Goal: Task Accomplishment & Management: Use online tool/utility

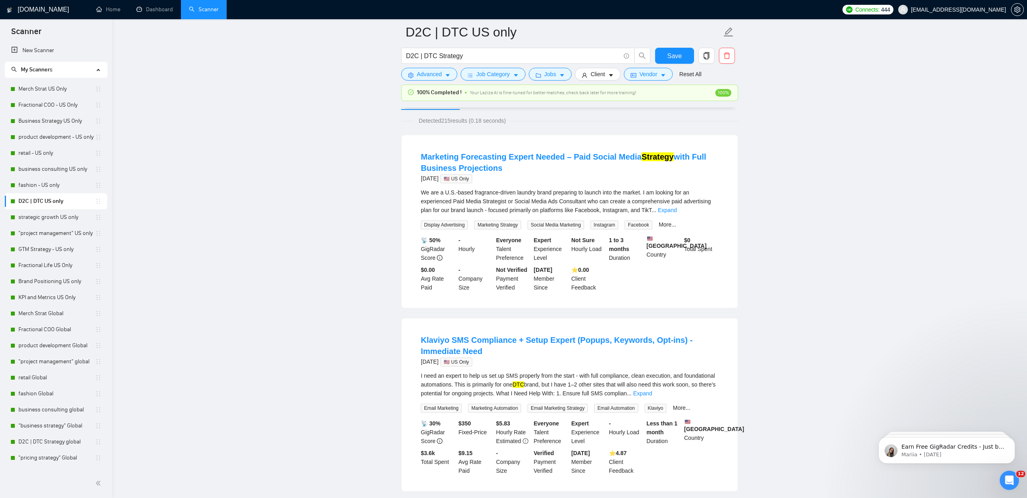
scroll to position [43, 0]
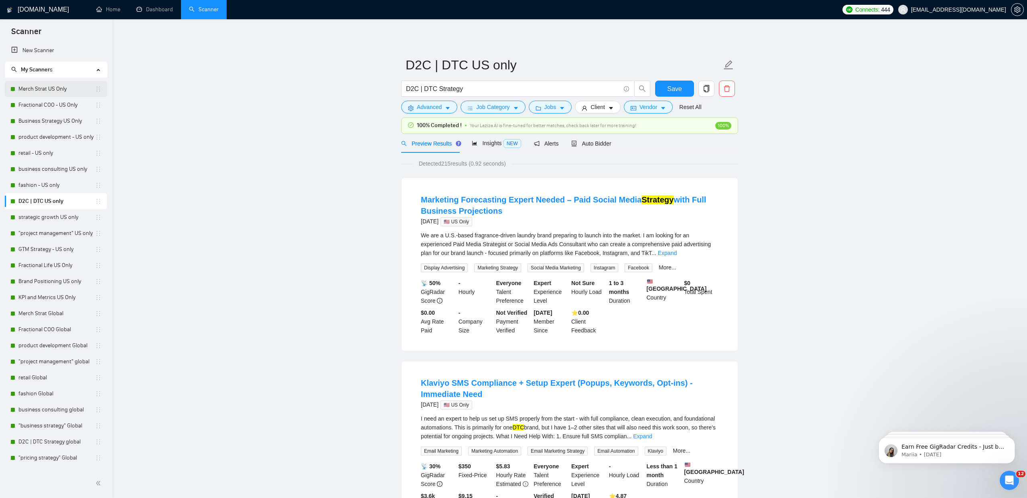
click at [40, 86] on link "Merch Strat US Only" at bounding box center [56, 89] width 77 height 16
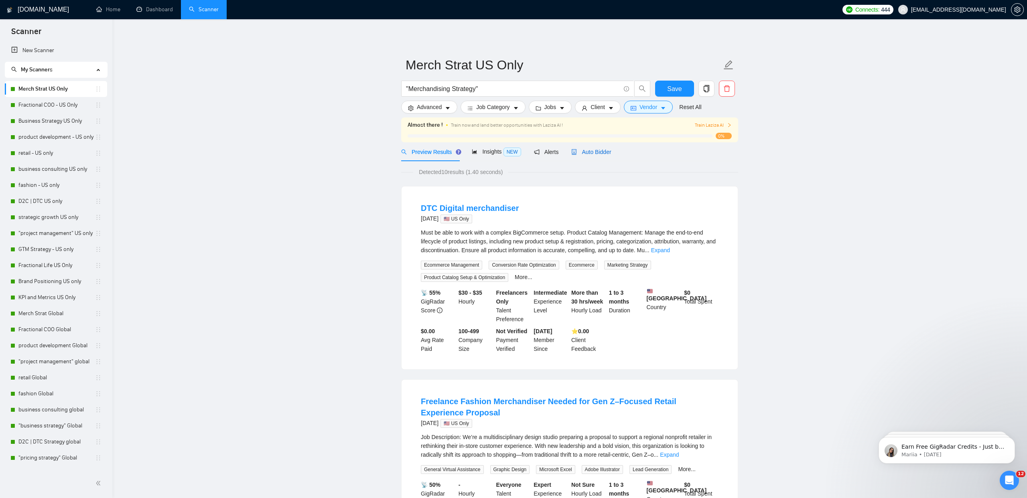
click at [596, 154] on span "Auto Bidder" at bounding box center [591, 152] width 40 height 6
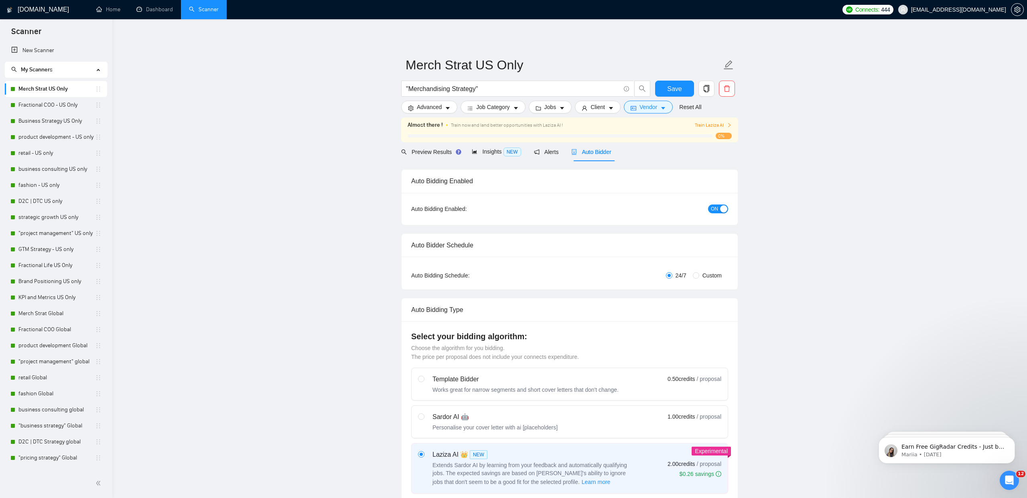
checkbox input "true"
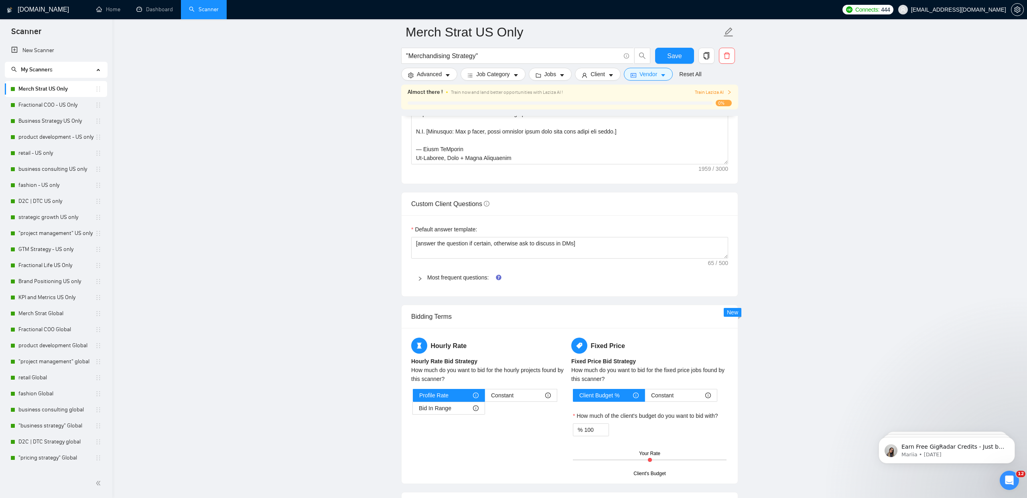
scroll to position [1020, 0]
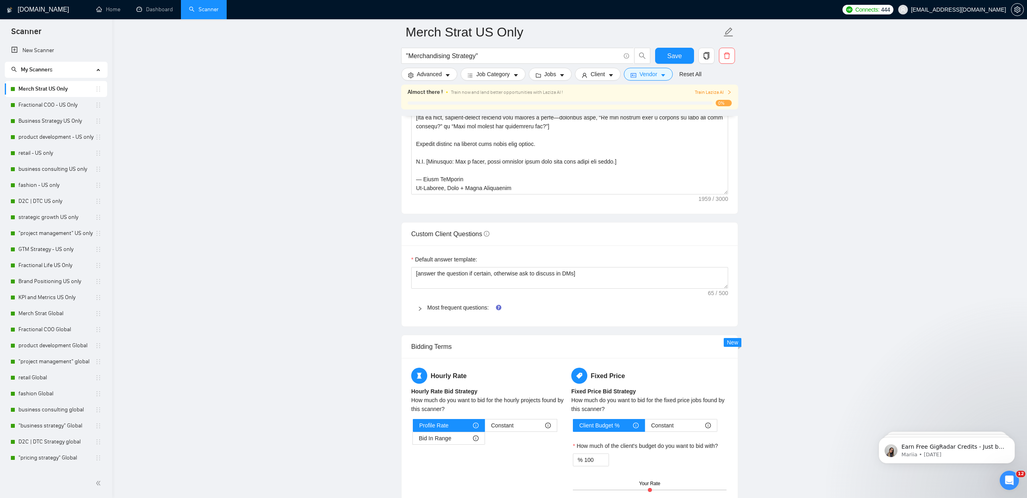
click at [454, 311] on span "Most frequent questions:" at bounding box center [574, 307] width 294 height 9
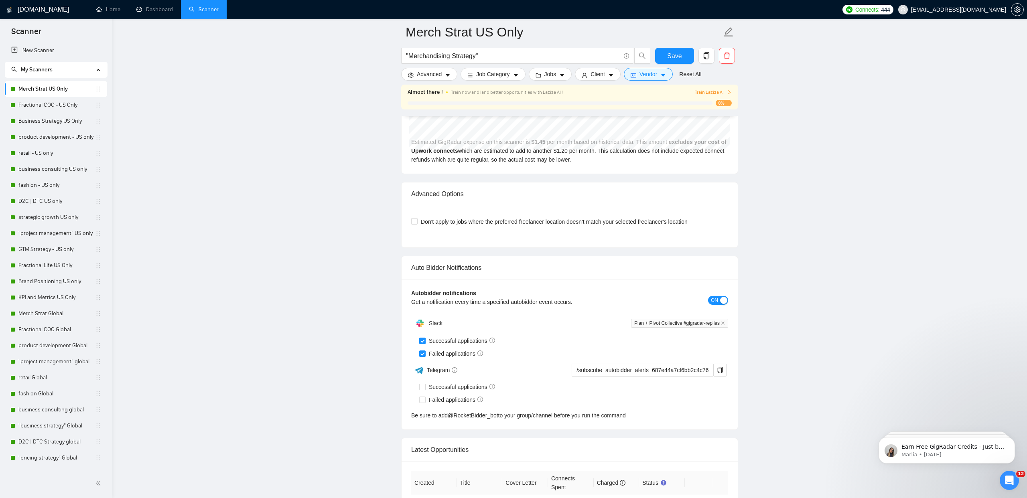
scroll to position [3564, 0]
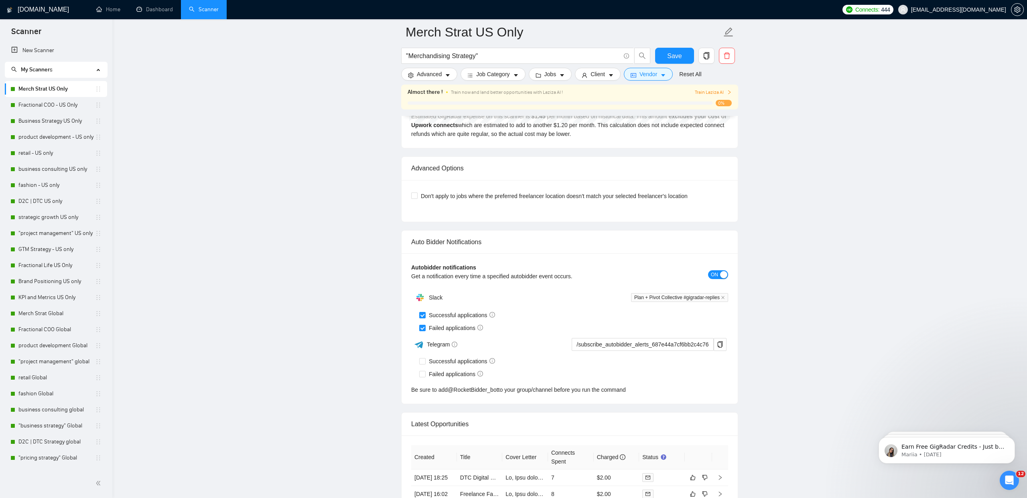
drag, startPoint x: 67, startPoint y: 107, endPoint x: 162, endPoint y: 145, distance: 102.0
click at [67, 107] on link "Fractional COO - US Only" at bounding box center [56, 105] width 77 height 16
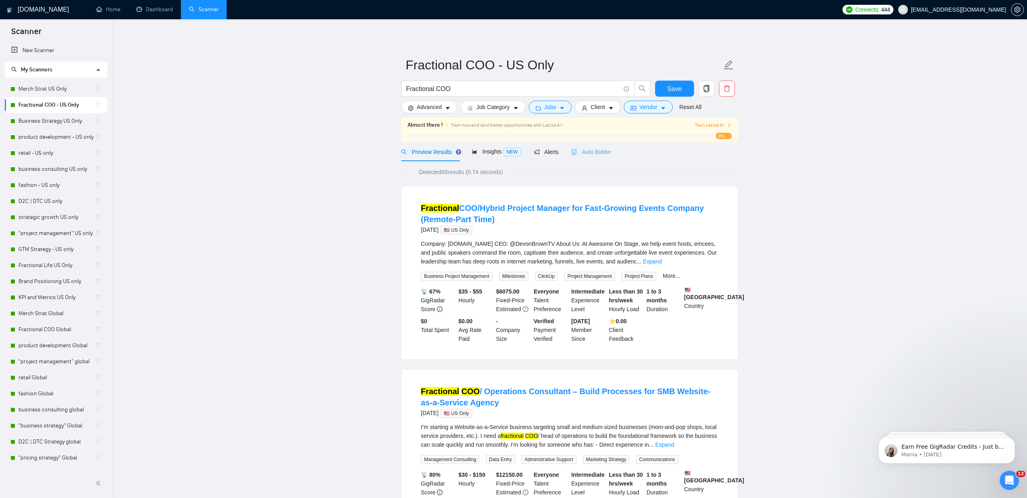
click at [585, 146] on div "Auto Bidder" at bounding box center [591, 151] width 40 height 19
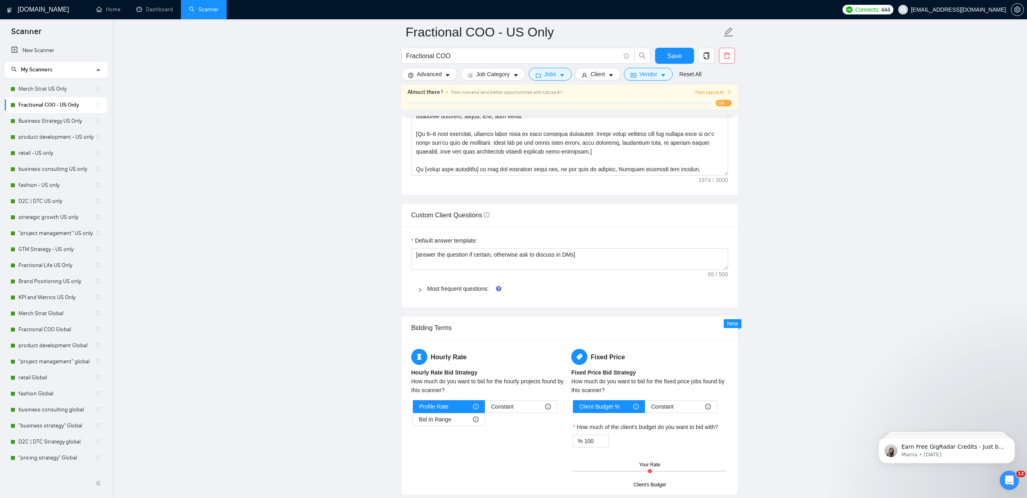
scroll to position [1047, 0]
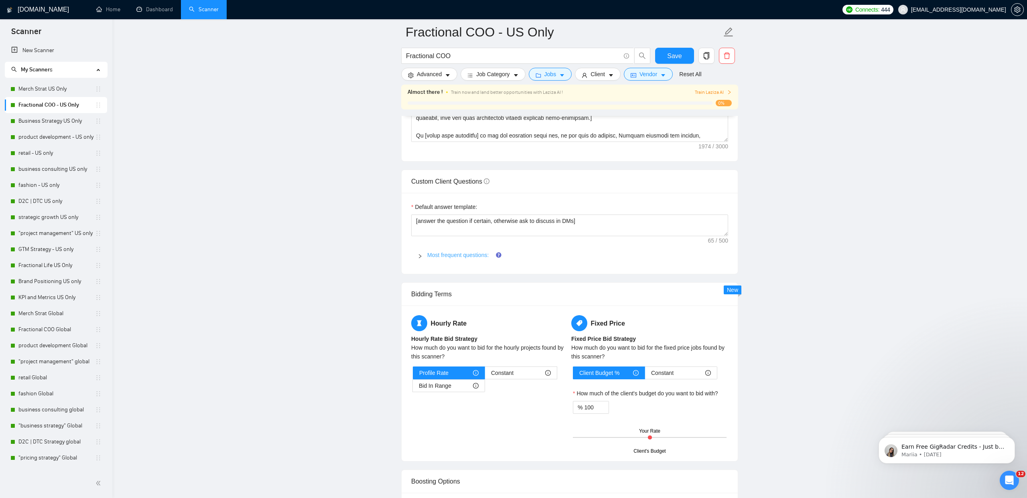
click at [450, 255] on link "Most frequent questions:" at bounding box center [457, 255] width 61 height 6
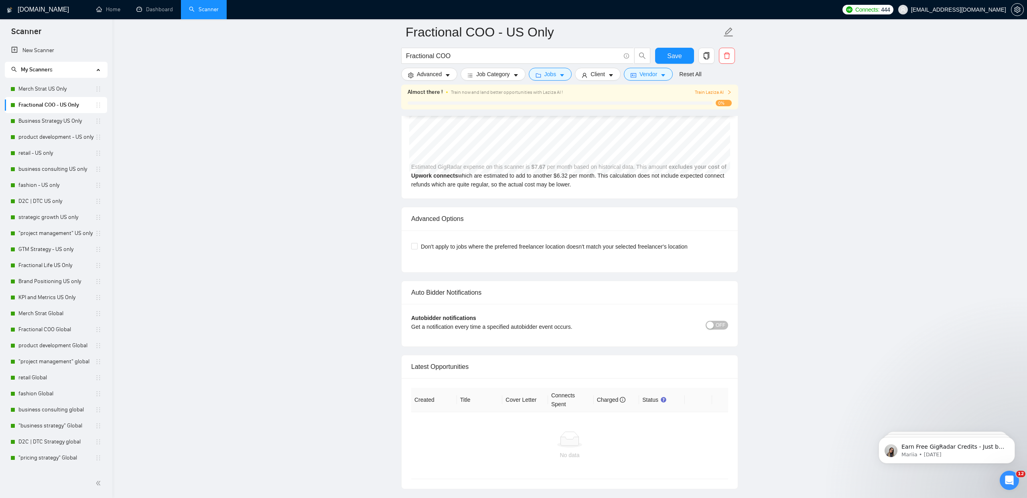
scroll to position [3391, 0]
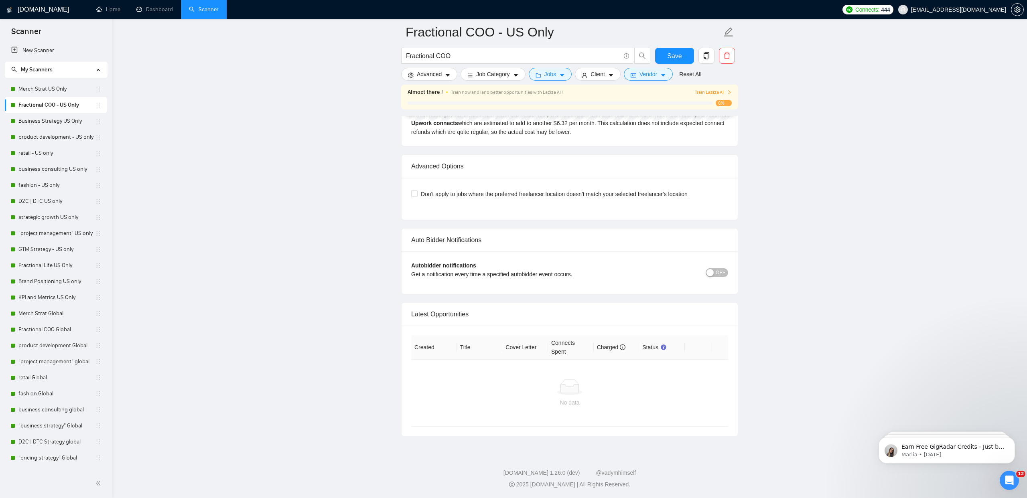
click at [725, 276] on span "OFF" at bounding box center [720, 272] width 10 height 9
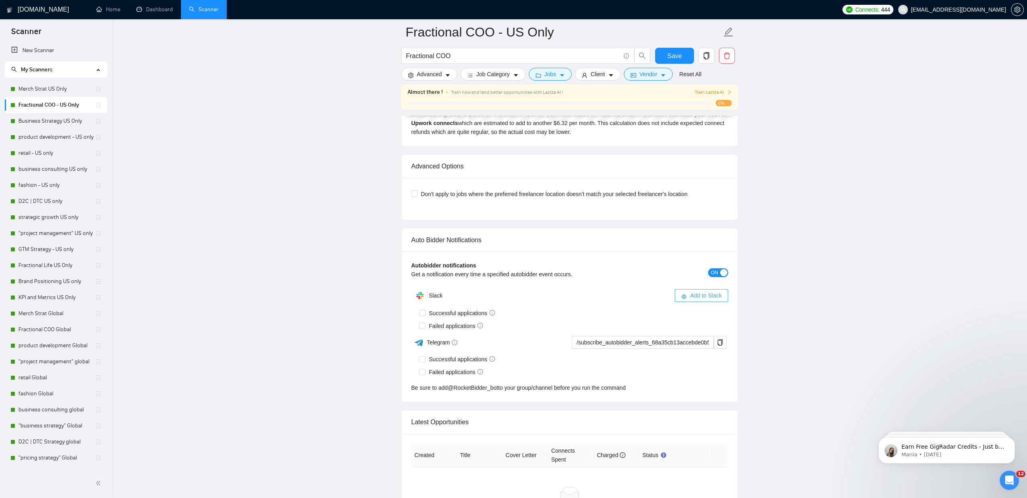
click at [697, 290] on button "Add to Slack" at bounding box center [701, 295] width 53 height 13
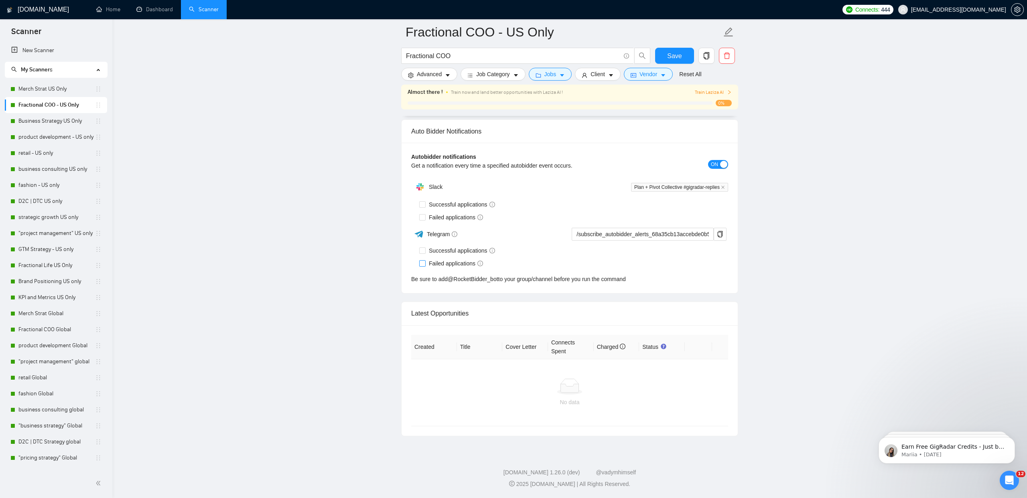
scroll to position [1816, 0]
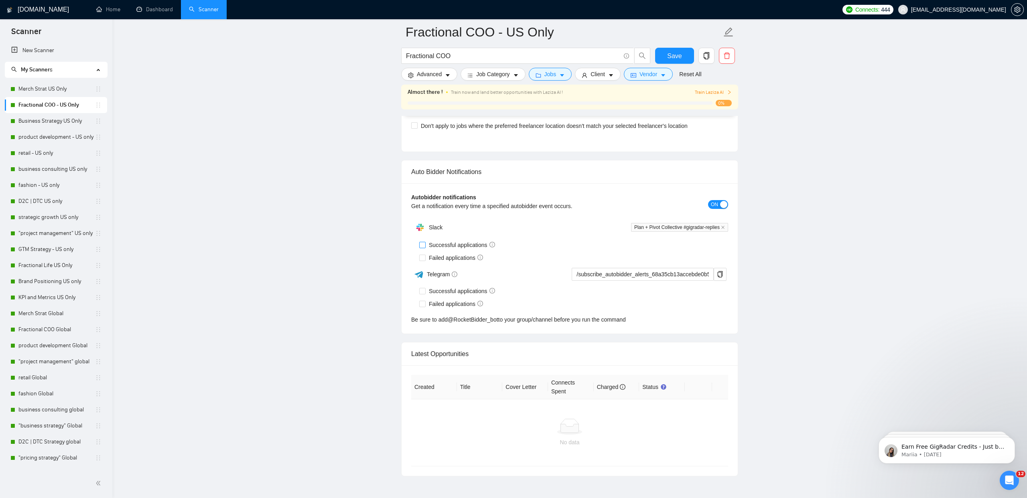
click at [424, 248] on label "Successful applications" at bounding box center [458, 245] width 79 height 9
click at [424, 247] on input "Successful applications" at bounding box center [422, 245] width 6 height 6
checkbox input "true"
click at [424, 258] on input "Failed applications" at bounding box center [422, 258] width 6 height 6
checkbox input "true"
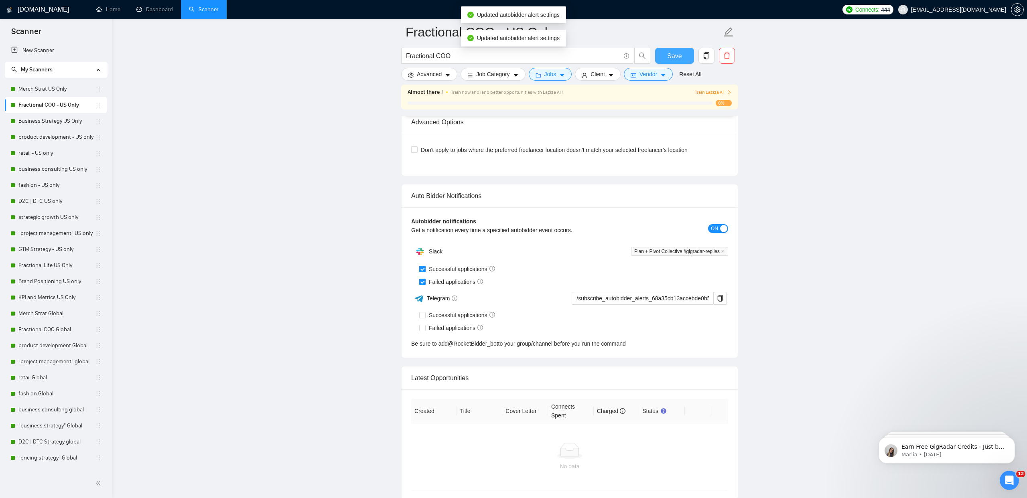
click at [665, 59] on button "Save" at bounding box center [674, 56] width 39 height 16
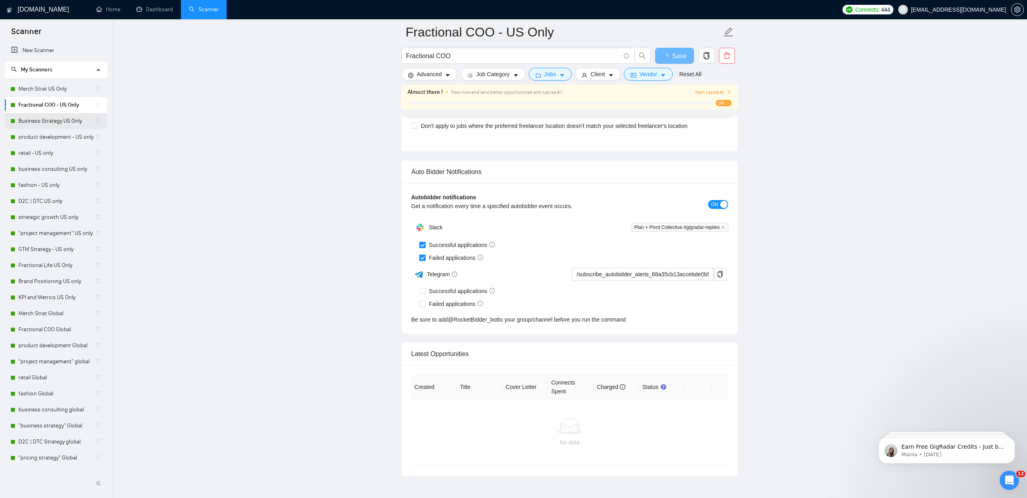
click at [68, 124] on link "Business Strategy US Only" at bounding box center [56, 121] width 77 height 16
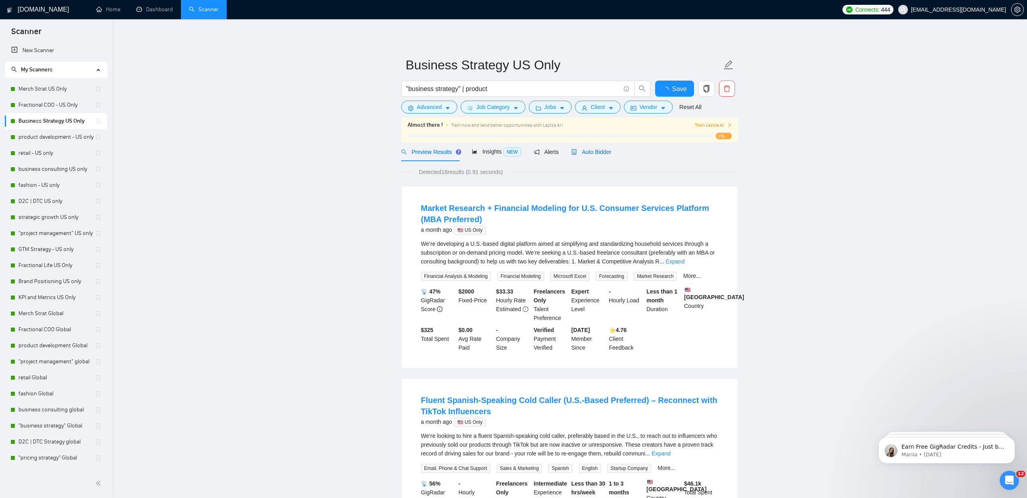
click at [604, 154] on span "Auto Bidder" at bounding box center [591, 152] width 40 height 6
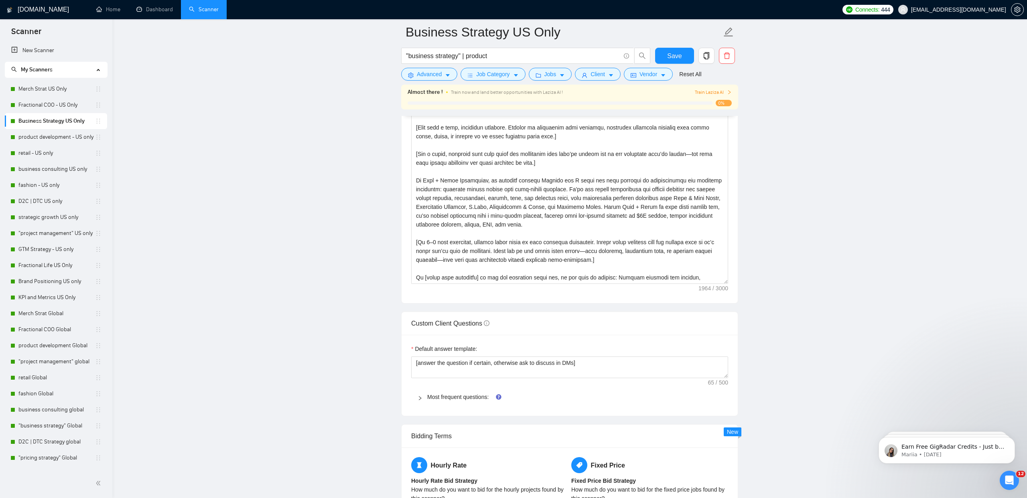
scroll to position [973, 0]
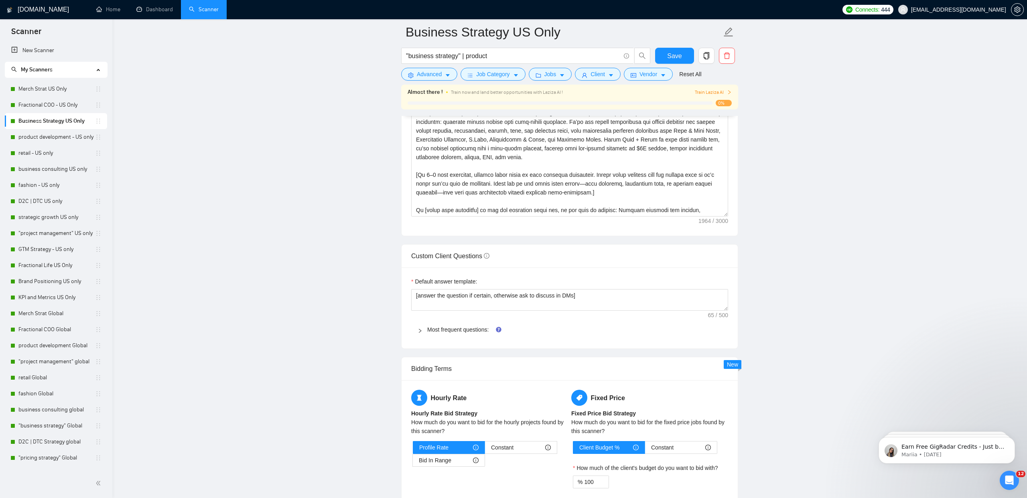
click at [456, 336] on div "Most frequent questions:" at bounding box center [569, 329] width 317 height 18
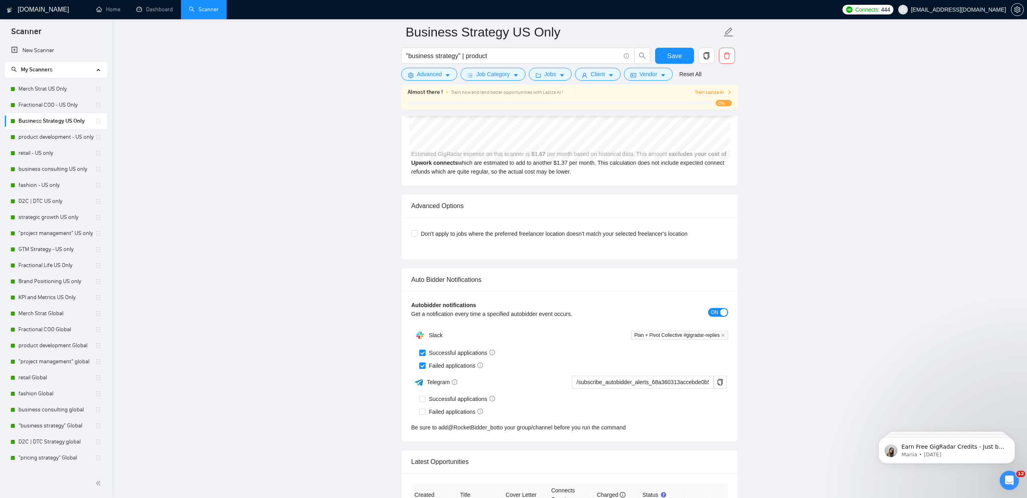
scroll to position [3517, 0]
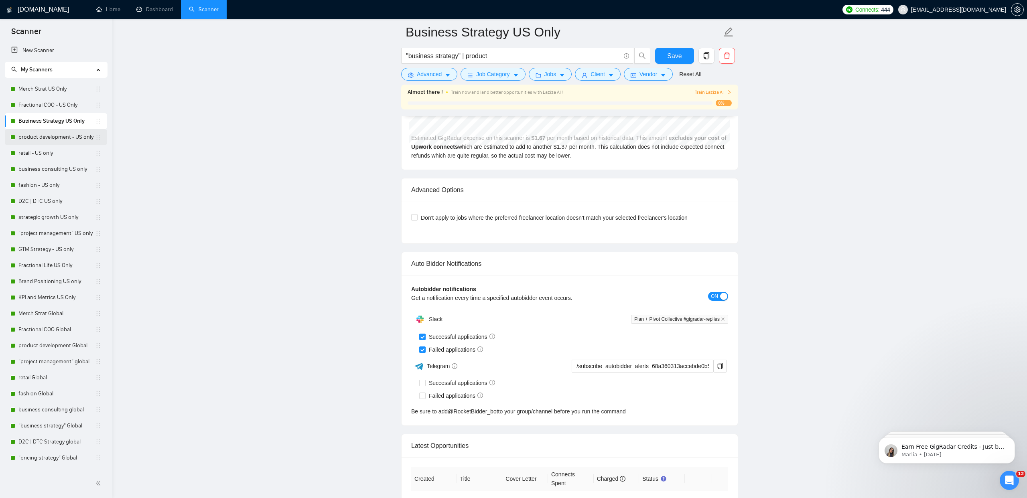
click at [49, 133] on link "product development - US only" at bounding box center [56, 137] width 77 height 16
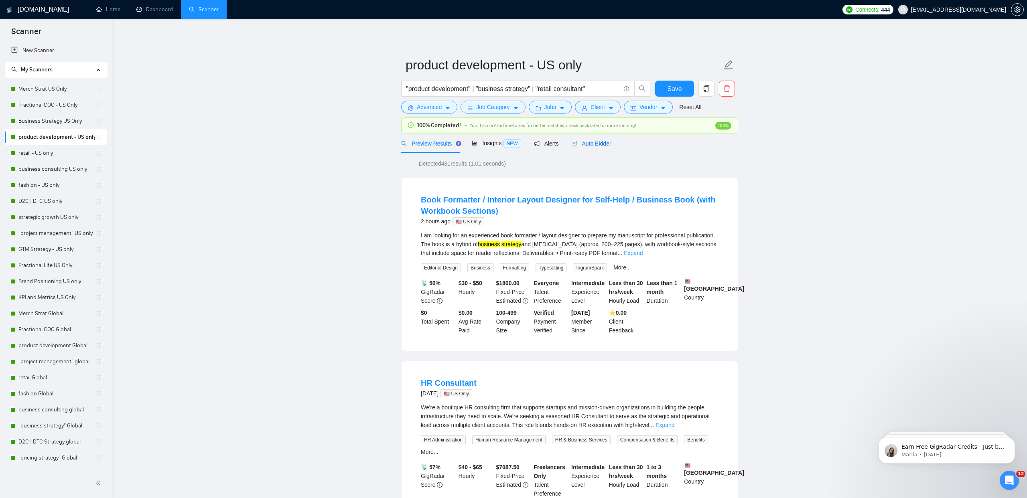
click at [602, 144] on span "Auto Bidder" at bounding box center [591, 143] width 40 height 6
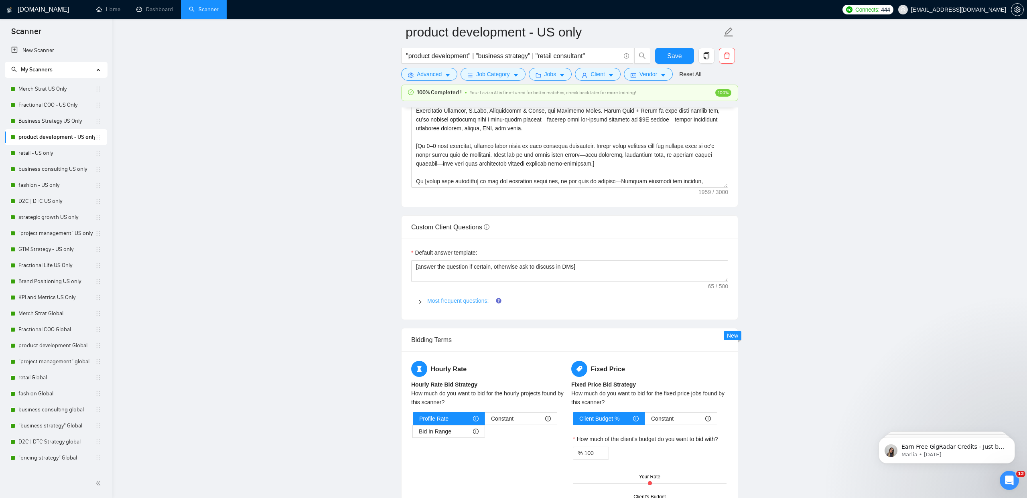
click at [449, 303] on link "Most frequent questions:" at bounding box center [457, 301] width 61 height 6
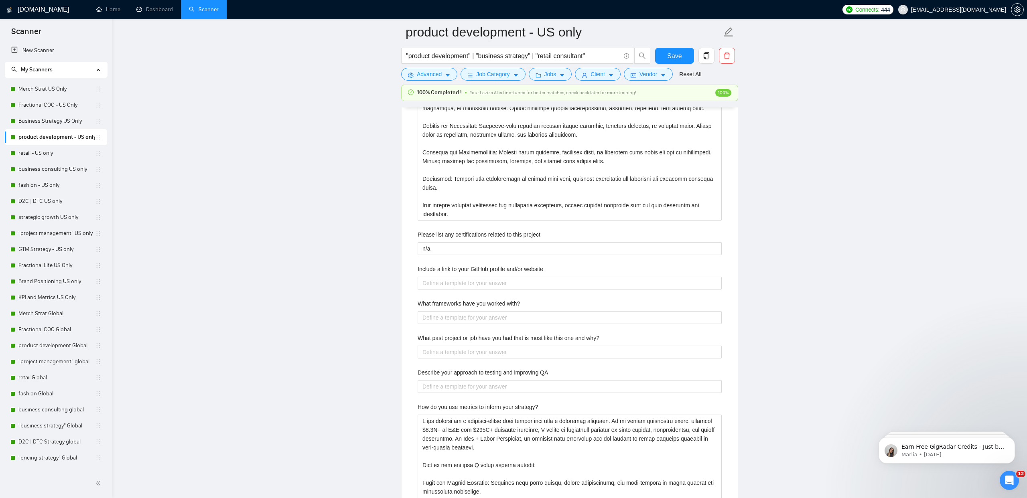
scroll to position [1525, 0]
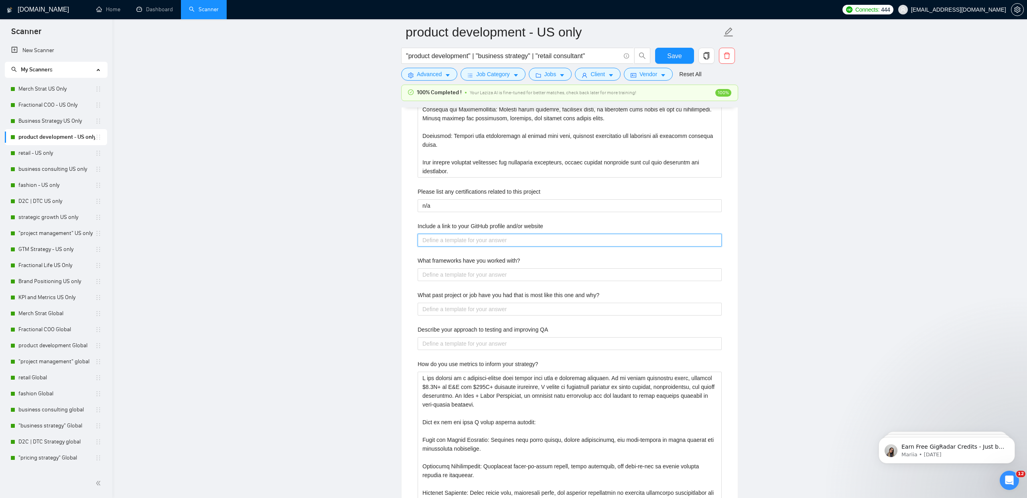
click at [461, 238] on website "Include a link to your GitHub profile and/or website" at bounding box center [569, 240] width 304 height 13
type website "w"
type website "ww"
type website "www"
type website "www."
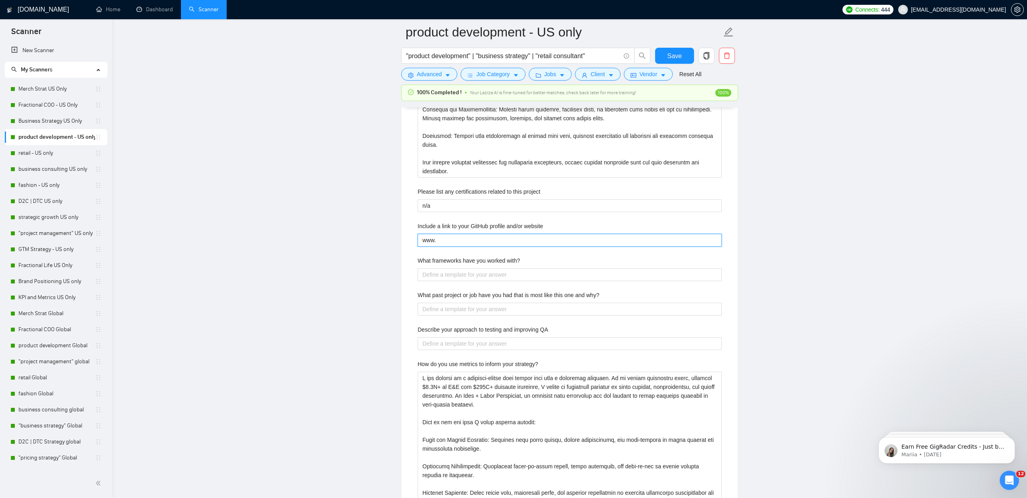
type website "www.p"
type website "[DOMAIN_NAME]"
type website "www.pla"
type website "www.plan"
type website "www.planp"
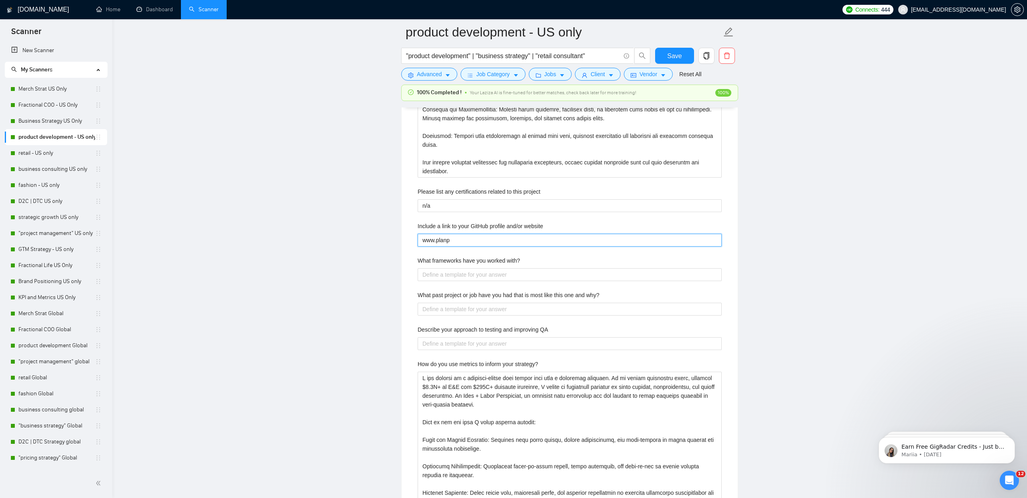
type website "www.planpi"
type website "www.planpiv"
type website "www.planpivo"
type website "www.planpivot"
type website "www.planpivotc"
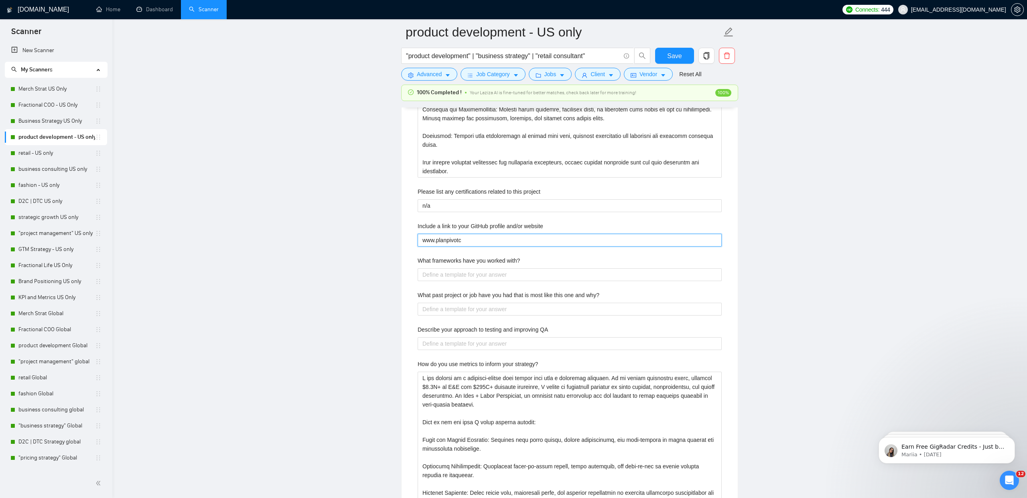
type website "www.planpivotco"
type website "www.planpivotcol"
type website "www.planpivotcoll"
type website "www.planpivotcolle"
type website "www.planpivotcollec"
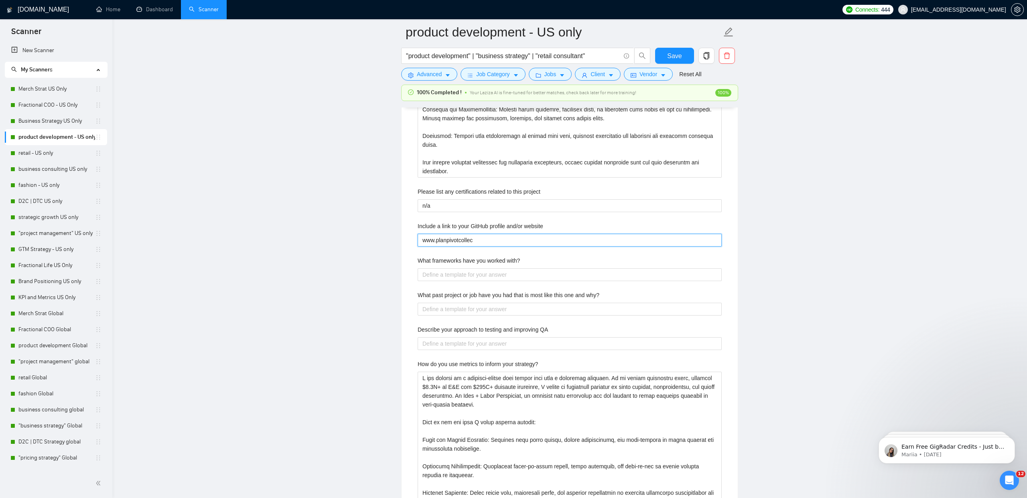
type website "www.planpivotcollect"
type website "www.planpivotcollecti"
type website "www.planpivotcollectiv"
type website "www.planpivotcollective"
type website "www.planpivotcollective."
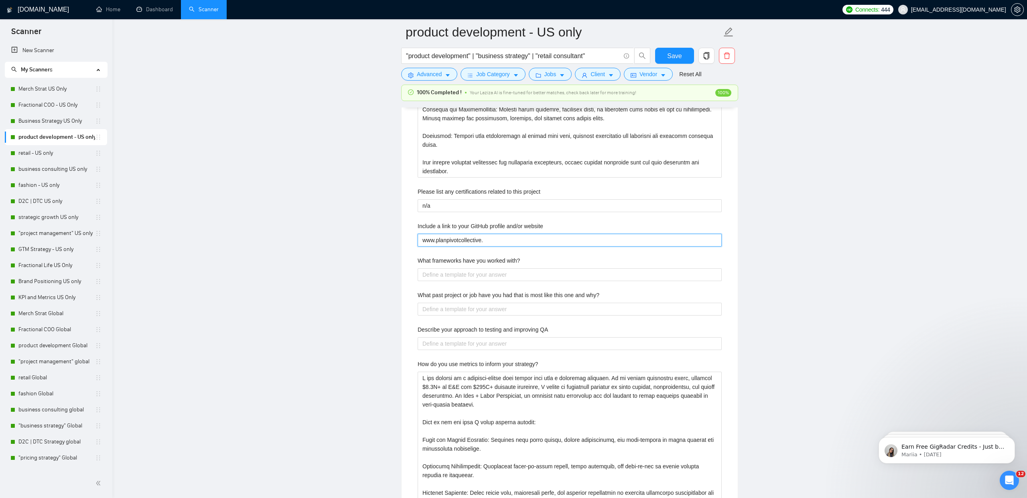
type website "www.planpivotcollective.c"
type website "[DOMAIN_NAME]"
click at [457, 262] on label "What frameworks have you worked with?" at bounding box center [468, 260] width 102 height 9
click at [457, 268] on with\? "What frameworks have you worked with?" at bounding box center [569, 274] width 304 height 13
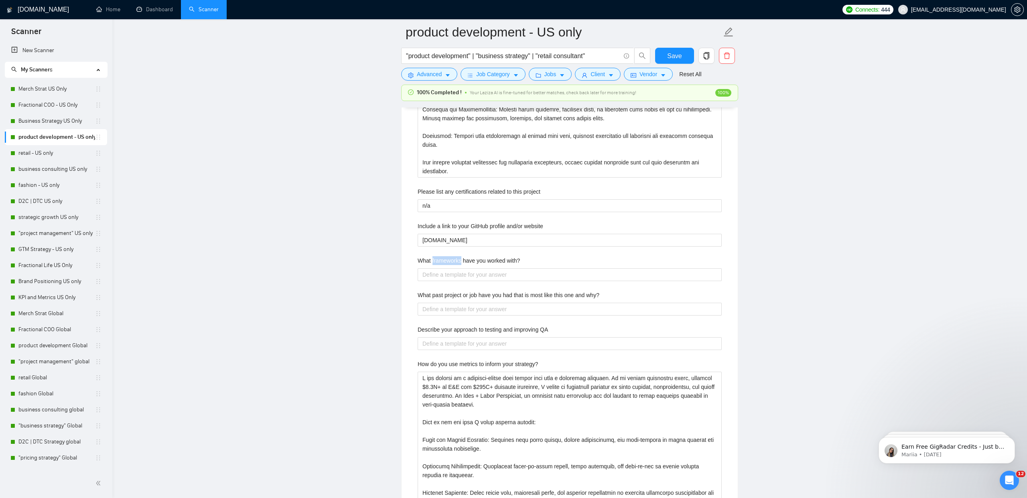
click at [457, 262] on label "What frameworks have you worked with?" at bounding box center [468, 260] width 102 height 9
click at [457, 268] on with\? "What frameworks have you worked with?" at bounding box center [569, 274] width 304 height 13
click at [457, 262] on label "What frameworks have you worked with?" at bounding box center [468, 260] width 102 height 9
click at [457, 268] on with\? "What frameworks have you worked with?" at bounding box center [569, 274] width 304 height 13
copy label "What frameworks have you worked with?"
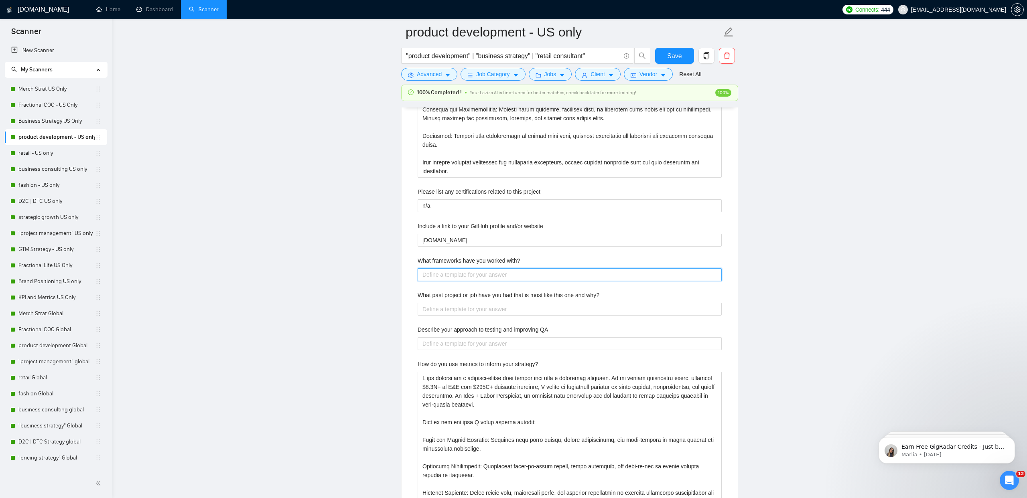
click at [472, 276] on with\? "What frameworks have you worked with?" at bounding box center [569, 274] width 304 height 13
paste with\? "L ipsu dolors amet c adip elits do eiusmodte inc utlaboreetd magnaaliqu enim ad…"
type with\? "L ipsu dolors amet c adip elits do eiusmodte inc utlaboreetd magnaaliqu enim ad…"
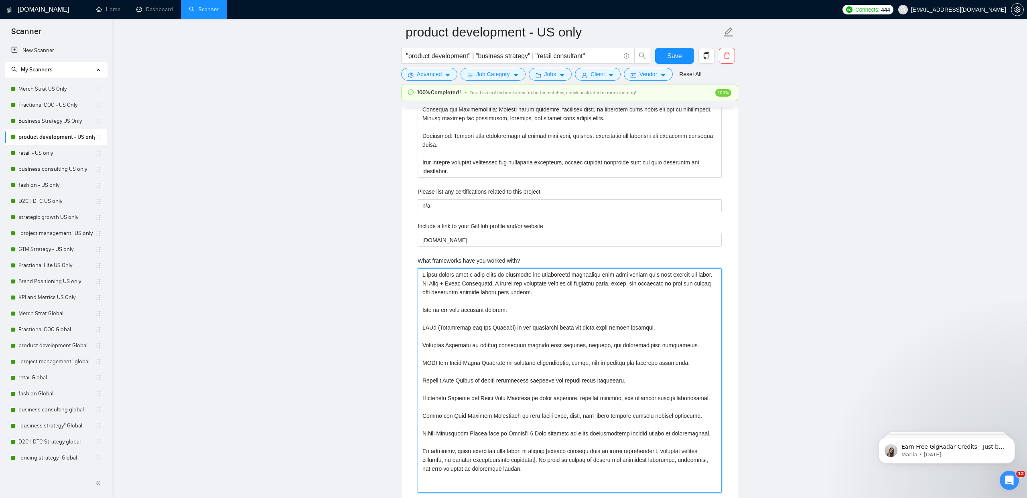
type with\? "L ipsu dolors amet c adip elits do eiusmodte inc utlaboreetd magnaaliqu enim ad…"
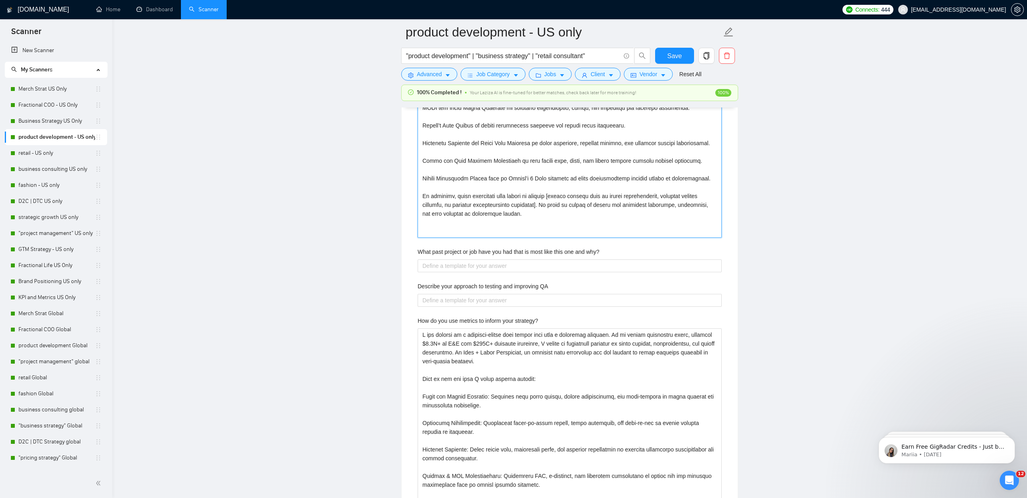
scroll to position [1787, 0]
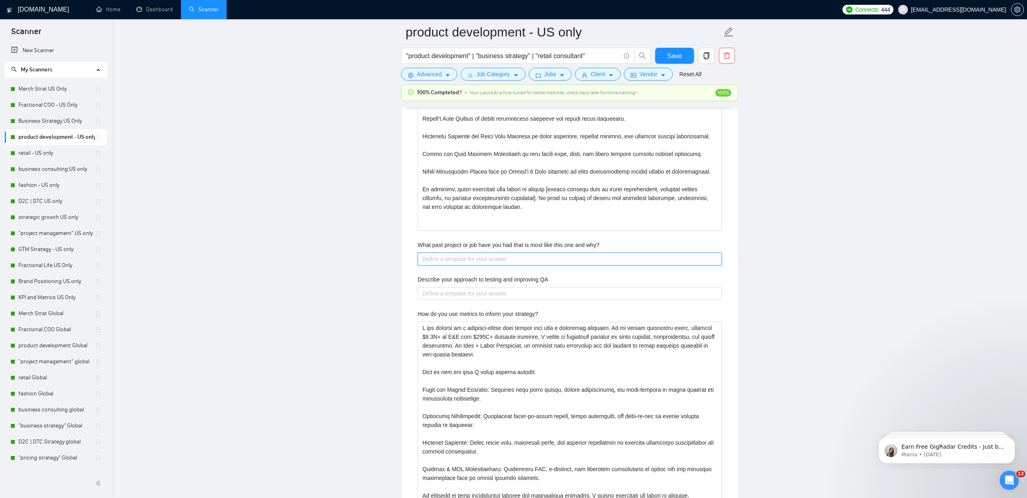
click at [446, 258] on why\? "What past project or job have you had that is most like this one and why?" at bounding box center [569, 259] width 304 height 13
paste why\? "One project that is most like this one was [insert project name, client type, o…"
type why\? "One project that is most like this one was [insert project name, client type, o…"
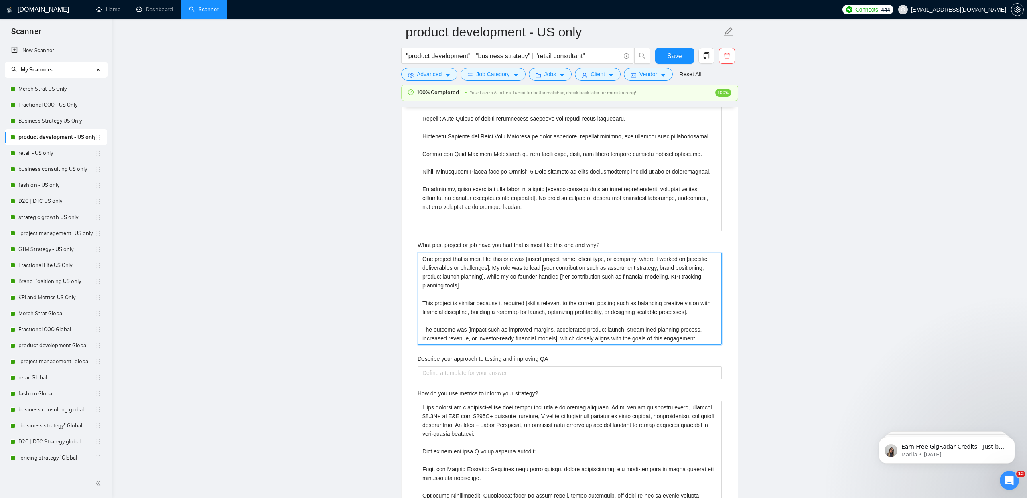
type why\? "One project that is most like this one was [insert project name, client type, o…"
click at [448, 374] on QA "Describe your approach to testing and improving QA" at bounding box center [569, 373] width 304 height 13
paste QA "Lo ipsumdol si AM co adipi elitse doeiusmo tempo incididun ut labor etd magna a…"
type QA "Lo ipsumdol si AM co adipi elitse doeiusmo tempo incididun ut labor etd magna a…"
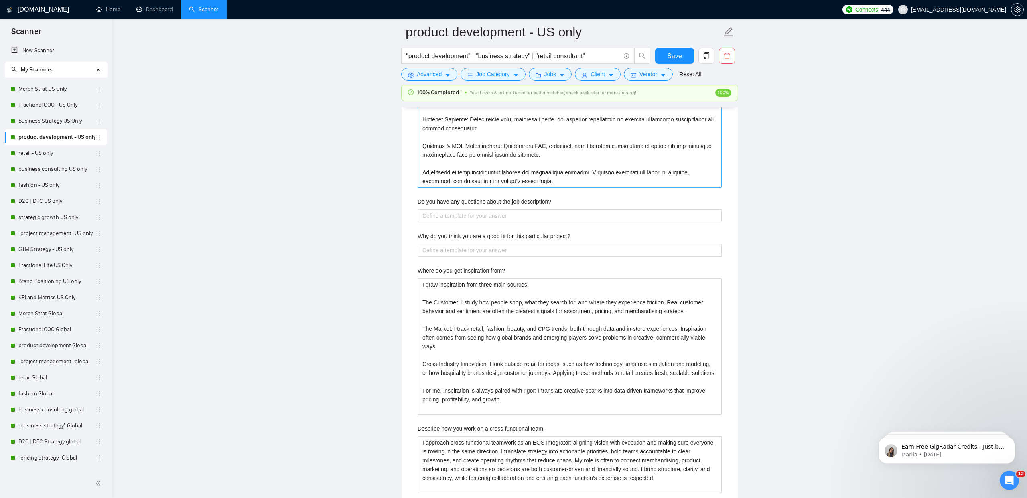
scroll to position [2414, 0]
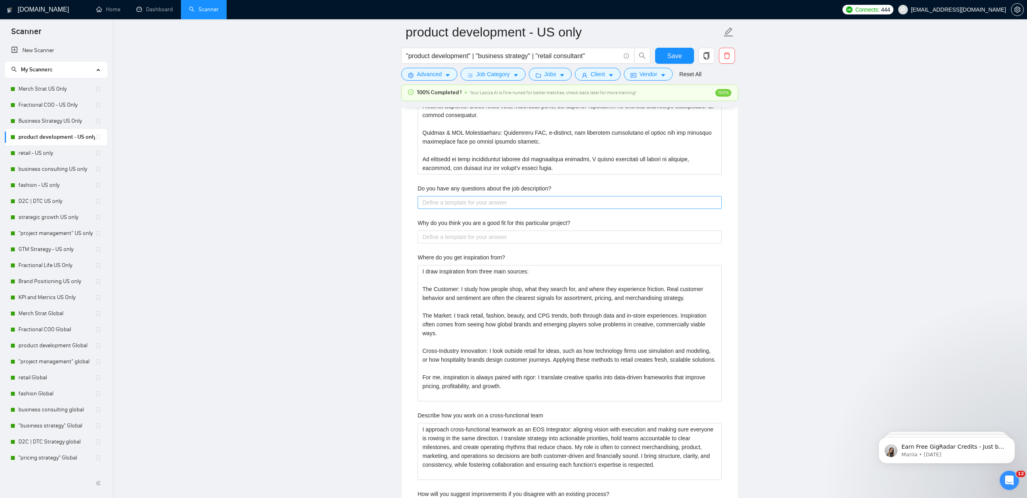
type QA "Lo ipsumdol si AM co adipi elitse doeiusmo tempo incididun ut labor etd magna a…"
click at [464, 201] on description\? "Do you have any questions about the job description?" at bounding box center [569, 202] width 304 height 13
type description\? "N"
type description\? "No"
type description\? "Not"
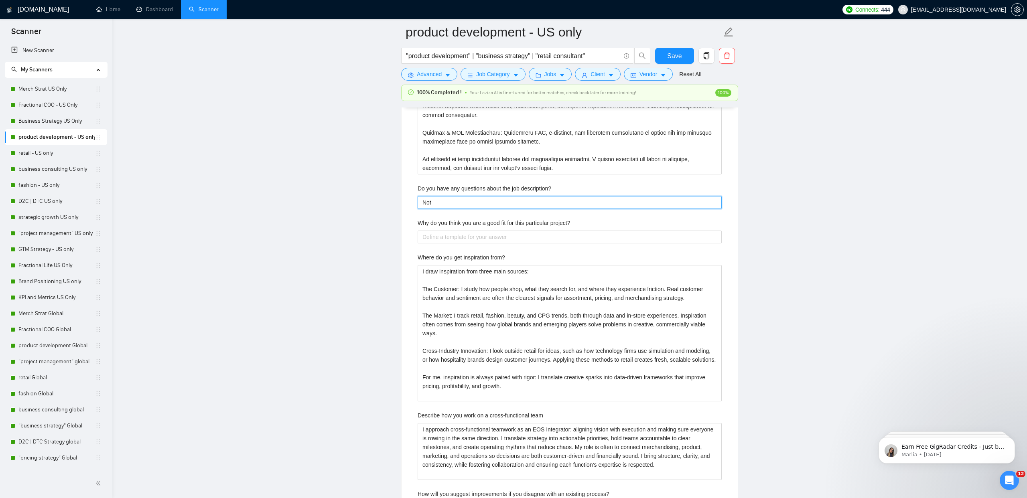
type description\? "Not a"
type description\? "Not at"
type description\? "Not at t"
type description\? "Not at th"
type description\? "Not at thi"
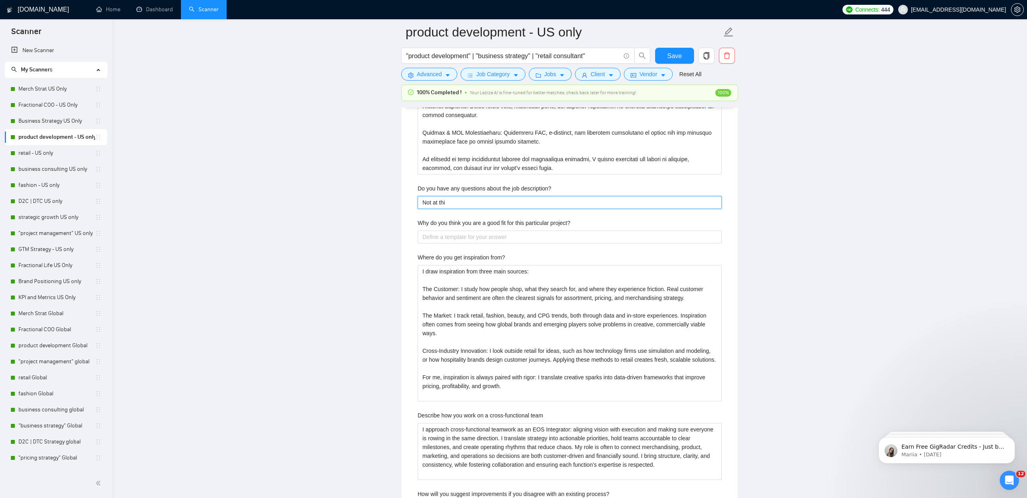
type description\? "Not at this"
type description\? "Not at this t"
type description\? "Not at this ti"
type description\? "Not at this [PERSON_NAME]"
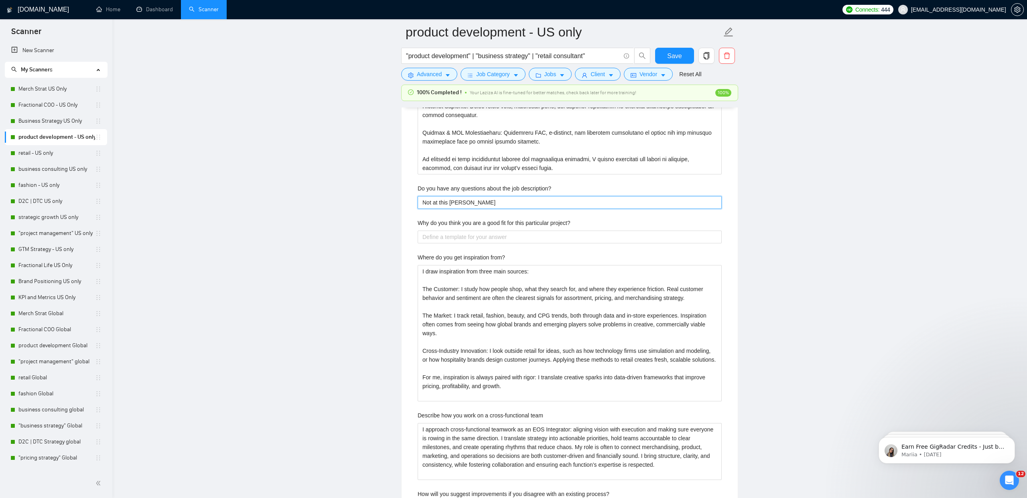
type description\? "Not at this time"
type description\? "Not at this time,"
type description\? "Not at this time, l"
type description\? "Not at this time, lo"
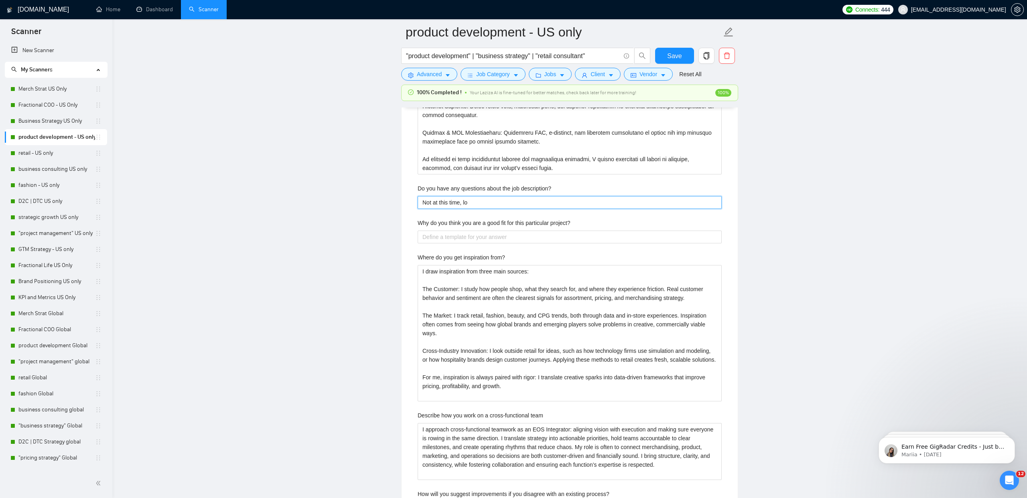
type description\? "Not at this time, loo"
type description\? "Not at this time, look"
type description\? "Not at this time, looki"
type description\? "Not at this time, lookin"
type description\? "Not at this time, looking"
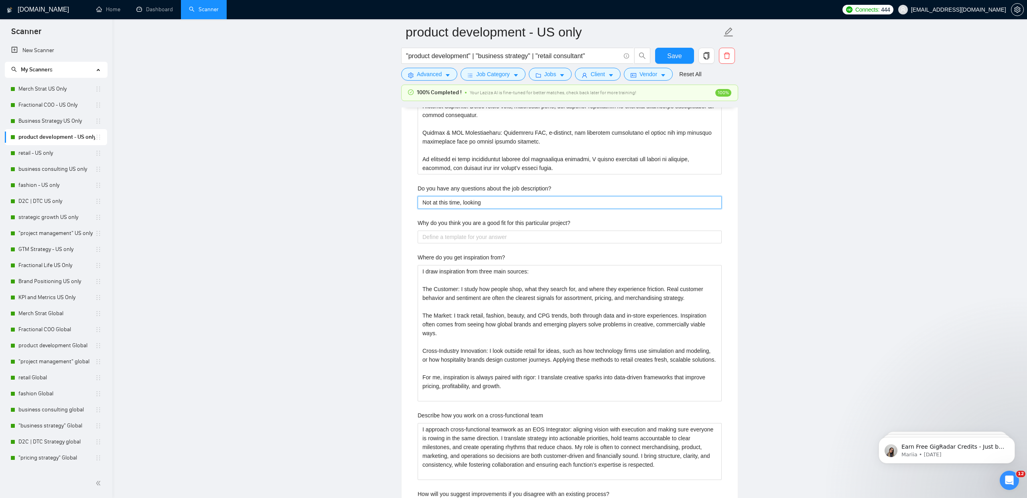
type description\? "Not at this time, looking"
type description\? "Not at this time, looking f"
type description\? "Not at this time, looking fo"
type description\? "Not at this time, looking forw"
type description\? "Not at this time, looking forwa"
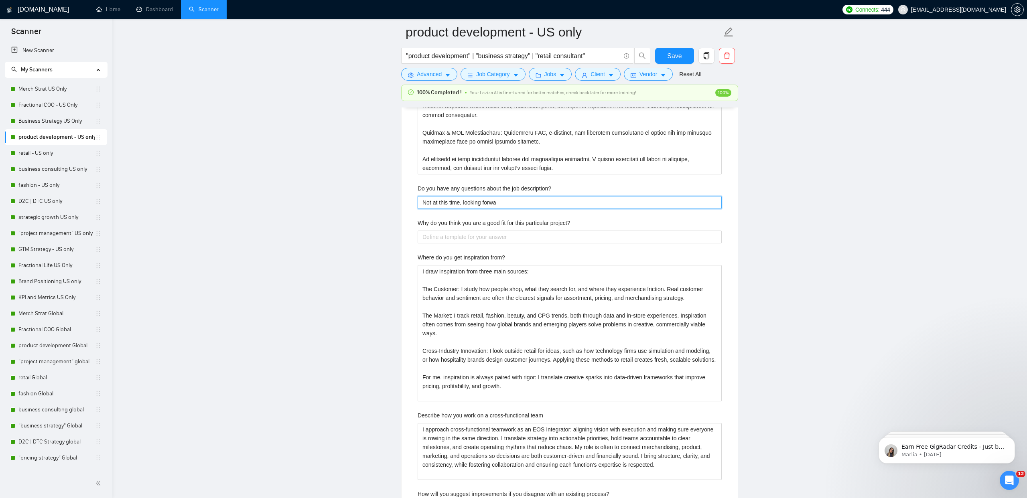
type description\? "Not at this time, looking forwar"
type description\? "Not at this time, looking forward"
type description\? "Not at this time, looking forward t"
type description\? "Not at this time, looking forward to"
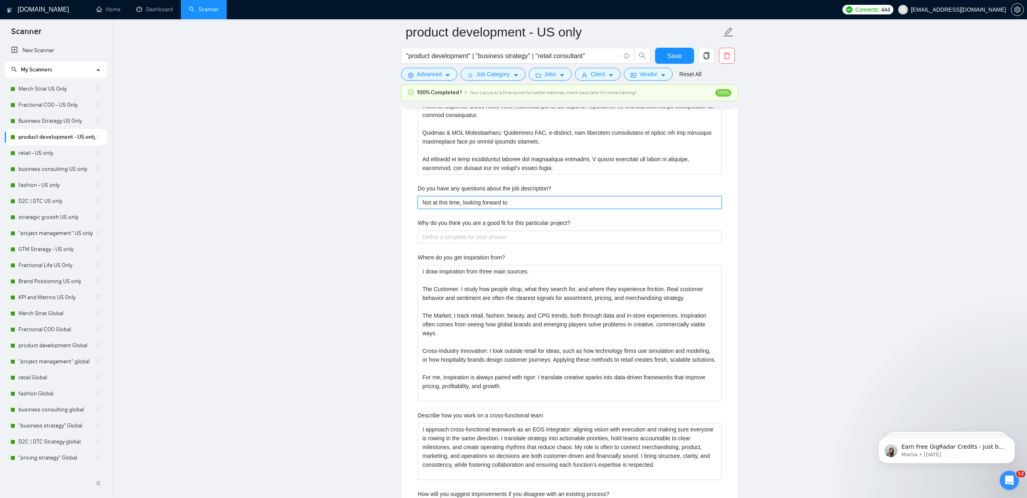
type description\? "Not at this time, looking forward to"
type description\? "Not at this time, looking forward to m"
type description\? "Not at this time, looking forward to me"
type description\? "Not at this time, looking forward to mee"
type description\? "Not at this time, looking forward to meeti"
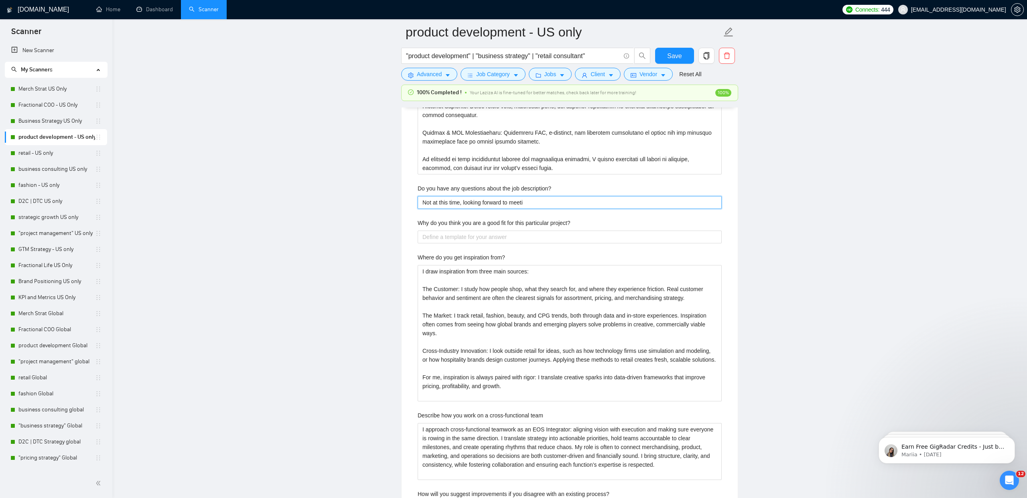
type description\? "Not at this time, looking forward to meetin"
type description\? "Not at this time, looking forward to meeting"
type description\? "Not at this time, looking forward to meeting w"
type description\? "Not at this time, looking forward to meeting wit"
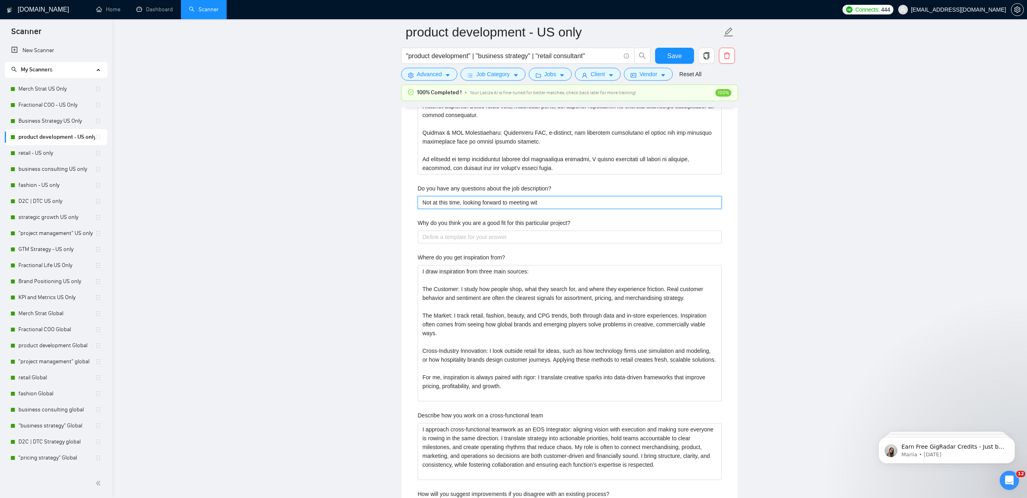
type description\? "Not at this time, looking forward to meeting with"
type description\? "Not at this time, looking forward to meeting [PERSON_NAME]"
type description\? "Not at this time, looking forward to meeting withyou"
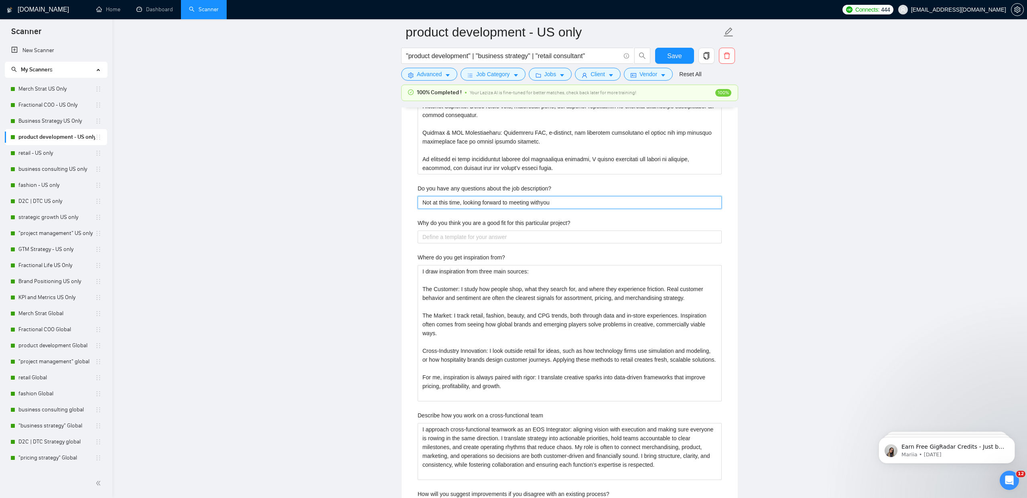
type description\? "Not at this time, looking forward to meeting [PERSON_NAME]"
type description\? "Not at this time, looking forward to meeting withy"
type description\? "Not at this time, looking forward to meeting with"
type description\? "Not at this time, looking forward to meeting with y"
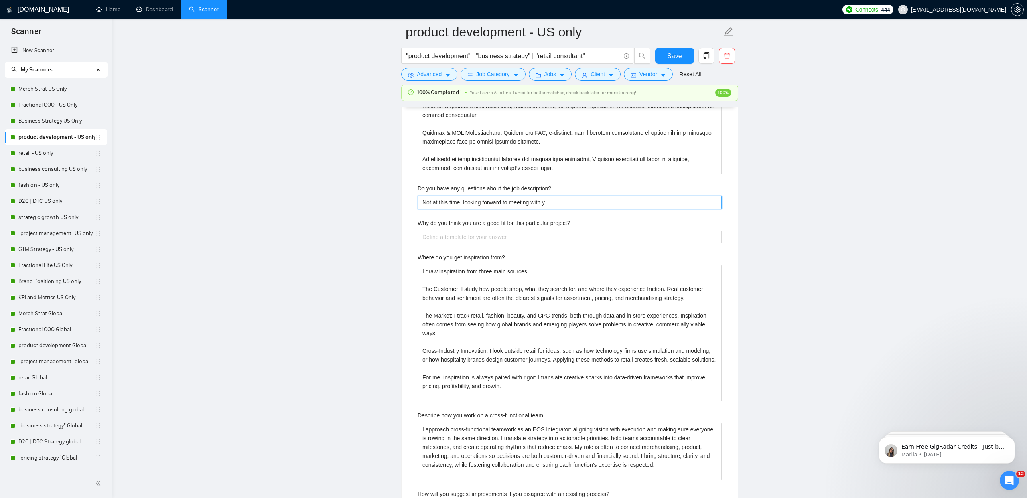
type description\? "Not at this time, looking forward to meeting with [PERSON_NAME]"
type description\? "Not at this time, looking forward to meeting with you"
type description\? "Not at this time, looking forward to meeting with you a"
type description\? "Not at this time, looking forward to meeting with you an"
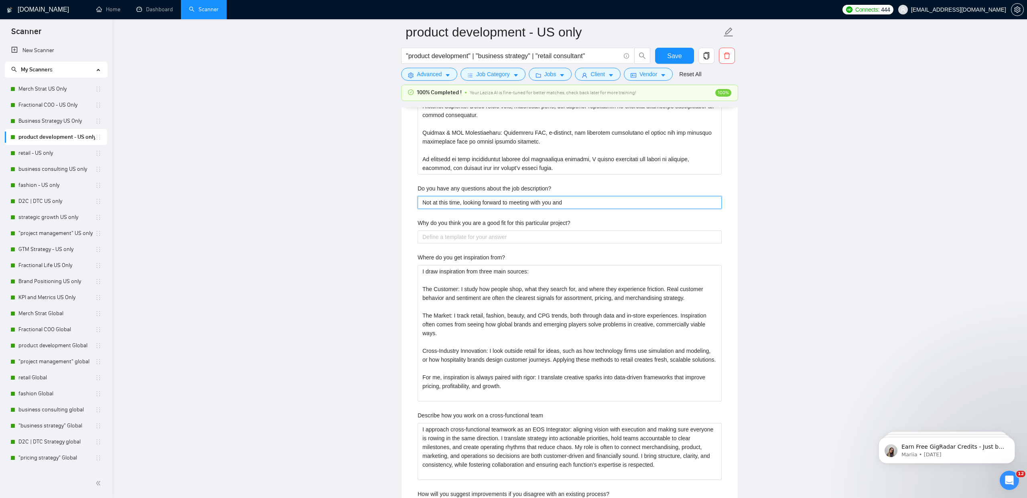
type description\? "Not at this time, looking forward to meeting with you and"
type description\? "Not at this time, looking forward to meeting with you and d"
type description\? "Not at this time, looking forward to meeting with you and di"
type description\? "Not at this time, looking forward to meeting with you and dis"
type description\? "Not at this time, looking forward to meeting with you and disc"
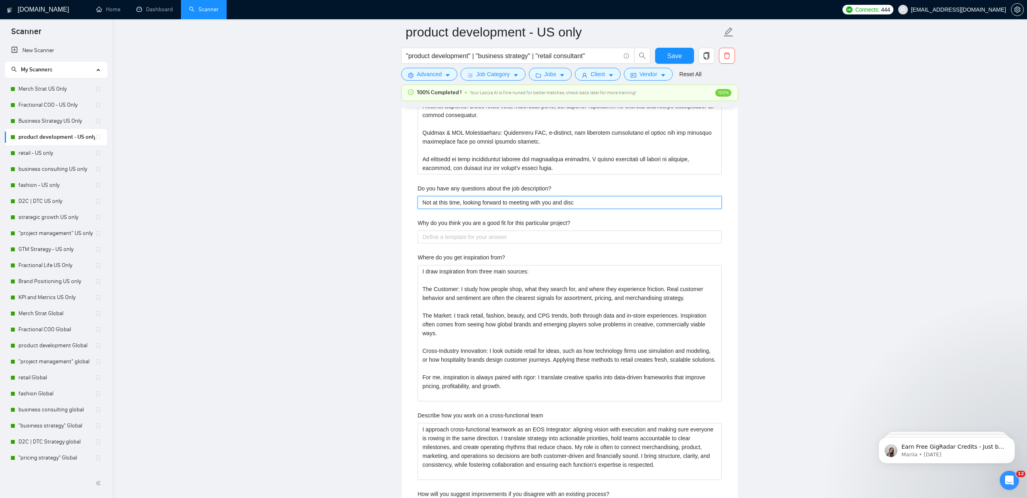
type description\? "Not at this time, looking forward to meeting with you and discu"
click at [424, 237] on project\? "Why do you think you are a good fit for this particular project?" at bounding box center [569, 237] width 304 height 13
paste project\? "I believe I am a strong fit for this project because it requires expertise in […"
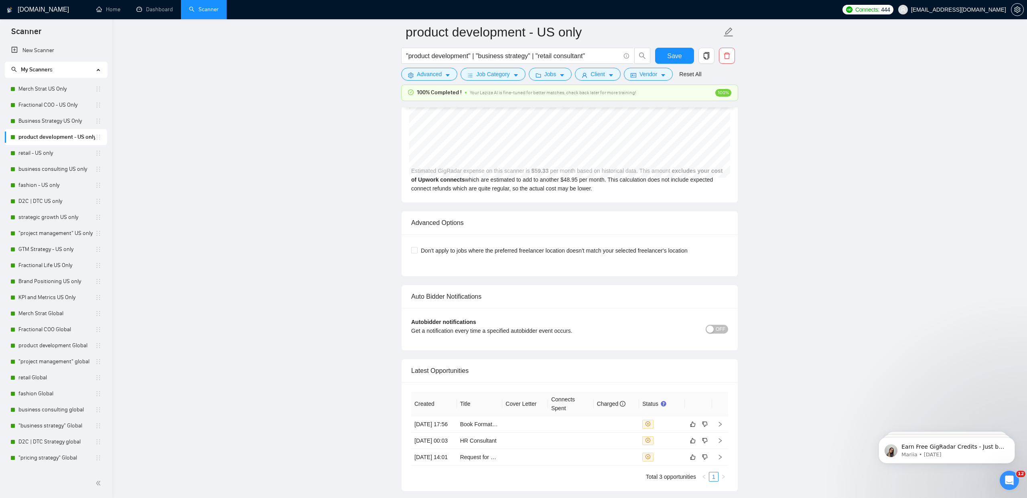
scroll to position [3999, 0]
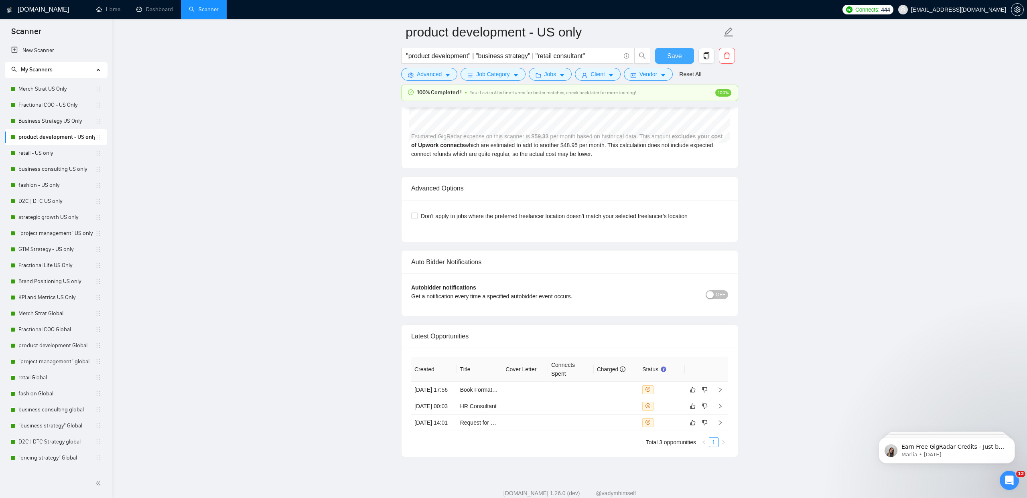
click at [671, 60] on span "Save" at bounding box center [674, 56] width 14 height 10
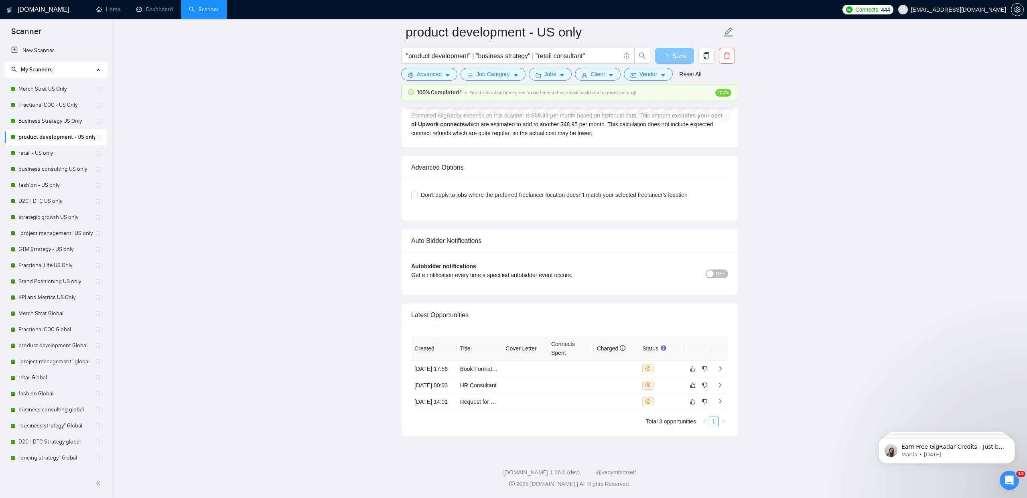
scroll to position [1762, 0]
click at [726, 269] on button "OFF" at bounding box center [716, 273] width 22 height 9
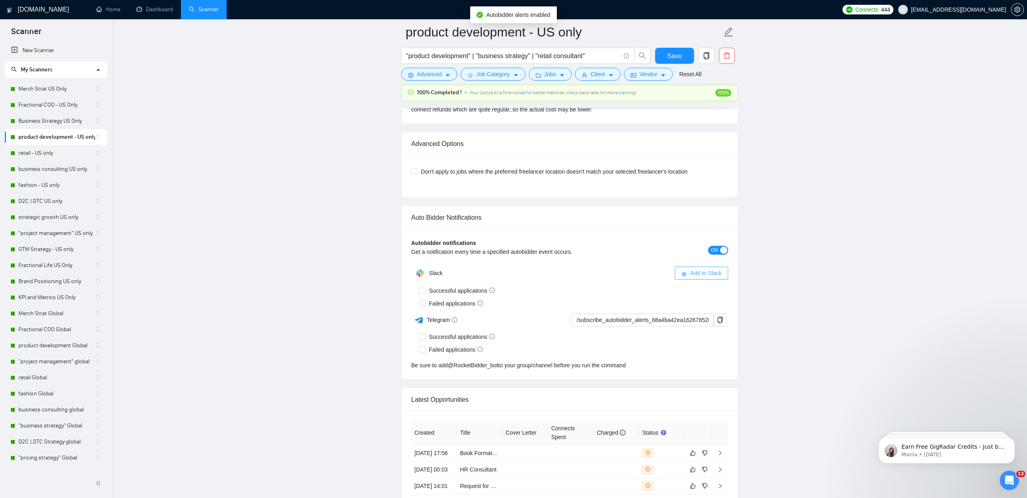
click at [710, 272] on span "Add to Slack" at bounding box center [706, 273] width 32 height 9
click at [425, 291] on span at bounding box center [422, 291] width 6 height 6
click at [425, 291] on input "Successful applications" at bounding box center [422, 291] width 6 height 6
click at [421, 301] on input "Failed applications" at bounding box center [422, 303] width 6 height 6
click at [677, 54] on span "Save" at bounding box center [674, 56] width 14 height 10
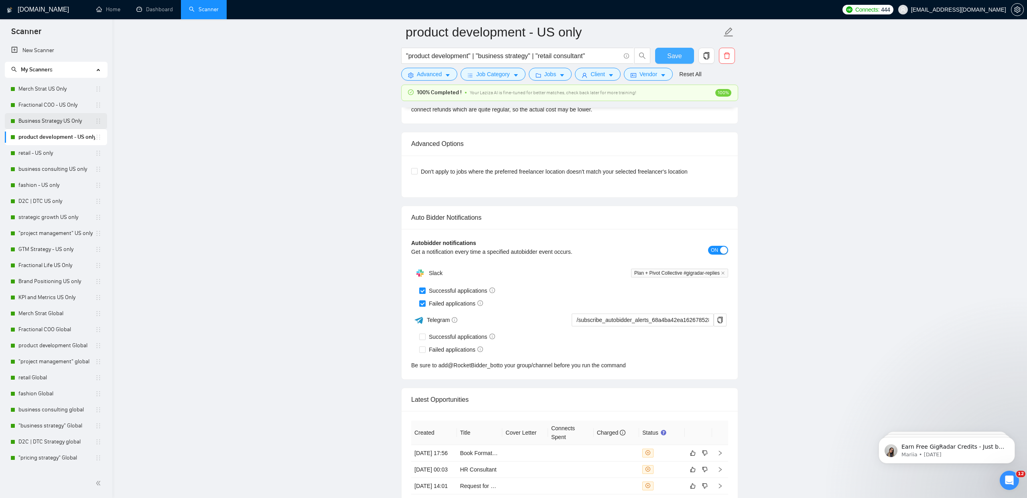
scroll to position [1756, 0]
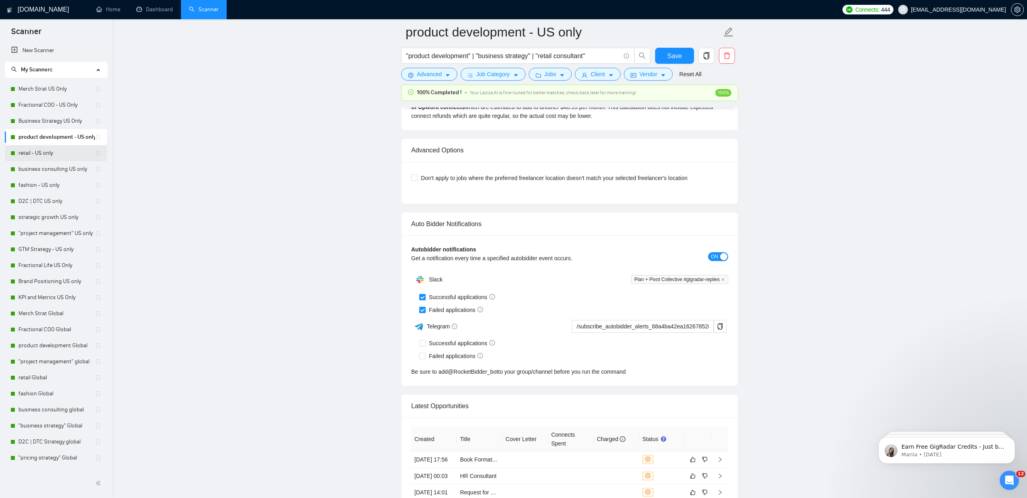
click at [46, 154] on link "retail - US only" at bounding box center [56, 153] width 77 height 16
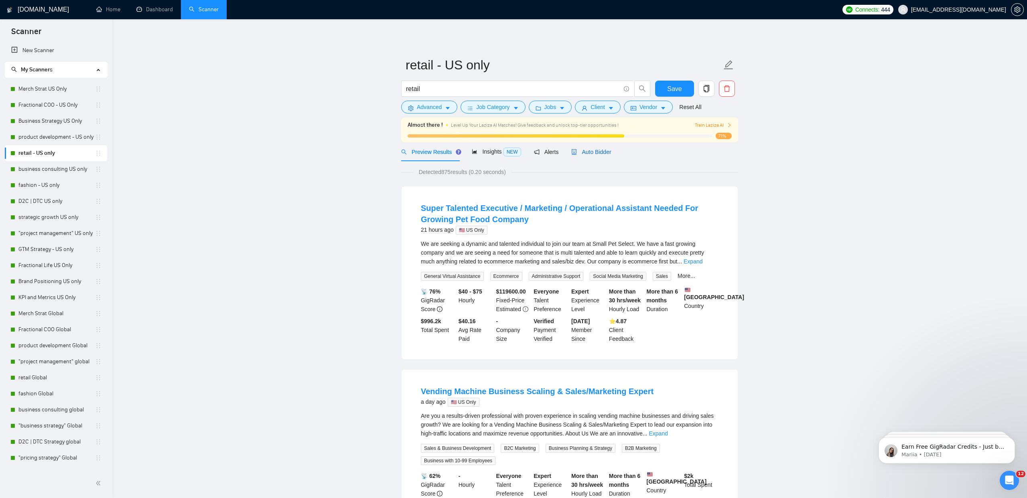
click at [597, 150] on span "Auto Bidder" at bounding box center [591, 152] width 40 height 6
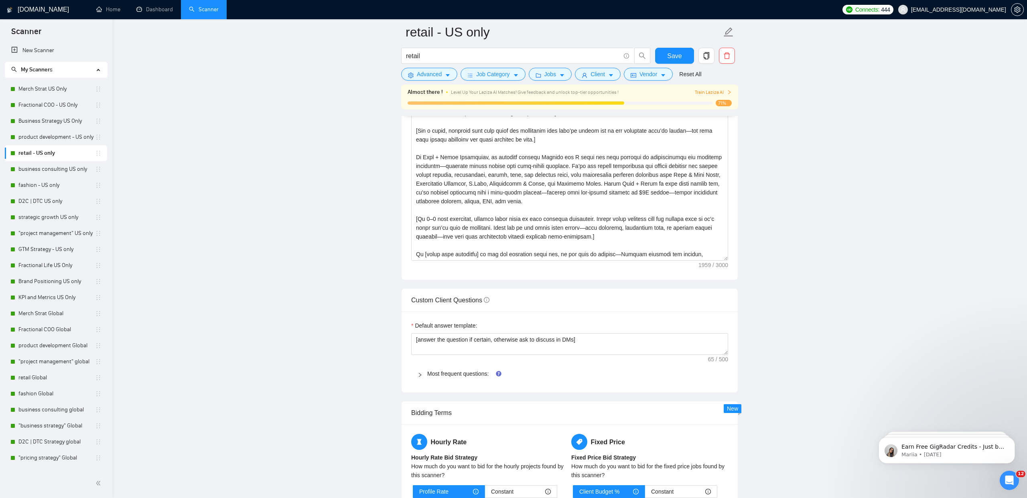
scroll to position [985, 0]
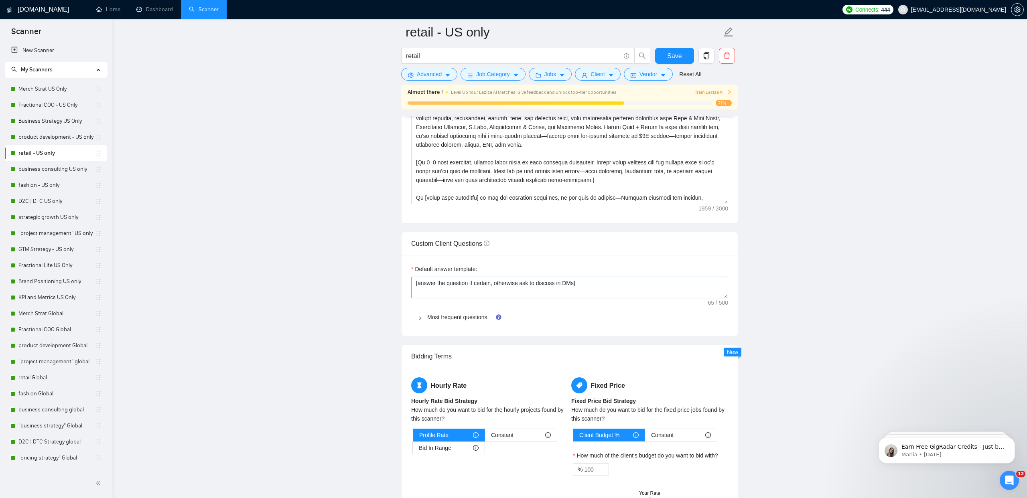
drag, startPoint x: 465, startPoint y: 321, endPoint x: 478, endPoint y: 278, distance: 45.3
click at [465, 321] on div "Most frequent questions:" at bounding box center [569, 317] width 317 height 18
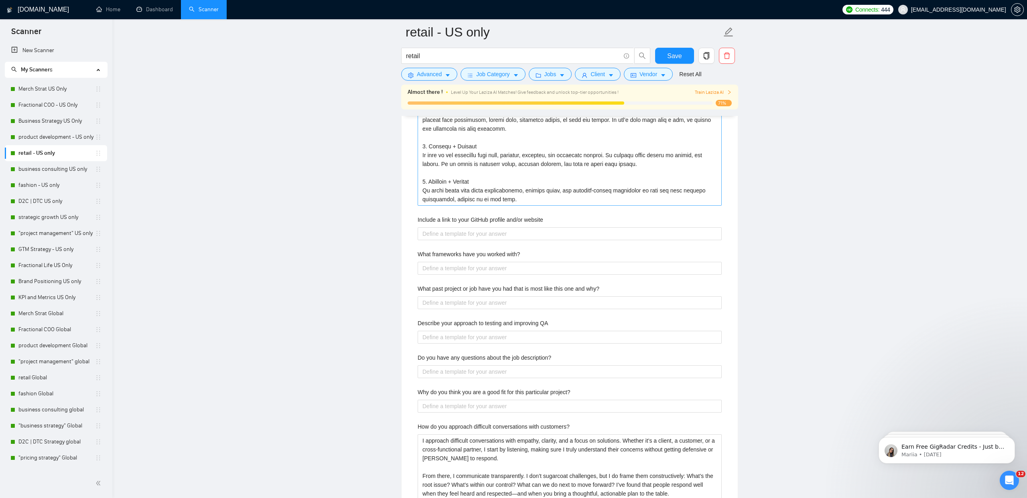
scroll to position [1935, 0]
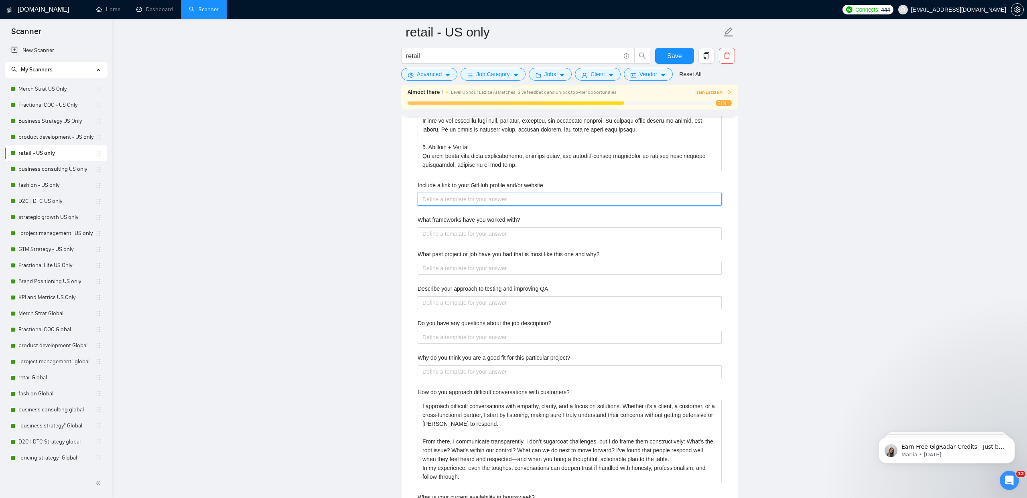
click at [462, 203] on website "Include a link to your GitHub profile and/or website" at bounding box center [569, 199] width 304 height 13
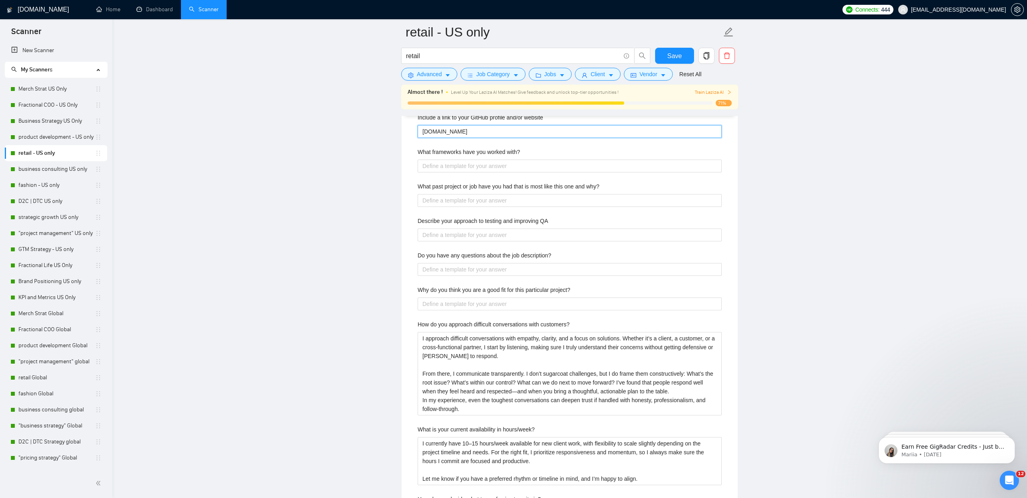
scroll to position [2022, 0]
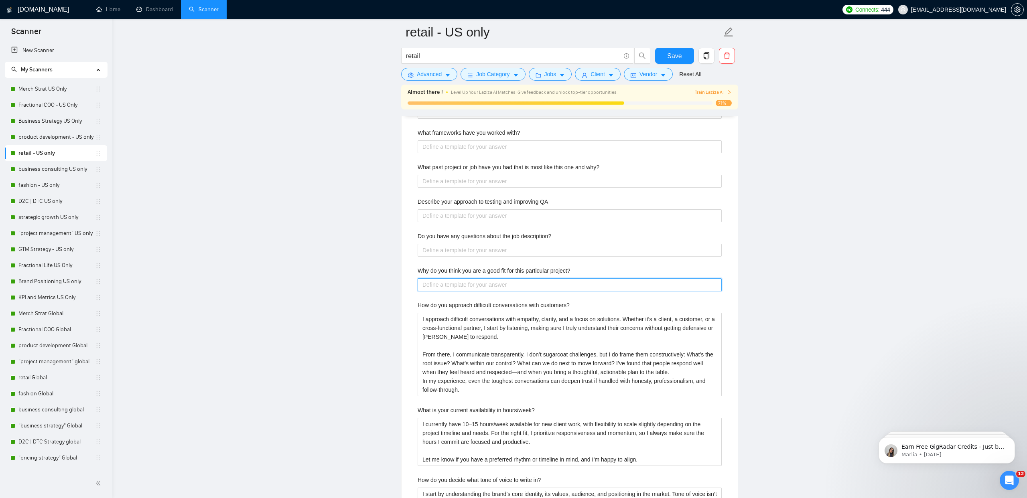
click at [472, 285] on project\? "Why do you think you are a good fit for this particular project?" at bounding box center [569, 284] width 304 height 13
paste project\? "I believe I am a strong fit for this project because it requires expertise in […"
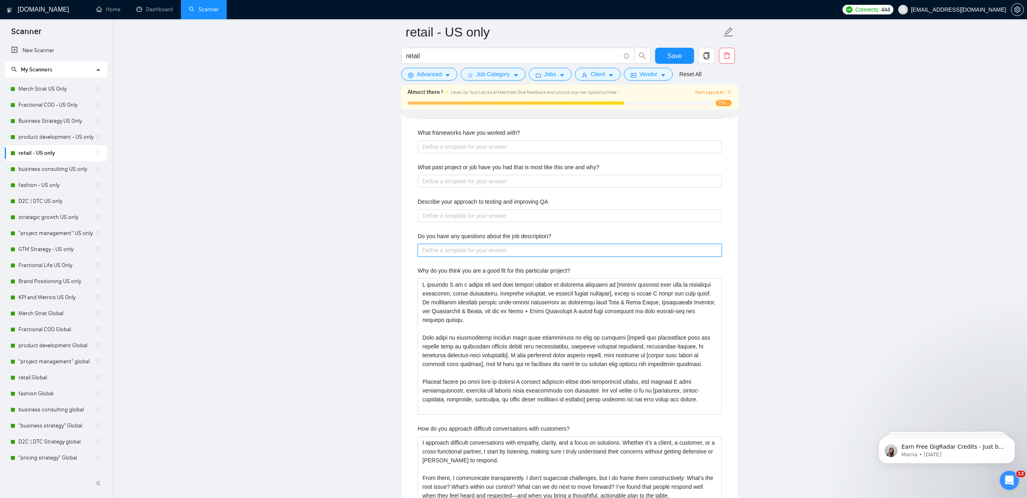
click at [443, 247] on description\? "Do you have any questions about the job description?" at bounding box center [569, 250] width 304 height 13
click at [469, 217] on QA "Describe your approach to testing and improving QA" at bounding box center [569, 217] width 304 height 13
paste QA "Lo ipsumdol si AM co adipi elitse doeiusmo tempo incididun ut labor etd magna a…"
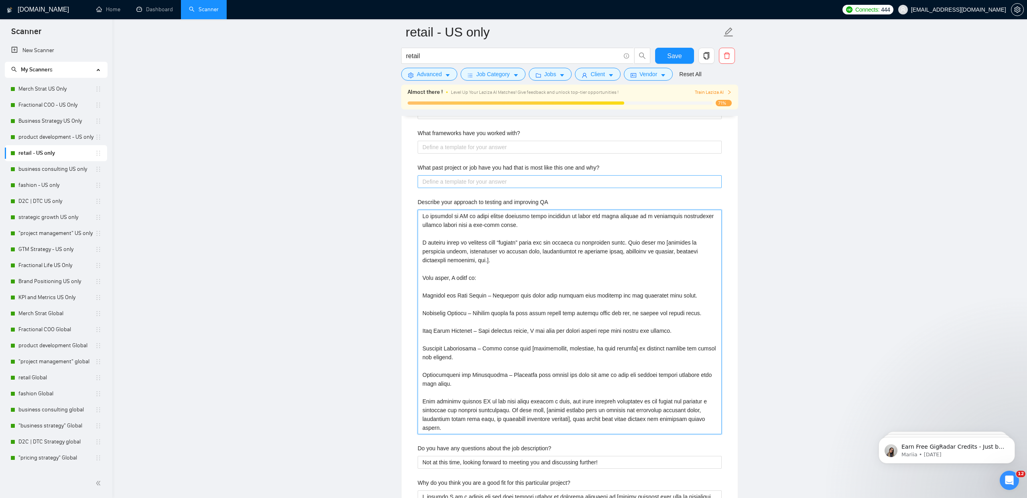
scroll to position [2023, 0]
click at [475, 181] on why\? "What past project or job have you had that is most like this one and why?" at bounding box center [569, 180] width 304 height 13
paste why\? "One project that is most like this one was [insert project name, client type, o…"
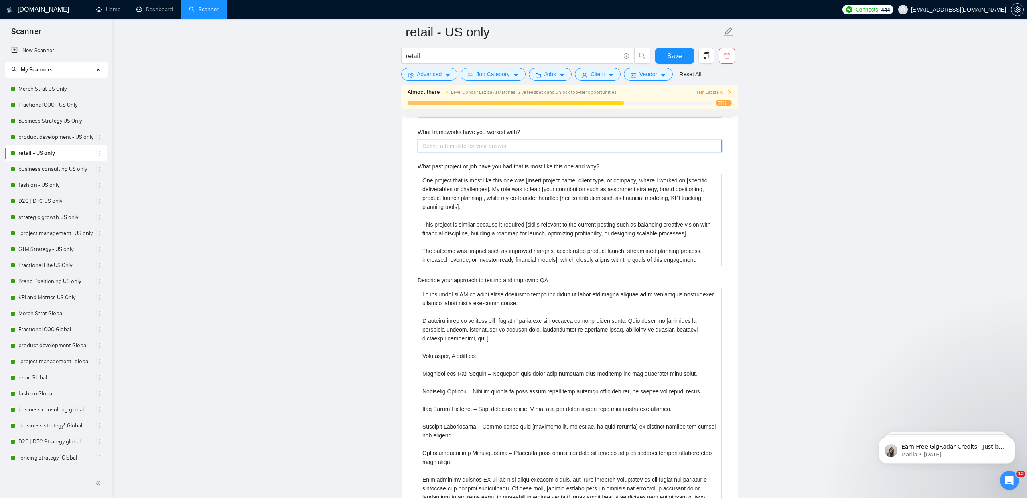
click at [425, 147] on with\? "What frameworks have you worked with?" at bounding box center [569, 146] width 304 height 13
paste with\? "L ipsu dolors amet c adip elits do eiusmodte inc utlaboreetd magnaaliqu enim ad…"
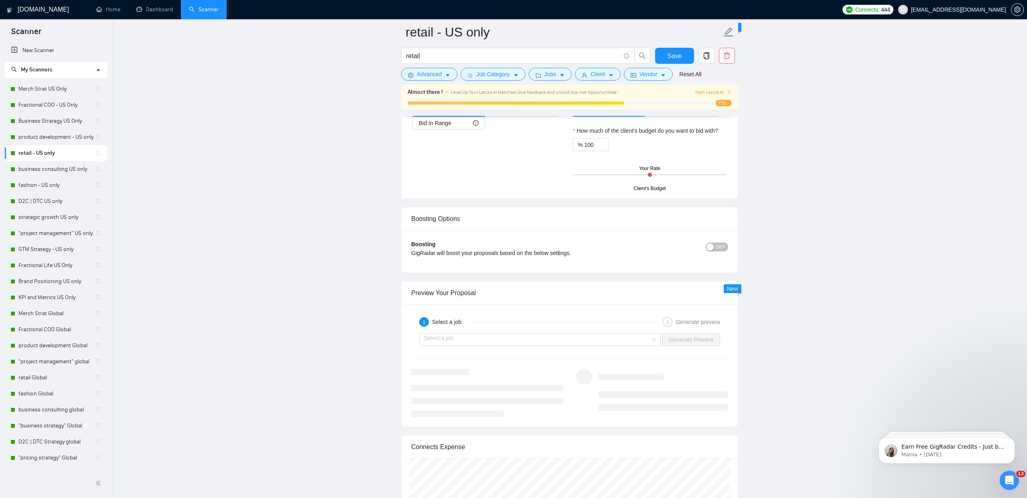
scroll to position [3559, 0]
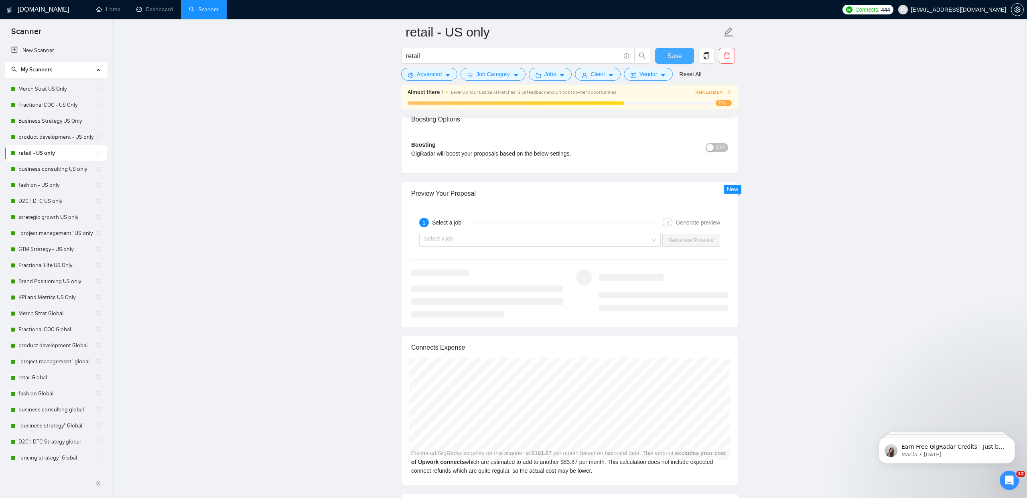
click at [668, 59] on span "Save" at bounding box center [674, 56] width 14 height 10
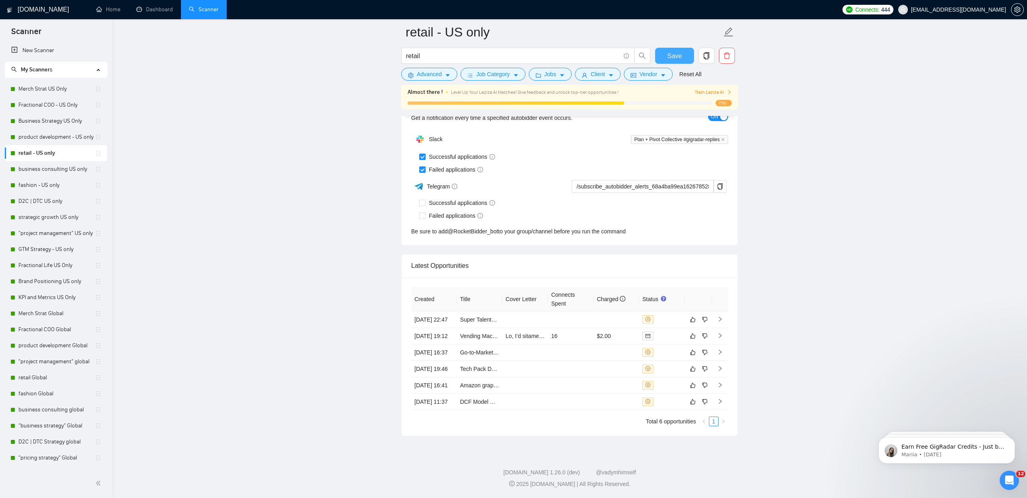
scroll to position [1912, 0]
click at [704, 316] on icon "dislike" at bounding box center [705, 319] width 6 height 6
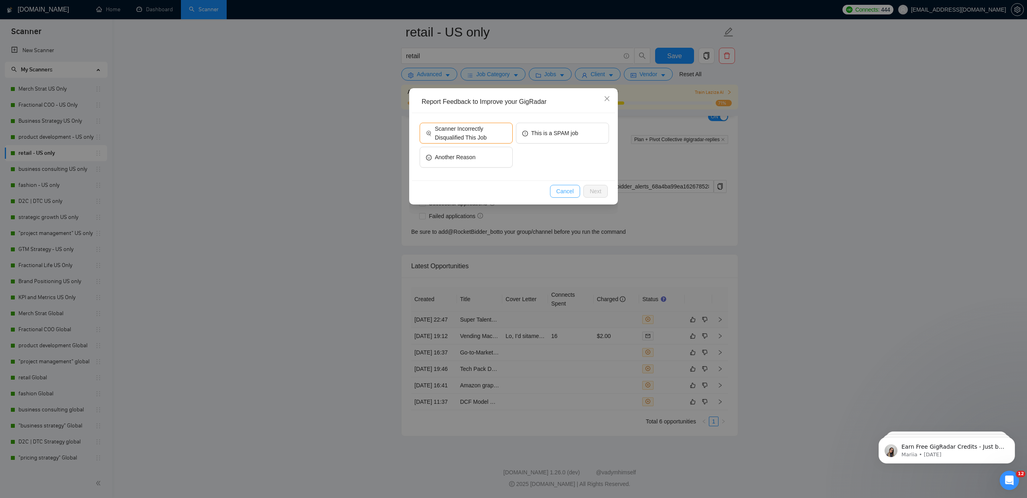
drag, startPoint x: 554, startPoint y: 194, endPoint x: 645, endPoint y: 288, distance: 130.7
click at [554, 194] on button "Cancel" at bounding box center [565, 191] width 30 height 13
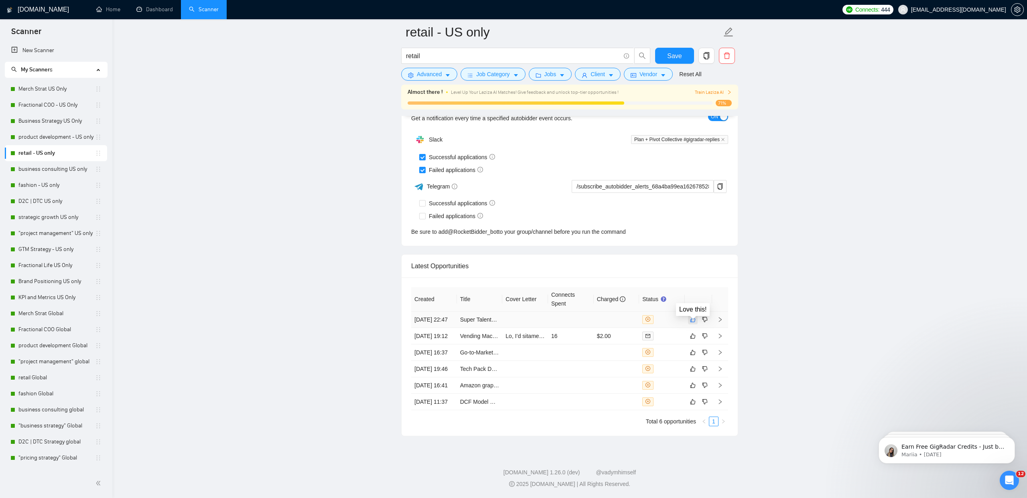
click at [690, 316] on icon "like" at bounding box center [693, 319] width 6 height 6
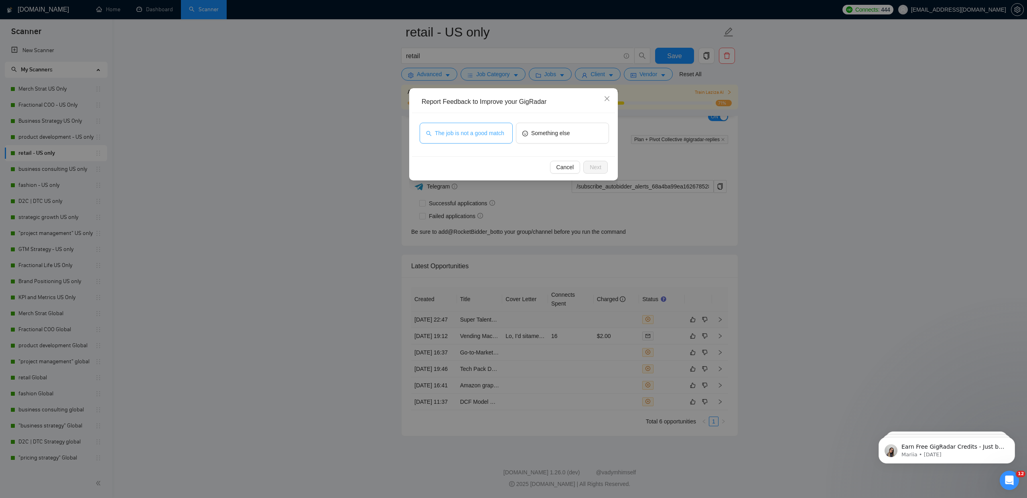
drag, startPoint x: 472, startPoint y: 132, endPoint x: 472, endPoint y: 142, distance: 9.2
click at [472, 132] on span "The job is not a good match" at bounding box center [469, 133] width 69 height 9
click at [598, 172] on button "Next" at bounding box center [595, 167] width 24 height 13
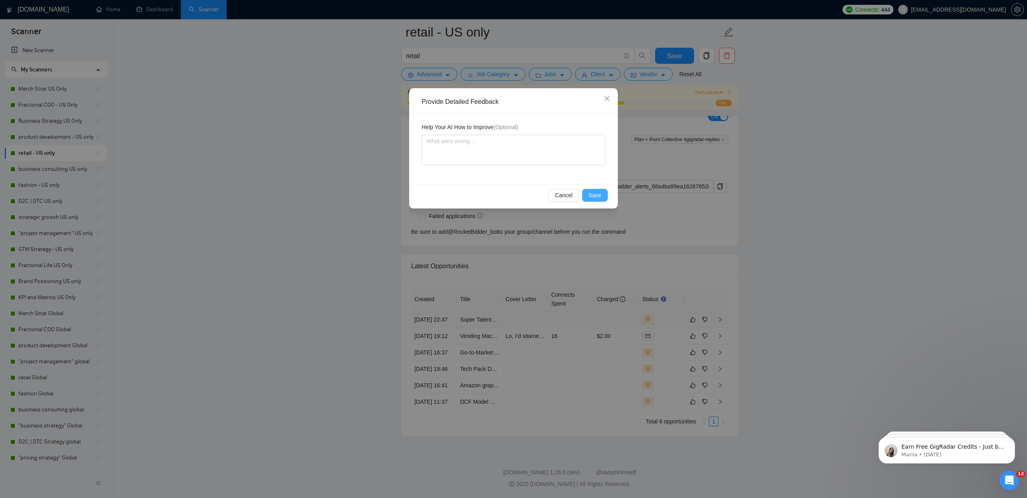
click at [598, 195] on span "Save" at bounding box center [594, 195] width 13 height 9
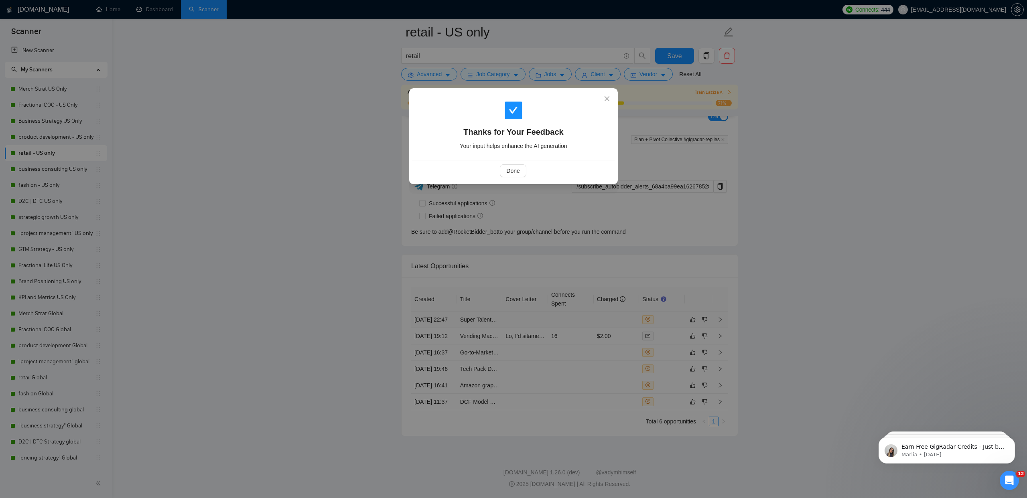
click at [460, 368] on div "Thanks for Your Feedback Your input helps enhance the AI generation Done" at bounding box center [513, 249] width 1027 height 498
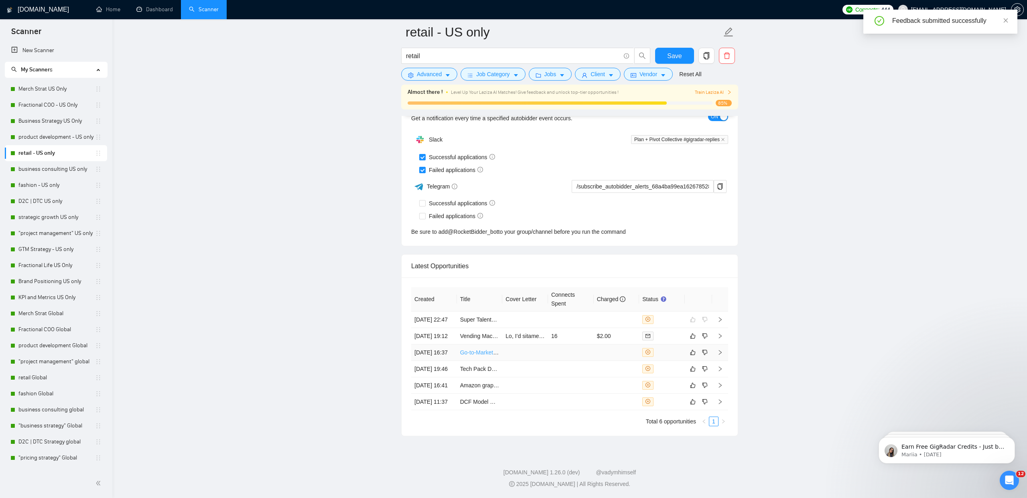
click at [483, 356] on link "Go-to-Market Strategist for Consumer Wellness Product (Retail + DTC)" at bounding box center [548, 352] width 177 height 6
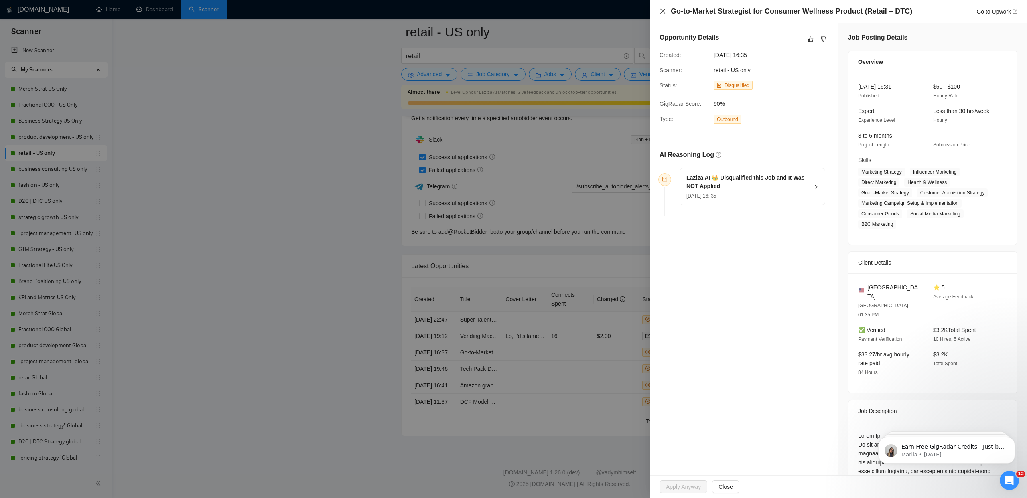
click at [662, 12] on icon "close" at bounding box center [662, 11] width 6 height 6
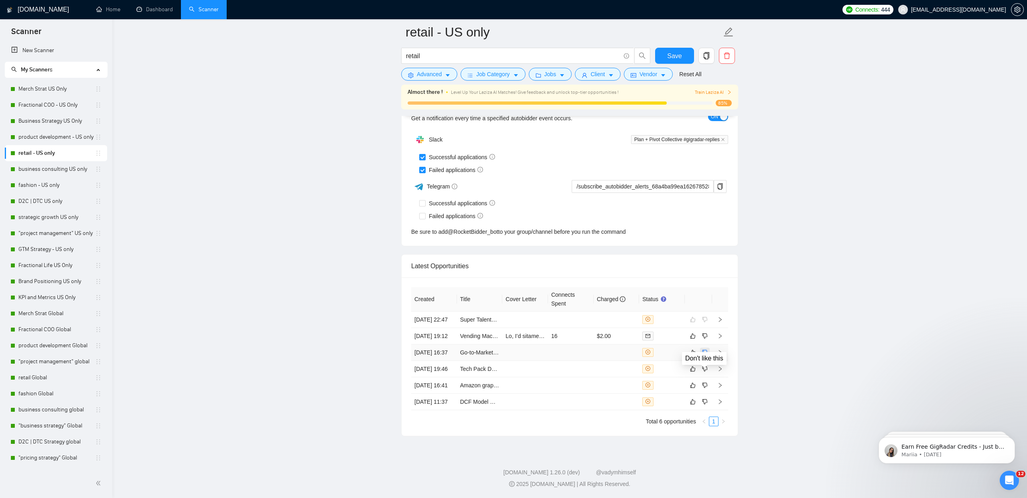
click at [706, 356] on icon "dislike" at bounding box center [705, 352] width 6 height 6
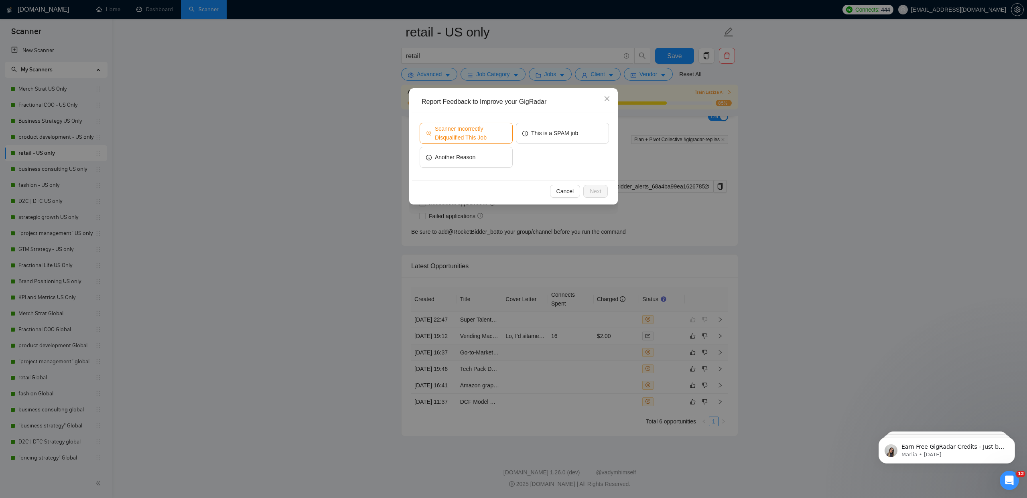
click at [462, 129] on span "Scanner Incorrectly Disqualified This Job" at bounding box center [470, 133] width 71 height 18
click at [598, 189] on span "Next" at bounding box center [596, 191] width 12 height 9
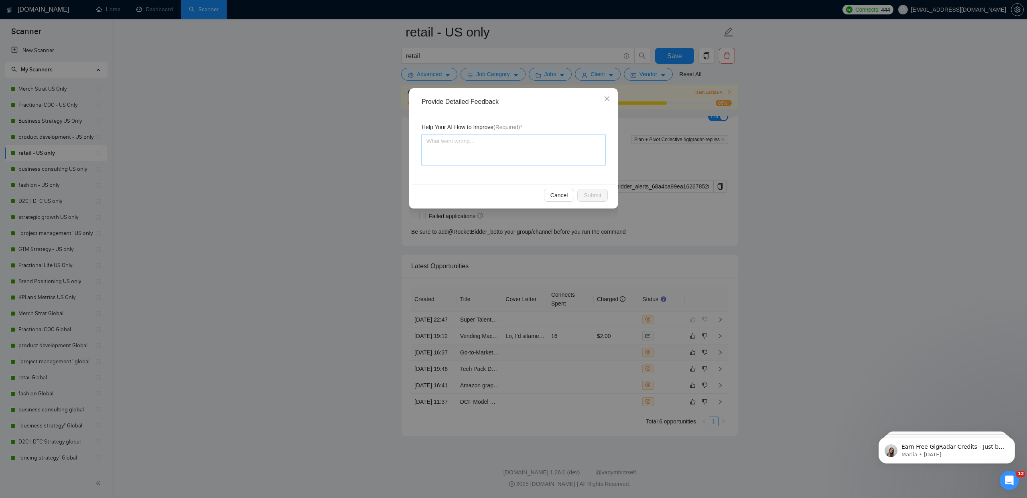
click at [482, 151] on textarea at bounding box center [513, 150] width 184 height 30
click at [581, 198] on button "Submit" at bounding box center [592, 195] width 30 height 13
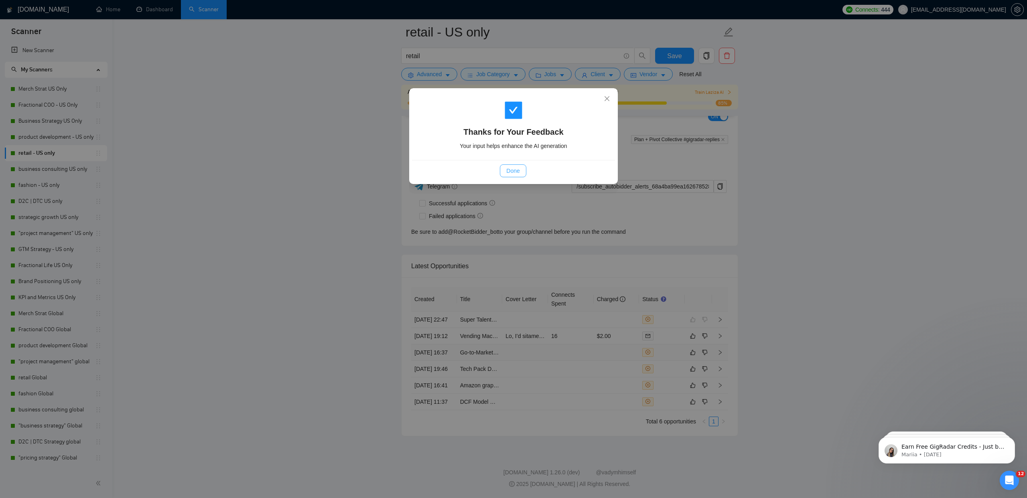
click at [511, 171] on span "Done" at bounding box center [512, 170] width 13 height 9
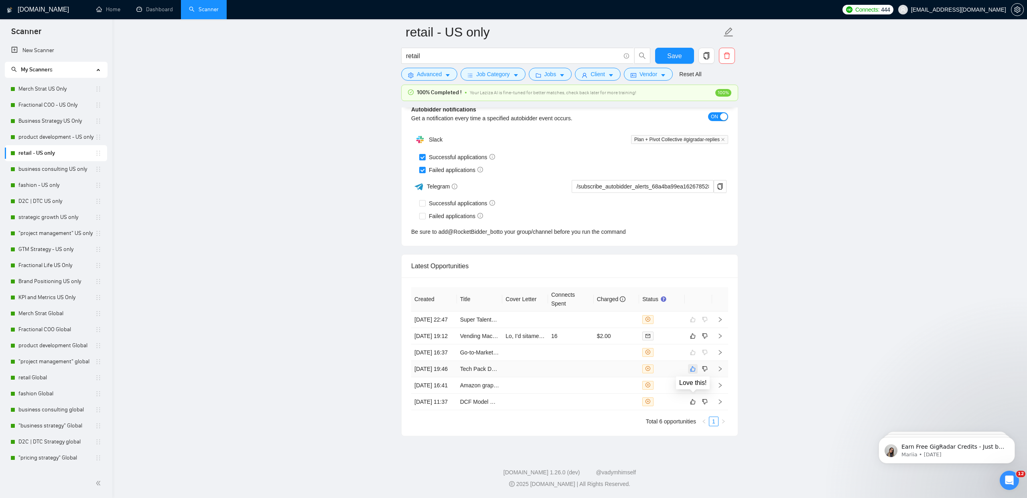
click at [690, 372] on icon "like" at bounding box center [693, 369] width 6 height 6
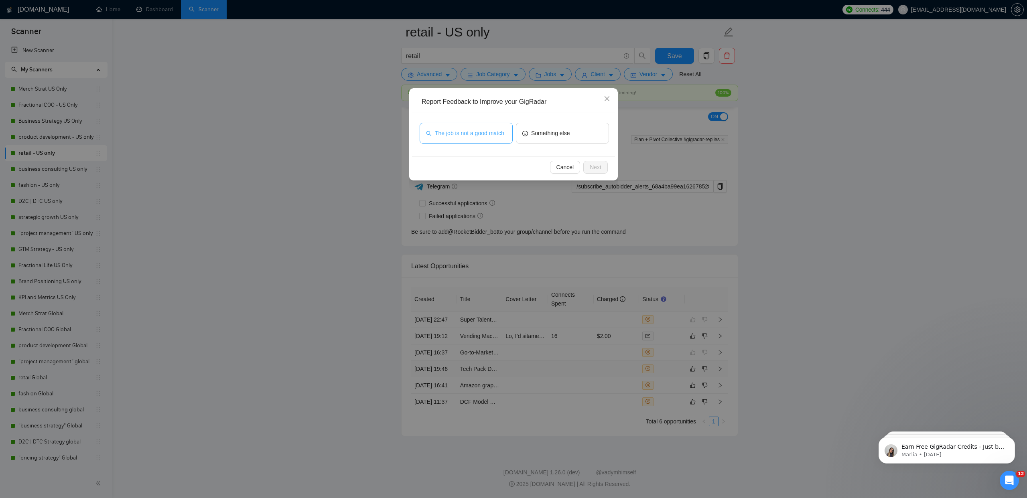
drag, startPoint x: 470, startPoint y: 131, endPoint x: 572, endPoint y: 178, distance: 112.0
click at [470, 131] on span "The job is not a good match" at bounding box center [469, 133] width 69 height 9
click at [594, 170] on span "Next" at bounding box center [596, 167] width 12 height 9
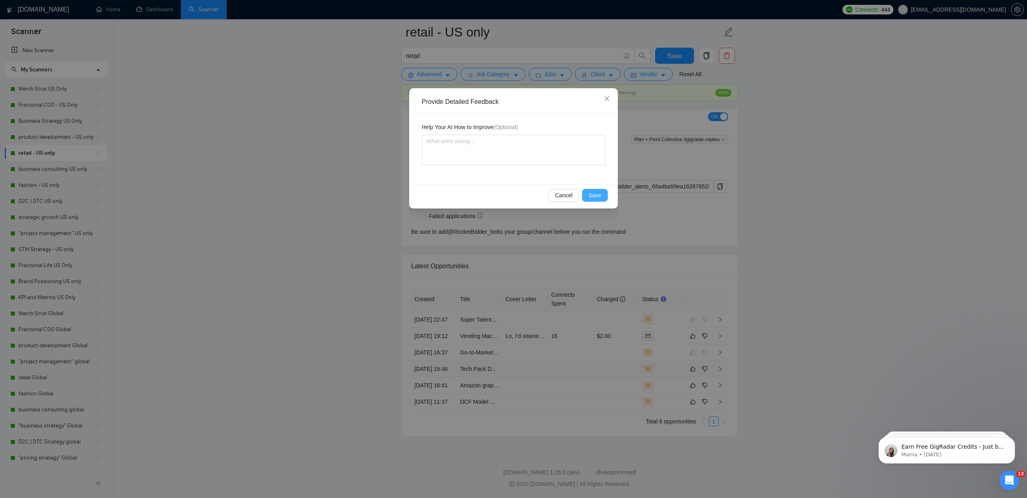
click at [591, 198] on span "Save" at bounding box center [594, 195] width 13 height 9
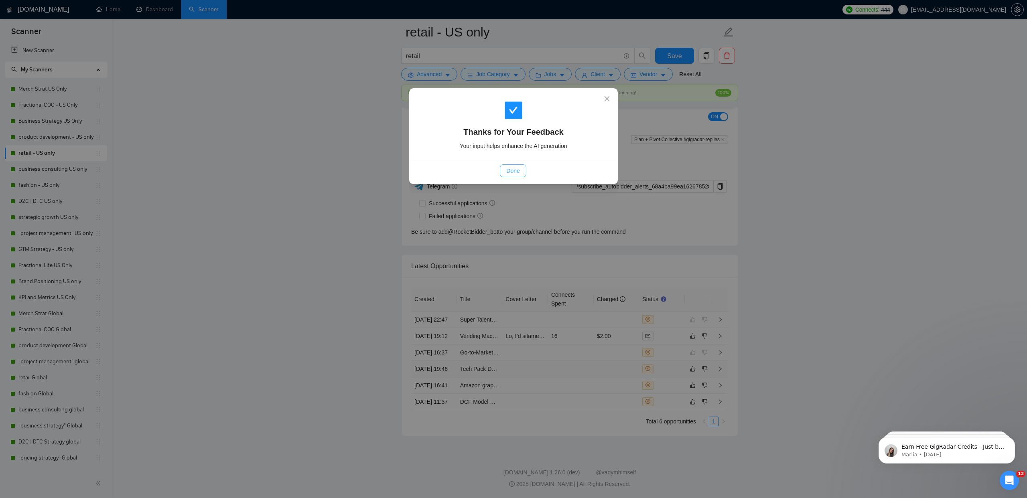
click at [518, 173] on span "Done" at bounding box center [512, 170] width 13 height 9
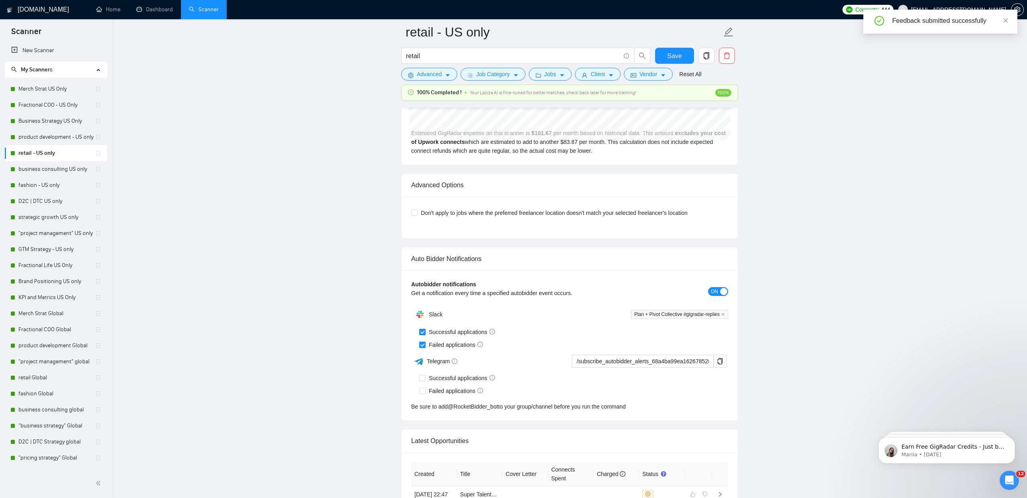
scroll to position [1617, 0]
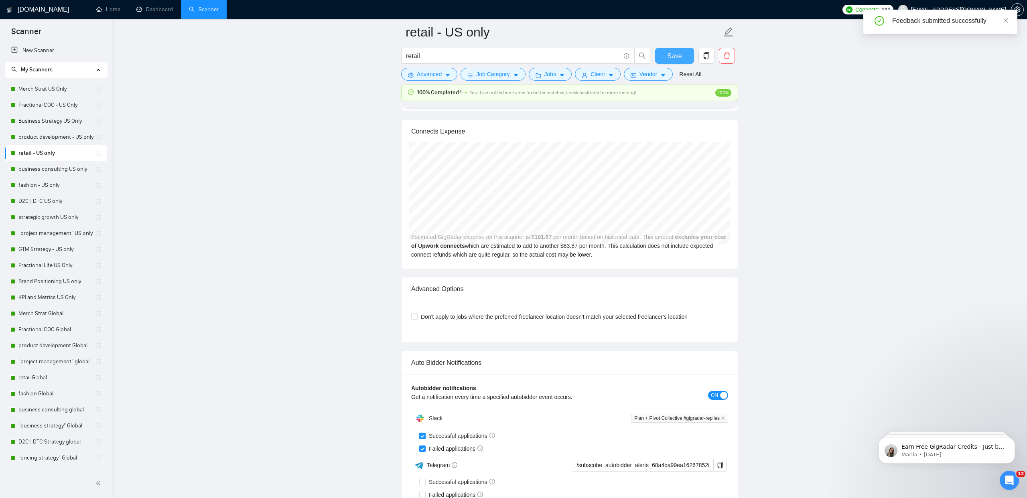
click at [686, 55] on button "Save" at bounding box center [674, 56] width 39 height 16
click at [46, 171] on link "business consulting US only" at bounding box center [56, 169] width 77 height 16
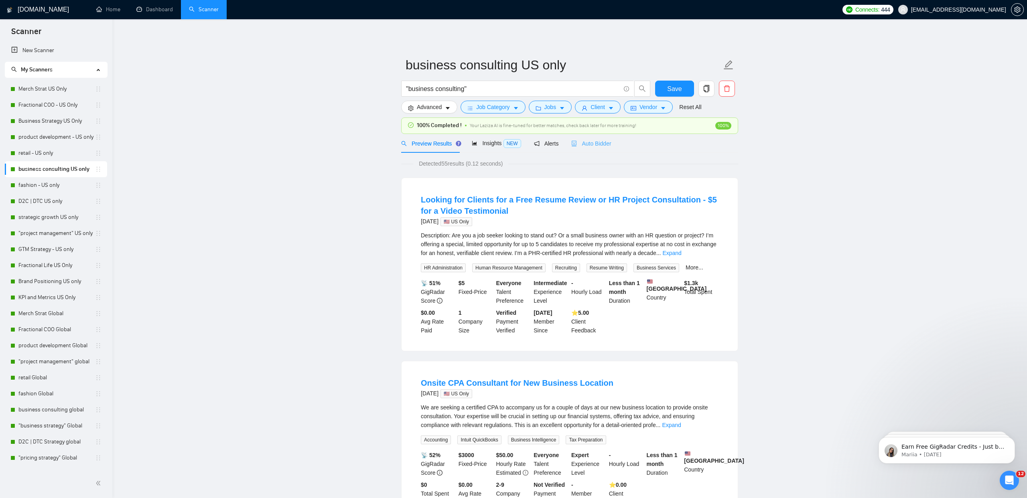
click at [578, 148] on div "Auto Bidder" at bounding box center [591, 143] width 40 height 19
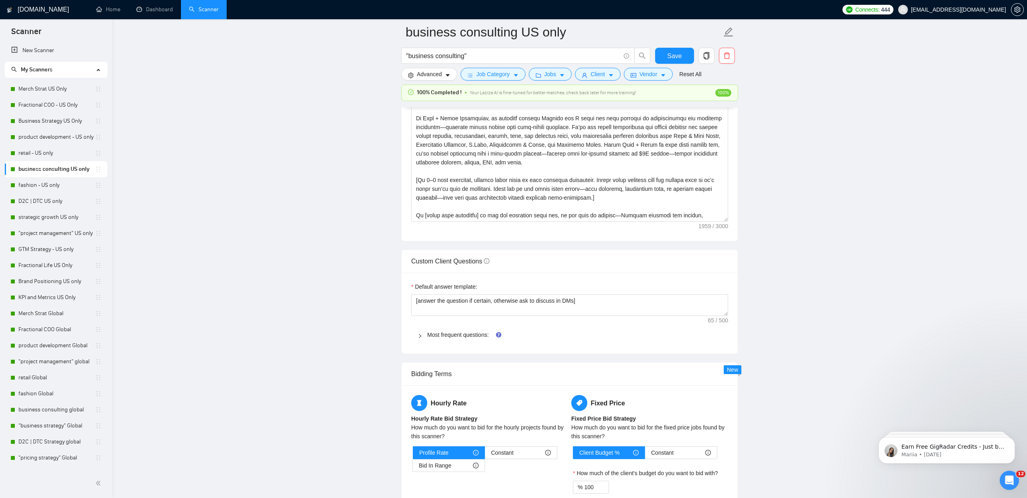
scroll to position [1040, 0]
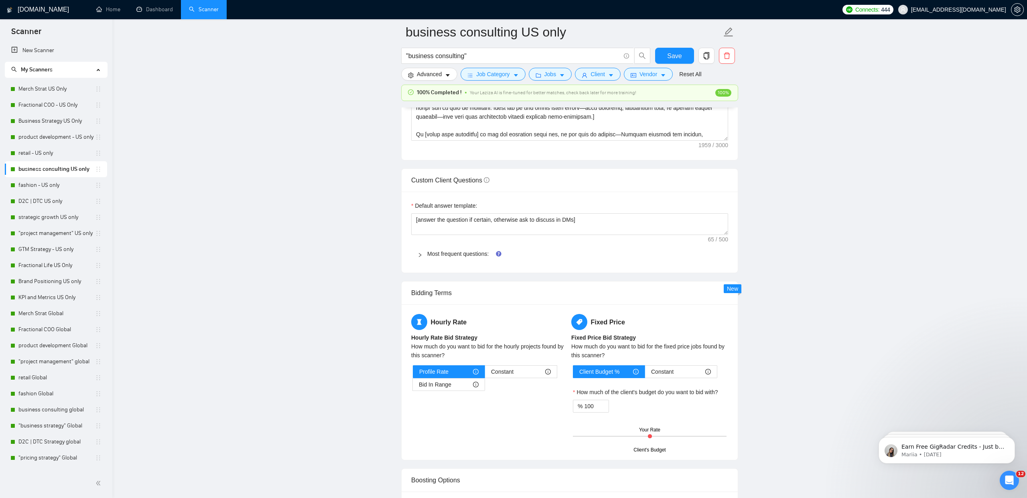
click at [466, 257] on span "Most frequent questions:" at bounding box center [574, 253] width 294 height 9
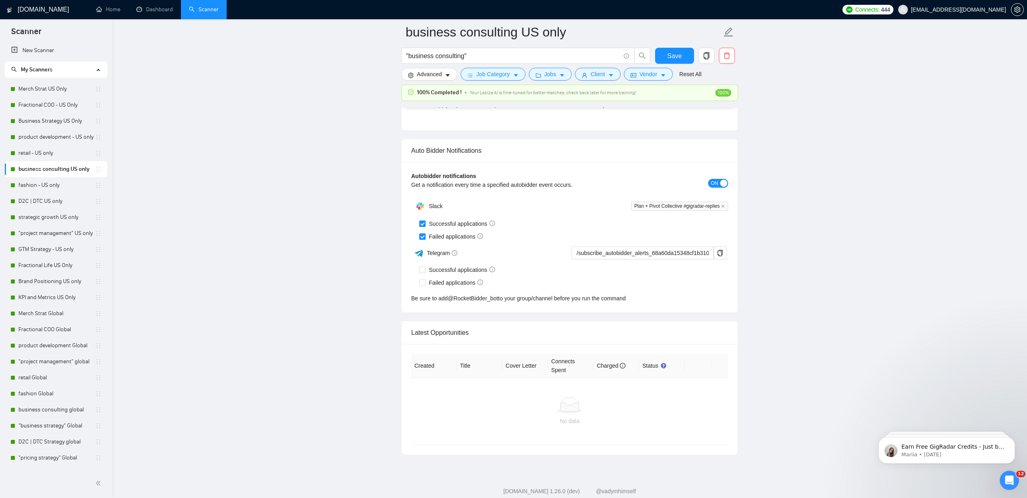
scroll to position [3935, 0]
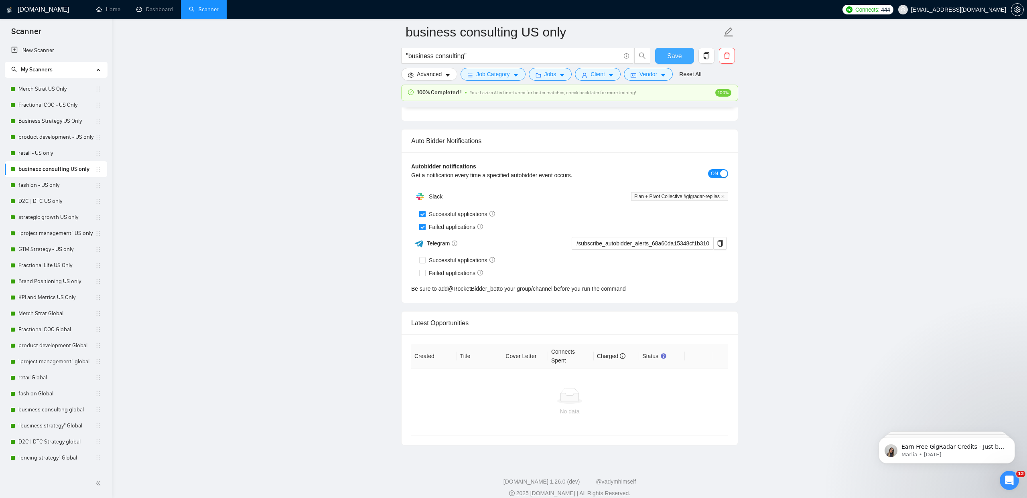
click at [677, 52] on span "Save" at bounding box center [674, 56] width 14 height 10
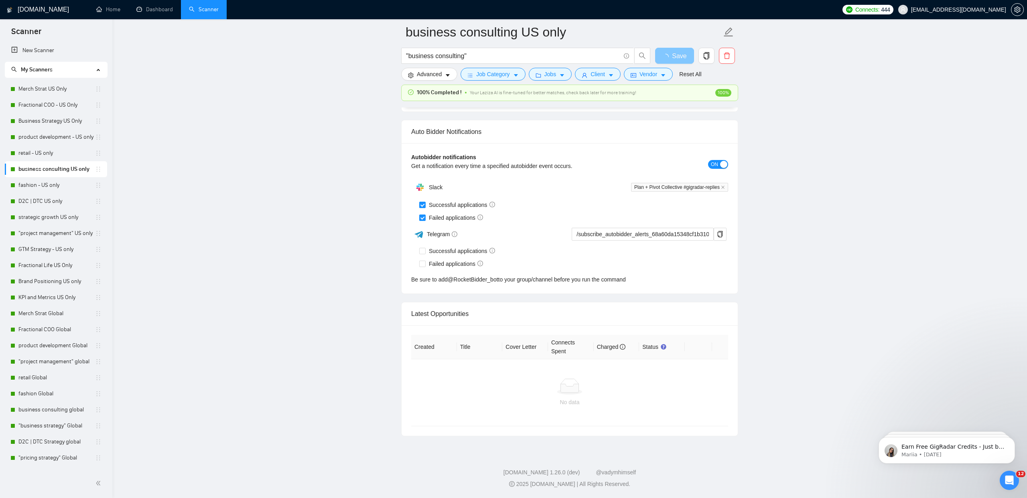
scroll to position [1848, 0]
click at [55, 188] on link "fashion - US only" at bounding box center [56, 185] width 77 height 16
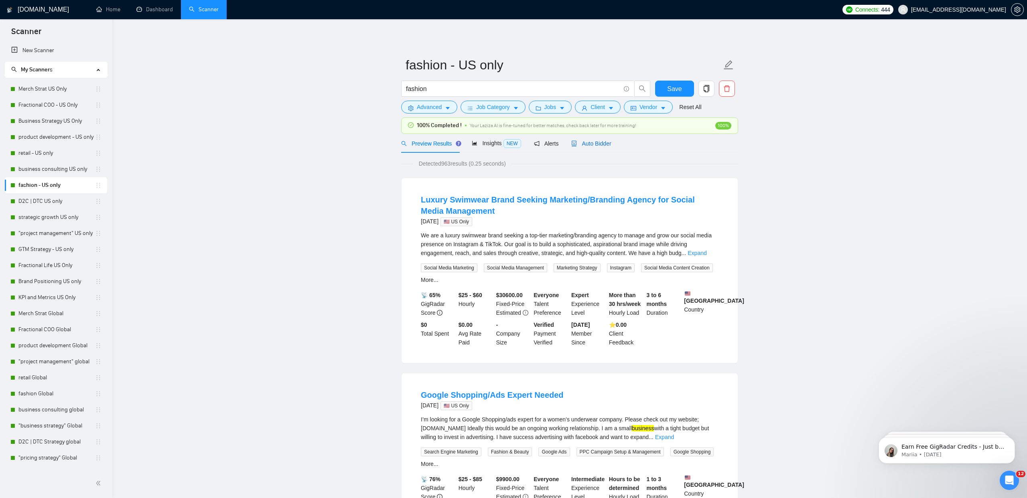
drag, startPoint x: 606, startPoint y: 142, endPoint x: 577, endPoint y: 138, distance: 29.9
click at [607, 142] on span "Auto Bidder" at bounding box center [591, 143] width 40 height 6
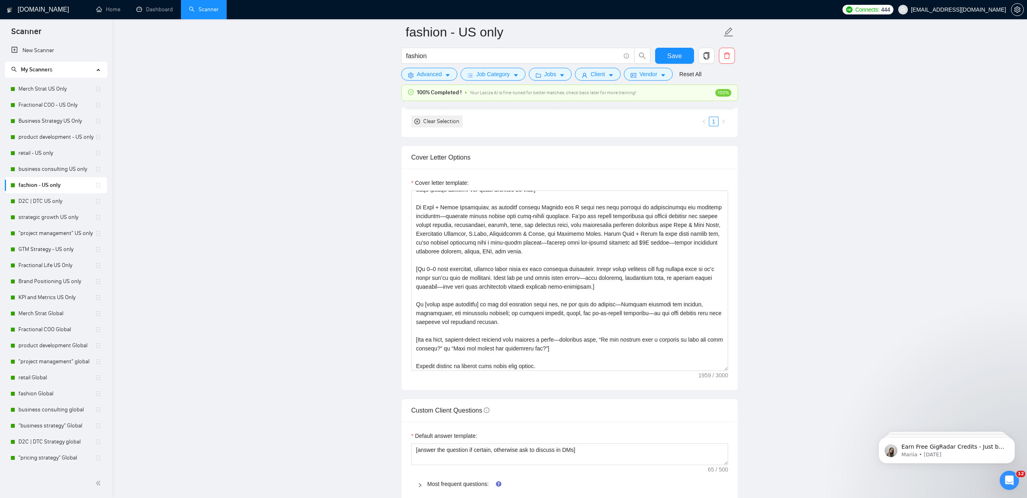
scroll to position [106, 0]
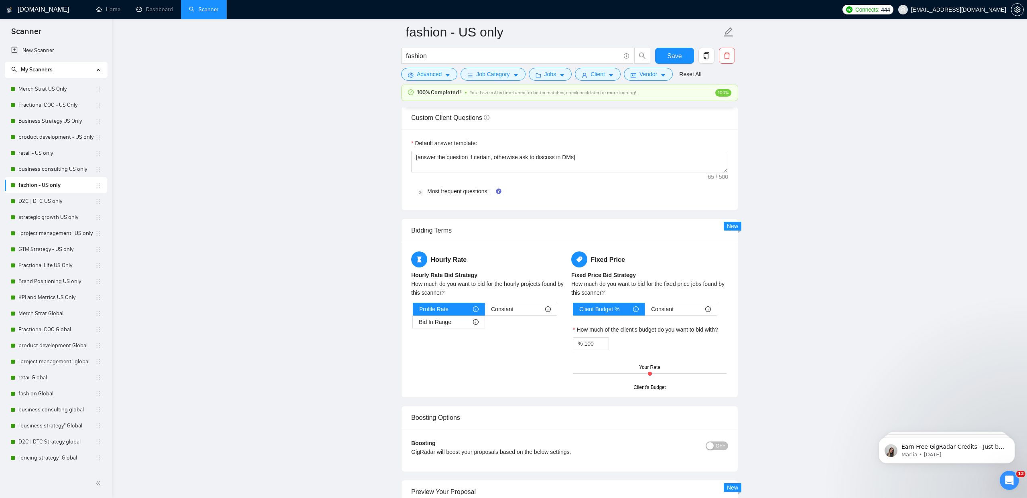
click at [468, 185] on div "Most frequent questions:" at bounding box center [569, 191] width 317 height 18
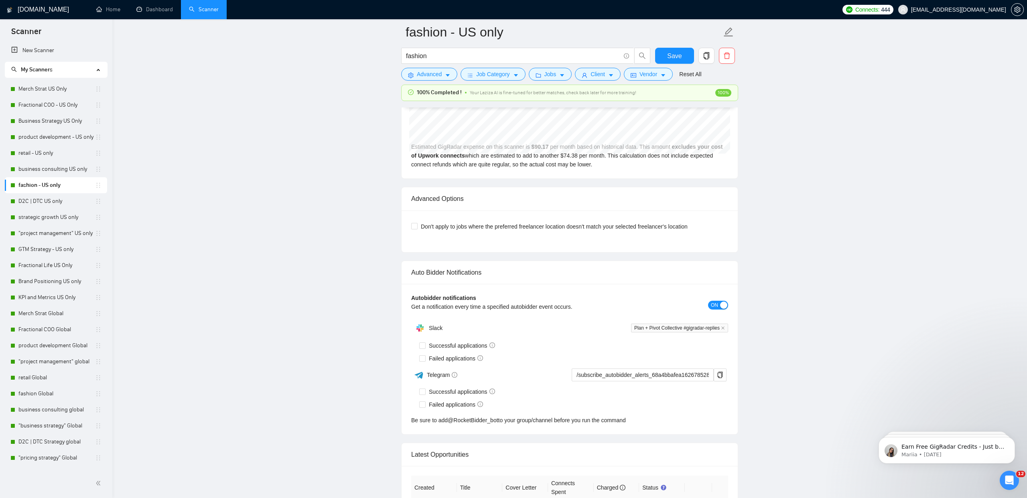
scroll to position [3957, 0]
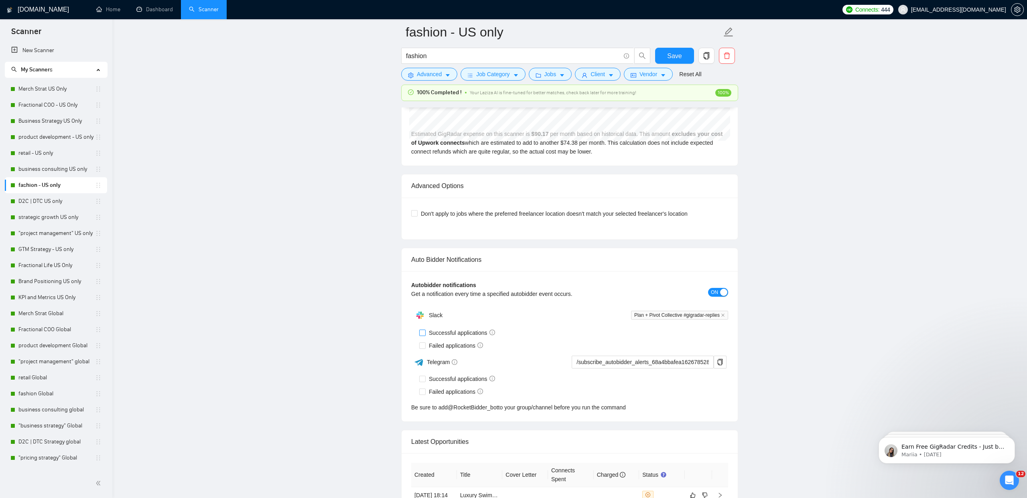
click at [422, 331] on input "Successful applications" at bounding box center [422, 333] width 6 height 6
click at [421, 346] on input "Failed applications" at bounding box center [422, 345] width 6 height 6
click at [676, 56] on span "Save" at bounding box center [674, 56] width 14 height 10
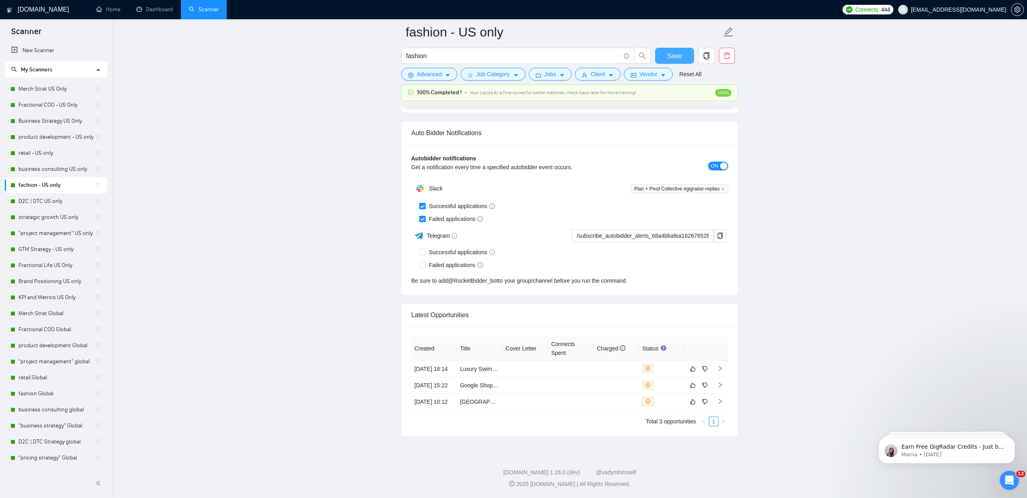
scroll to position [1830, 0]
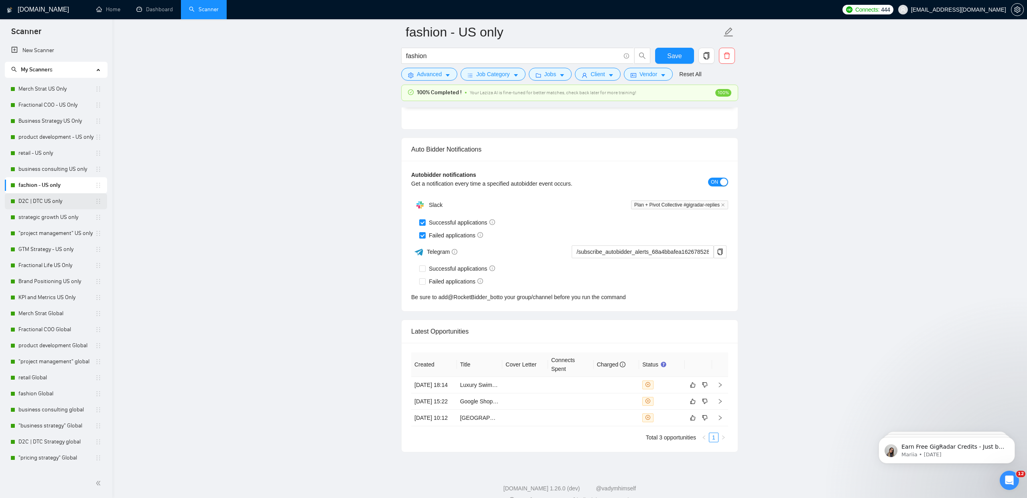
click at [36, 205] on link "D2C | DTC US only" at bounding box center [56, 201] width 77 height 16
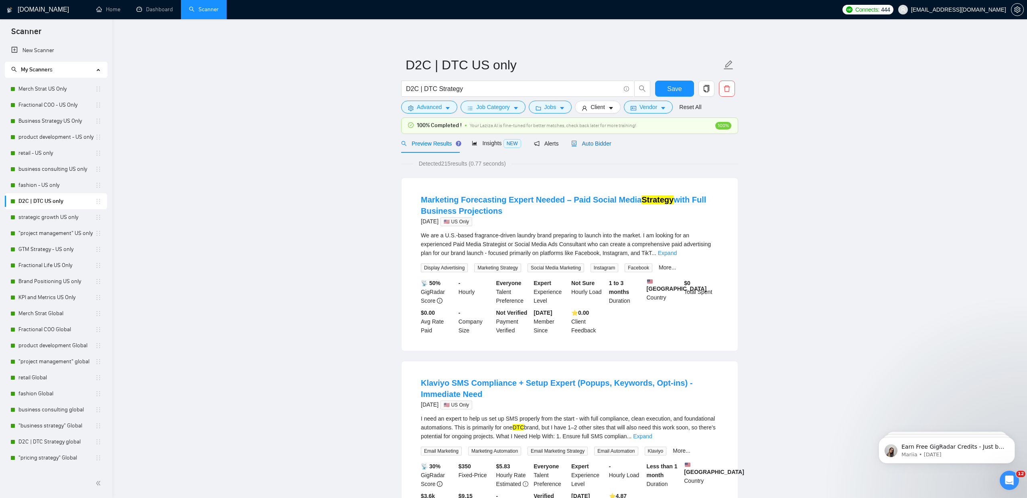
click at [609, 144] on span "Auto Bidder" at bounding box center [591, 143] width 40 height 6
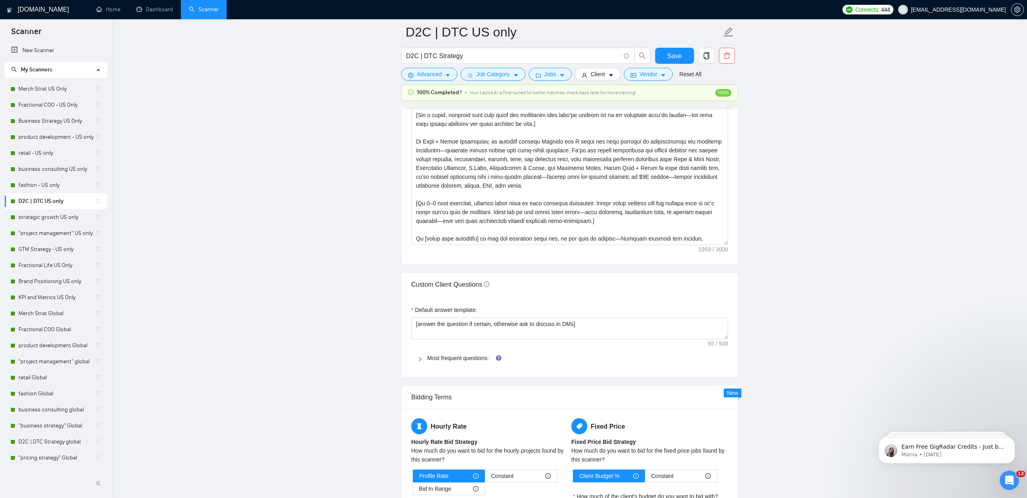
scroll to position [971, 0]
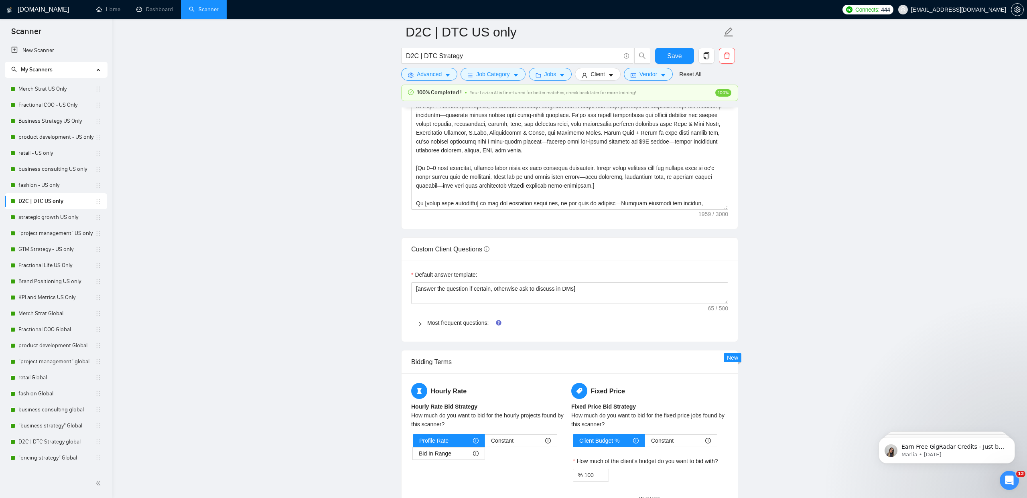
click at [433, 316] on div "Most frequent questions:" at bounding box center [569, 323] width 317 height 18
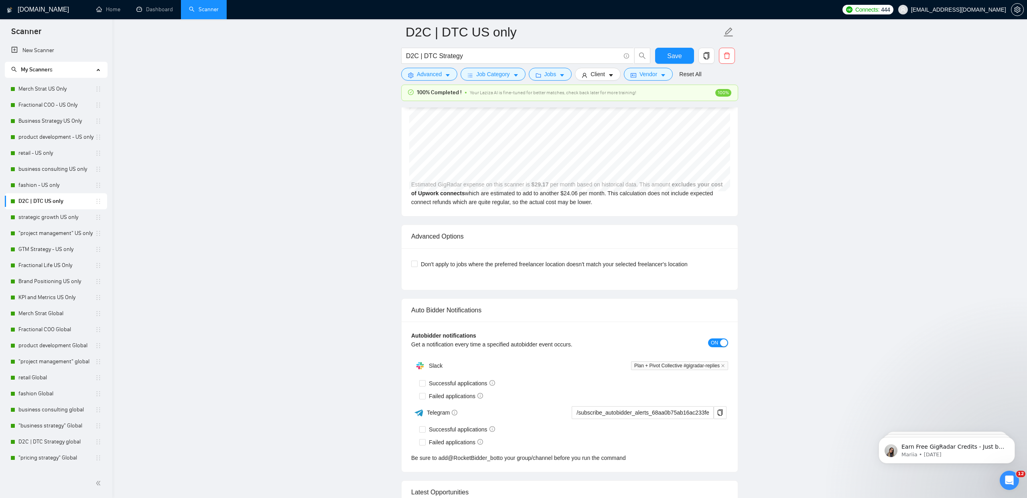
scroll to position [3320, 0]
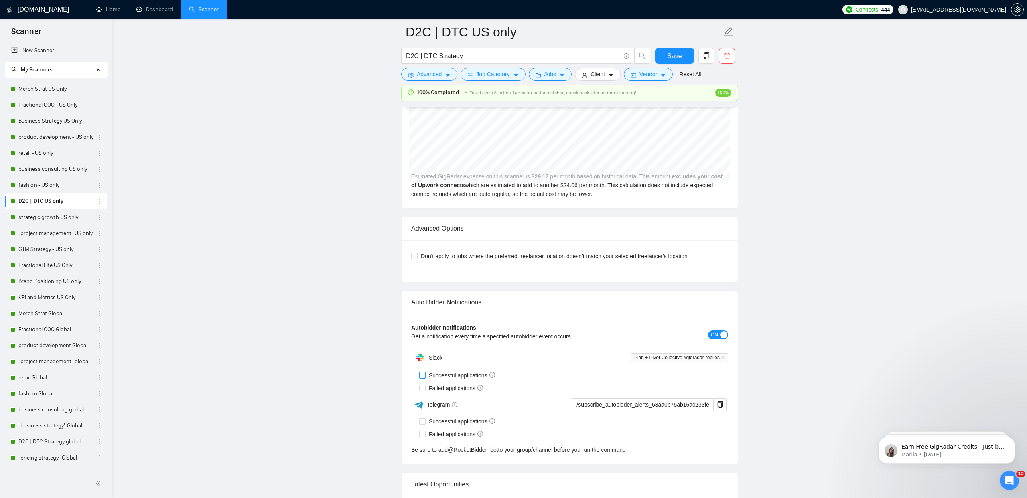
click at [422, 373] on input "Successful applications" at bounding box center [422, 375] width 6 height 6
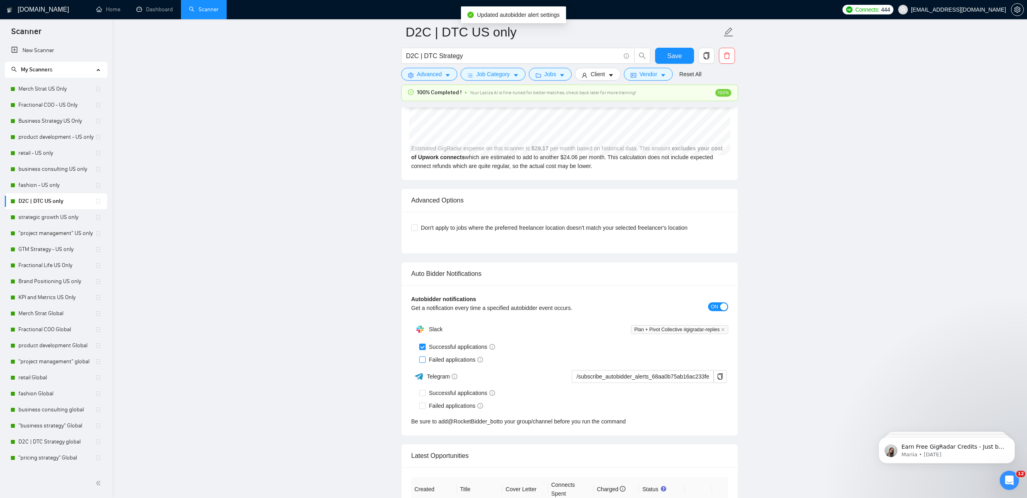
click at [423, 388] on div "Slack Plan + Pivot Collective #gigradar-replies Successful applications Failed …" at bounding box center [569, 373] width 317 height 105
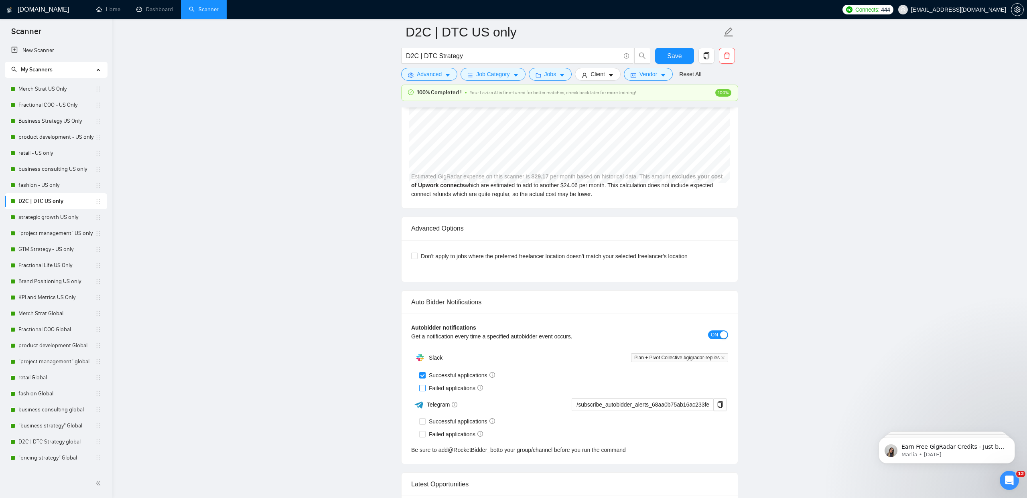
click at [423, 389] on input "Failed applications" at bounding box center [422, 388] width 6 height 6
click at [679, 56] on span "Save" at bounding box center [674, 56] width 14 height 10
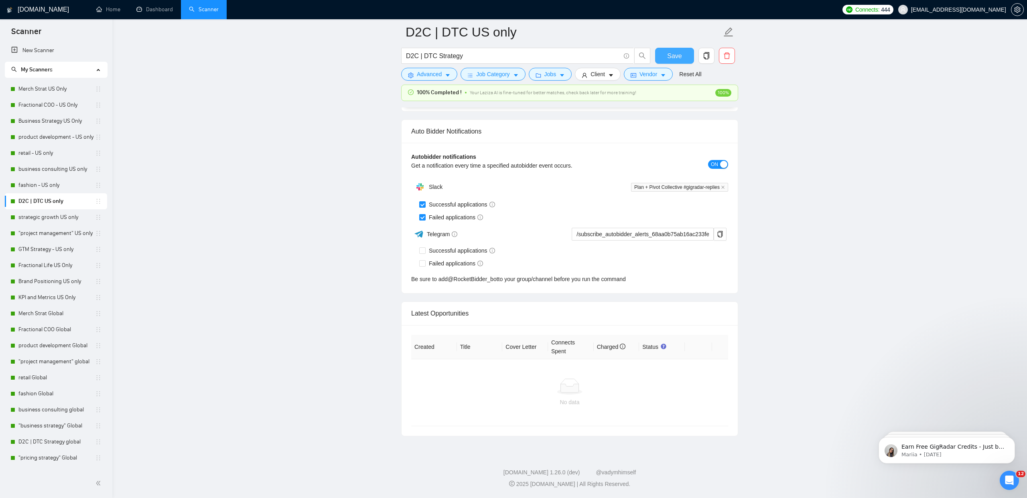
scroll to position [1811, 0]
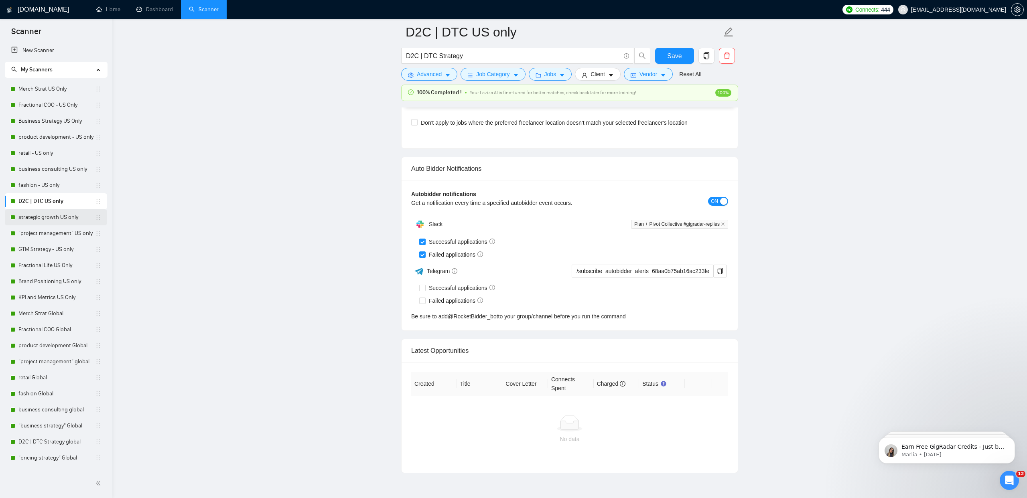
click at [50, 215] on link "strategic growth US only" at bounding box center [56, 217] width 77 height 16
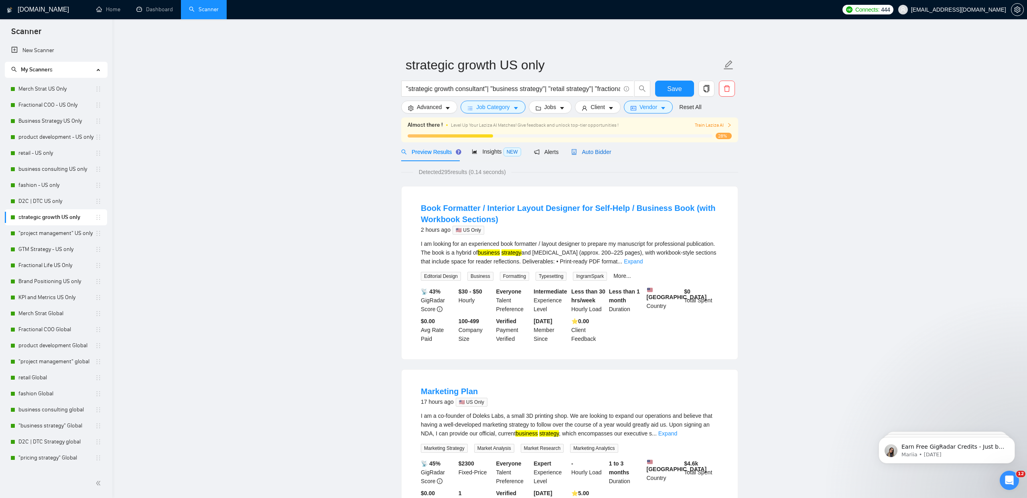
click at [581, 150] on span "Auto Bidder" at bounding box center [591, 152] width 40 height 6
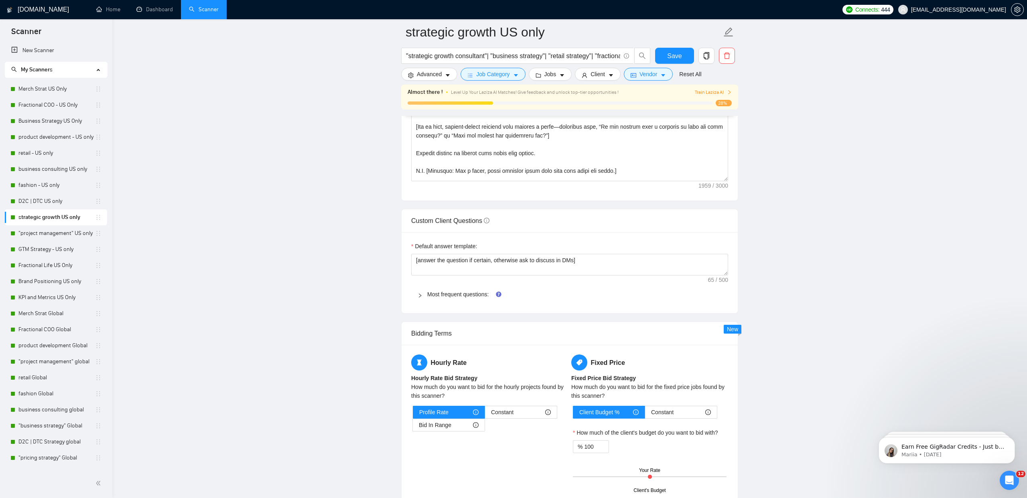
scroll to position [106, 0]
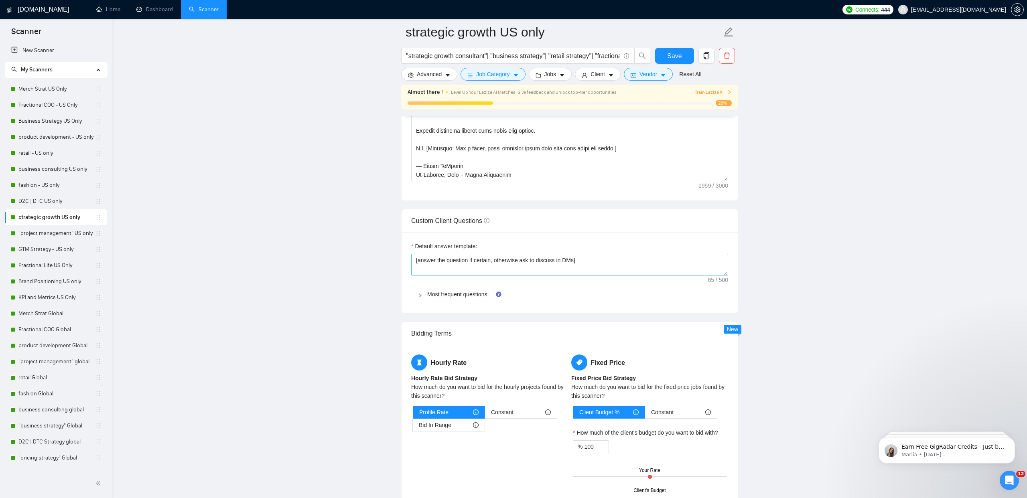
drag, startPoint x: 461, startPoint y: 297, endPoint x: 473, endPoint y: 264, distance: 35.4
click at [461, 297] on link "Most frequent questions:" at bounding box center [457, 294] width 61 height 6
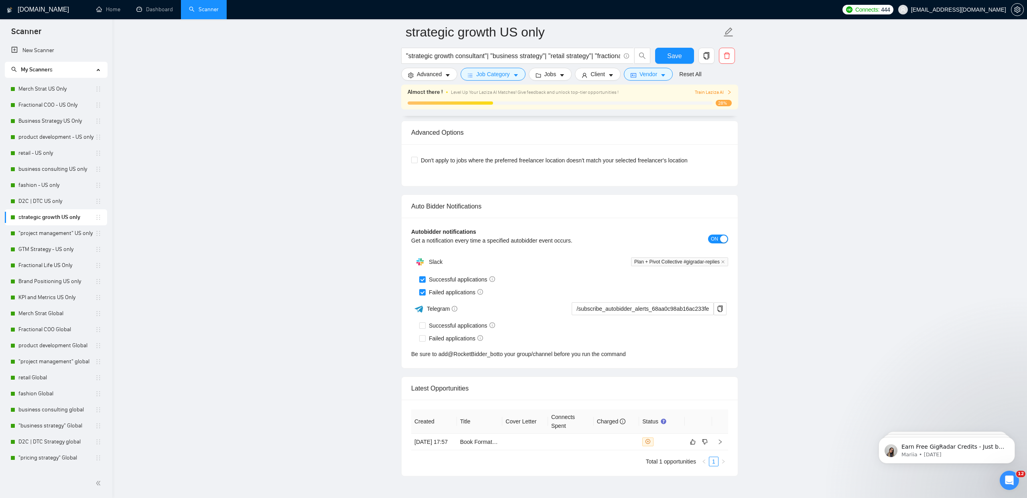
scroll to position [4050, 0]
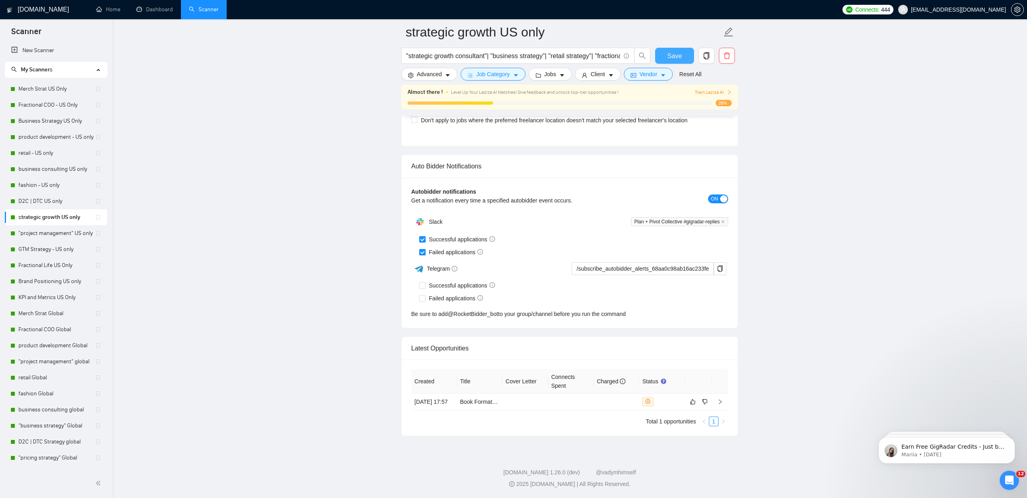
click at [665, 57] on button "Save" at bounding box center [674, 56] width 39 height 16
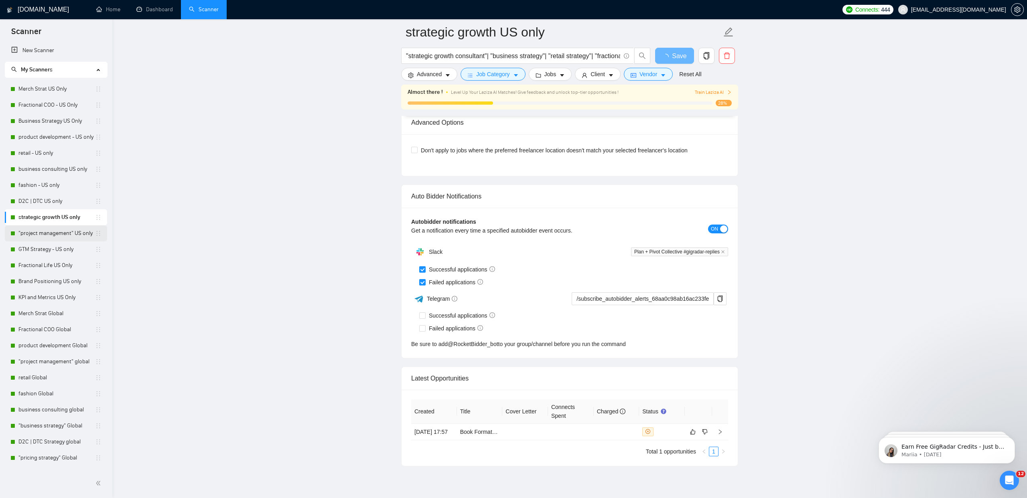
click at [61, 235] on link ""project management" US only" at bounding box center [56, 233] width 77 height 16
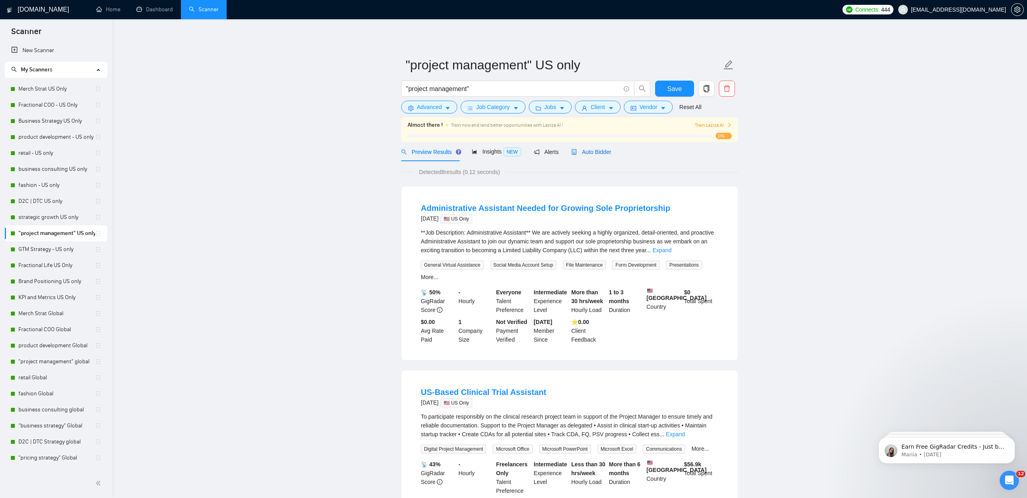
click at [609, 156] on div "Auto Bidder" at bounding box center [591, 152] width 40 height 9
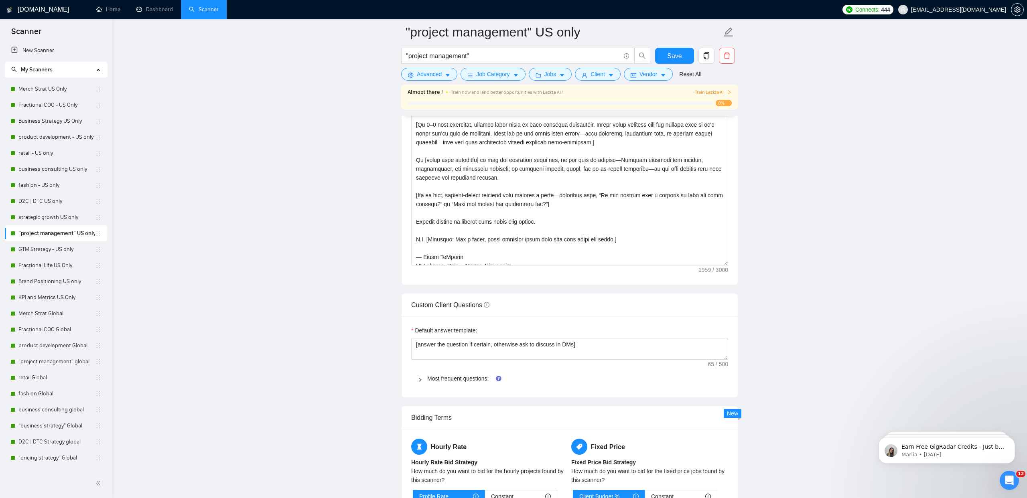
scroll to position [106, 0]
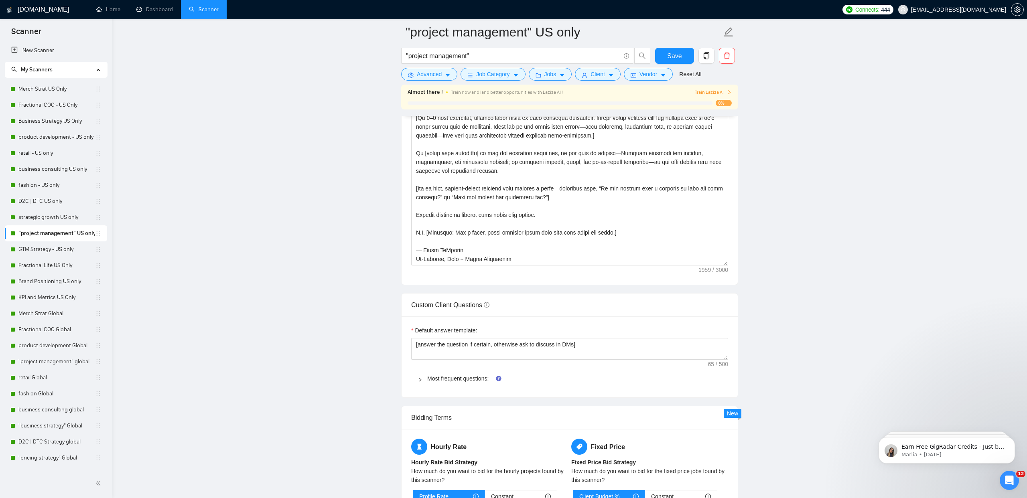
click at [460, 371] on div "Most frequent questions:" at bounding box center [569, 378] width 317 height 18
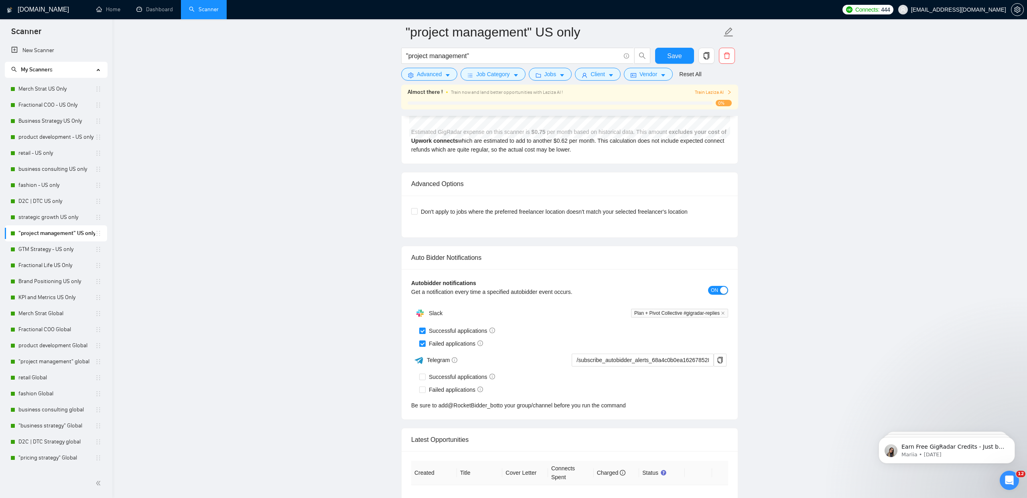
scroll to position [3444, 0]
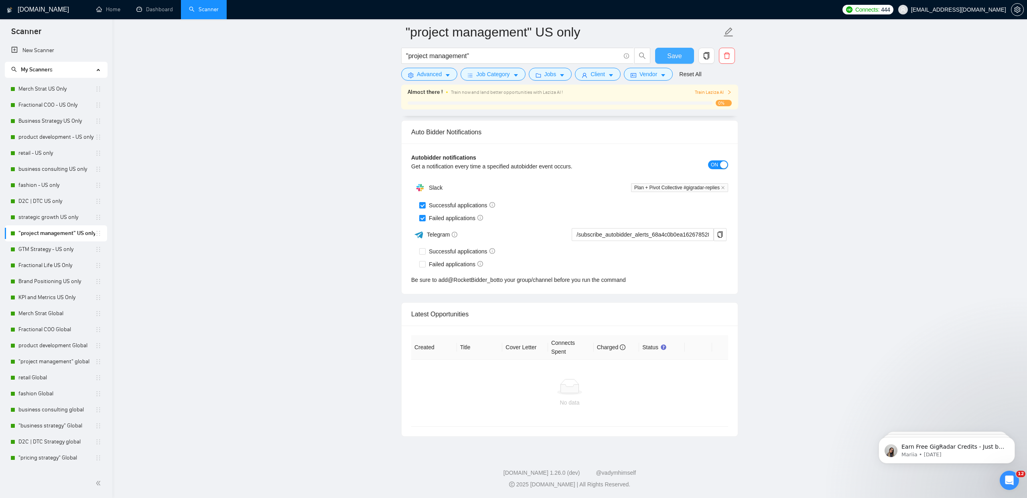
drag, startPoint x: 675, startPoint y: 60, endPoint x: 177, endPoint y: 206, distance: 518.5
click at [675, 60] on span "Save" at bounding box center [674, 56] width 14 height 10
click at [43, 252] on link "GTM Strategy - US only" at bounding box center [56, 249] width 77 height 16
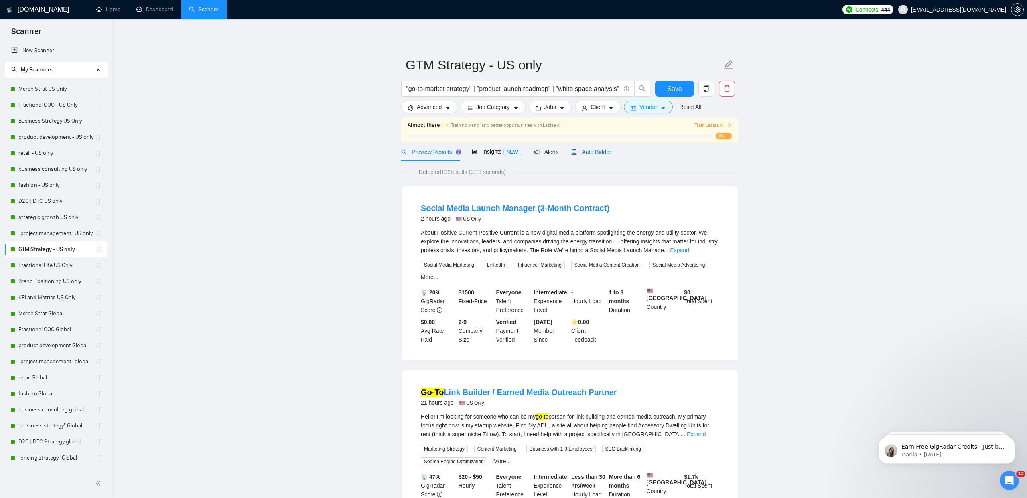
click at [597, 149] on span "Auto Bidder" at bounding box center [591, 152] width 40 height 6
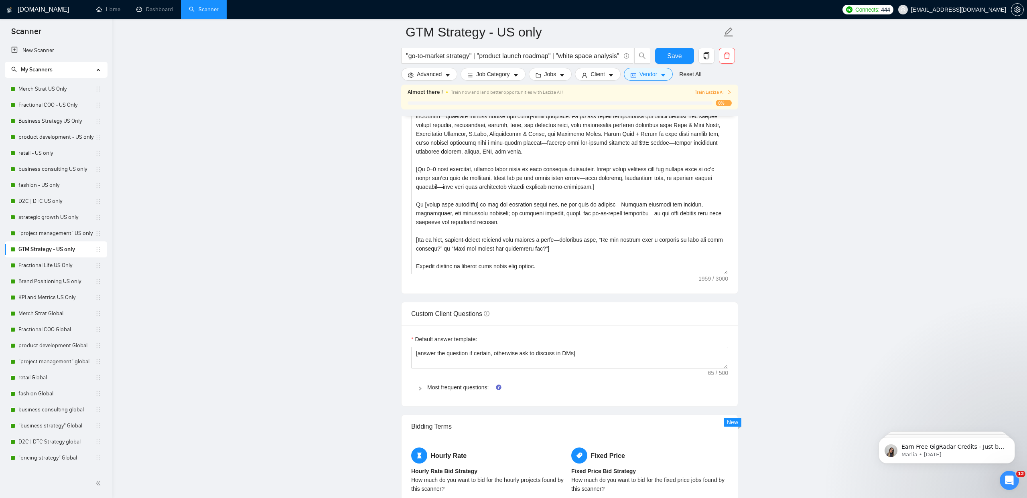
scroll to position [106, 0]
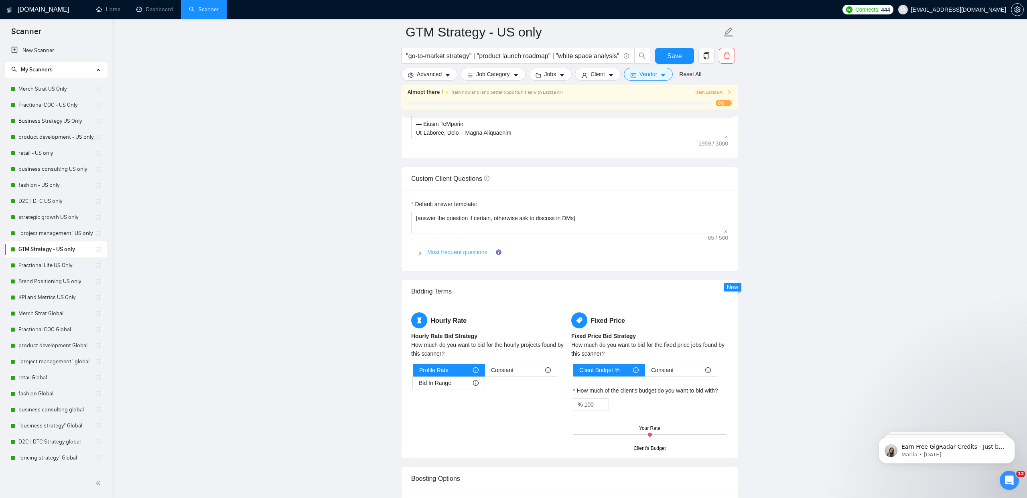
click at [445, 255] on link "Most frequent questions:" at bounding box center [457, 252] width 61 height 6
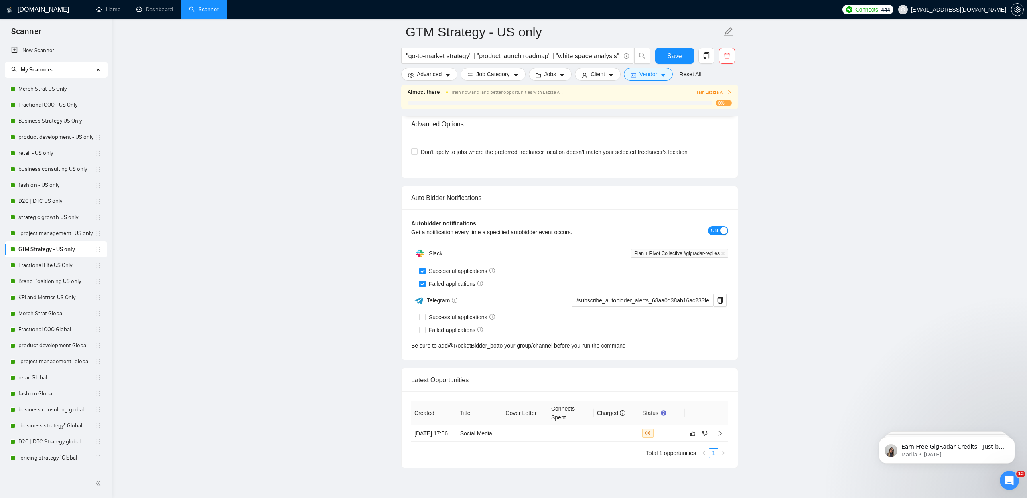
scroll to position [3700, 0]
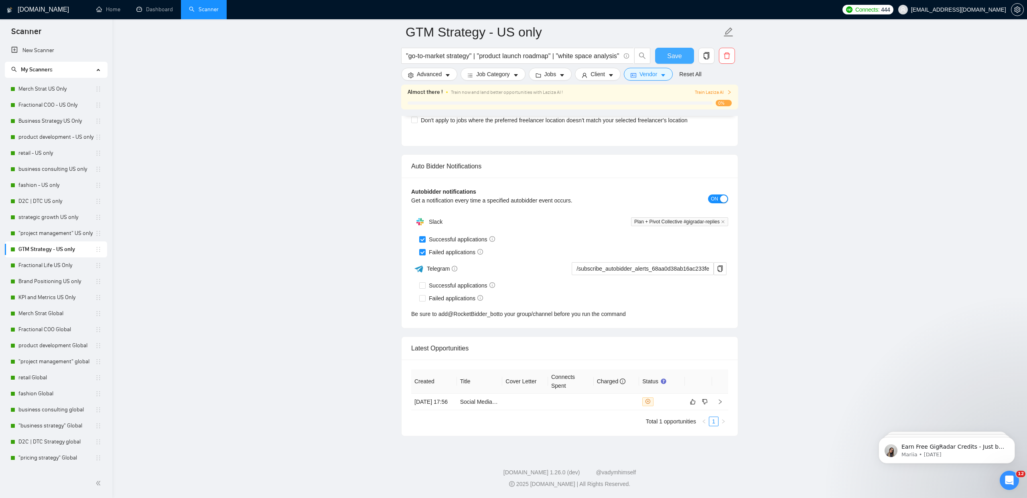
click at [679, 60] on span "Save" at bounding box center [674, 56] width 14 height 10
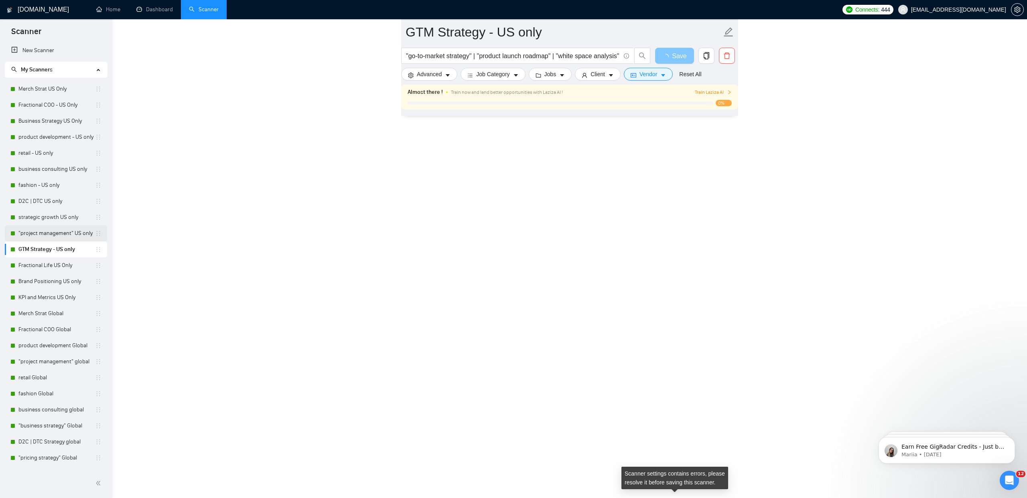
scroll to position [1790, 0]
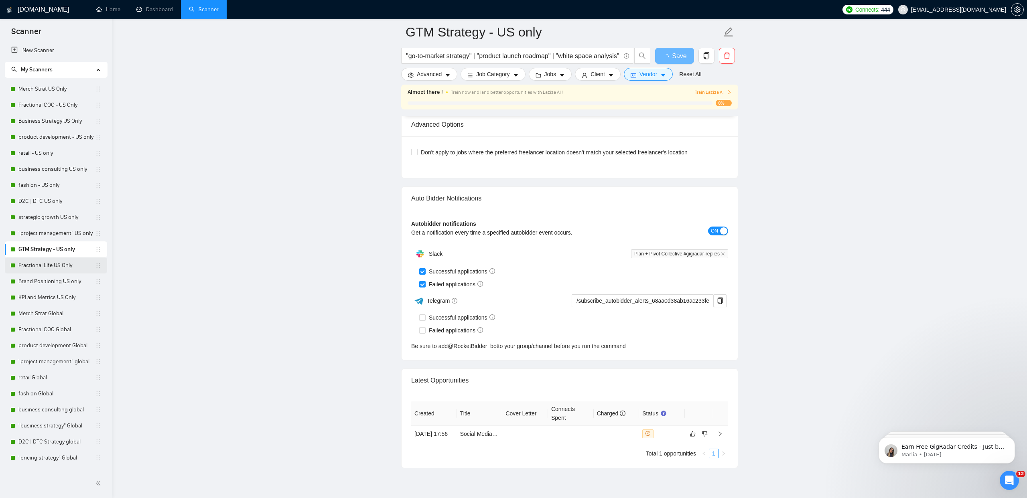
click at [61, 269] on link "Fractional Life US Only" at bounding box center [56, 265] width 77 height 16
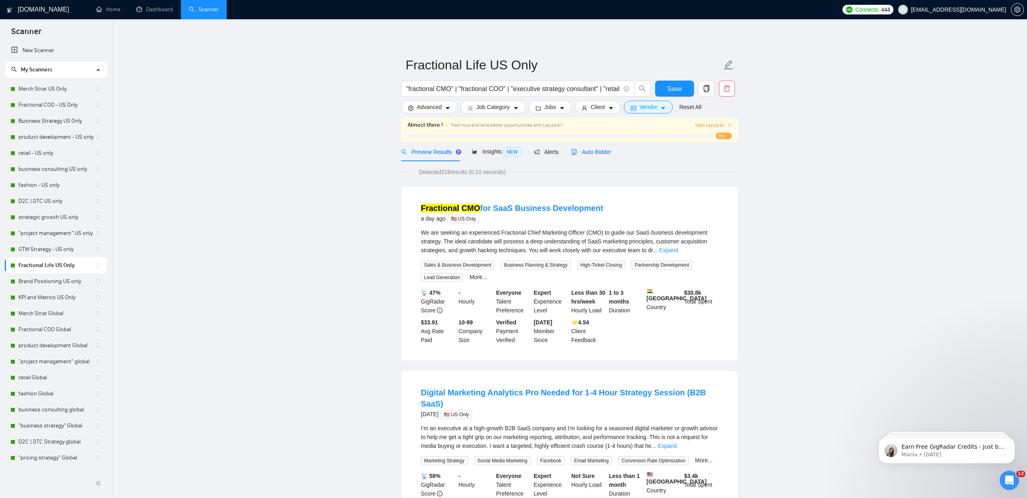
click at [606, 152] on span "Auto Bidder" at bounding box center [591, 152] width 40 height 6
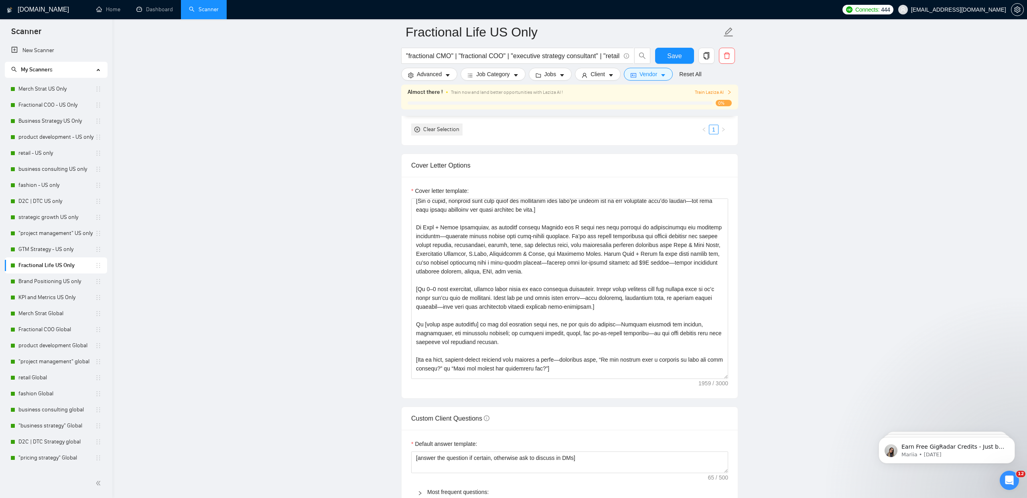
scroll to position [106, 0]
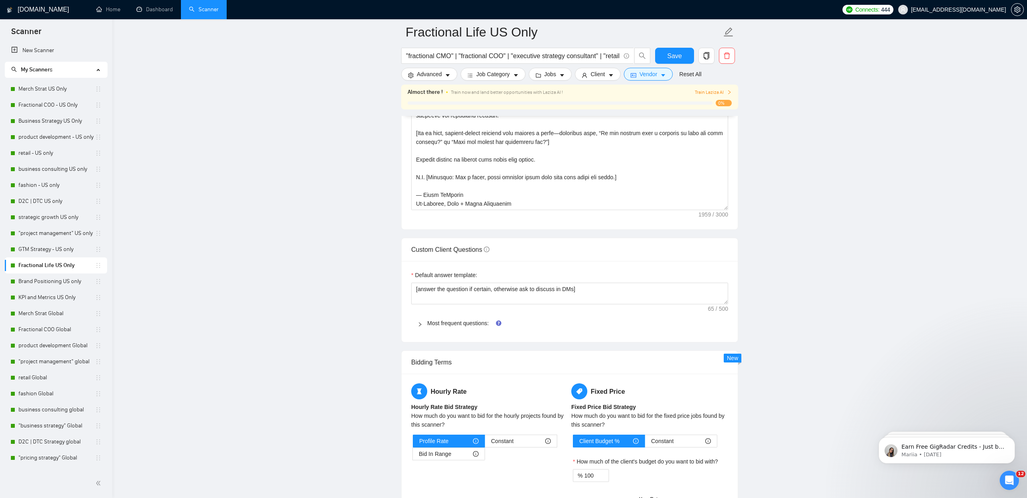
click at [452, 315] on div "Most frequent questions:" at bounding box center [569, 323] width 317 height 18
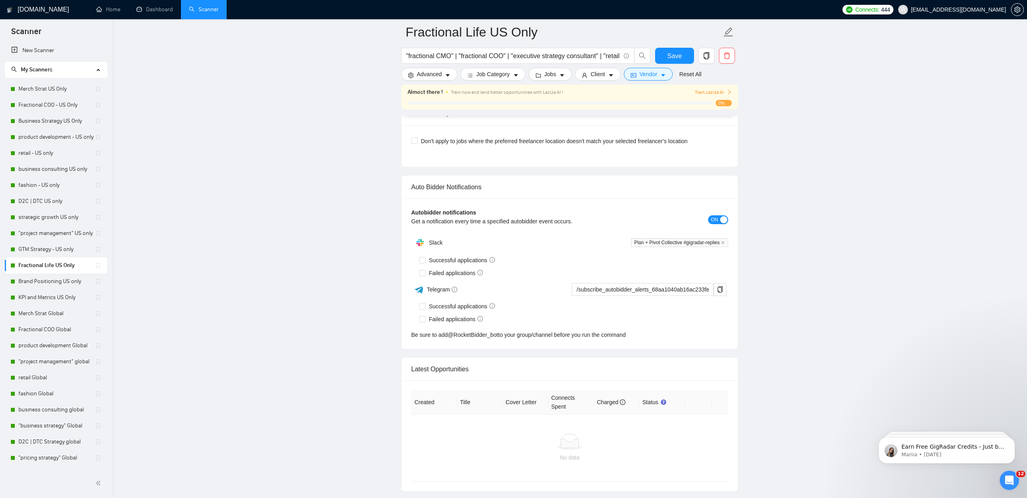
scroll to position [3576, 0]
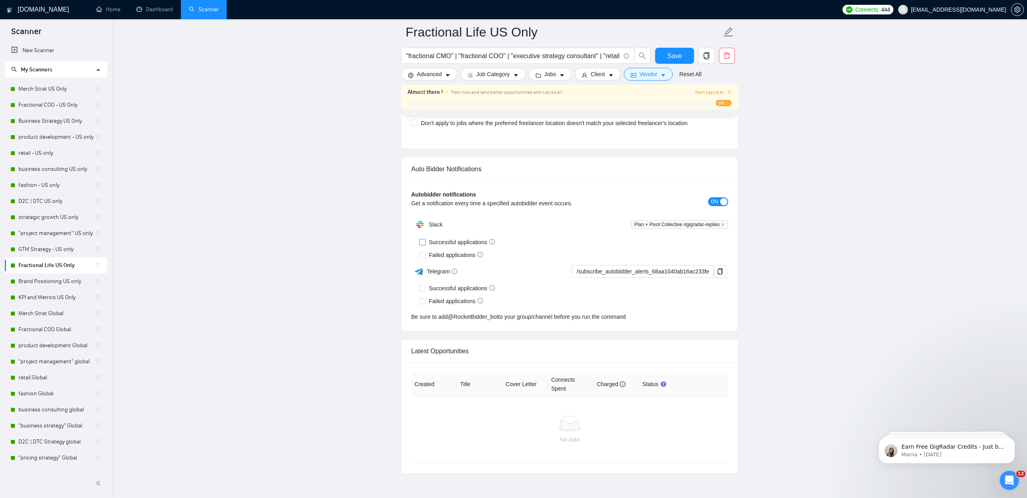
click at [420, 240] on input "Successful applications" at bounding box center [422, 242] width 6 height 6
click at [418, 255] on div "Slack Plan + Pivot Collective #gigradar-replies Successful applications Failed …" at bounding box center [569, 269] width 317 height 105
click at [423, 254] on input "Failed applications" at bounding box center [422, 255] width 6 height 6
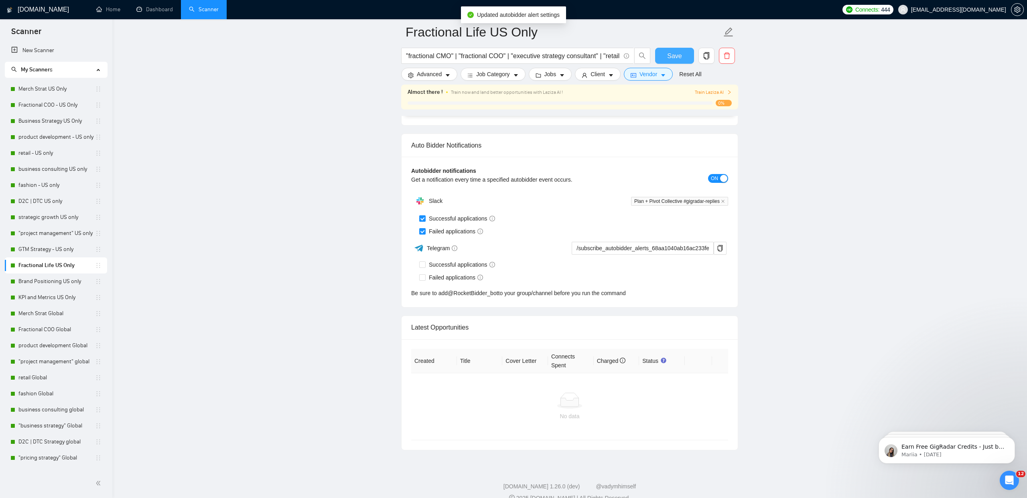
click at [667, 56] on button "Save" at bounding box center [674, 56] width 39 height 16
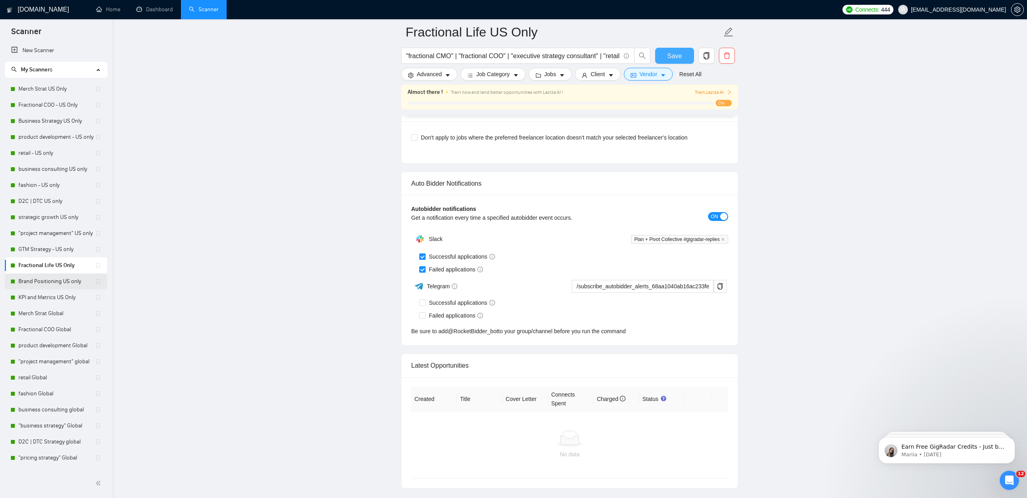
scroll to position [1816, 0]
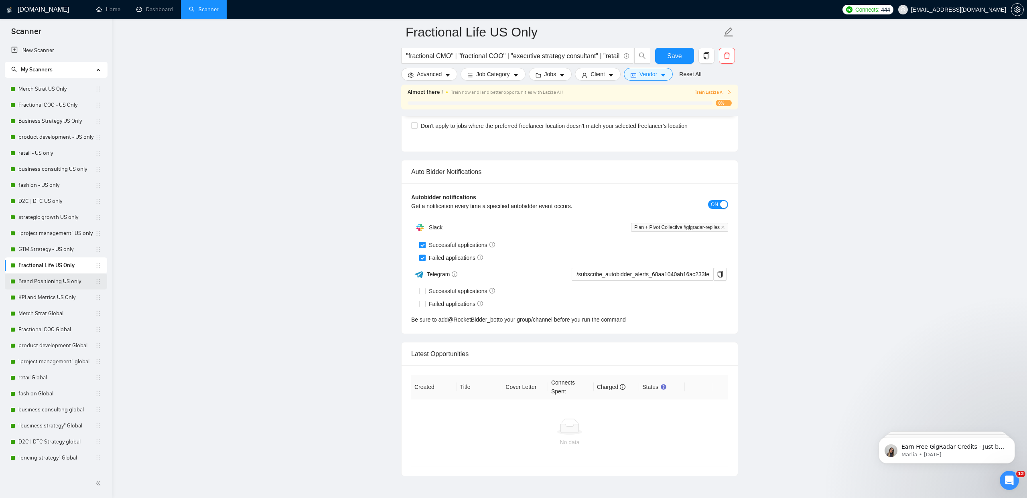
click at [57, 280] on link "Brand Positioning US only" at bounding box center [56, 282] width 77 height 16
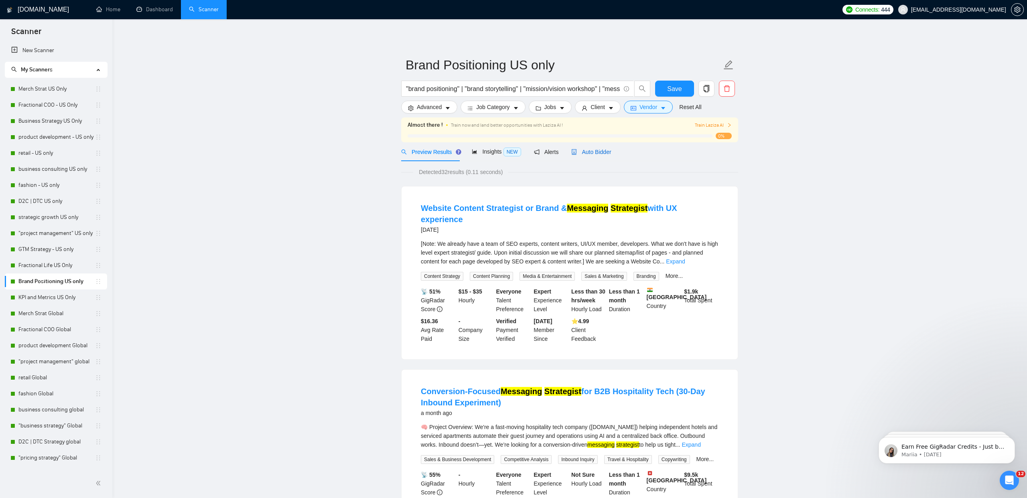
click at [590, 151] on span "Auto Bidder" at bounding box center [591, 152] width 40 height 6
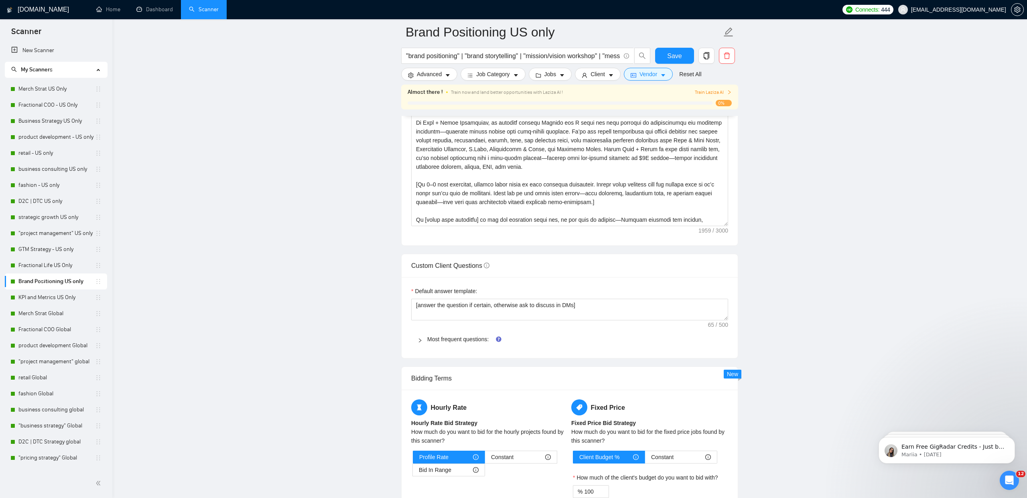
scroll to position [106, 0]
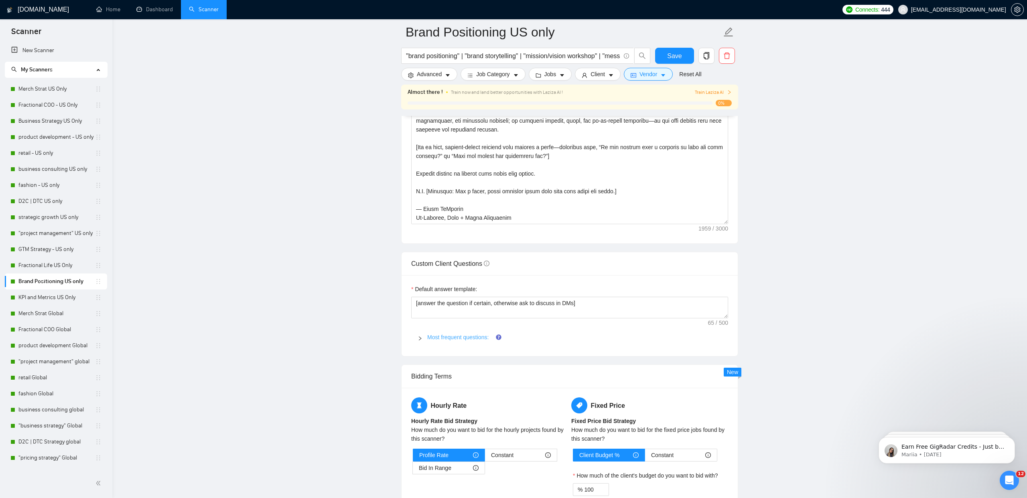
drag, startPoint x: 448, startPoint y: 340, endPoint x: 448, endPoint y: 334, distance: 5.7
click at [448, 340] on div "Most frequent questions:" at bounding box center [569, 337] width 317 height 18
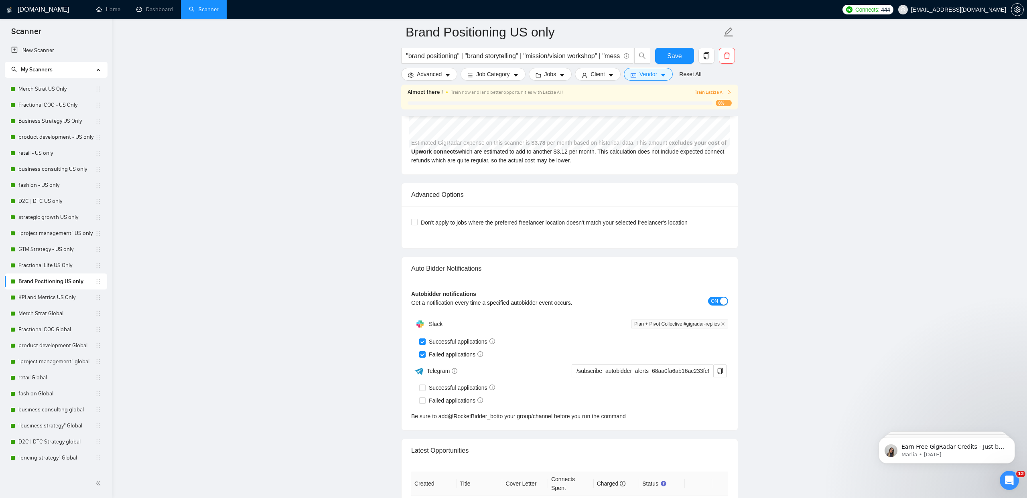
scroll to position [3641, 0]
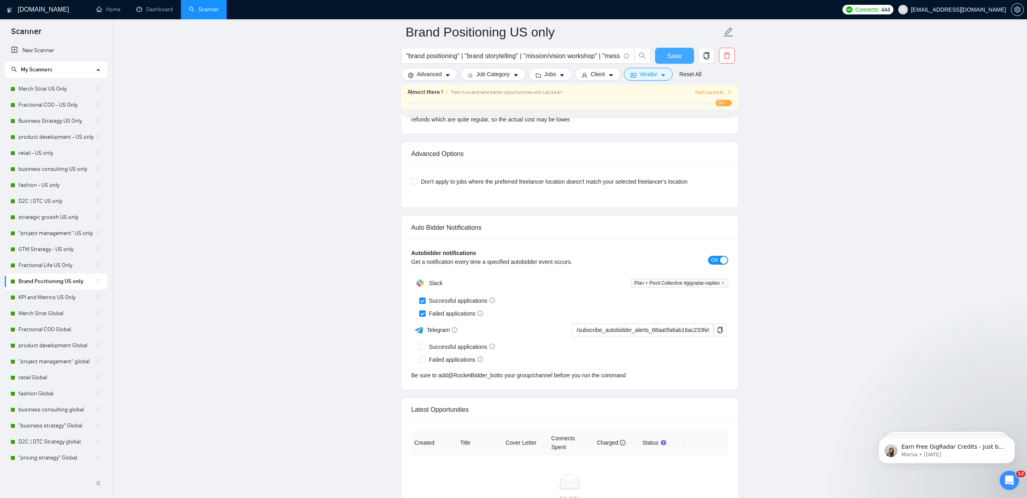
drag, startPoint x: 671, startPoint y: 56, endPoint x: 0, endPoint y: 282, distance: 707.6
click at [670, 56] on span "Save" at bounding box center [674, 56] width 14 height 10
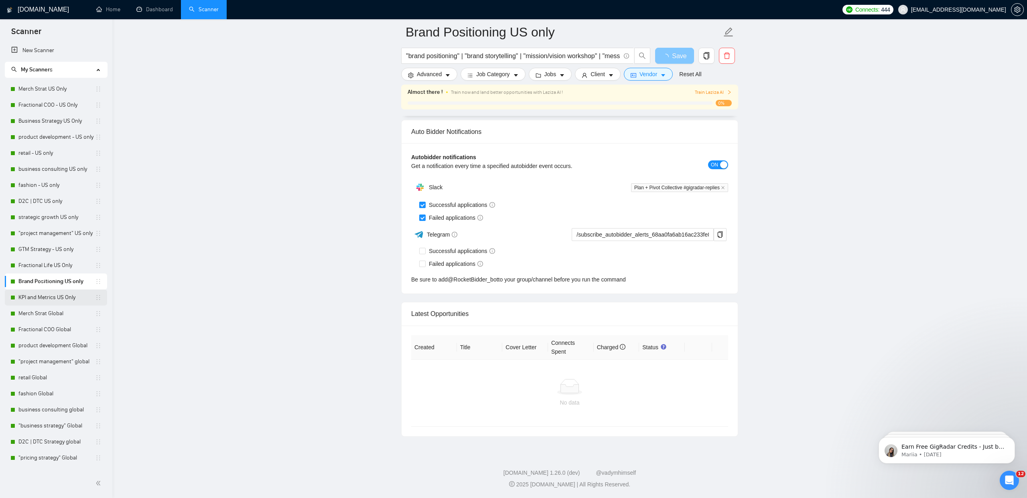
scroll to position [1856, 0]
click at [60, 300] on link "KPI and Metrics US Only" at bounding box center [56, 298] width 77 height 16
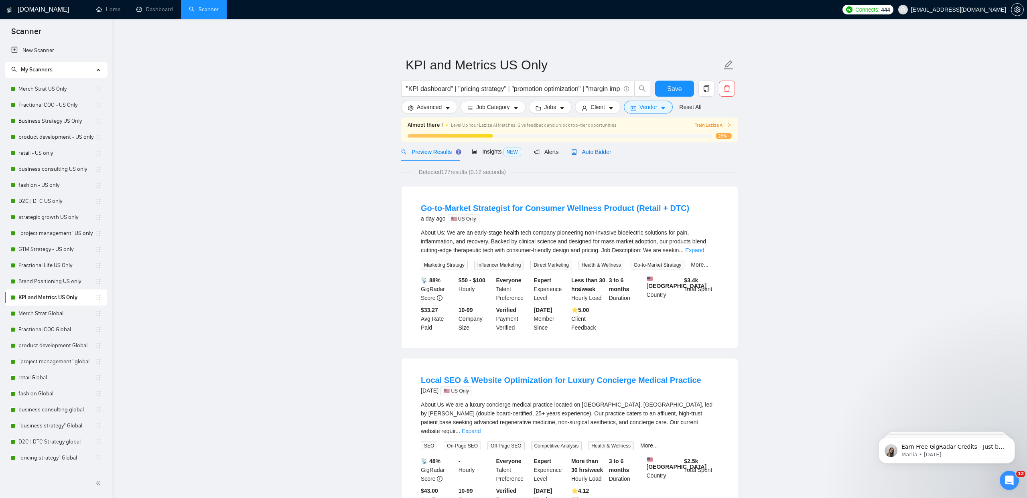
click at [586, 152] on span "Auto Bidder" at bounding box center [591, 152] width 40 height 6
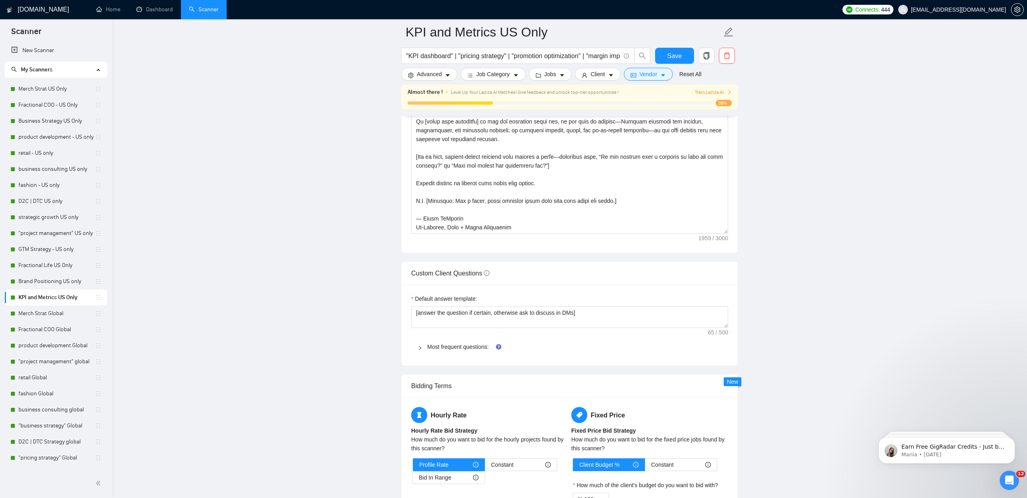
scroll to position [1033, 0]
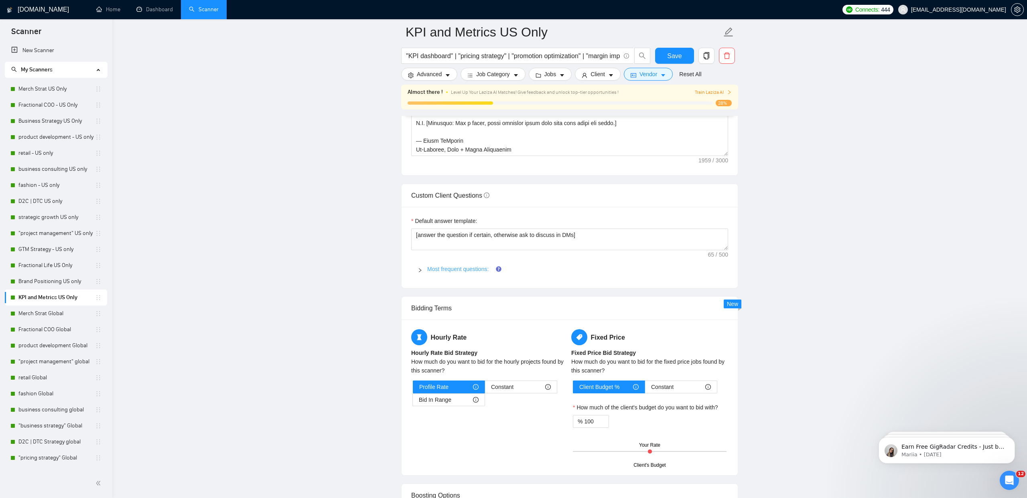
click at [453, 270] on link "Most frequent questions:" at bounding box center [457, 269] width 61 height 6
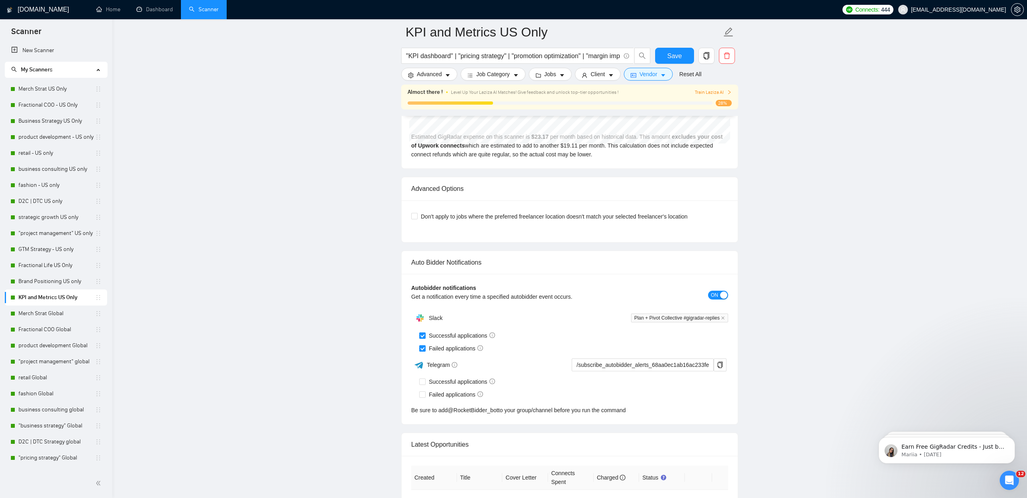
scroll to position [5424, 0]
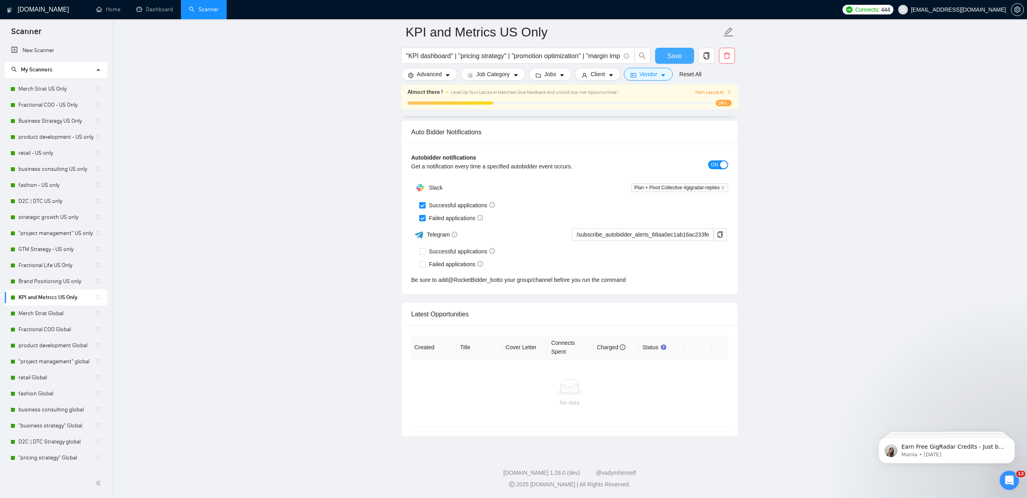
drag, startPoint x: 677, startPoint y: 57, endPoint x: 2, endPoint y: 74, distance: 675.6
click at [677, 57] on span "Save" at bounding box center [674, 56] width 14 height 10
click at [65, 87] on link "Merch Strat US Only" at bounding box center [56, 89] width 77 height 16
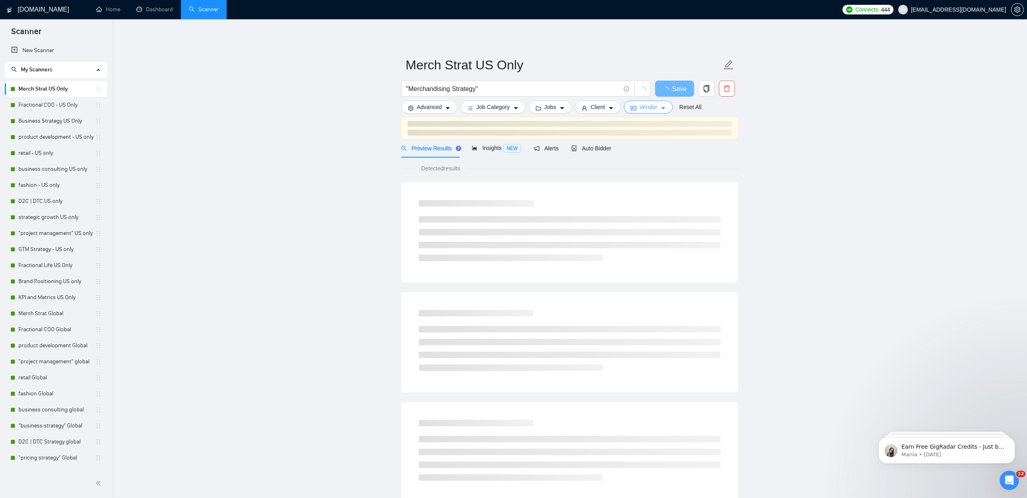
click at [640, 108] on button "Vendor" at bounding box center [648, 107] width 49 height 13
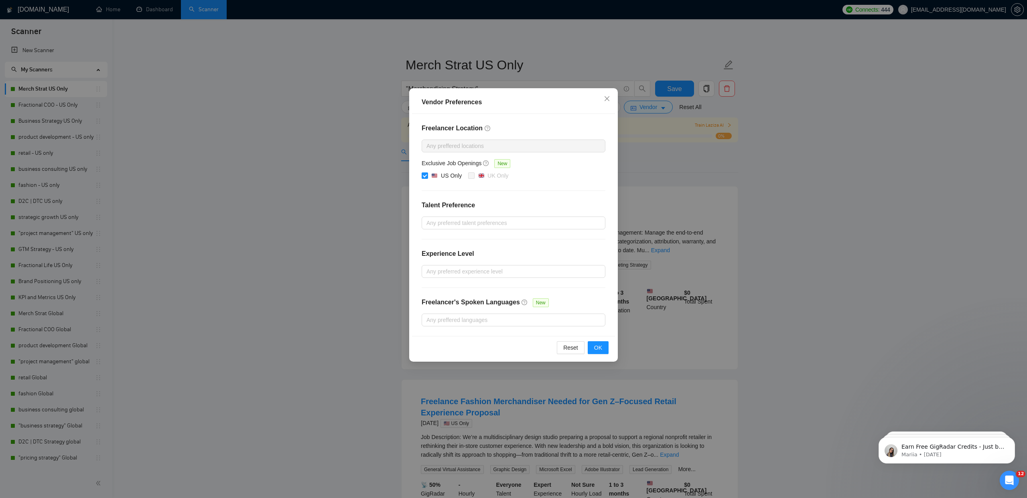
click at [271, 91] on div "Vendor Preferences Freelancer Location Any preffered locations Exclusive Job Op…" at bounding box center [513, 249] width 1027 height 498
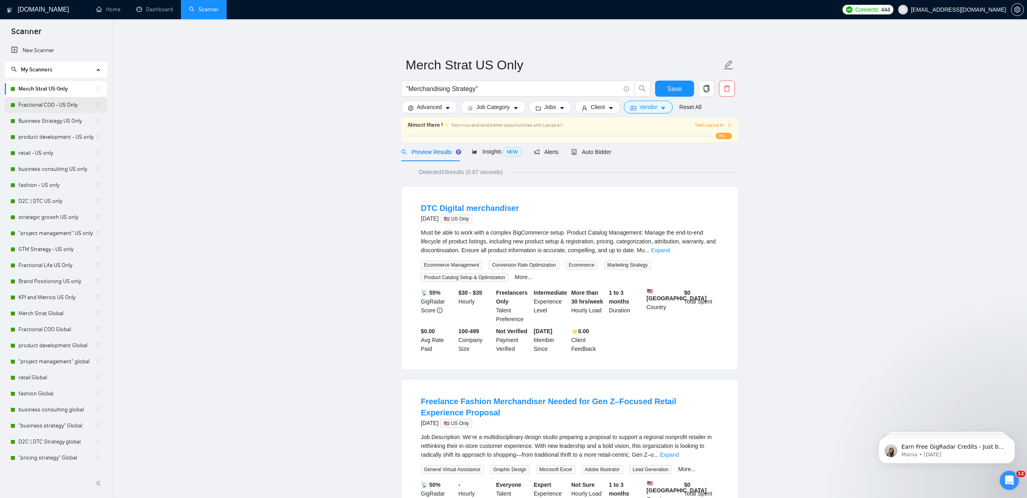
click at [52, 103] on link "Fractional COO - US Only" at bounding box center [56, 105] width 77 height 16
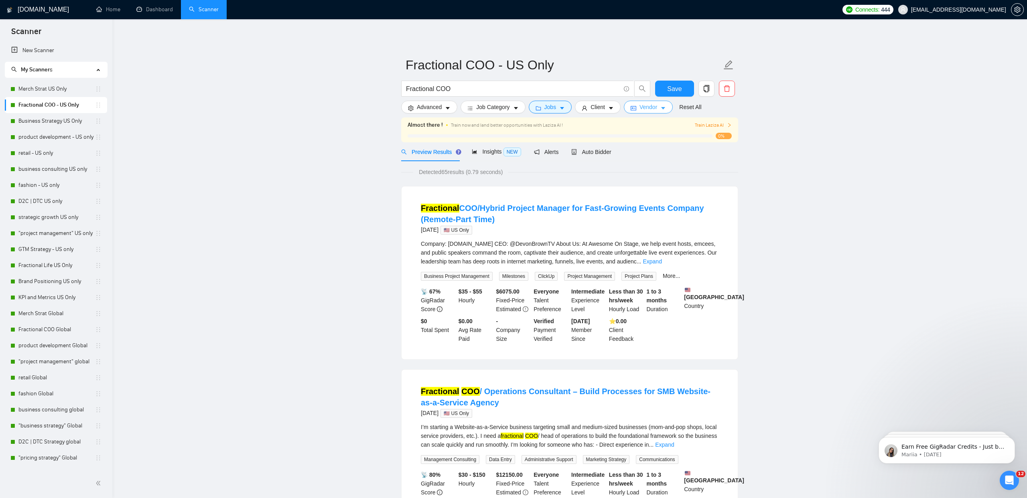
click at [663, 108] on button "Vendor" at bounding box center [648, 107] width 49 height 13
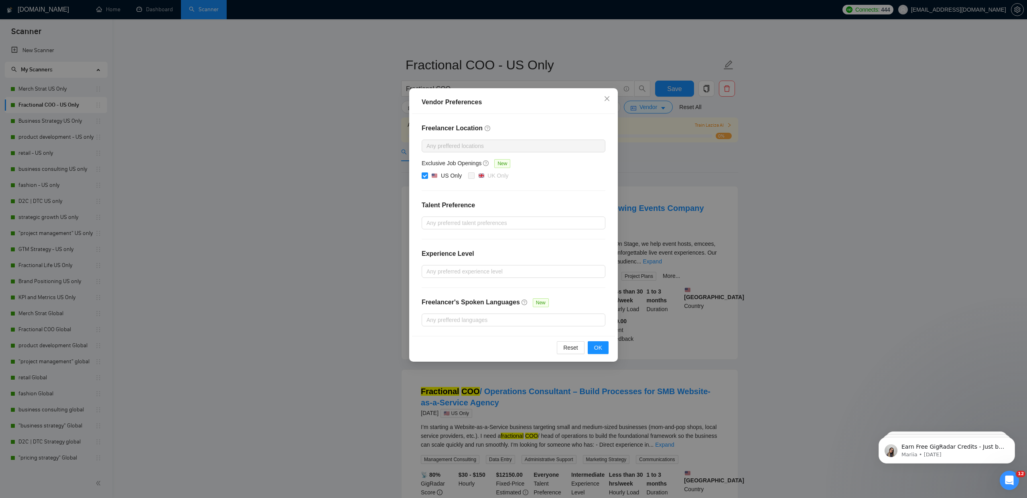
click at [68, 112] on div "Vendor Preferences Freelancer Location Any preffered locations Exclusive Job Op…" at bounding box center [513, 249] width 1027 height 498
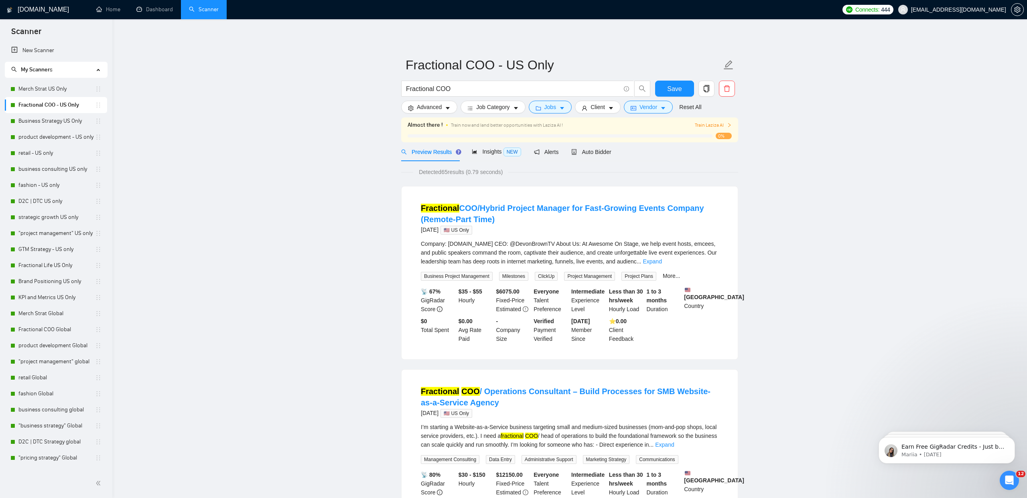
click at [59, 118] on link "Business Strategy US Only" at bounding box center [56, 121] width 77 height 16
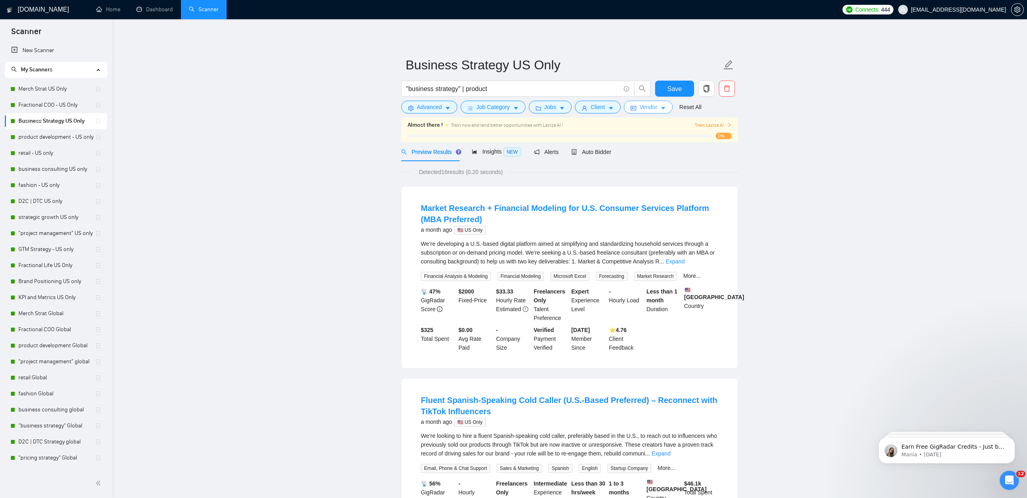
click at [647, 109] on span "Vendor" at bounding box center [648, 107] width 18 height 9
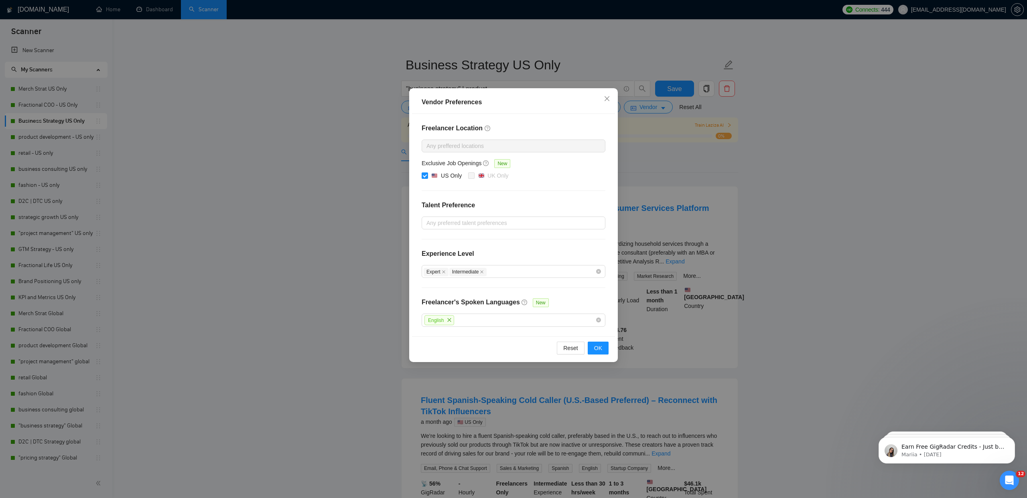
click at [160, 118] on div "Vendor Preferences Freelancer Location Any preffered locations Exclusive Job Op…" at bounding box center [513, 249] width 1027 height 498
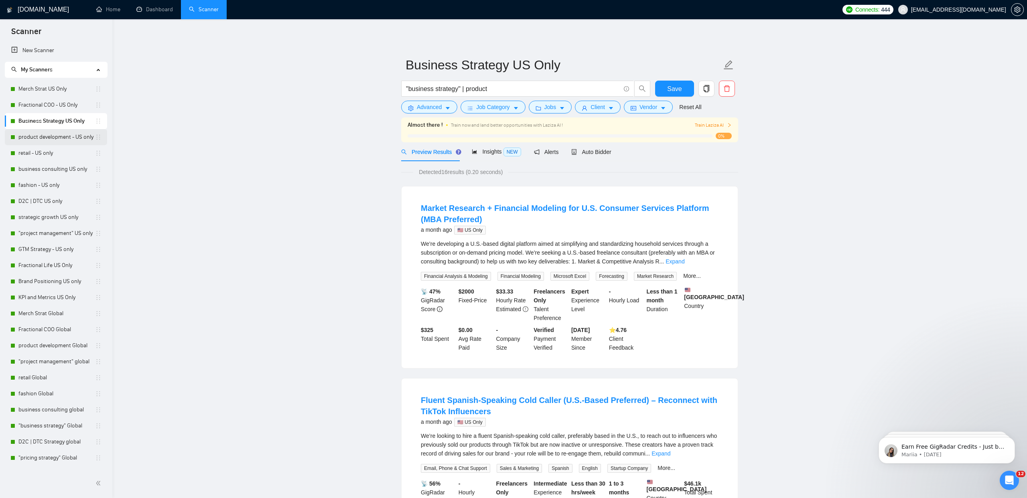
click at [51, 135] on link "product development - US only" at bounding box center [56, 137] width 77 height 16
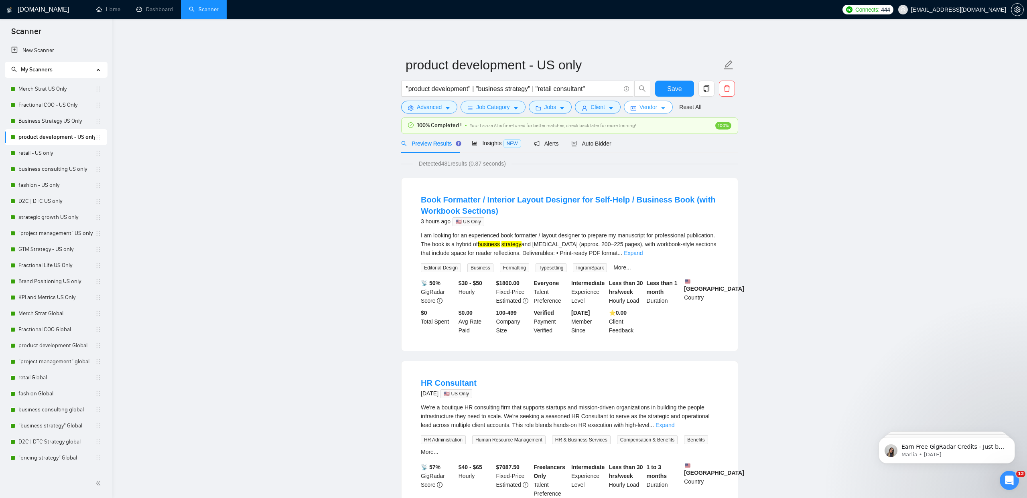
click at [662, 109] on button "Vendor" at bounding box center [648, 107] width 49 height 13
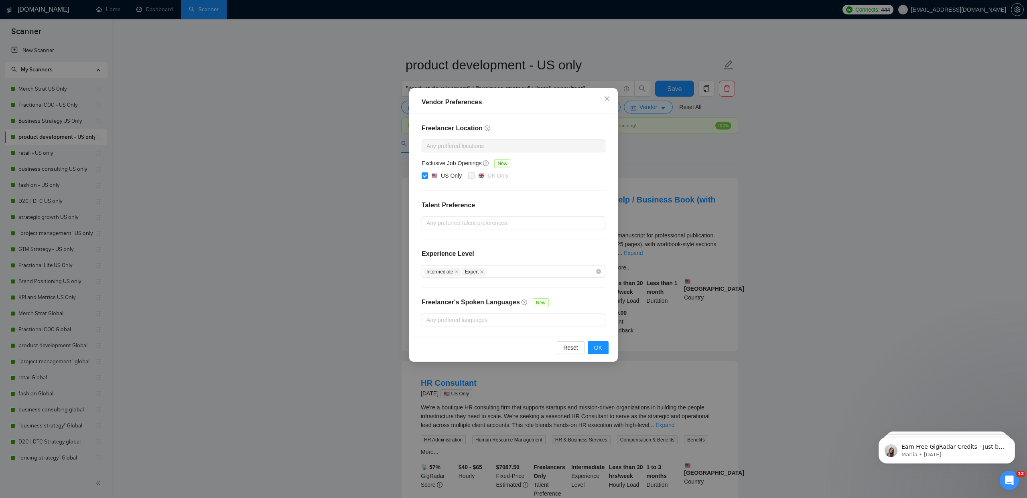
click at [292, 113] on div "Vendor Preferences Freelancer Location Any preffered locations Exclusive Job Op…" at bounding box center [513, 249] width 1027 height 498
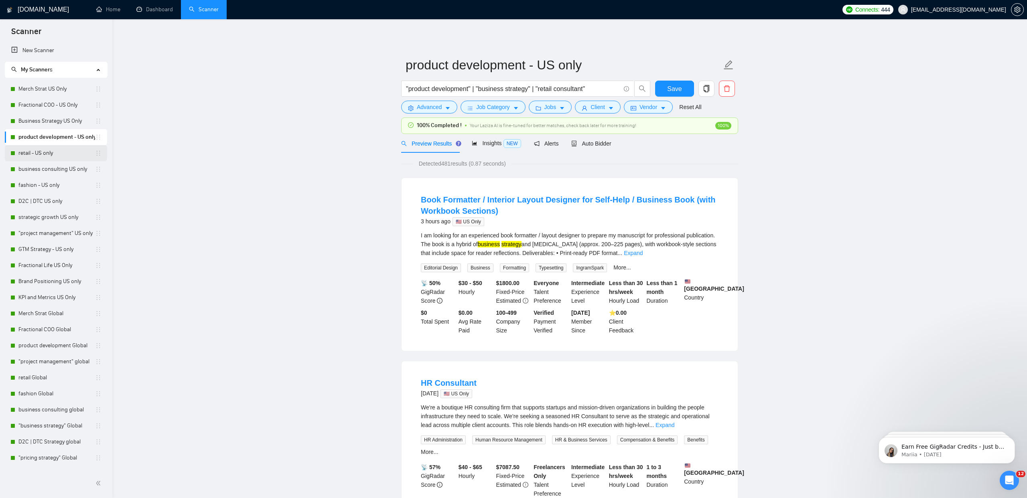
click at [30, 153] on link "retail - US only" at bounding box center [56, 153] width 77 height 16
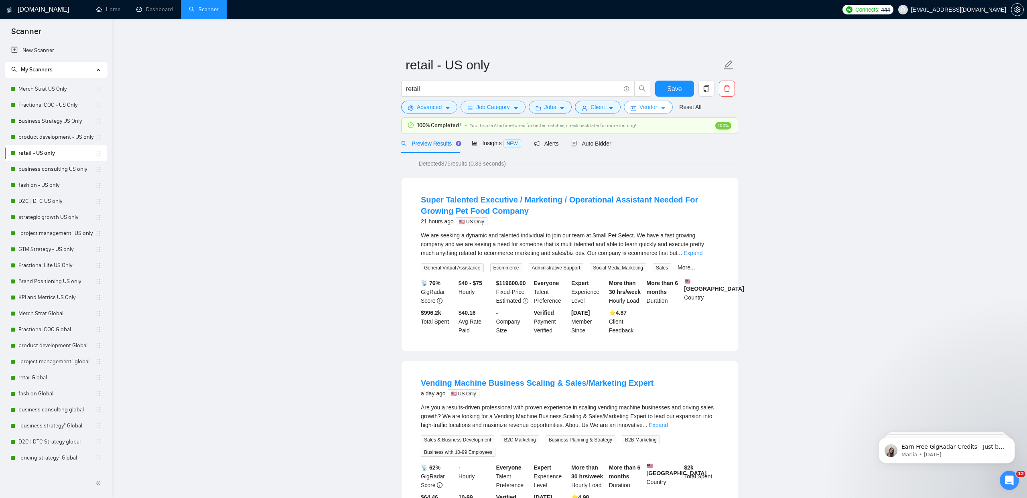
click at [642, 108] on button "Vendor" at bounding box center [648, 107] width 49 height 13
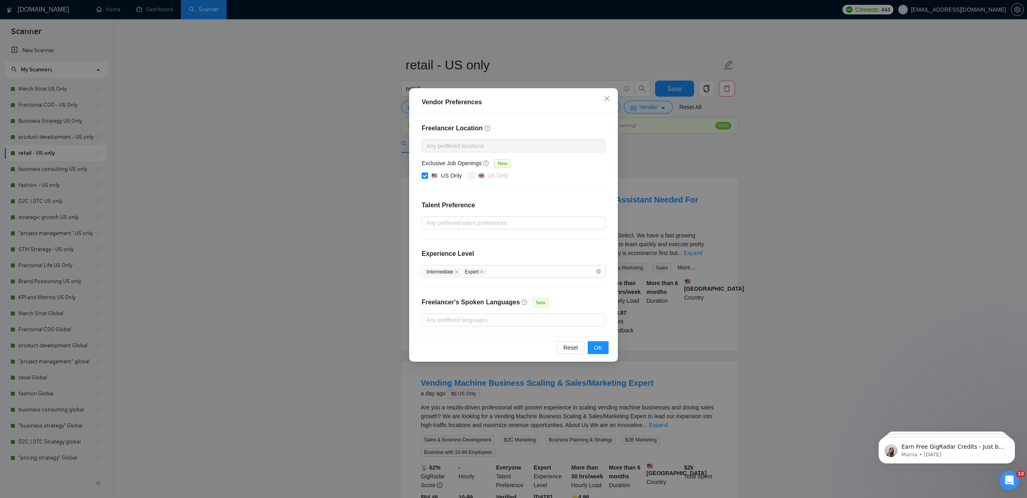
drag, startPoint x: 271, startPoint y: 127, endPoint x: 229, endPoint y: 132, distance: 42.3
click at [269, 128] on div "Vendor Preferences Freelancer Location Any preffered locations Exclusive Job Op…" at bounding box center [513, 249] width 1027 height 498
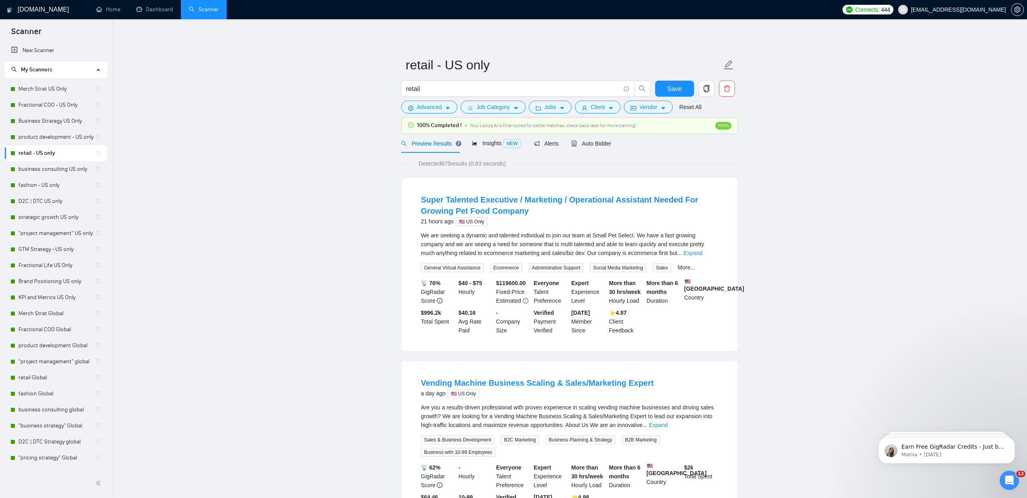
click at [17, 166] on div "business consulting US only" at bounding box center [55, 169] width 91 height 16
click at [69, 170] on link "business consulting US only" at bounding box center [56, 169] width 77 height 16
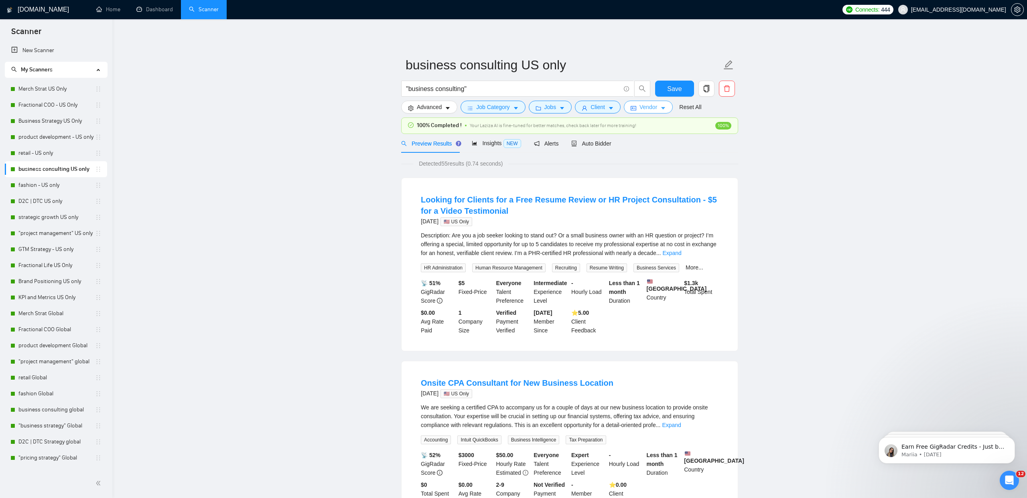
click at [649, 107] on span "Vendor" at bounding box center [648, 107] width 18 height 9
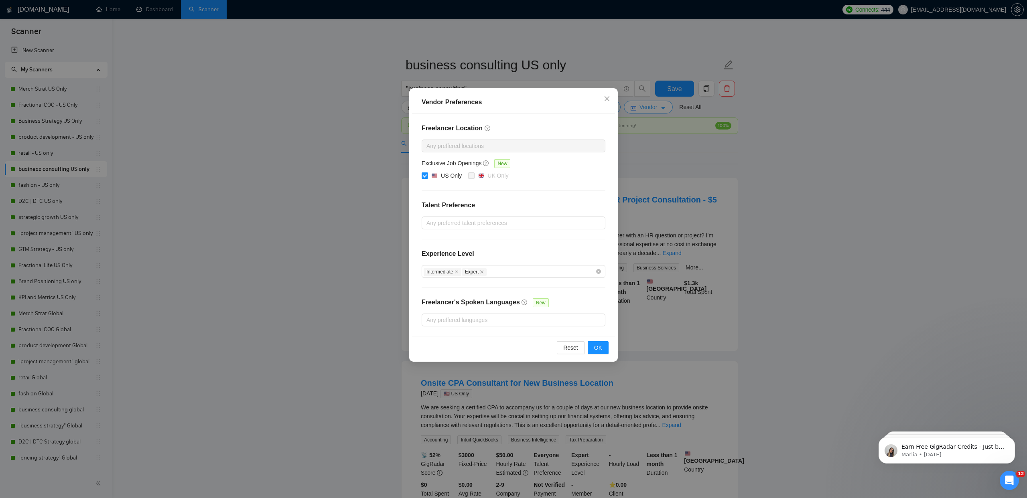
click at [649, 107] on div "Vendor Preferences Freelancer Location Any preffered locations Exclusive Job Op…" at bounding box center [513, 249] width 1027 height 498
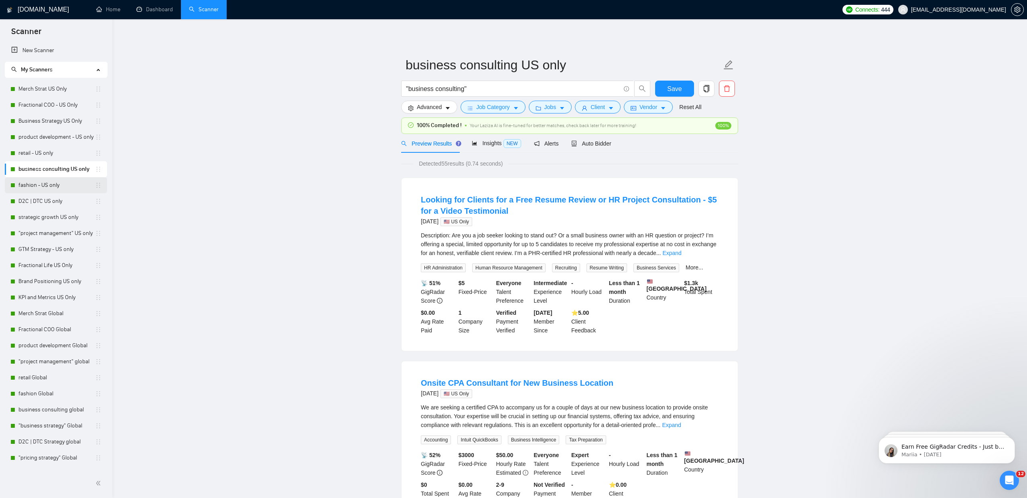
click at [34, 185] on link "fashion - US only" at bounding box center [56, 185] width 77 height 16
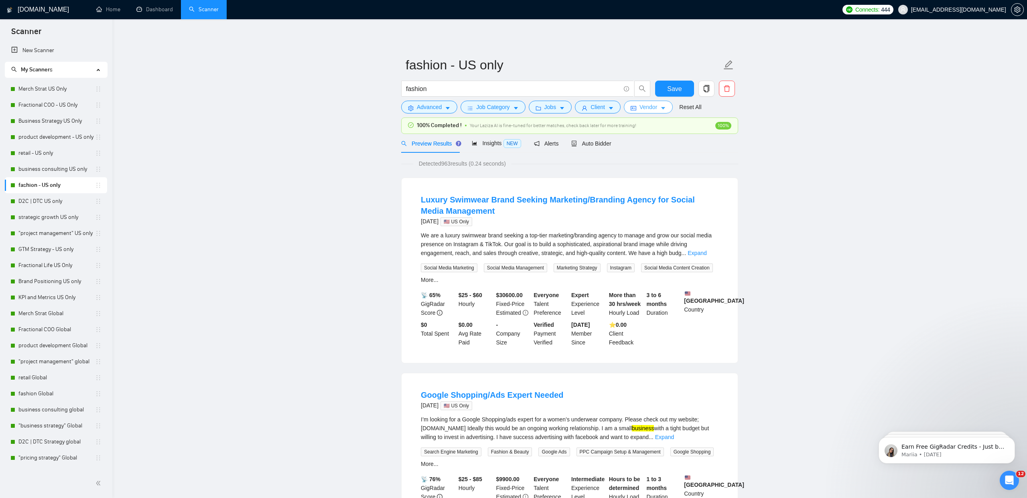
click at [652, 107] on span "Vendor" at bounding box center [648, 107] width 18 height 9
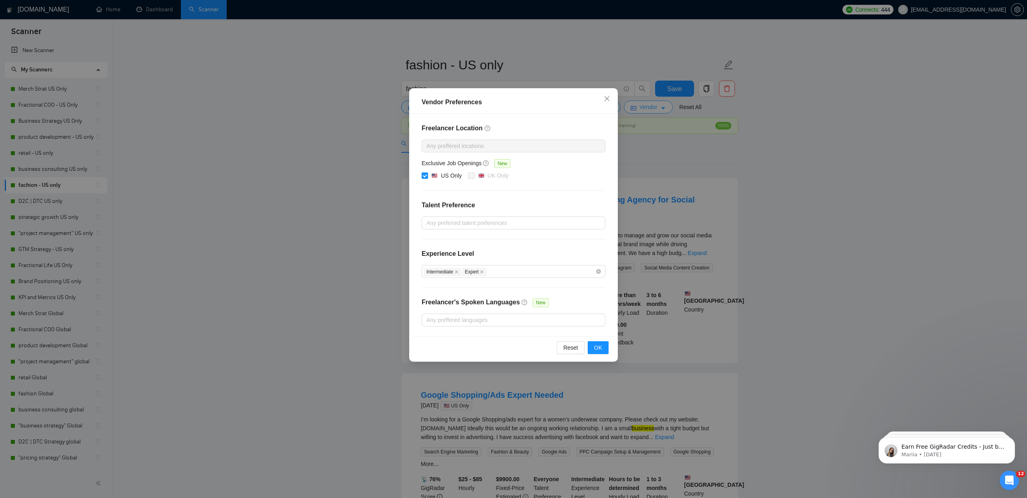
click at [652, 107] on div "Vendor Preferences Freelancer Location Any preffered locations Exclusive Job Op…" at bounding box center [513, 249] width 1027 height 498
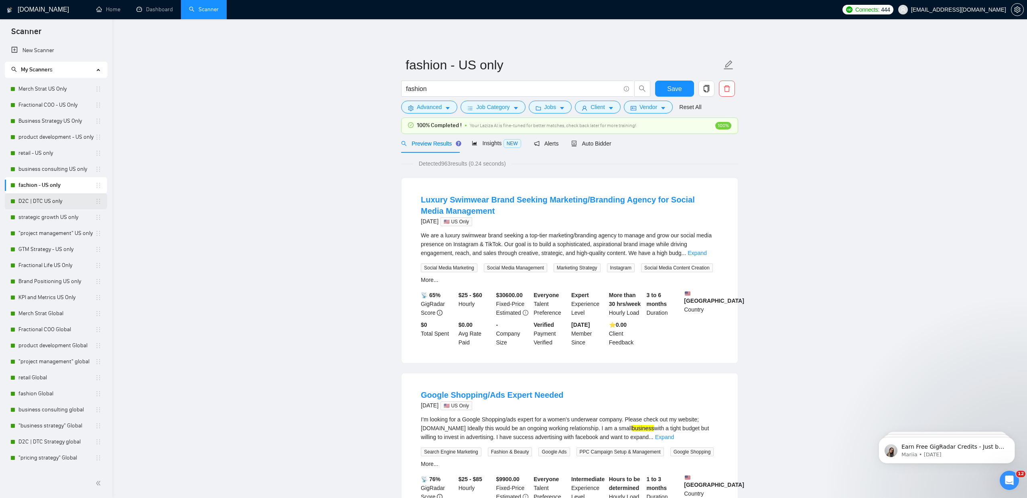
click at [33, 198] on link "D2C | DTC US only" at bounding box center [56, 201] width 77 height 16
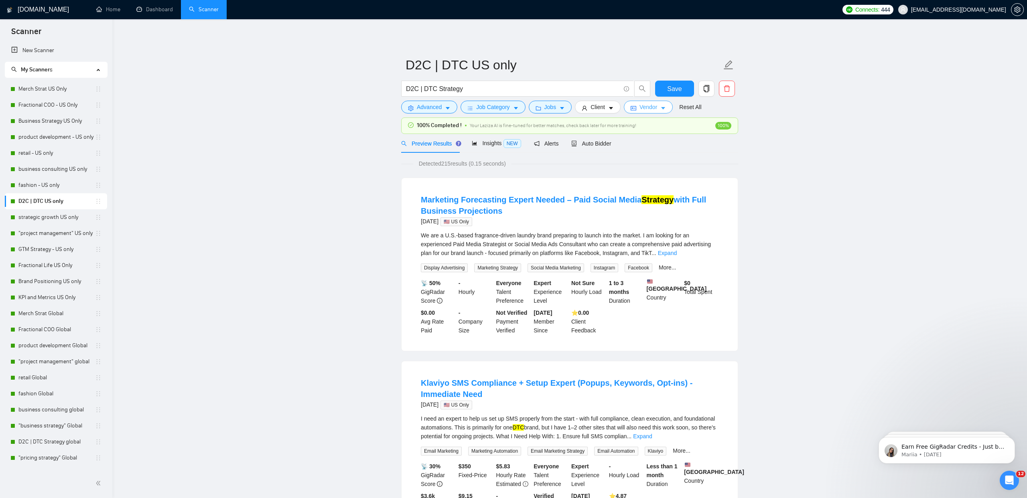
click at [653, 108] on span "Vendor" at bounding box center [648, 107] width 18 height 9
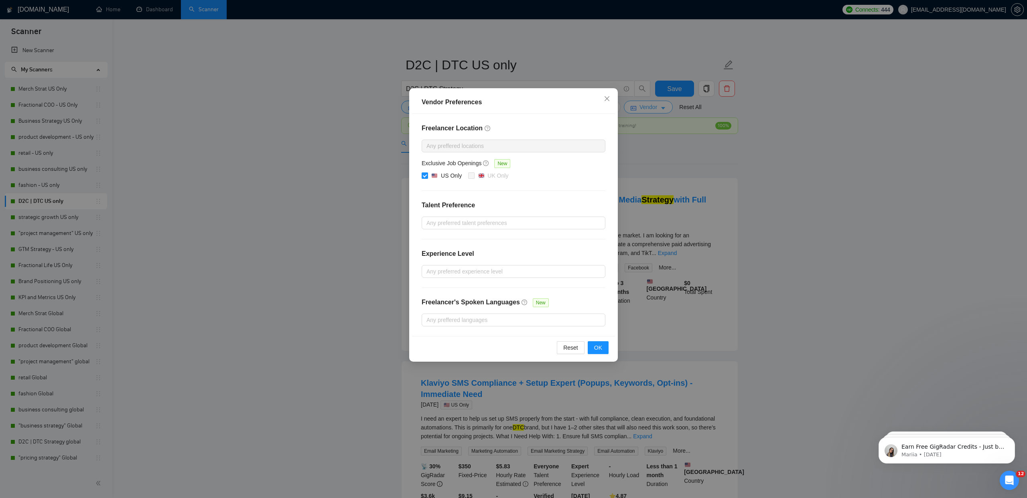
click at [653, 108] on div "Vendor Preferences Freelancer Location Any preffered locations Exclusive Job Op…" at bounding box center [513, 249] width 1027 height 498
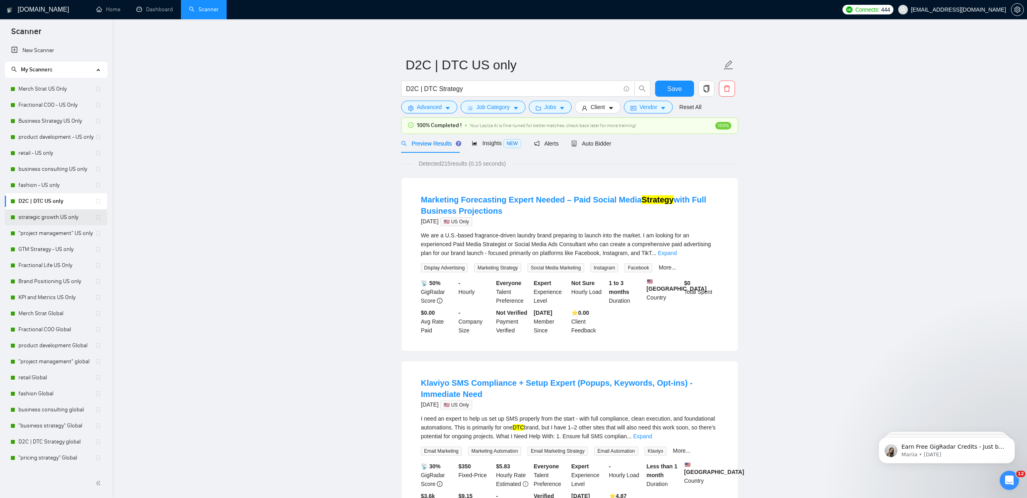
click at [39, 219] on link "strategic growth US only" at bounding box center [56, 217] width 77 height 16
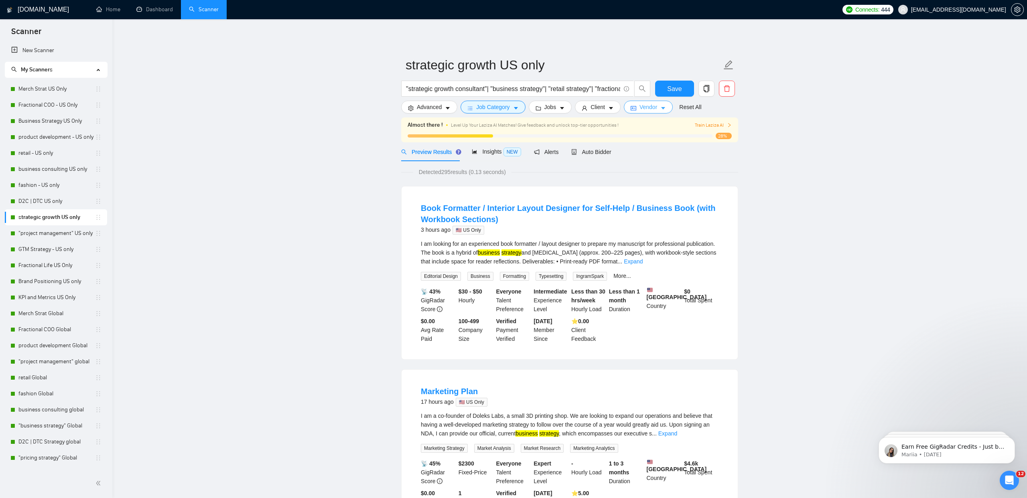
click at [646, 107] on span "Vendor" at bounding box center [648, 107] width 18 height 9
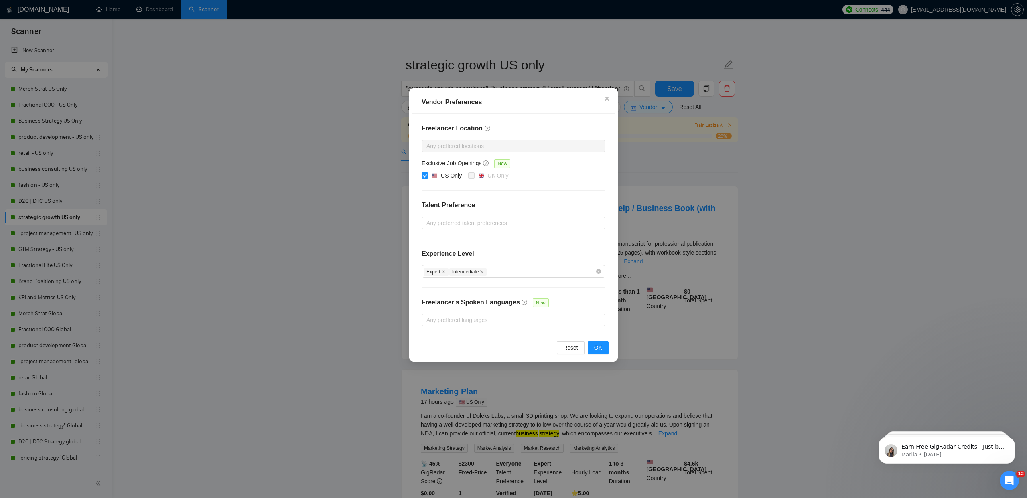
click at [188, 139] on div "Vendor Preferences Freelancer Location Any preffered locations Exclusive Job Op…" at bounding box center [513, 249] width 1027 height 498
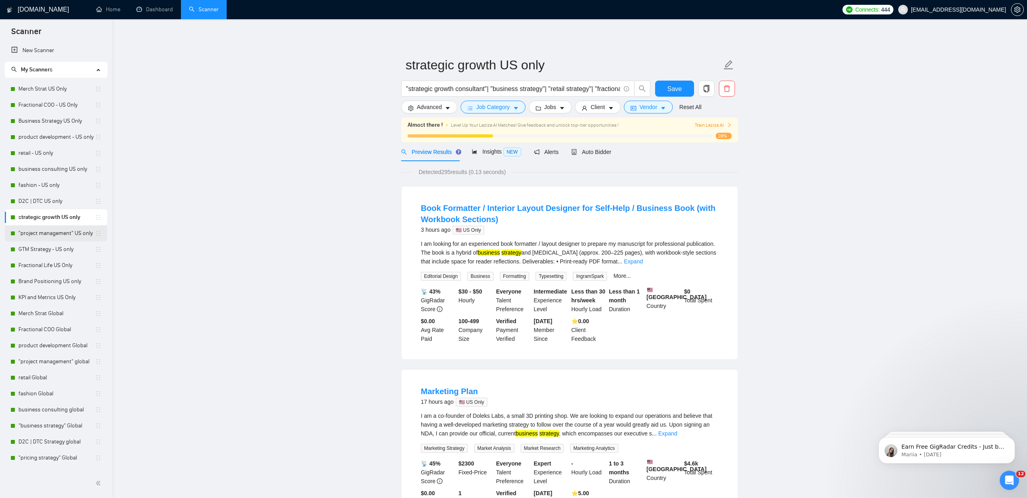
click at [73, 233] on link ""project management" US only" at bounding box center [56, 233] width 77 height 16
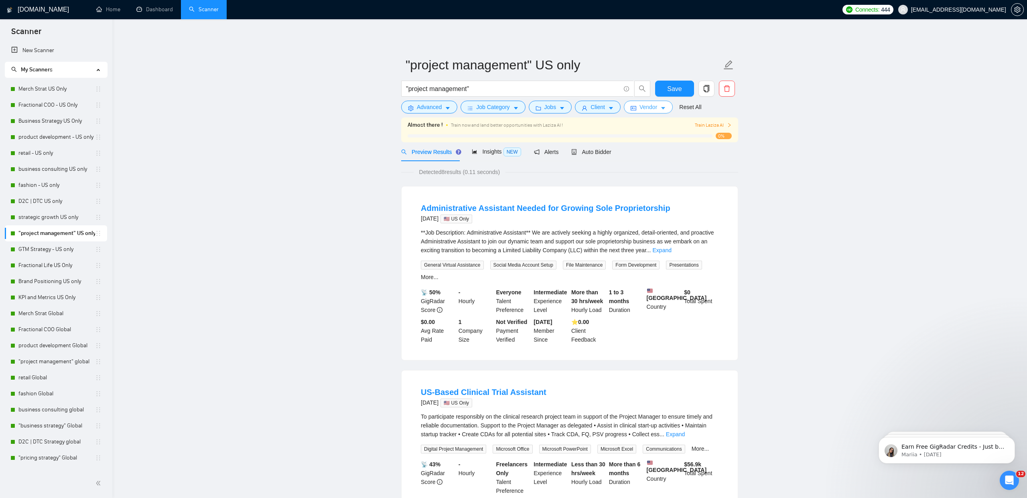
click at [639, 111] on button "Vendor" at bounding box center [648, 107] width 49 height 13
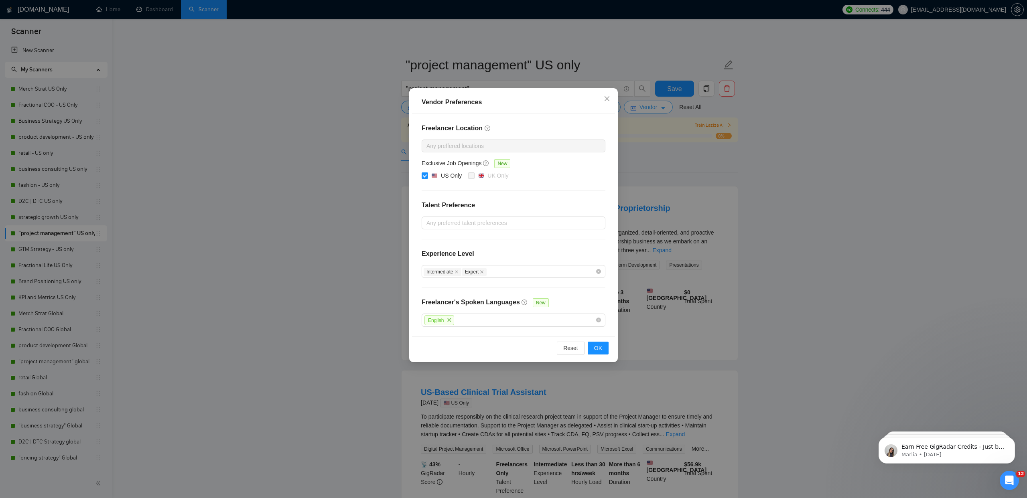
click at [639, 111] on div "Vendor Preferences Freelancer Location Any preffered locations Exclusive Job Op…" at bounding box center [513, 249] width 1027 height 498
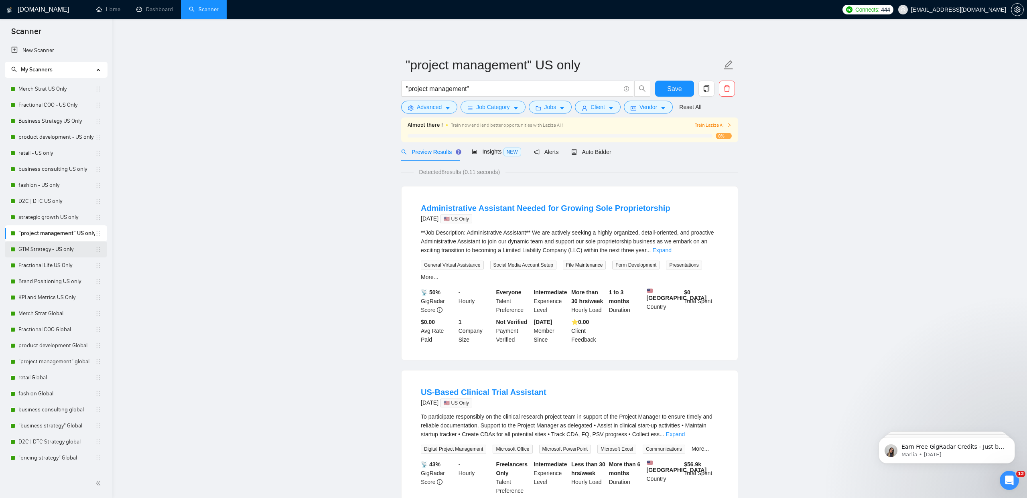
click at [67, 255] on link "GTM Strategy - US only" at bounding box center [56, 249] width 77 height 16
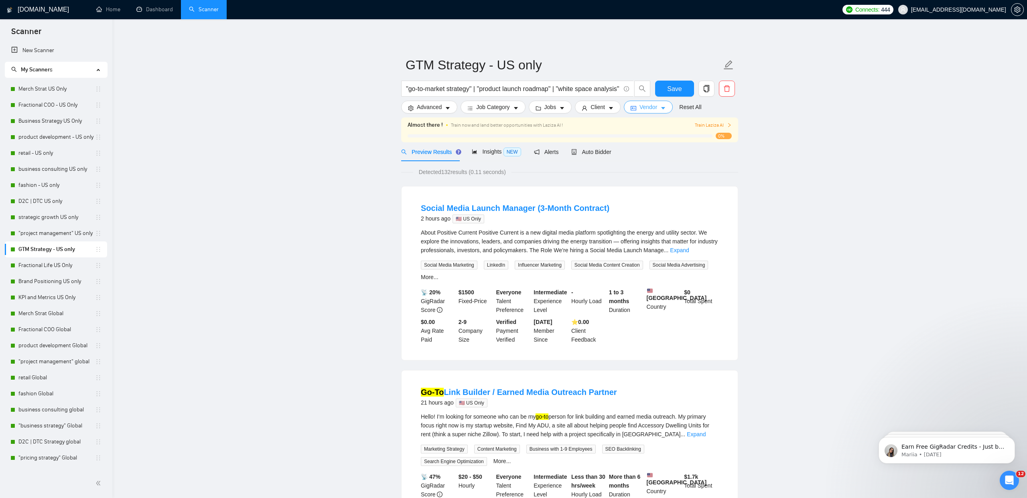
click at [661, 107] on button "Vendor" at bounding box center [648, 107] width 49 height 13
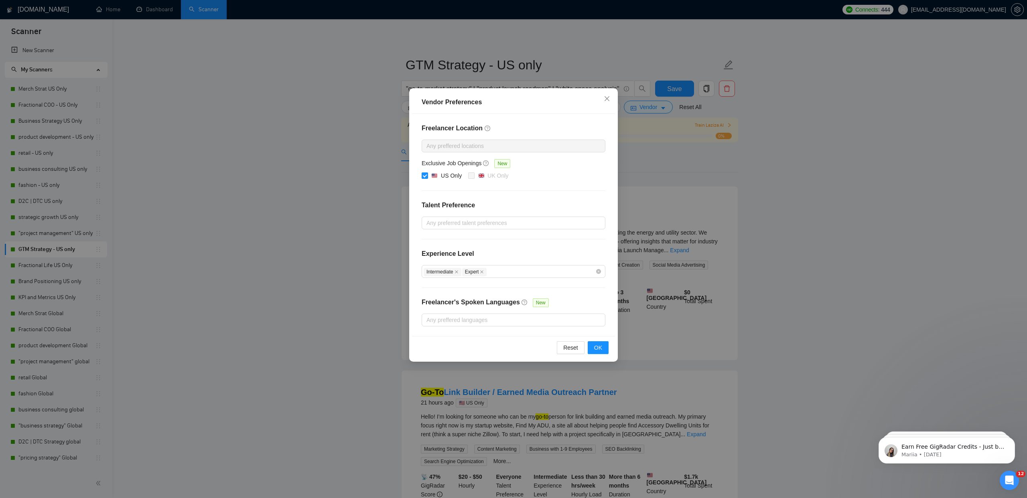
click at [125, 143] on div "Vendor Preferences Freelancer Location Any preffered locations Exclusive Job Op…" at bounding box center [513, 249] width 1027 height 498
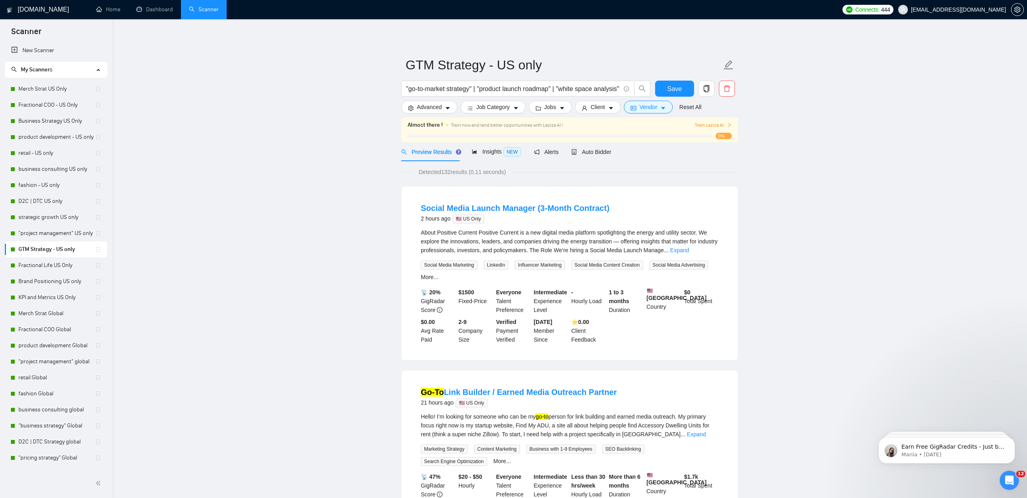
drag, startPoint x: 34, startPoint y: 263, endPoint x: 283, endPoint y: 205, distance: 255.5
click at [34, 263] on link "Fractional Life US Only" at bounding box center [56, 265] width 77 height 16
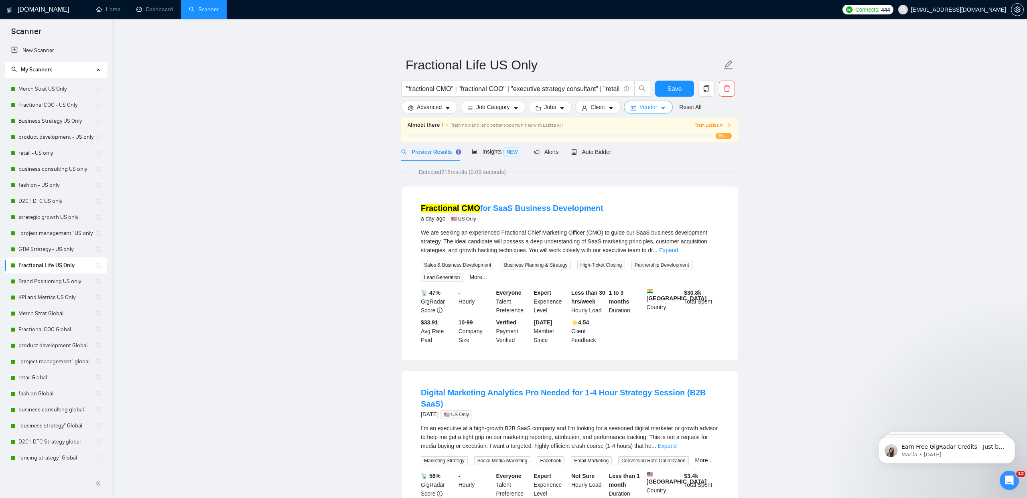
click at [649, 106] on span "Vendor" at bounding box center [648, 107] width 18 height 9
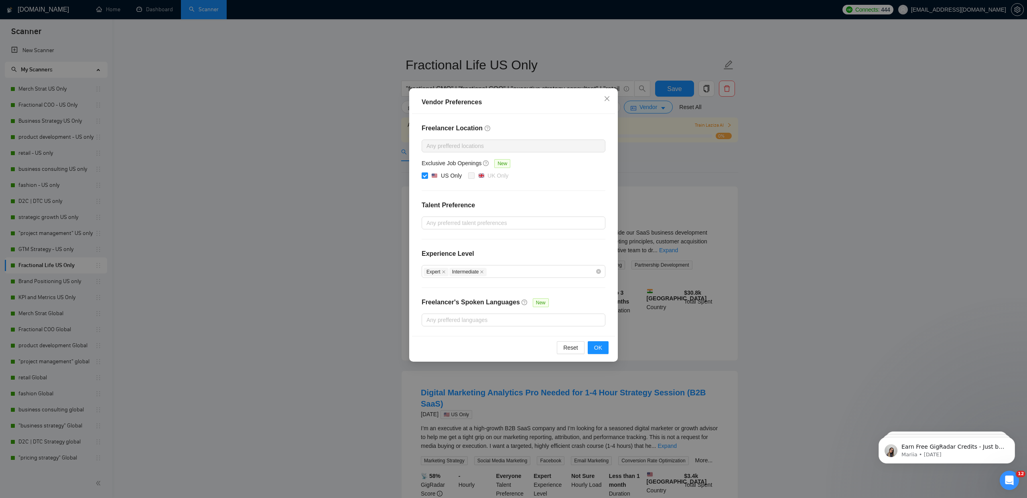
drag, startPoint x: 312, startPoint y: 133, endPoint x: 192, endPoint y: 194, distance: 134.3
click at [312, 133] on div "Vendor Preferences Freelancer Location Any preffered locations Exclusive Job Op…" at bounding box center [513, 249] width 1027 height 498
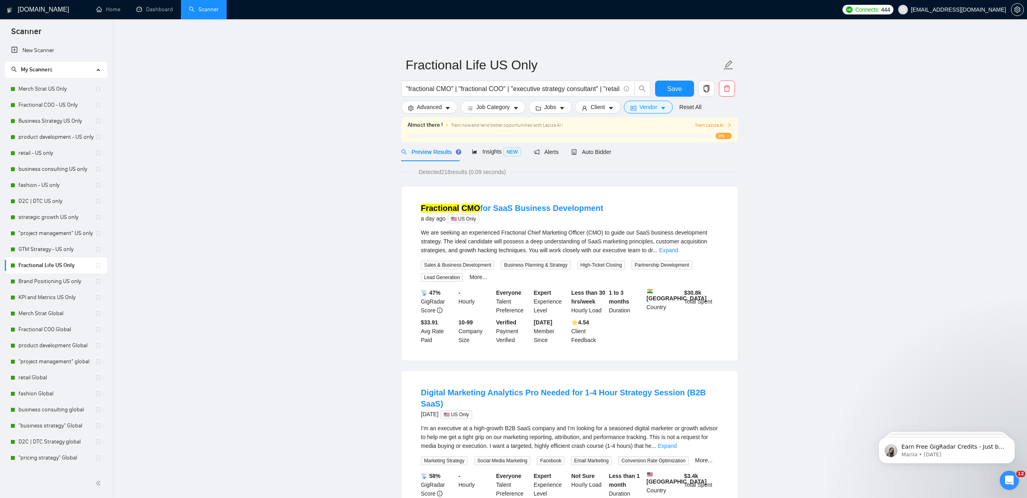
drag, startPoint x: 65, startPoint y: 283, endPoint x: 375, endPoint y: 225, distance: 315.3
click at [65, 283] on link "Brand Positioning US only" at bounding box center [56, 282] width 77 height 16
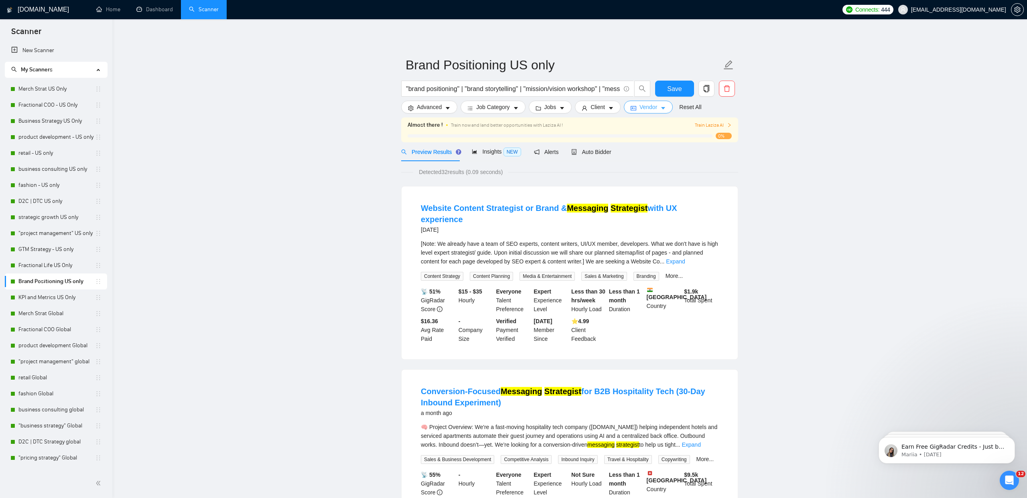
click at [653, 110] on span "Vendor" at bounding box center [648, 107] width 18 height 9
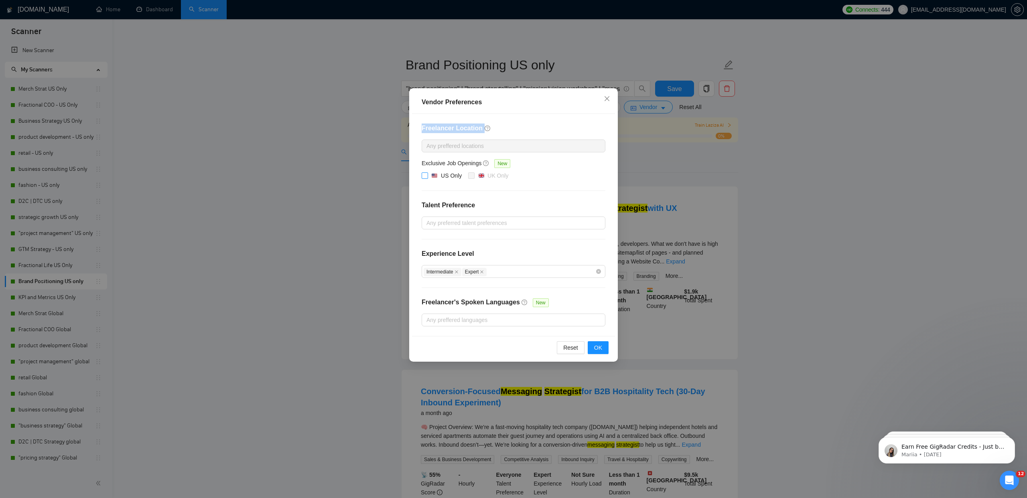
click at [433, 174] on img at bounding box center [435, 176] width 6 height 6
click at [427, 174] on input "US Only" at bounding box center [424, 175] width 6 height 6
click at [595, 351] on span "OK" at bounding box center [598, 347] width 8 height 9
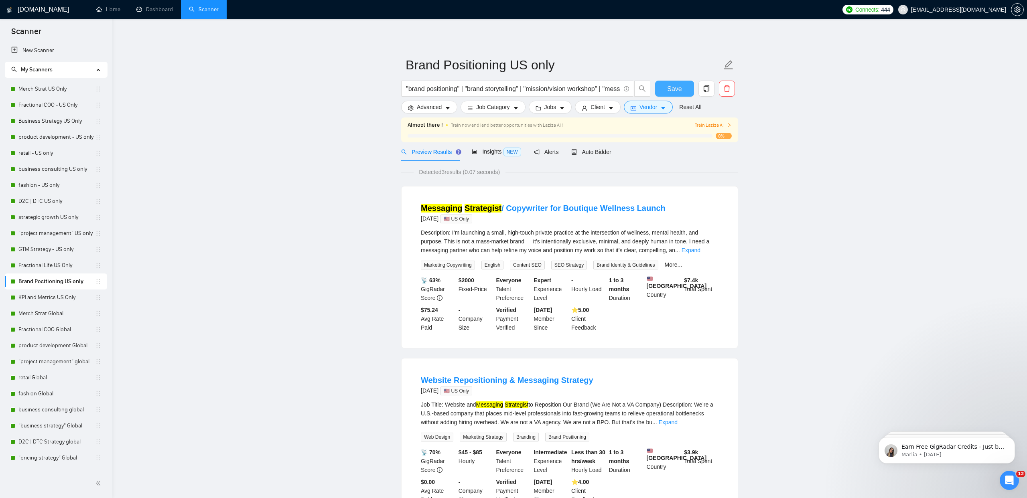
drag, startPoint x: 669, startPoint y: 87, endPoint x: 612, endPoint y: 97, distance: 58.2
click at [669, 87] on span "Save" at bounding box center [674, 89] width 14 height 10
drag, startPoint x: 43, startPoint y: 299, endPoint x: 240, endPoint y: 274, distance: 198.2
click at [43, 299] on link "KPI and Metrics US Only" at bounding box center [56, 298] width 77 height 16
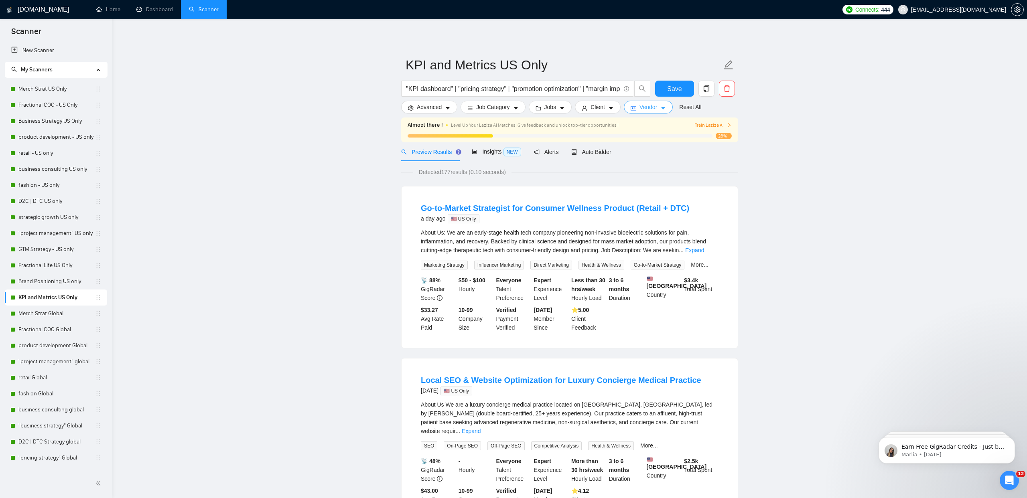
click at [652, 111] on span "Vendor" at bounding box center [648, 107] width 18 height 9
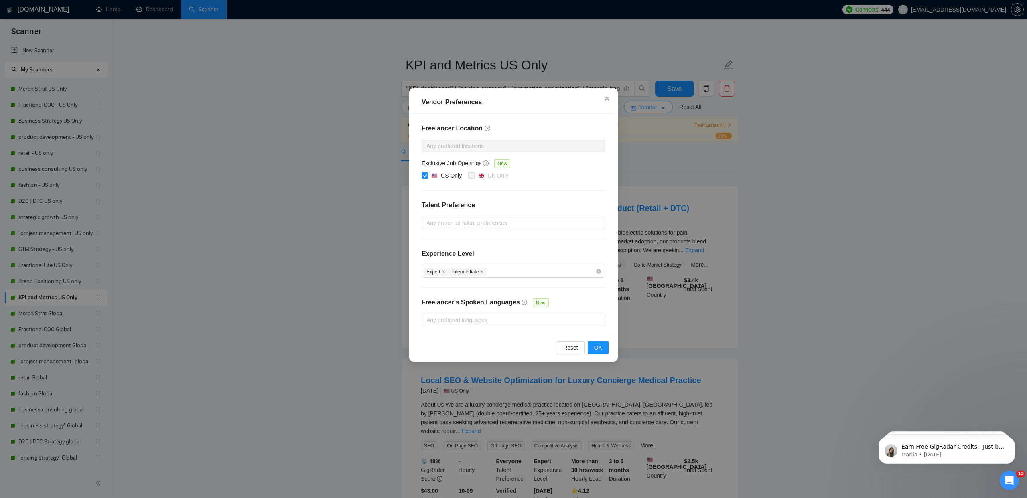
click at [652, 111] on div "Vendor Preferences Freelancer Location Any preffered locations Exclusive Job Op…" at bounding box center [513, 249] width 1027 height 498
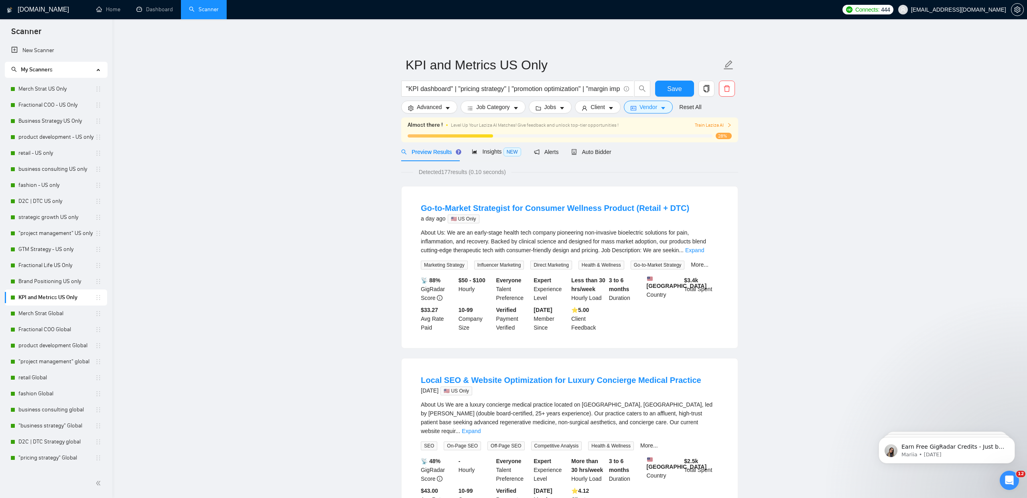
drag, startPoint x: 52, startPoint y: 314, endPoint x: 95, endPoint y: 305, distance: 43.8
click at [52, 314] on link "Merch Strat Global" at bounding box center [56, 314] width 77 height 16
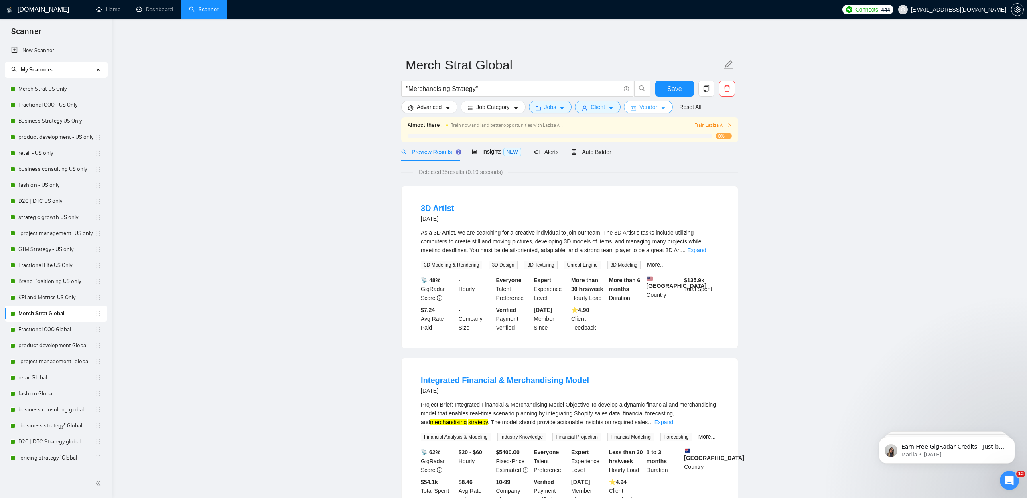
click at [644, 107] on span "Vendor" at bounding box center [648, 107] width 18 height 9
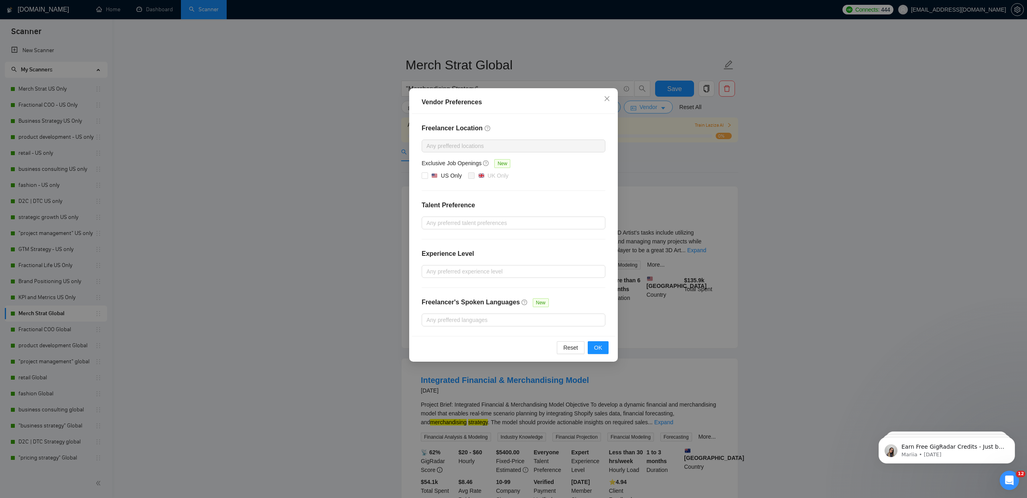
click at [644, 107] on div "Vendor Preferences Freelancer Location Any preffered locations Exclusive Job Op…" at bounding box center [513, 249] width 1027 height 498
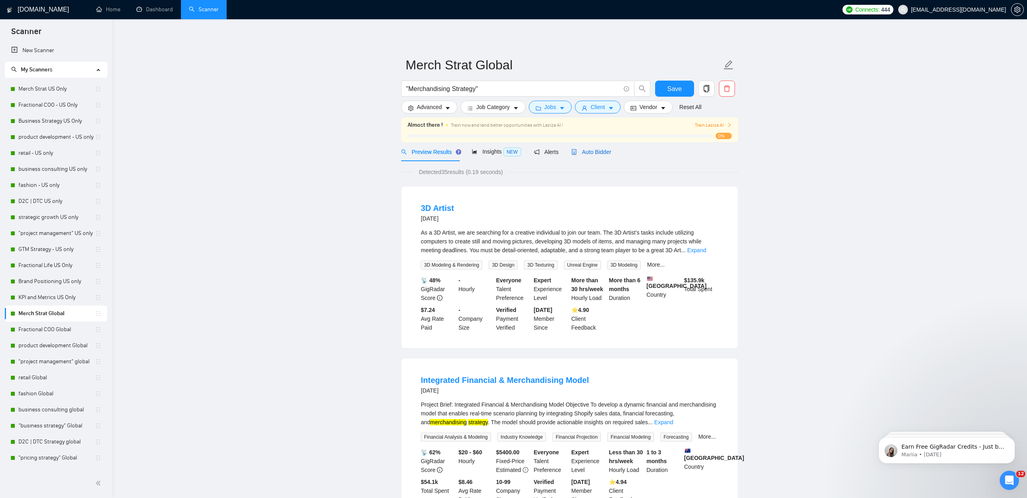
click at [600, 150] on span "Auto Bidder" at bounding box center [591, 152] width 40 height 6
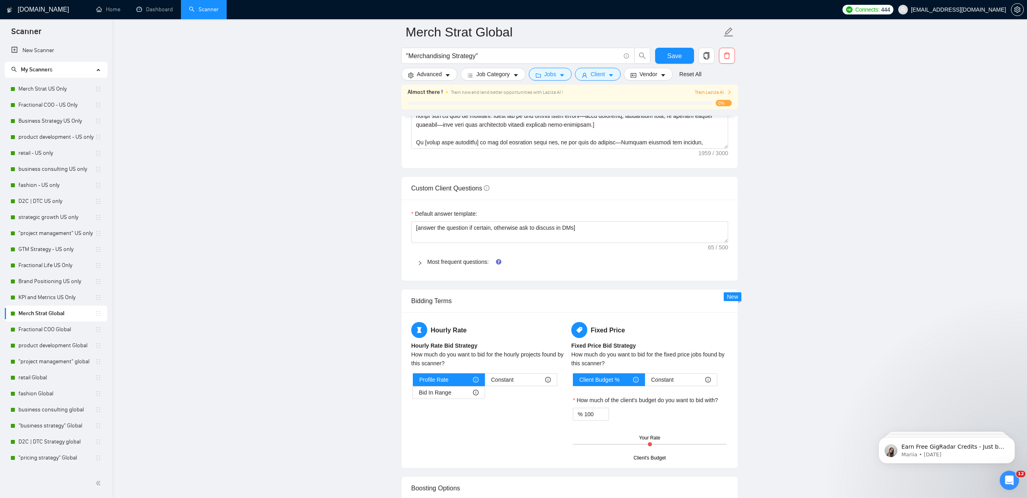
scroll to position [1040, 0]
drag, startPoint x: 433, startPoint y: 263, endPoint x: 480, endPoint y: 258, distance: 47.6
click at [433, 263] on link "Most frequent questions:" at bounding box center [457, 262] width 61 height 6
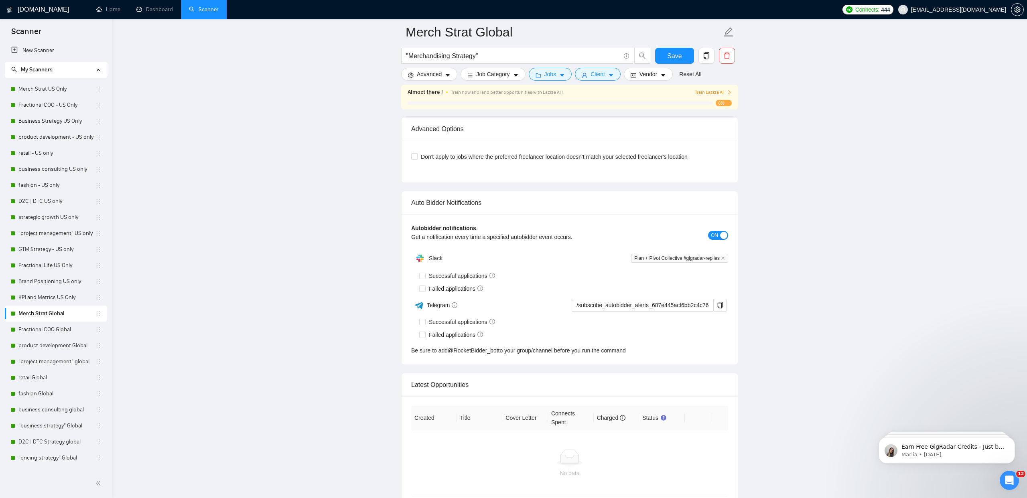
scroll to position [3718, 0]
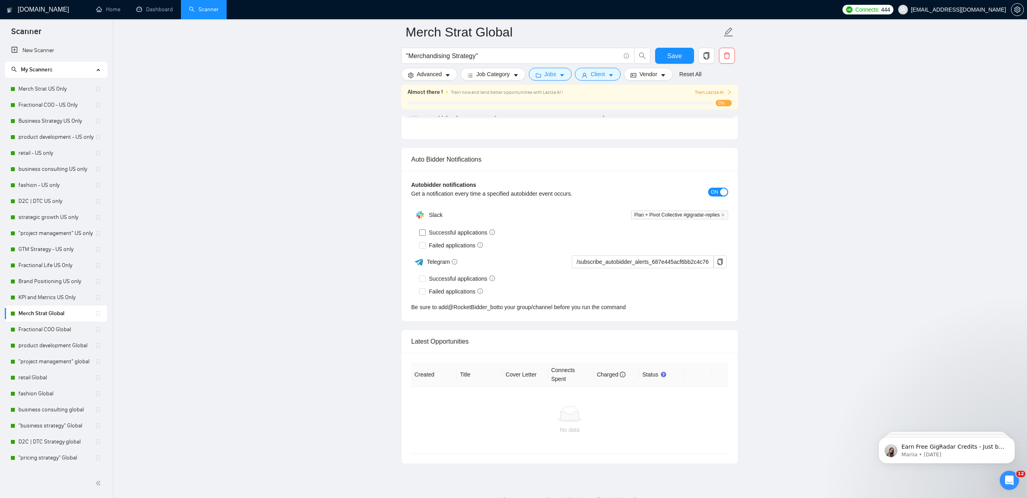
click at [425, 233] on span "Successful applications" at bounding box center [461, 232] width 73 height 9
click at [425, 233] on input "Successful applications" at bounding box center [422, 232] width 6 height 6
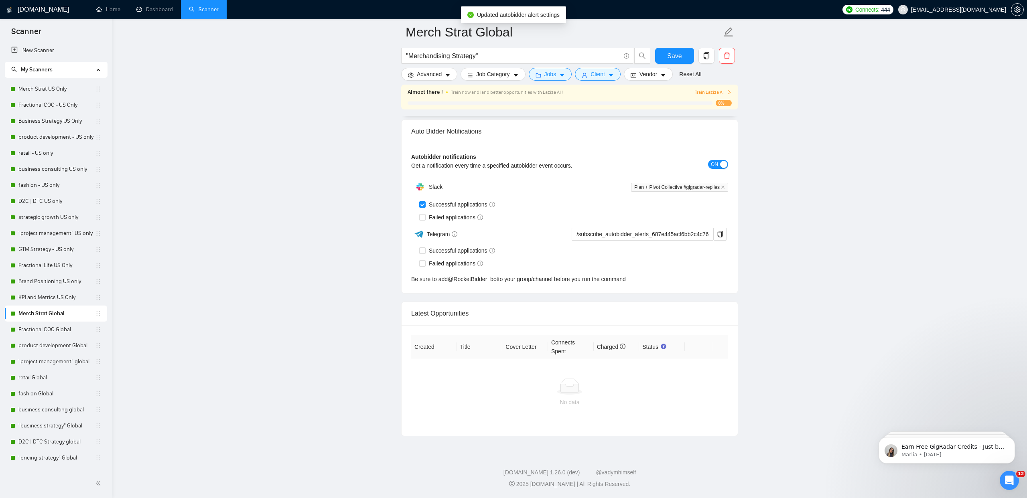
scroll to position [3718, 0]
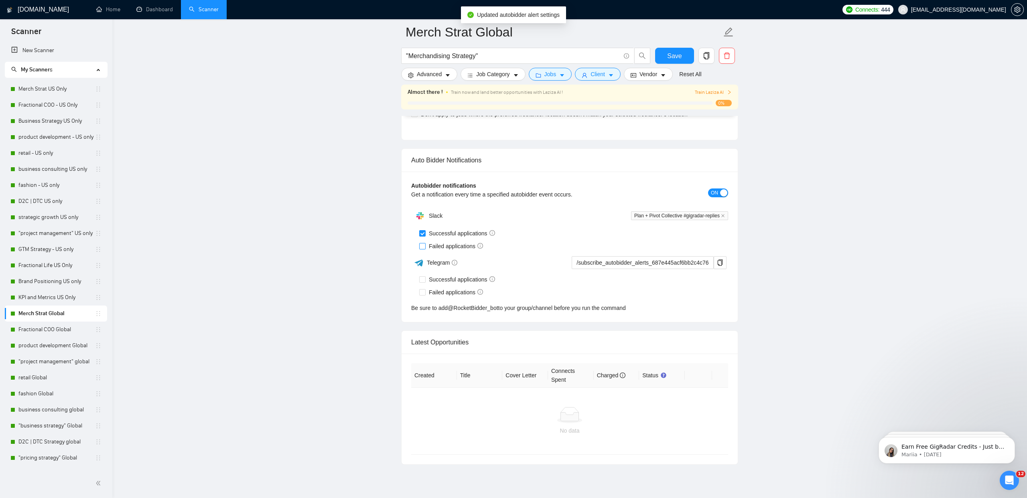
click at [423, 248] on span at bounding box center [422, 246] width 6 height 6
click at [423, 248] on input "Failed applications" at bounding box center [422, 246] width 6 height 6
click at [692, 55] on button "Save" at bounding box center [674, 56] width 39 height 16
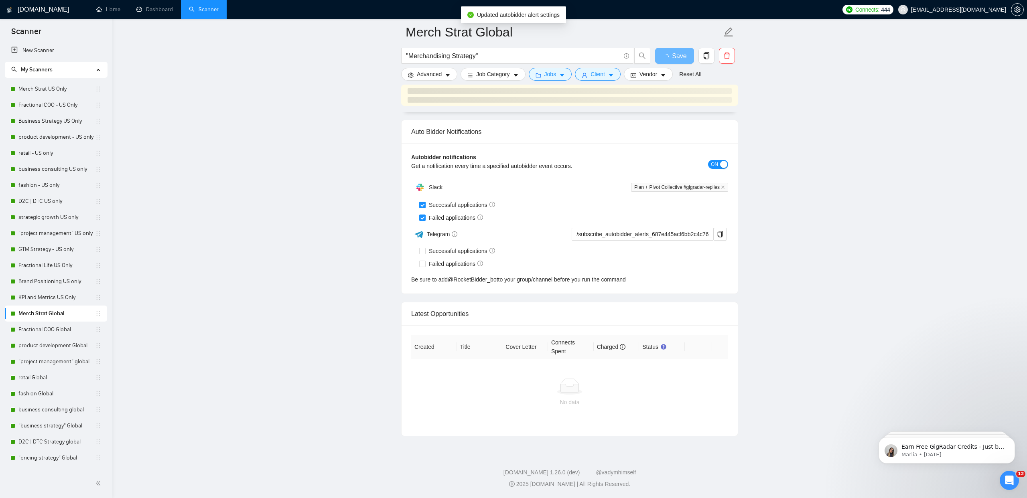
scroll to position [1853, 0]
drag, startPoint x: 53, startPoint y: 329, endPoint x: 150, endPoint y: 323, distance: 96.4
click at [53, 329] on link "Fractional COO Global" at bounding box center [56, 330] width 77 height 16
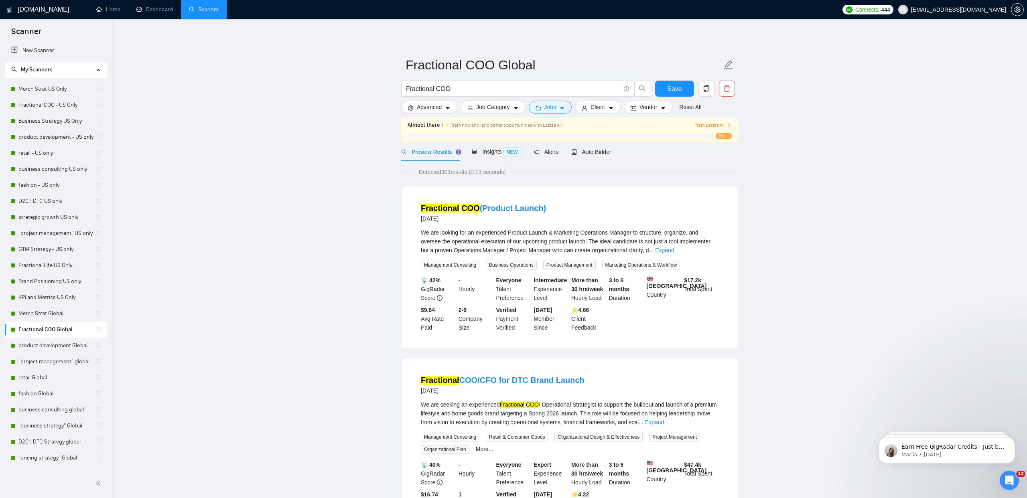
click at [616, 152] on div "Preview Results Insights NEW Alerts Auto Bidder" at bounding box center [569, 151] width 337 height 19
click at [611, 152] on span "Auto Bidder" at bounding box center [591, 152] width 40 height 6
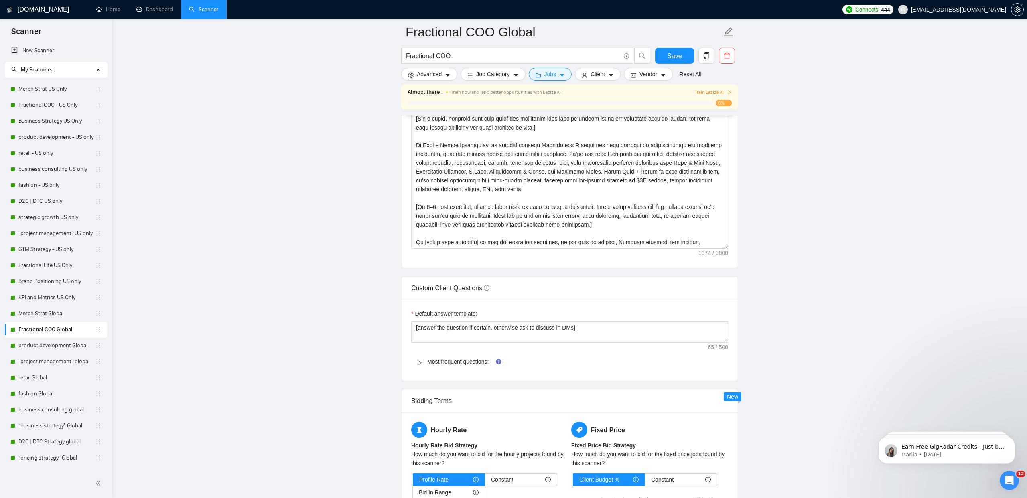
scroll to position [983, 0]
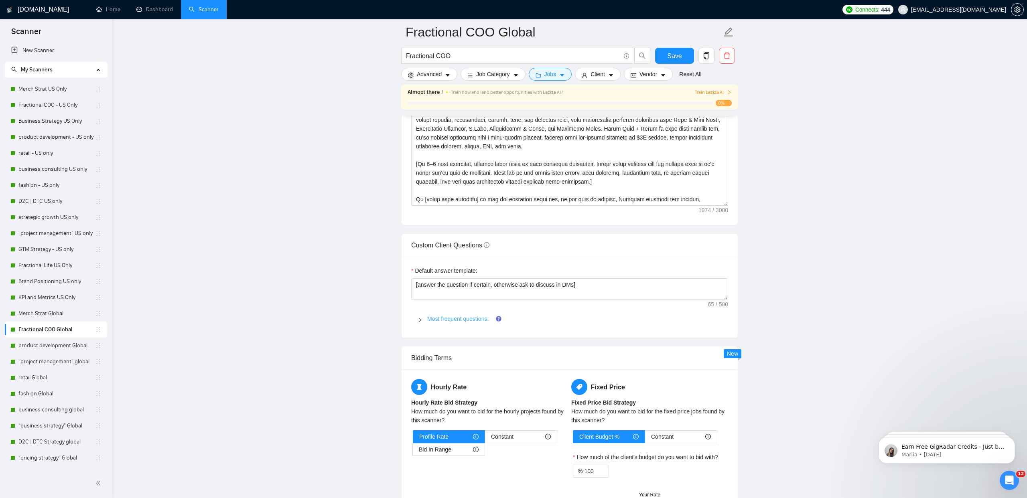
click at [443, 321] on link "Most frequent questions:" at bounding box center [457, 319] width 61 height 6
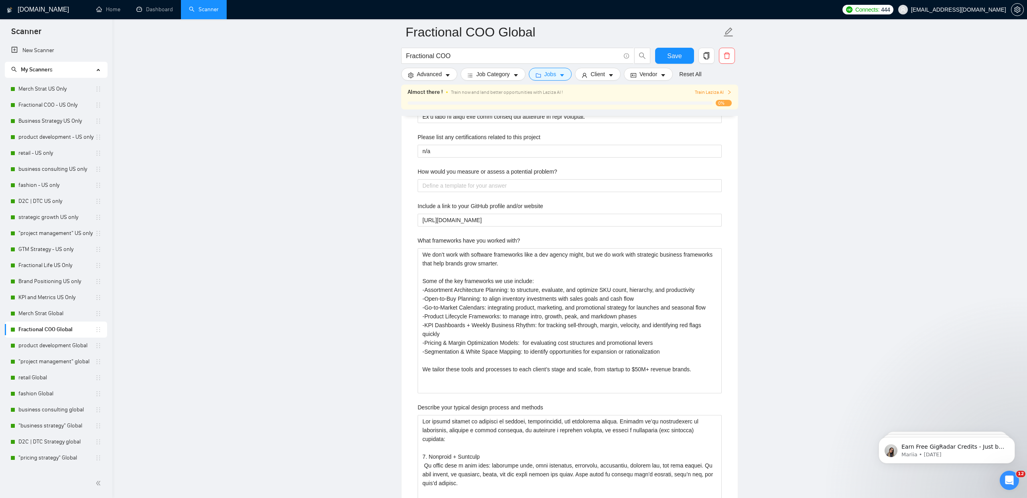
scroll to position [1376, 0]
click at [461, 190] on problem\? "How would you measure or assess a potential problem?" at bounding box center [569, 186] width 304 height 13
click at [504, 172] on label "How would you measure or assess a potential problem?" at bounding box center [487, 172] width 140 height 9
click at [504, 180] on problem\? "How would you measure or assess a potential problem?" at bounding box center [569, 186] width 304 height 13
click at [504, 172] on label "How would you measure or assess a potential problem?" at bounding box center [487, 172] width 140 height 9
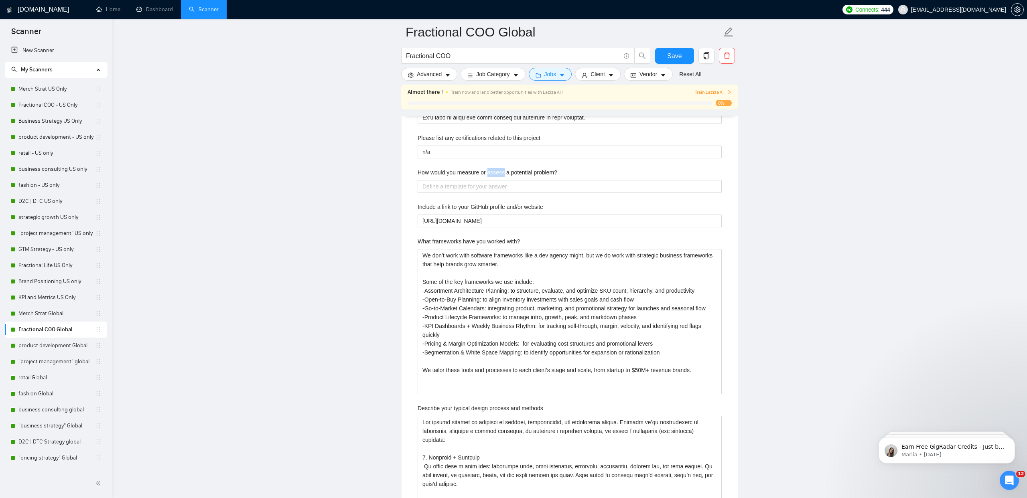
click at [504, 180] on problem\? "How would you measure or assess a potential problem?" at bounding box center [569, 186] width 304 height 13
click at [504, 172] on label "How would you measure or assess a potential problem?" at bounding box center [487, 172] width 140 height 9
click at [504, 180] on problem\? "How would you measure or assess a potential problem?" at bounding box center [569, 186] width 304 height 13
copy label "How would you measure or assess a potential problem?"
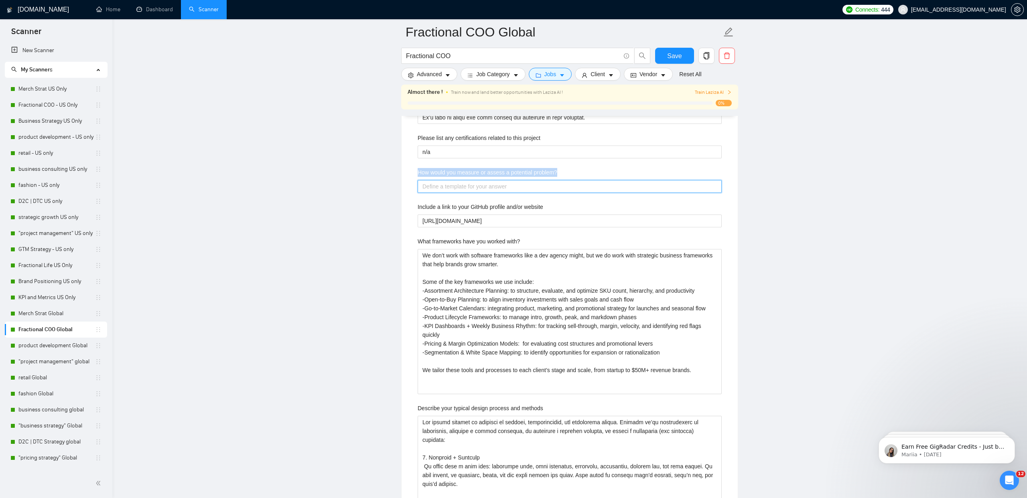
click at [443, 190] on problem\? "How would you measure or assess a potential problem?" at bounding box center [569, 186] width 304 height 13
paste problem\? "I approach potential problems by first defining them clearly and gathering the …"
type problem\? "I approach potential problems by first defining them clearly and gathering the …"
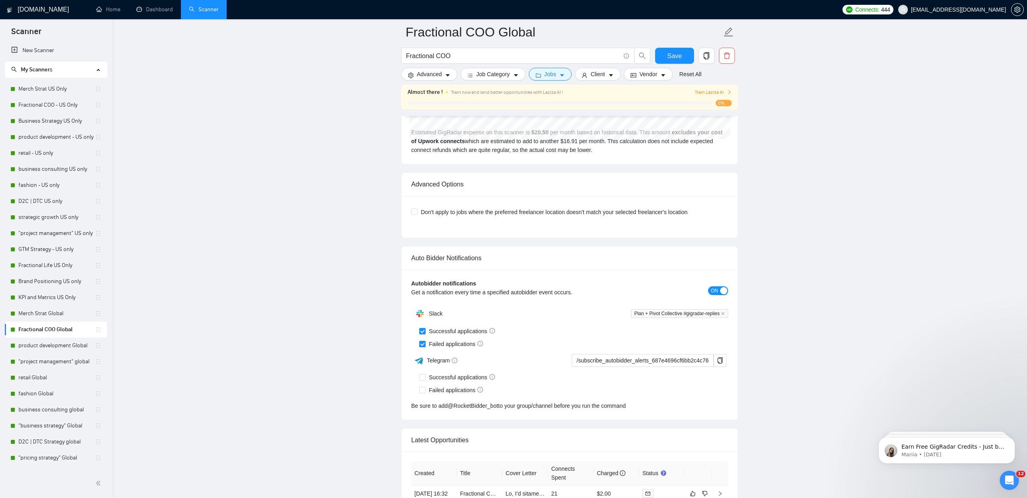
scroll to position [3576, 0]
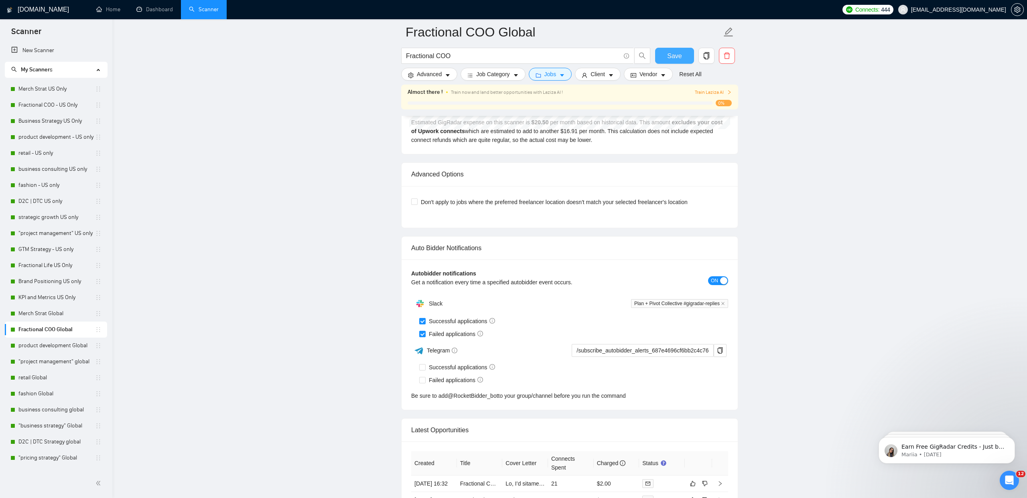
type problem\? "I approach potential problems by first defining them clearly and gathering the …"
click at [677, 55] on span "Save" at bounding box center [674, 56] width 14 height 10
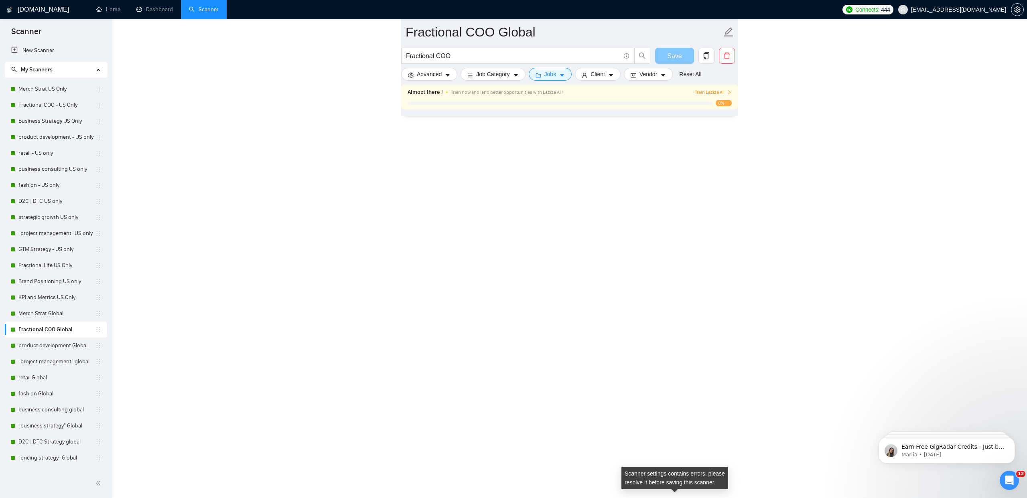
scroll to position [3130, 0]
checkbox input "true"
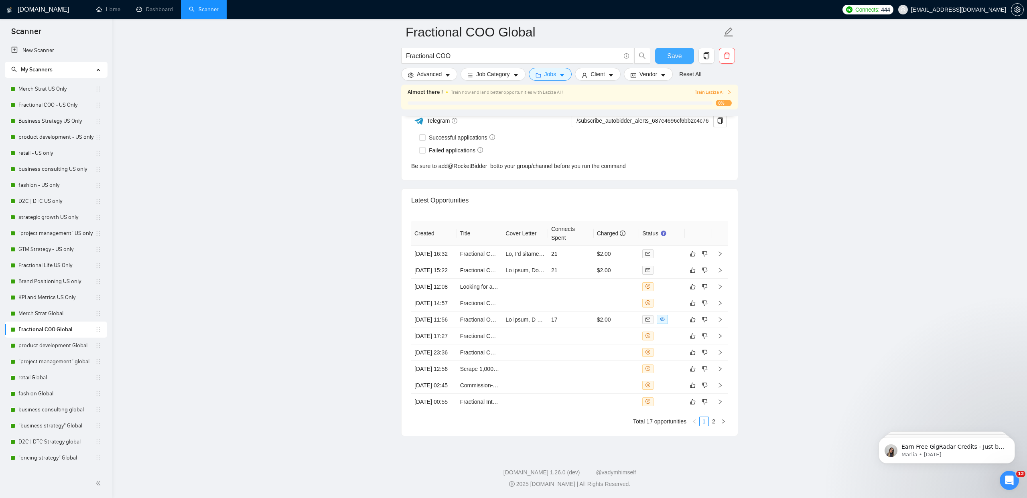
scroll to position [2050, 0]
click at [665, 75] on icon "caret-down" at bounding box center [663, 76] width 4 height 2
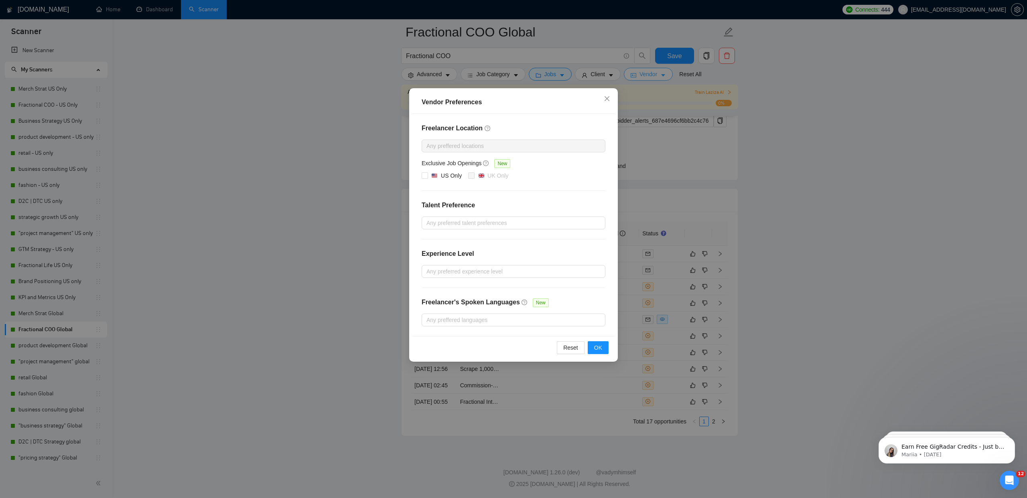
click at [668, 75] on div "Vendor Preferences Freelancer Location Any preffered locations Exclusive Job Op…" at bounding box center [513, 249] width 1027 height 498
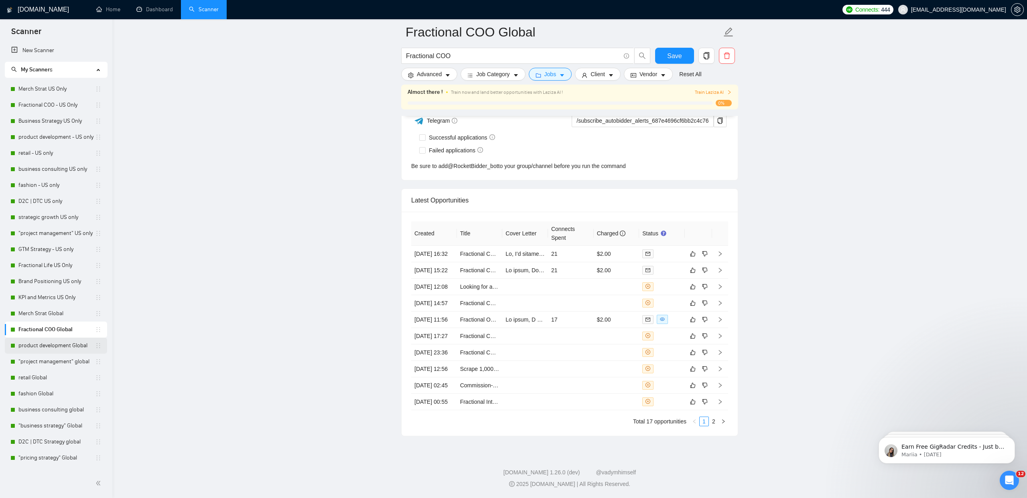
click at [23, 348] on link "product development Global" at bounding box center [56, 346] width 77 height 16
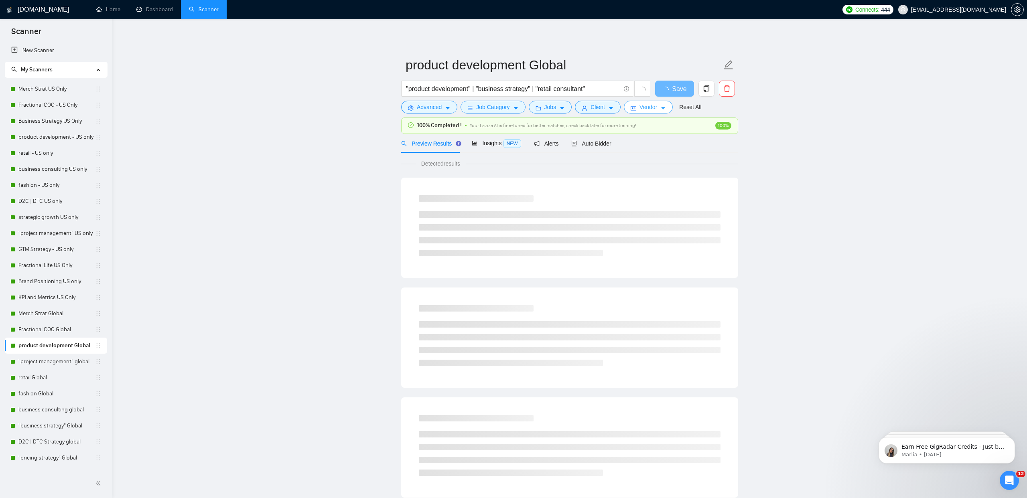
click at [652, 103] on span "Vendor" at bounding box center [648, 107] width 18 height 9
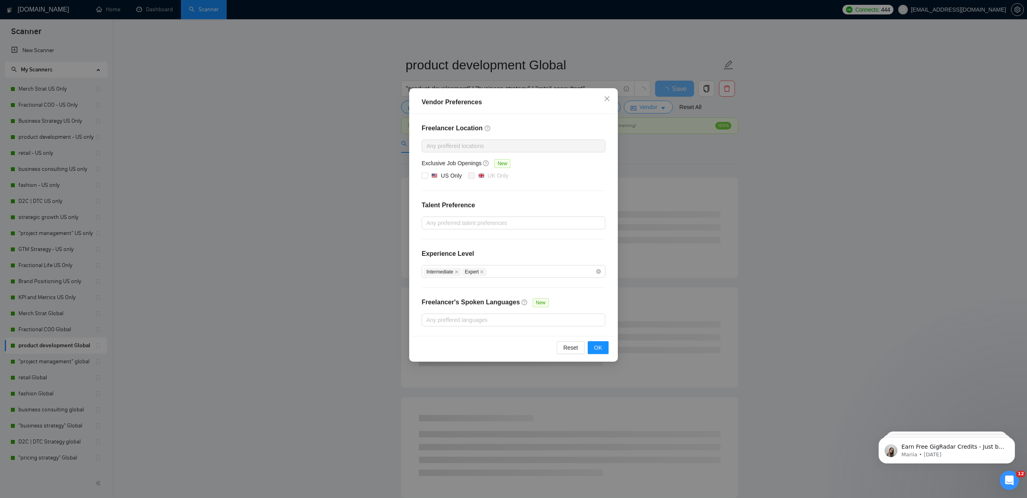
click at [652, 103] on div "Vendor Preferences Freelancer Location Any preffered locations Exclusive Job Op…" at bounding box center [513, 249] width 1027 height 498
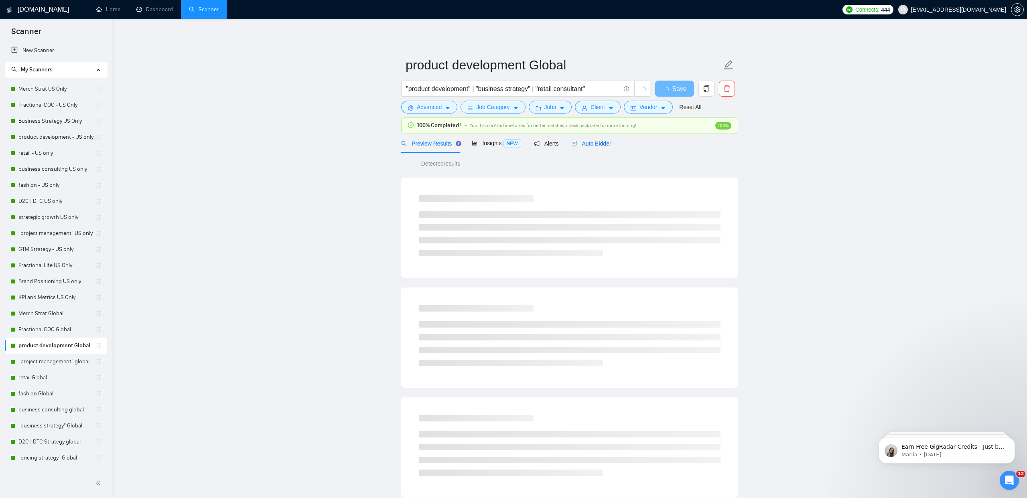
click at [607, 143] on span "Auto Bidder" at bounding box center [591, 143] width 40 height 6
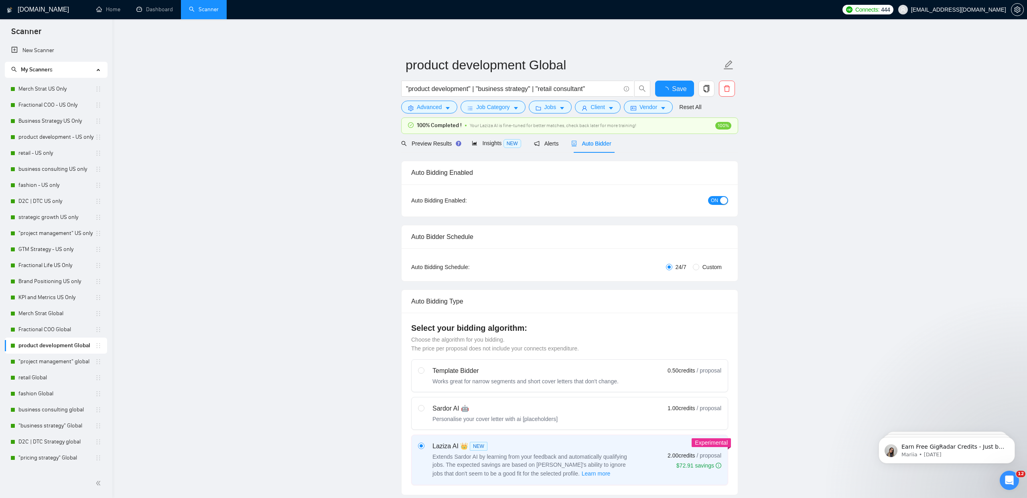
checkbox input "true"
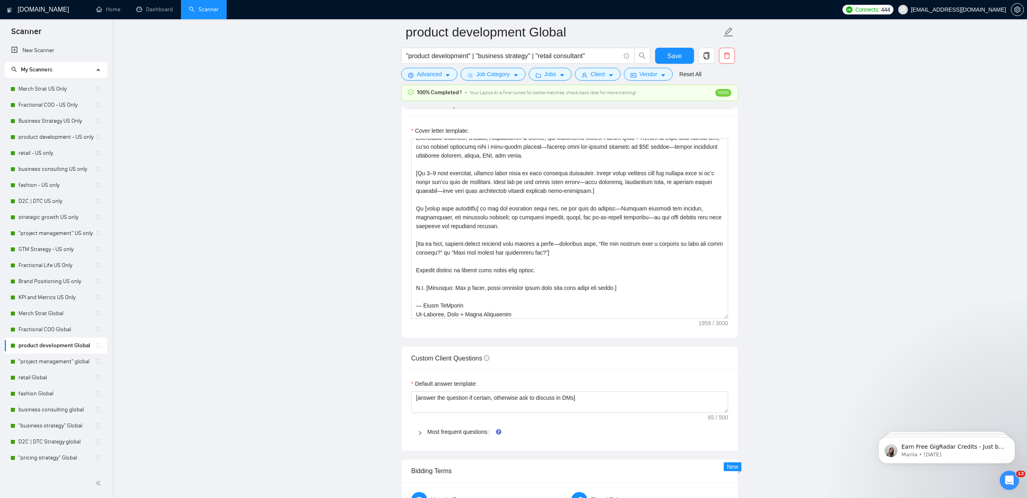
scroll to position [106, 0]
drag, startPoint x: 439, startPoint y: 428, endPoint x: 444, endPoint y: 423, distance: 7.1
click at [439, 429] on link "Most frequent questions:" at bounding box center [457, 432] width 61 height 6
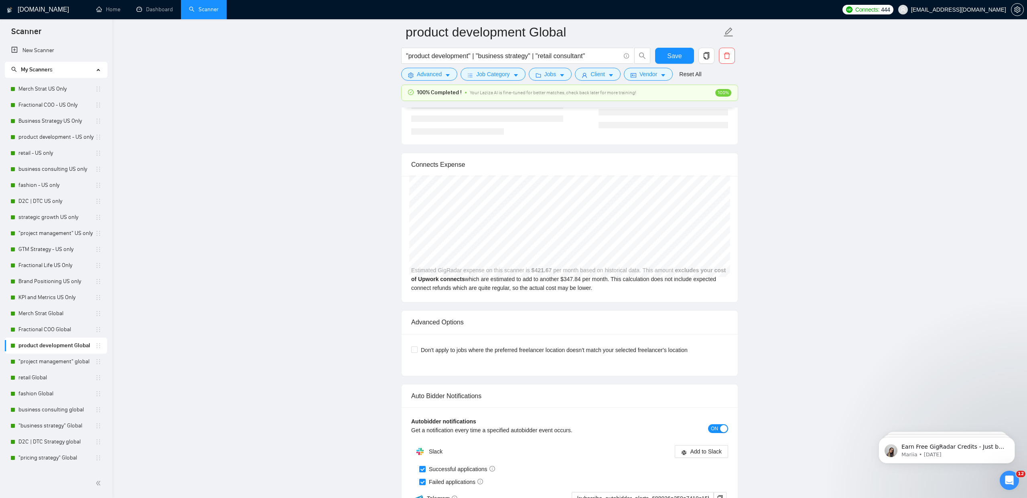
scroll to position [3178, 0]
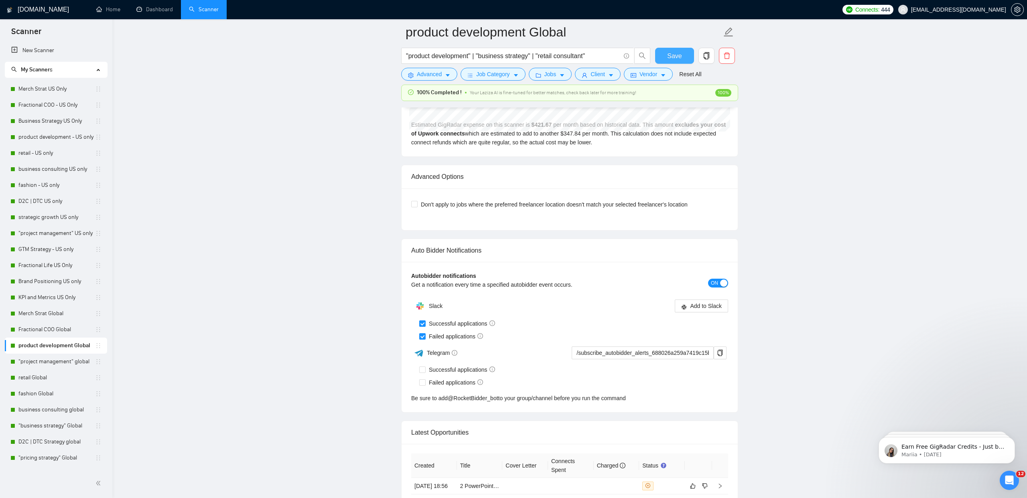
click at [677, 57] on span "Save" at bounding box center [674, 56] width 14 height 10
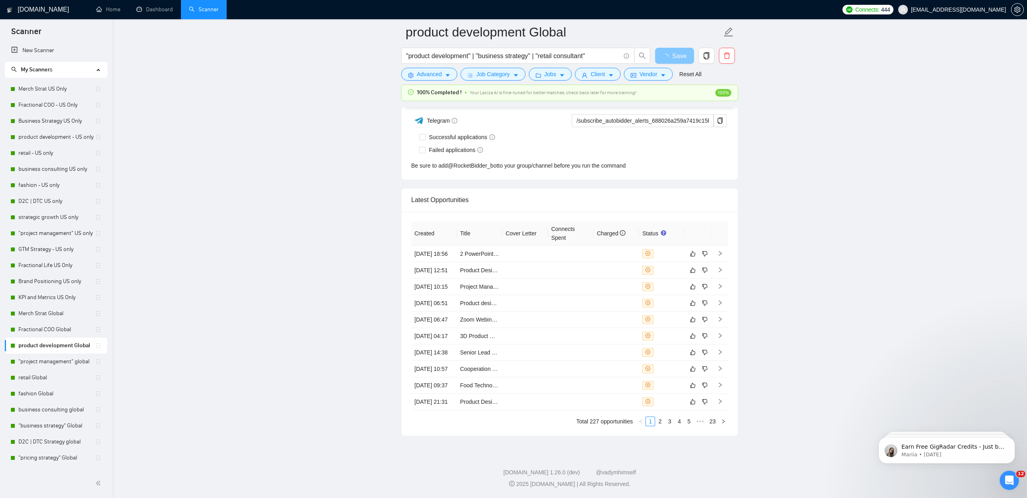
scroll to position [2041, 0]
click at [67, 359] on link ""project management" global" at bounding box center [56, 362] width 77 height 16
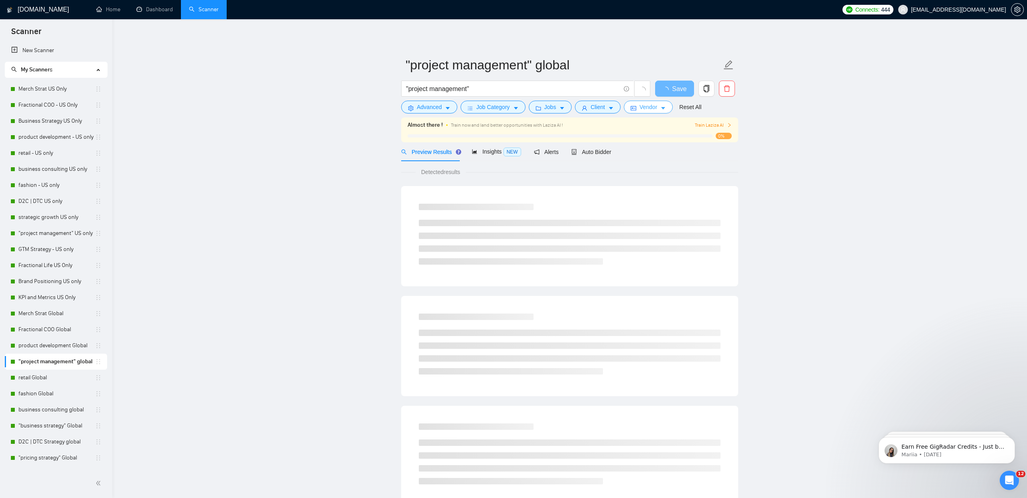
click at [650, 109] on span "Vendor" at bounding box center [648, 107] width 18 height 9
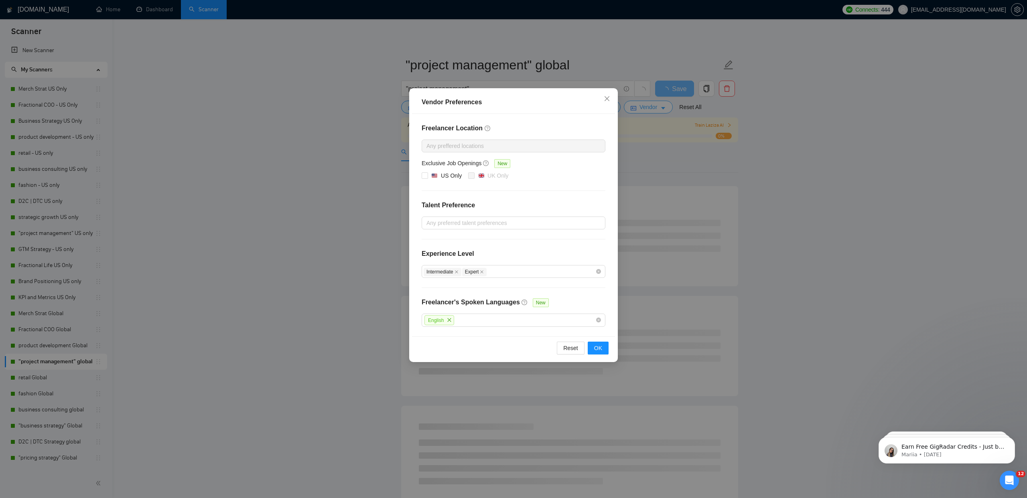
click at [650, 109] on div "Vendor Preferences Freelancer Location Any preffered locations Exclusive Job Op…" at bounding box center [513, 249] width 1027 height 498
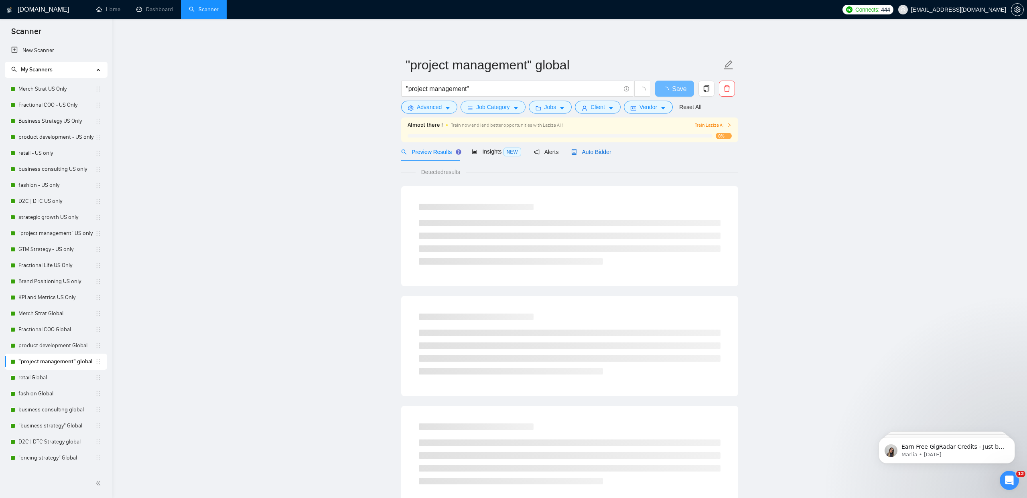
click at [584, 150] on span "Auto Bidder" at bounding box center [591, 152] width 40 height 6
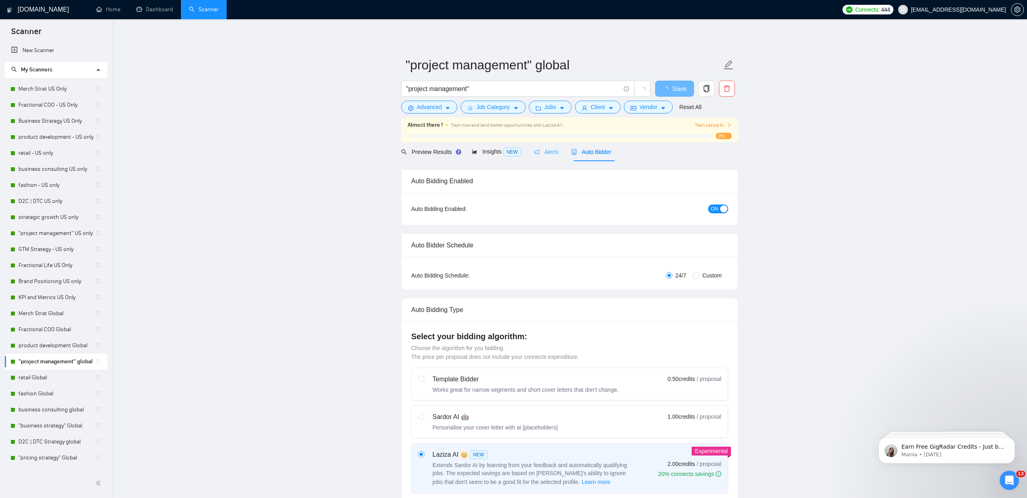
checkbox input "true"
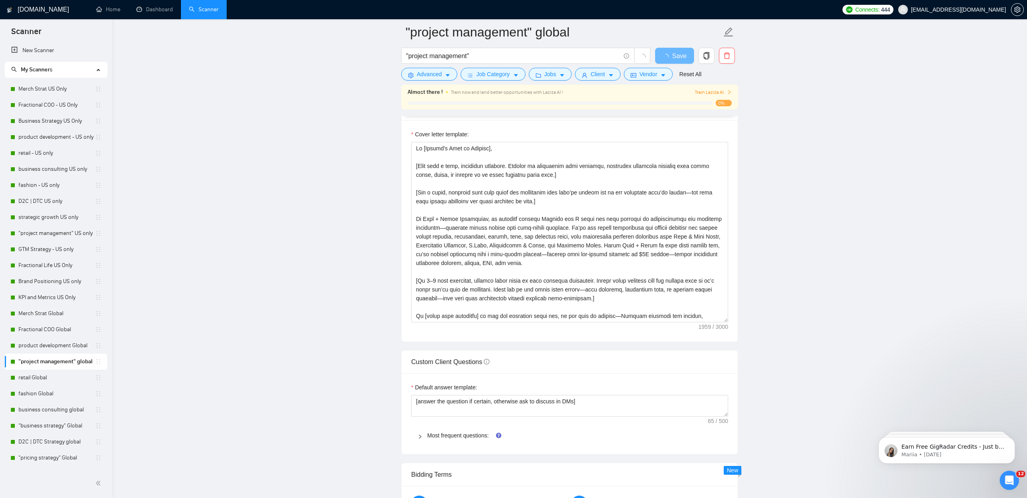
scroll to position [921, 0]
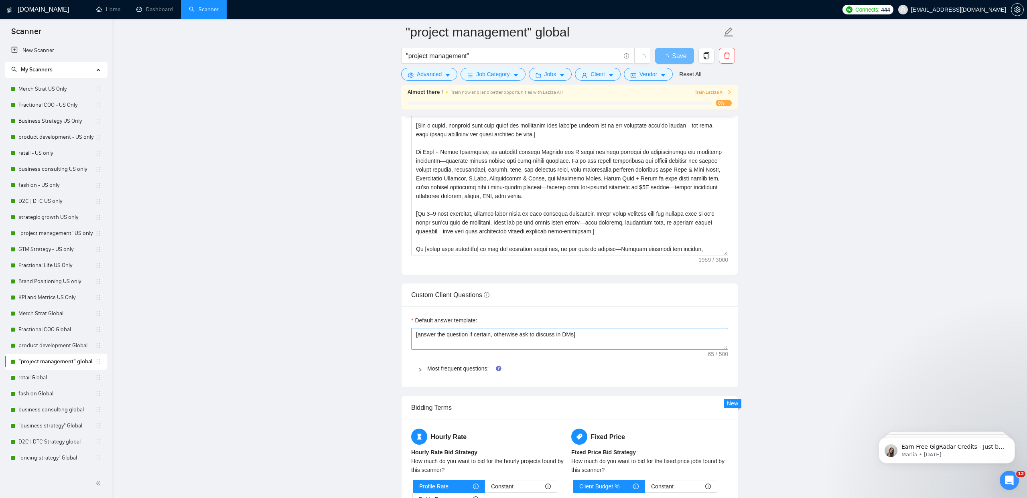
drag, startPoint x: 454, startPoint y: 369, endPoint x: 466, endPoint y: 344, distance: 28.7
click at [454, 369] on link "Most frequent questions:" at bounding box center [457, 368] width 61 height 6
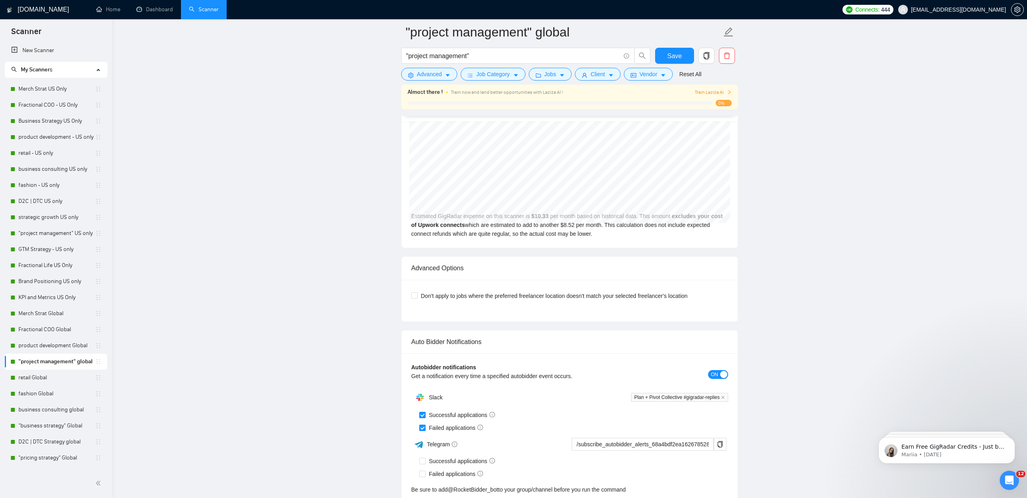
scroll to position [3364, 0]
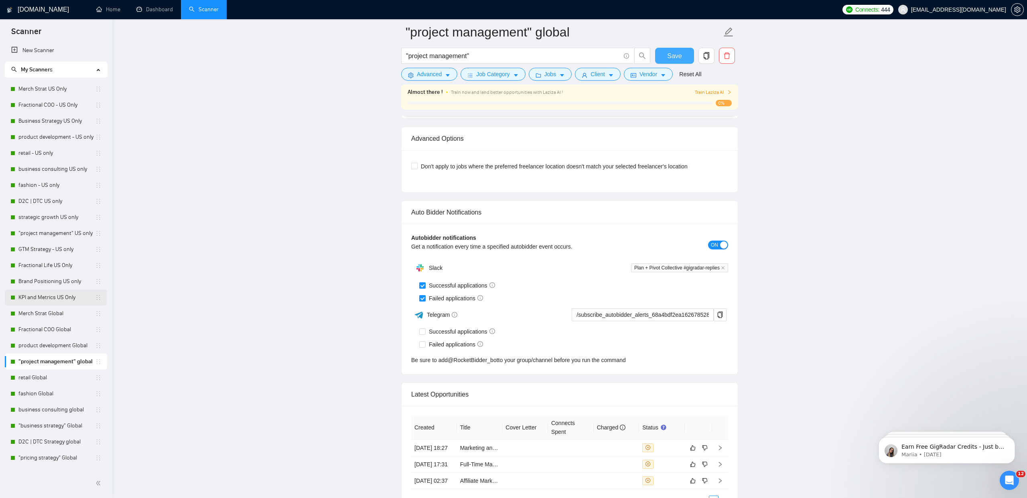
drag, startPoint x: 675, startPoint y: 56, endPoint x: 97, endPoint y: 301, distance: 627.9
click at [675, 56] on span "Save" at bounding box center [674, 56] width 14 height 10
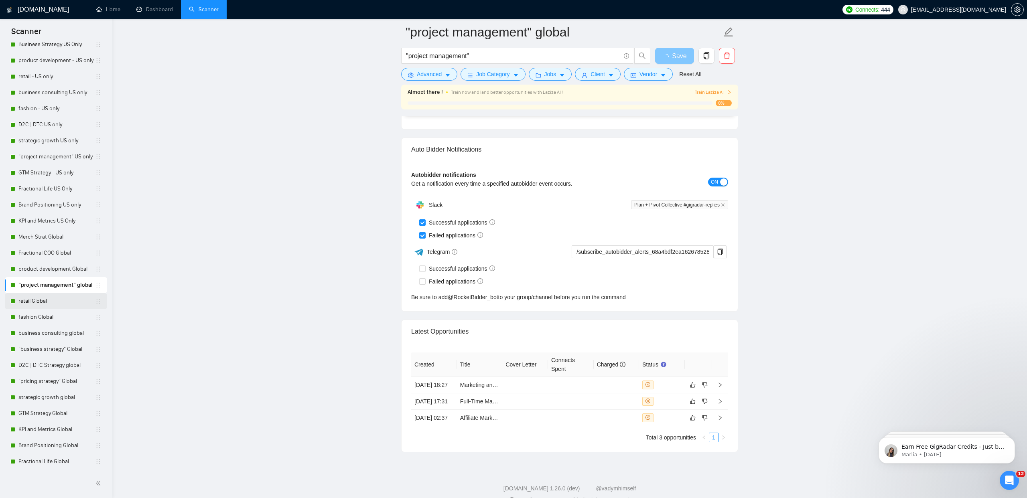
scroll to position [77, 0]
click at [41, 300] on link "retail Global" at bounding box center [56, 300] width 77 height 16
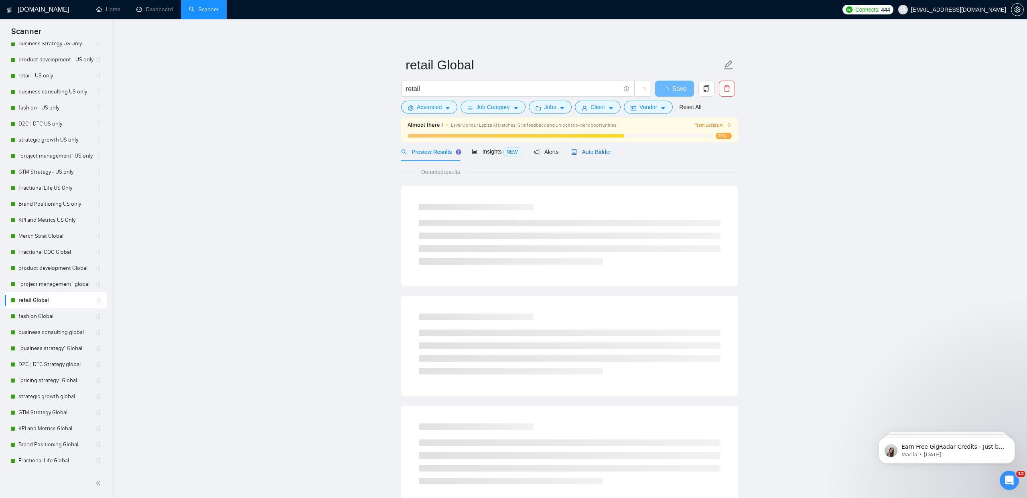
click at [604, 156] on div "Auto Bidder" at bounding box center [591, 152] width 40 height 9
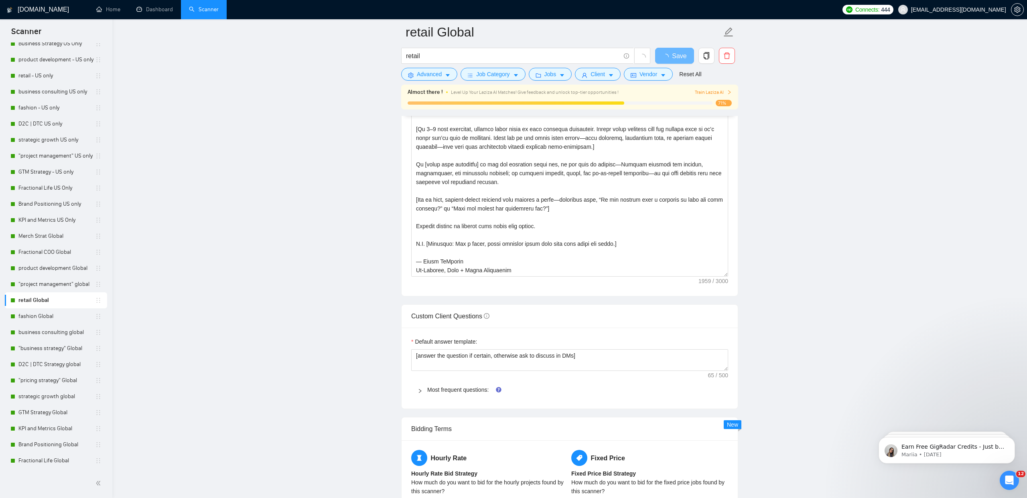
scroll to position [948, 0]
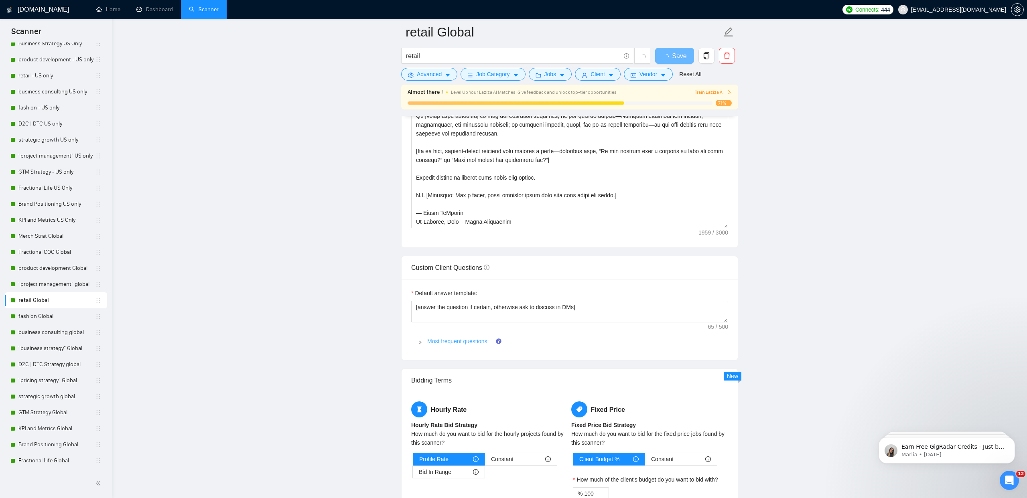
click at [447, 341] on link "Most frequent questions:" at bounding box center [457, 341] width 61 height 6
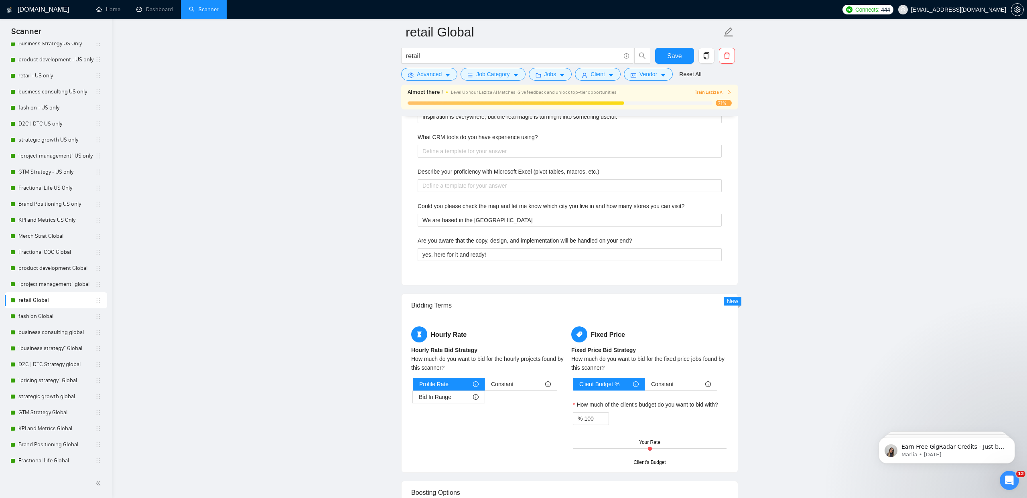
scroll to position [2351, 0]
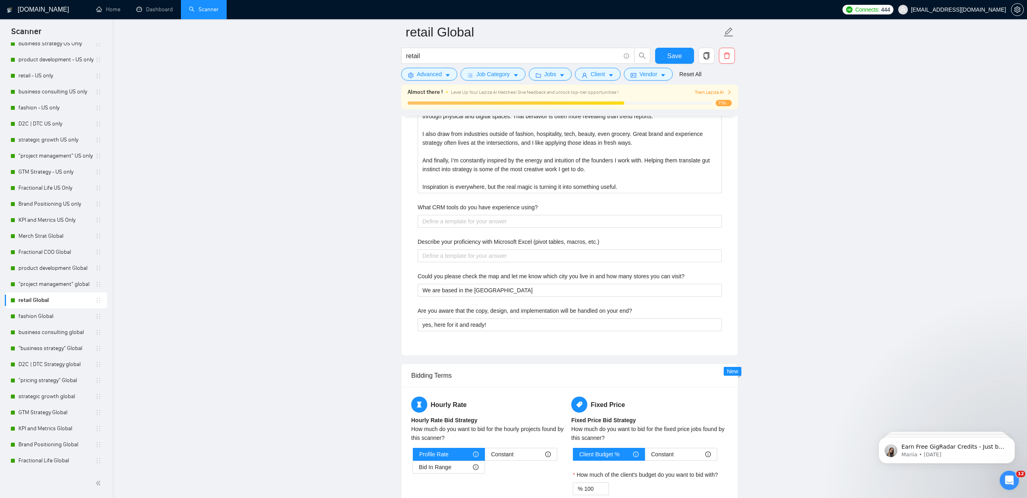
click at [461, 207] on label "What CRM tools do you have experience using?" at bounding box center [477, 207] width 120 height 9
click at [461, 215] on using\? "What CRM tools do you have experience using?" at bounding box center [569, 221] width 304 height 13
click at [461, 207] on label "What CRM tools do you have experience using?" at bounding box center [477, 207] width 120 height 9
click at [461, 215] on using\? "What CRM tools do you have experience using?" at bounding box center [569, 221] width 304 height 13
click at [461, 207] on label "What CRM tools do you have experience using?" at bounding box center [477, 207] width 120 height 9
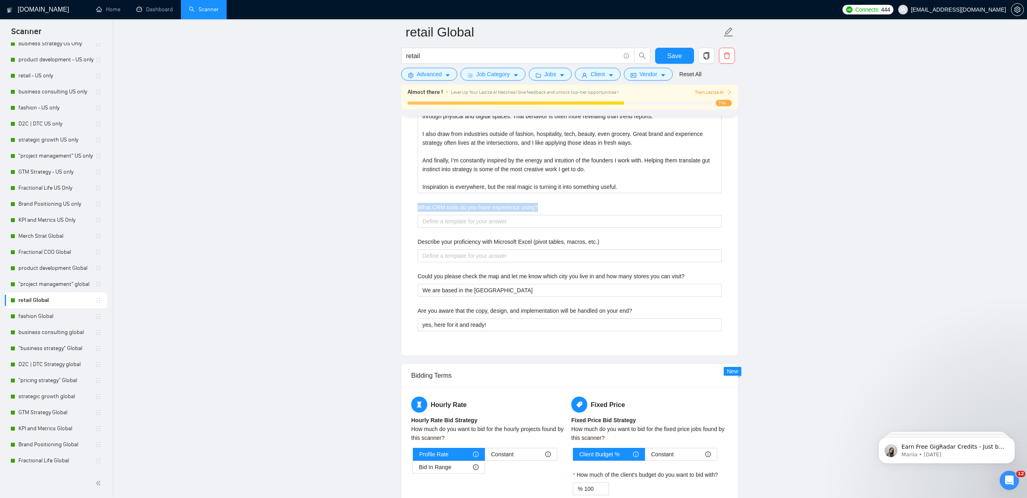
click at [461, 215] on using\? "What CRM tools do you have experience using?" at bounding box center [569, 221] width 304 height 13
copy label "What CRM tools do you have experience using?"
click at [429, 214] on div "What CRM tools do you have experience using?" at bounding box center [569, 209] width 304 height 12
click at [428, 220] on using\? "What CRM tools do you have experience using?" at bounding box center [569, 221] width 304 height 13
paste using\? "I have worked with a range of CRM tools, both enterprise-level and founder-frie…"
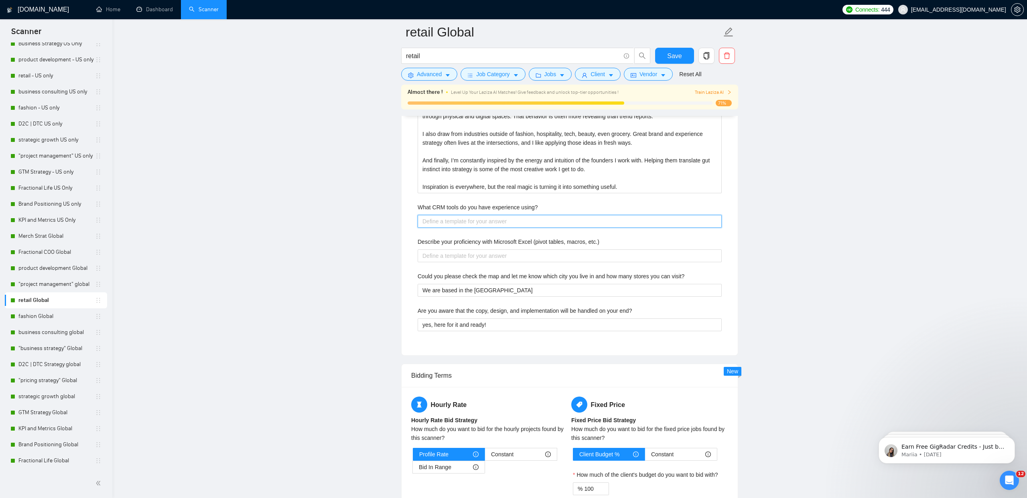
type using\? "I have worked with a range of CRM tools, both enterprise-level and founder-frie…"
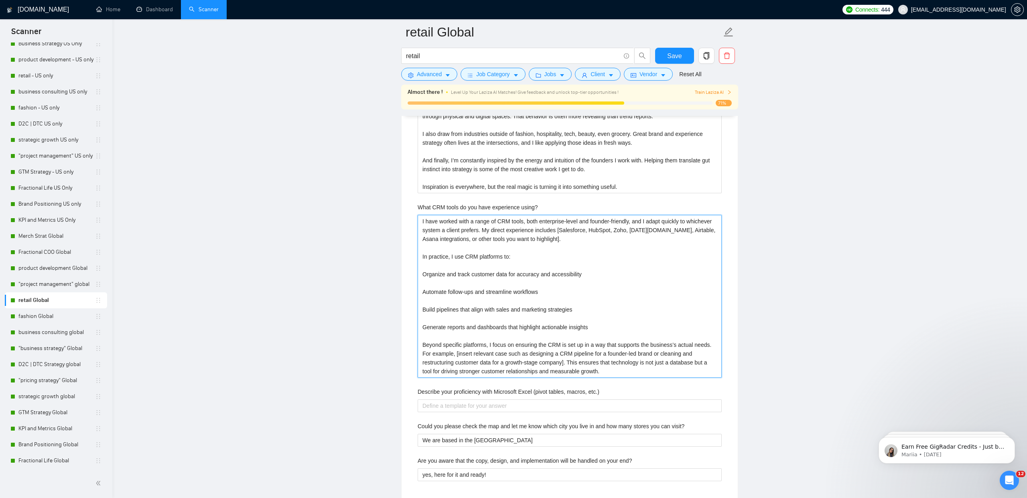
type using\? "I have worked with a range of CRM tools, both enterprise-level and founder-frie…"
click at [464, 391] on label "Describe your proficiency with Microsoft Excel (pivot tables, macros, etc.)" at bounding box center [508, 391] width 182 height 9
click at [464, 399] on etc\ "Describe your proficiency with Microsoft Excel (pivot tables, macros, etc.)" at bounding box center [569, 405] width 304 height 13
click at [464, 391] on label "Describe your proficiency with Microsoft Excel (pivot tables, macros, etc.)" at bounding box center [508, 391] width 182 height 9
click at [464, 399] on etc\ "Describe your proficiency with Microsoft Excel (pivot tables, macros, etc.)" at bounding box center [569, 405] width 304 height 13
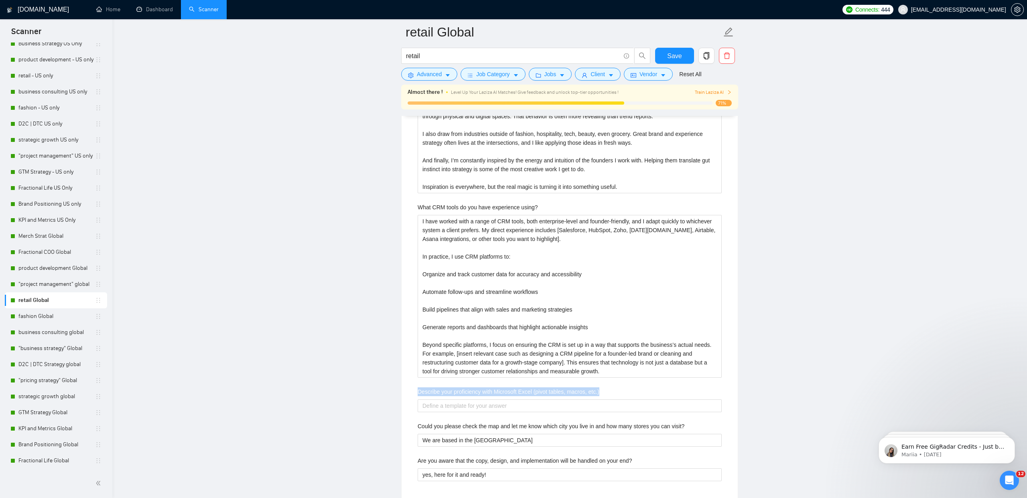
click at [464, 391] on label "Describe your proficiency with Microsoft Excel (pivot tables, macros, etc.)" at bounding box center [508, 391] width 182 height 9
click at [464, 399] on etc\ "Describe your proficiency with Microsoft Excel (pivot tables, macros, etc.)" at bounding box center [569, 405] width 304 height 13
copy label "Describe your proficiency with Microsoft Excel (pivot tables, macros, etc.)"
click at [464, 408] on etc\ "Describe your proficiency with Microsoft Excel (pivot tables, macros, etc.)" at bounding box center [569, 405] width 304 height 13
paste etc\ "I am highly proficient in Microsoft Excel and use it regularly for analysis, mo…"
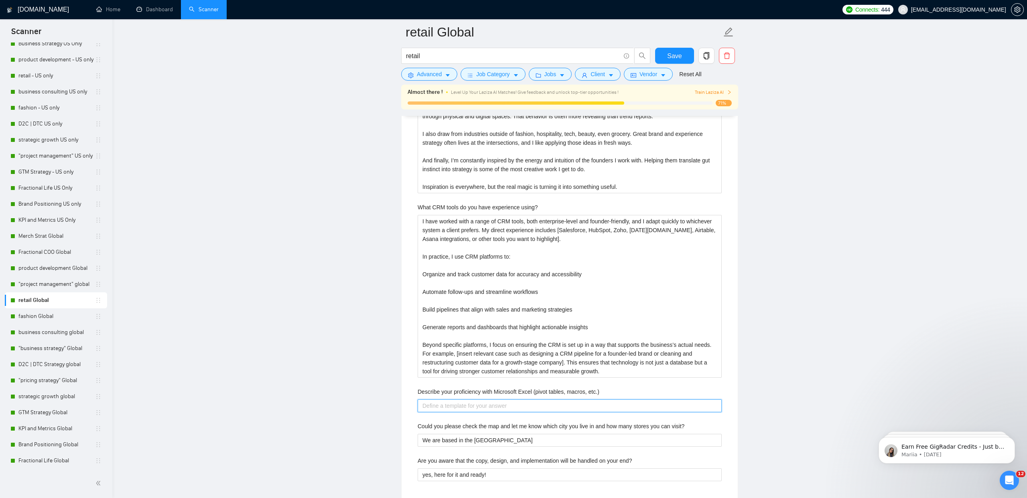
type etc\ "I am highly proficient in Microsoft Excel and use it regularly for analysis, mo…"
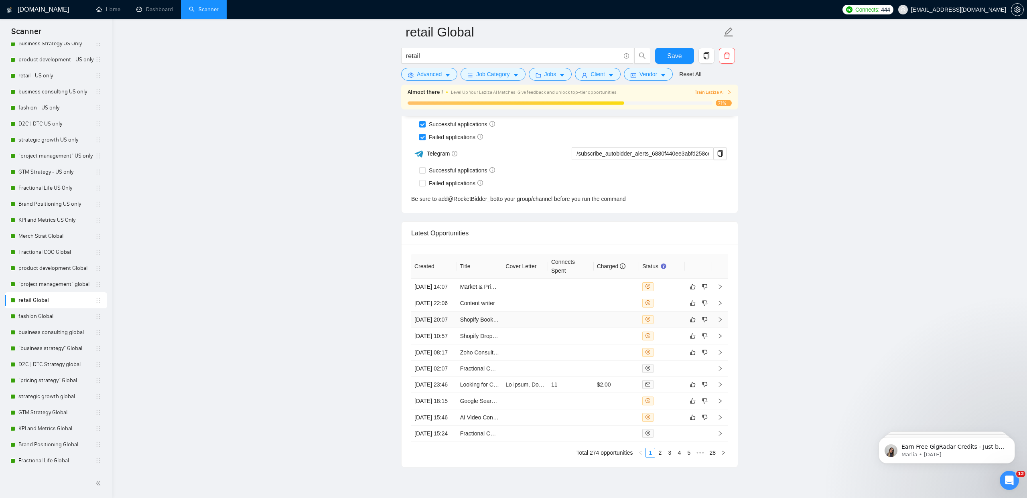
scroll to position [3581, 0]
type etc\ "I am highly proficient in Microsoft Excel and use it regularly for analysis, mo…"
click at [678, 54] on span "Save" at bounding box center [674, 56] width 14 height 10
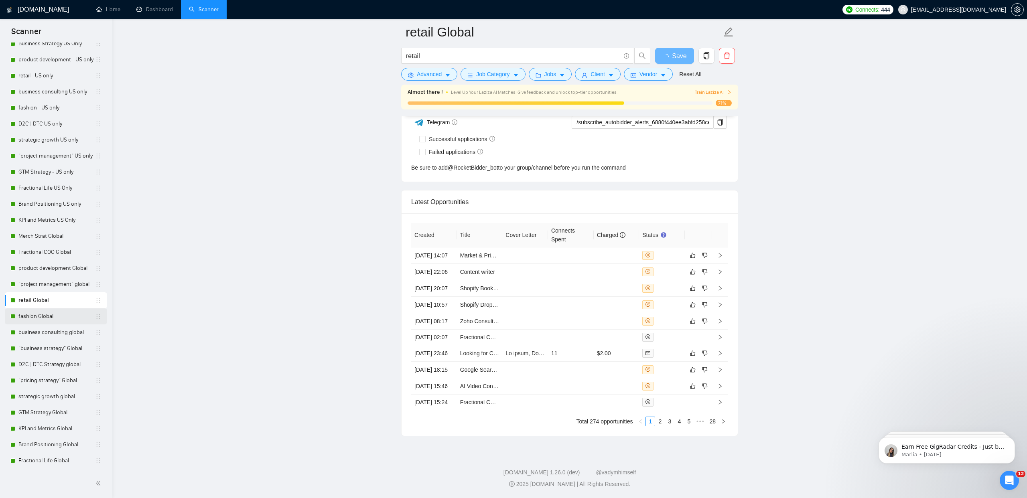
scroll to position [2046, 0]
drag, startPoint x: 34, startPoint y: 319, endPoint x: 53, endPoint y: 318, distance: 18.9
click at [34, 319] on link "fashion Global" at bounding box center [56, 316] width 77 height 16
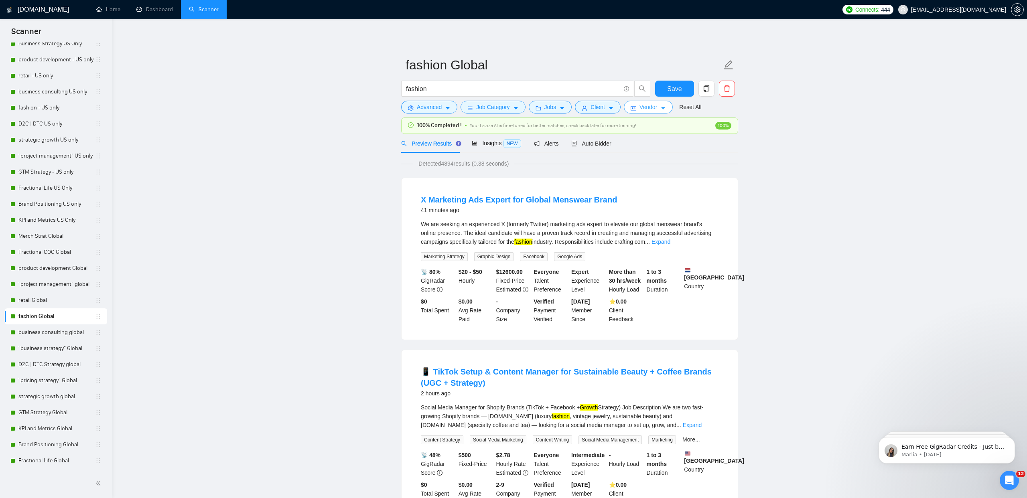
click at [650, 109] on span "Vendor" at bounding box center [648, 107] width 18 height 9
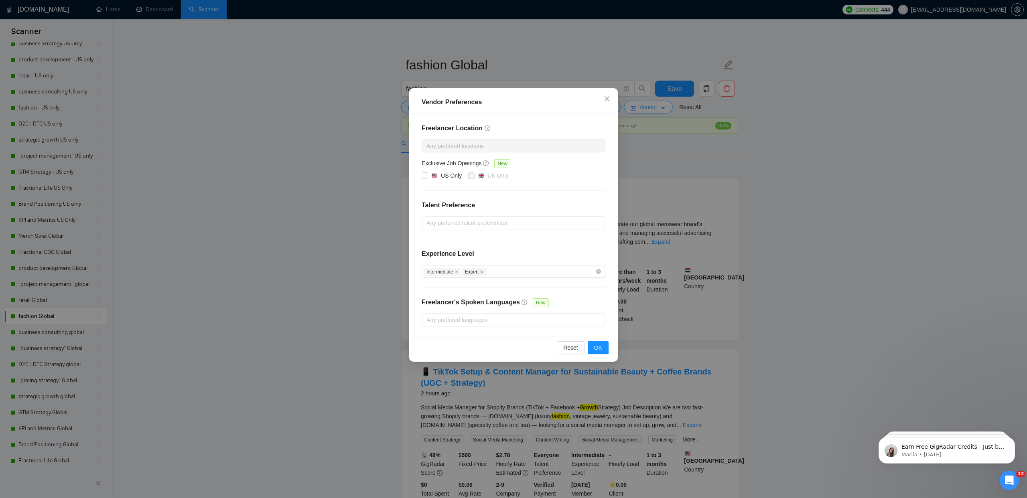
click at [650, 109] on div "Vendor Preferences Freelancer Location Any preffered locations Exclusive Job Op…" at bounding box center [513, 249] width 1027 height 498
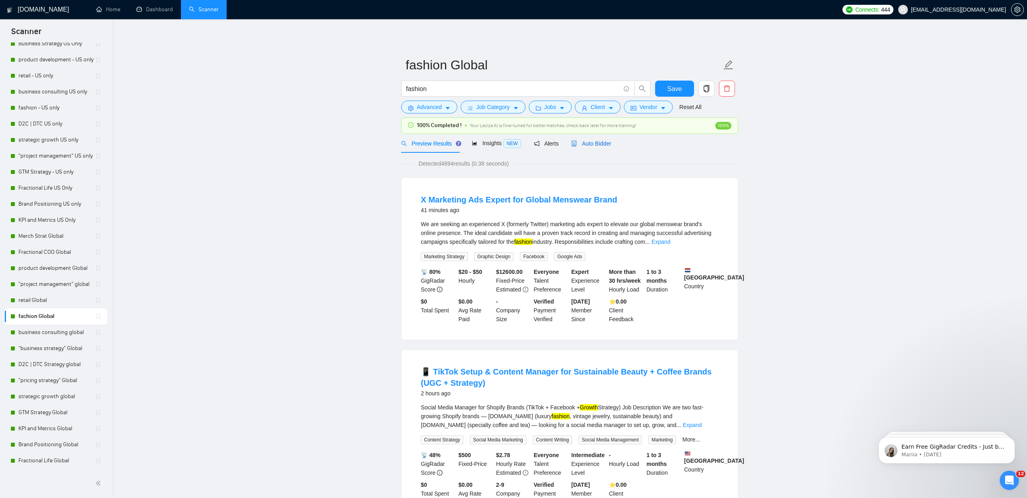
click at [588, 142] on span "Auto Bidder" at bounding box center [591, 143] width 40 height 6
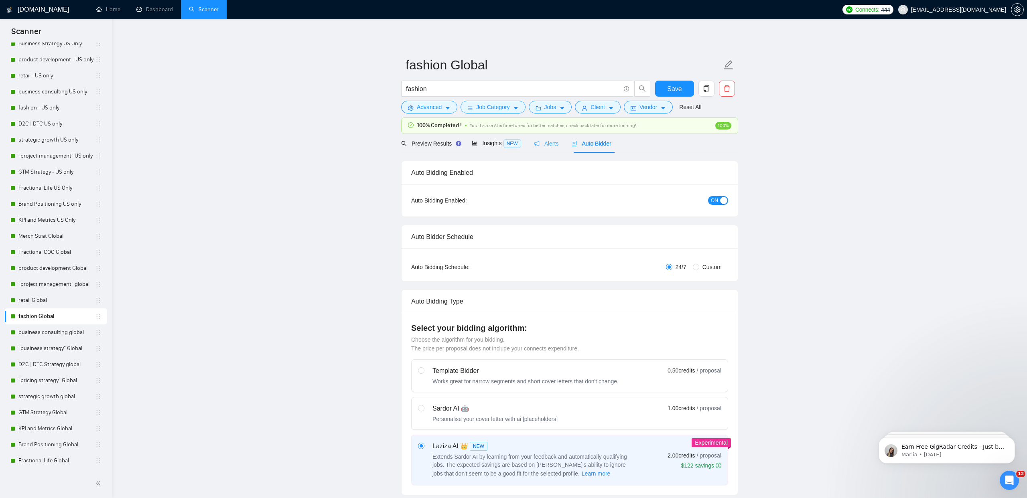
checkbox input "true"
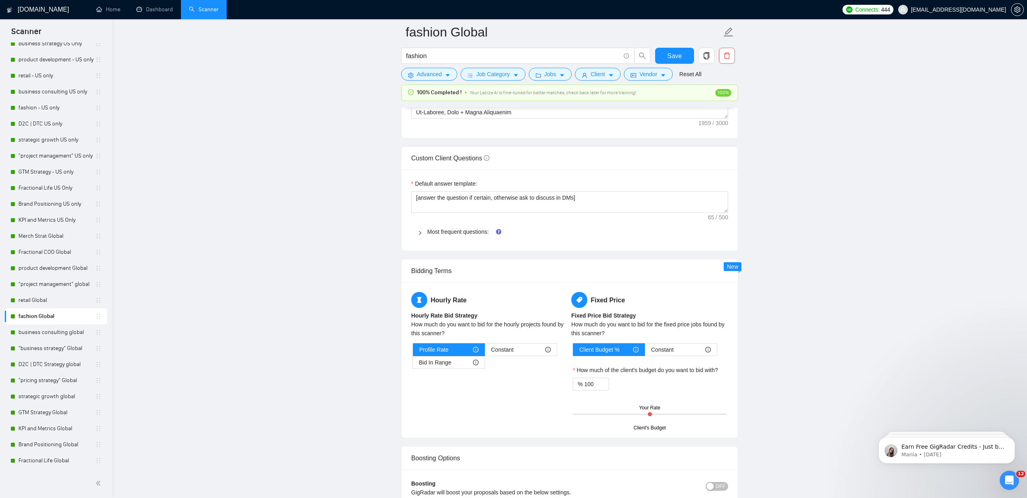
scroll to position [1094, 0]
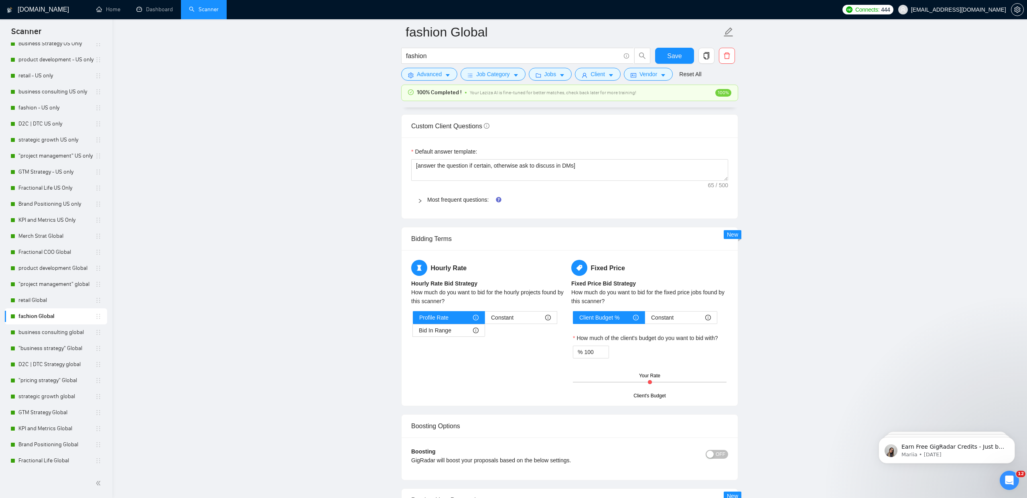
click at [439, 194] on div "Most frequent questions:" at bounding box center [569, 199] width 317 height 18
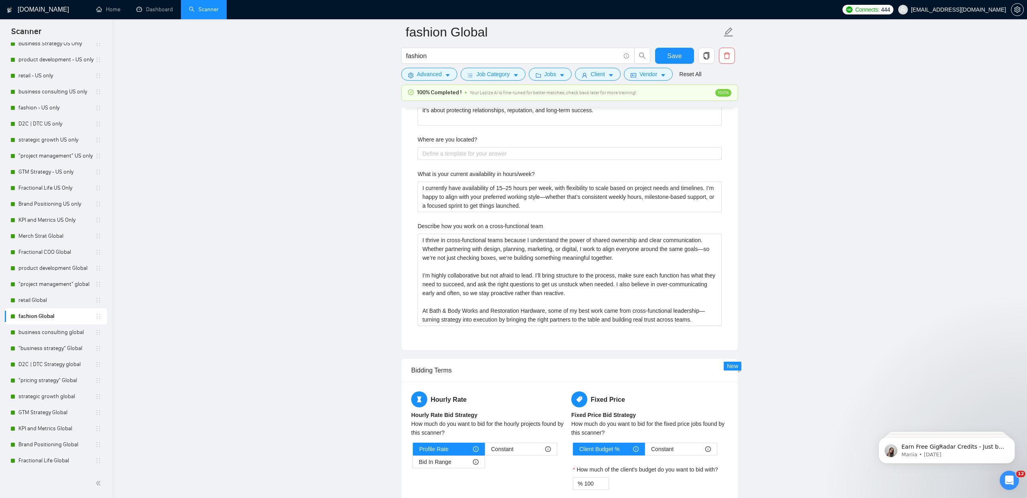
scroll to position [2348, 0]
click at [439, 155] on located\? "Where are you located?" at bounding box center [569, 154] width 304 height 13
type located\? "W"
type located\? "We"
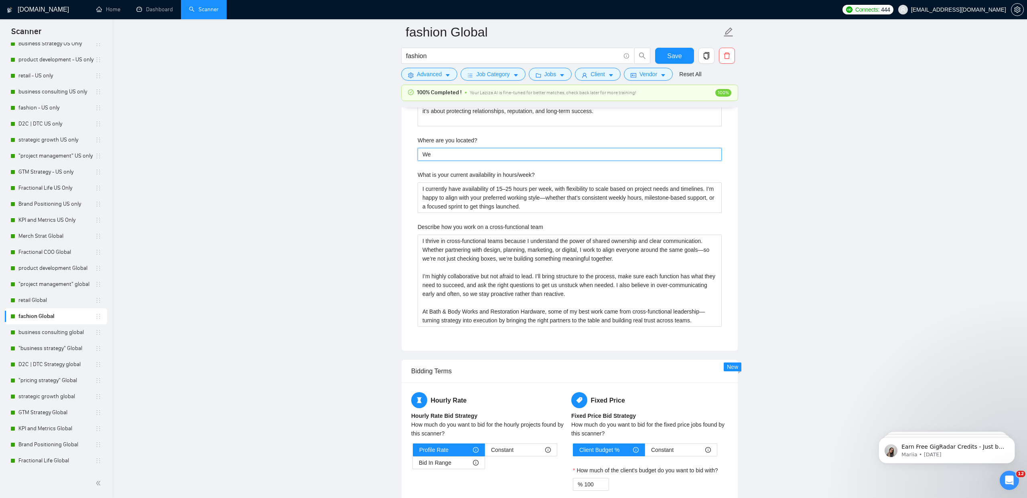
type located\? "We a"
type located\? "We ar"
type located\? "We are"
type located\? "We are b"
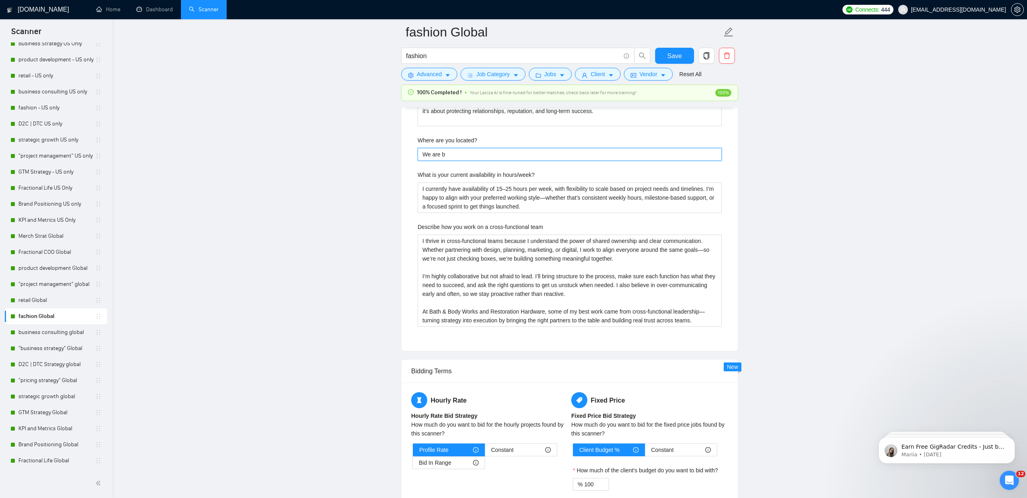
type located\? "We are bs"
type located\? "We are ba"
type located\? "We are bas"
type located\? "We are base"
type located\? "We are based"
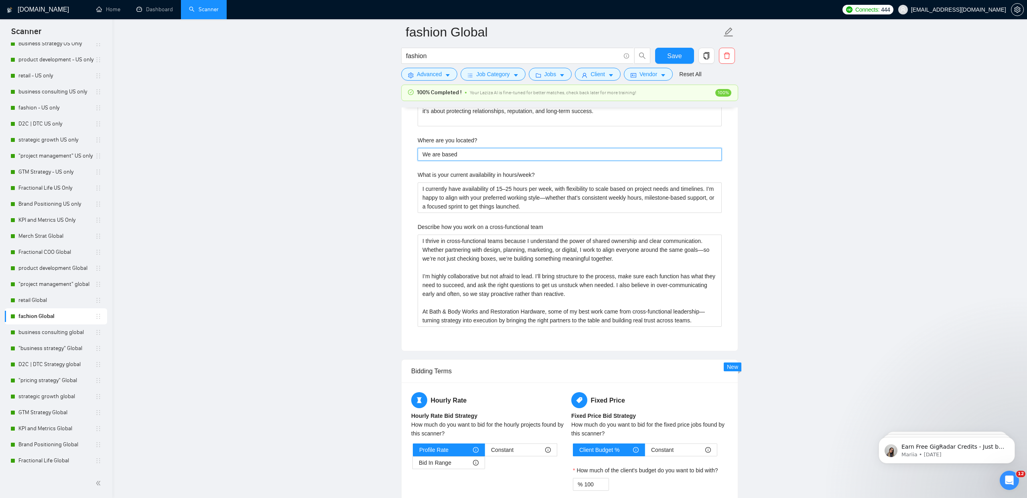
type located\? "We are based o"
type located\? "We are based on"
type located\? "We are based o"
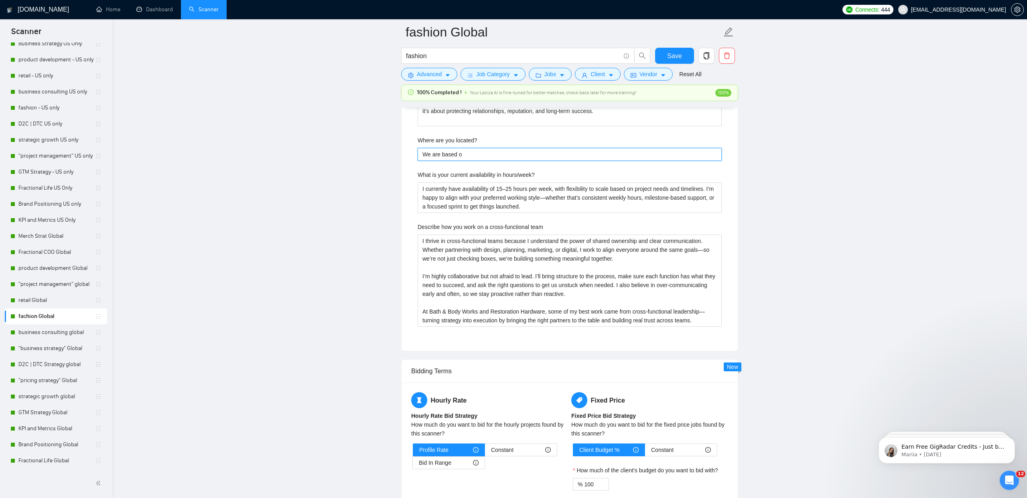
type located\? "We are based"
type located\? "We are based i"
type located\? "We are based in"
type located\? "We are based in C"
type located\? "We are based in Co"
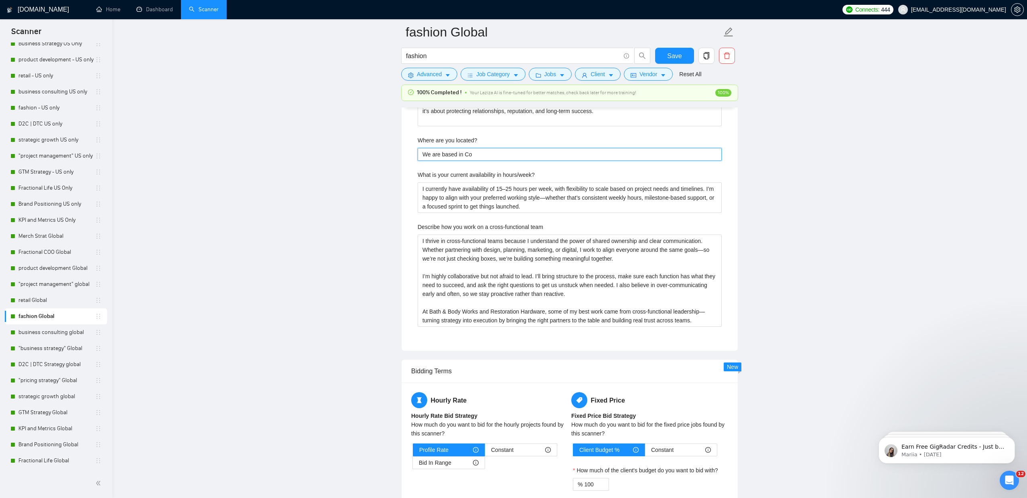
type located\? "We are based in Col"
type located\? "We are based in Colu"
type located\? "We are based in Colum"
type located\? "We are based in Columb"
type located\? "We are based in Columbu"
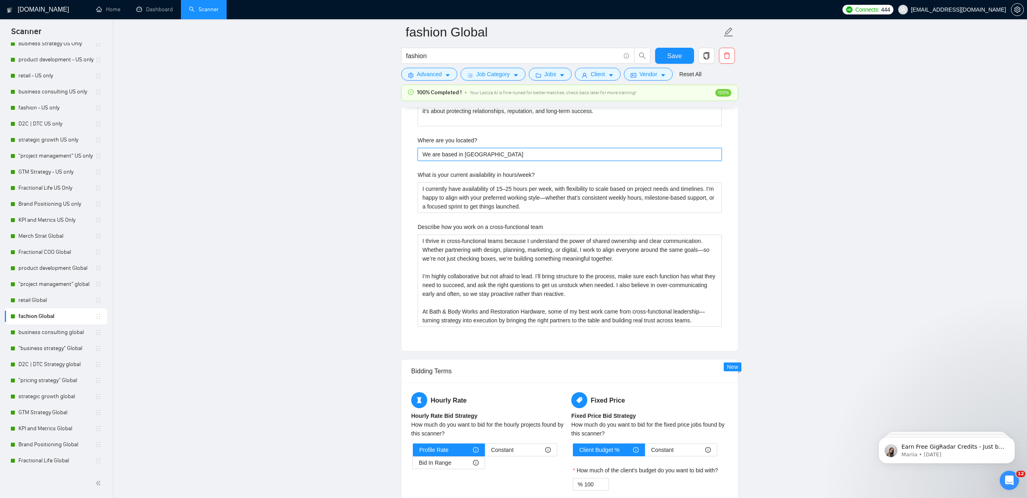
type located\? "We are based in Columbus"
type located\? "We are based in Columbus,"
type located\? "We are based in Columbus, O"
type located\? "We are based in Columbus, OH"
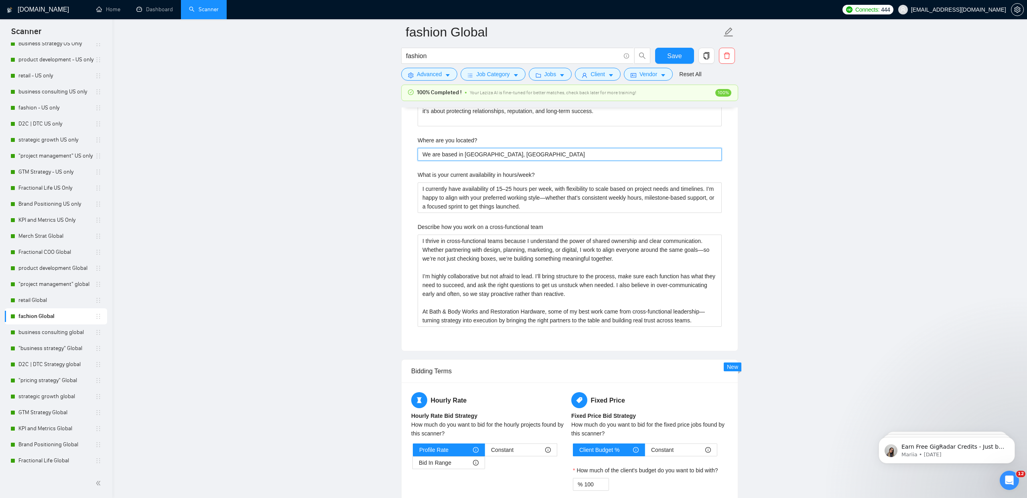
type located\? "We are based in Columbus, OHi"
type located\? "We are based in Columbus, OHio"
type located\? "We are based in Columbus, OHi"
type located\? "We are based in Columbus, OH"
type located\? "We are based in Columbus, O"
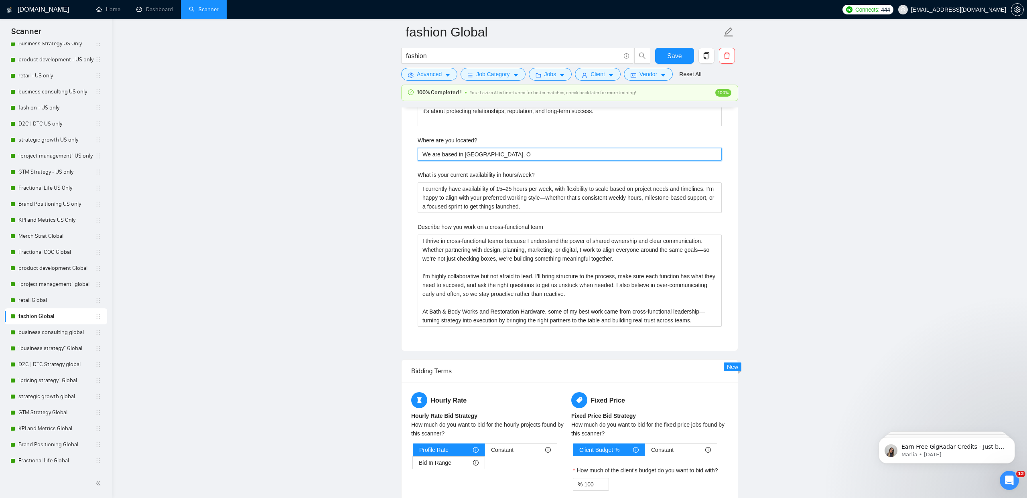
type located\? "We are based in Columbus, Oh"
type located\? "We are based in Columbus, Ohi"
type located\? "We are based in Columbus, Ohio"
type located\? "We are based in Columbus, Ohio i"
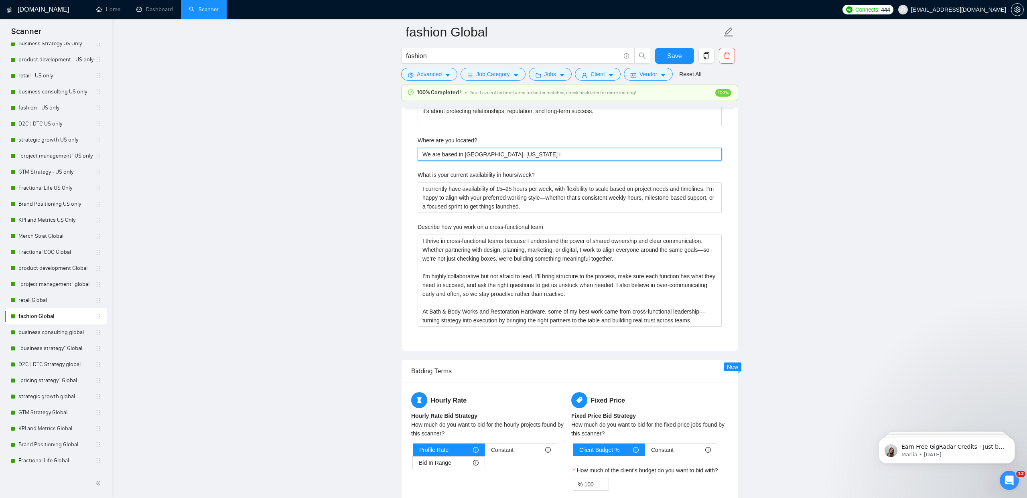
type located\? "We are based in Columbus, Ohio in"
type located\? "We are based in Columbus, Ohio in t"
type located\? "We are based in Columbus, Ohio in th"
type located\? "We are based in Columbus, Ohio in the"
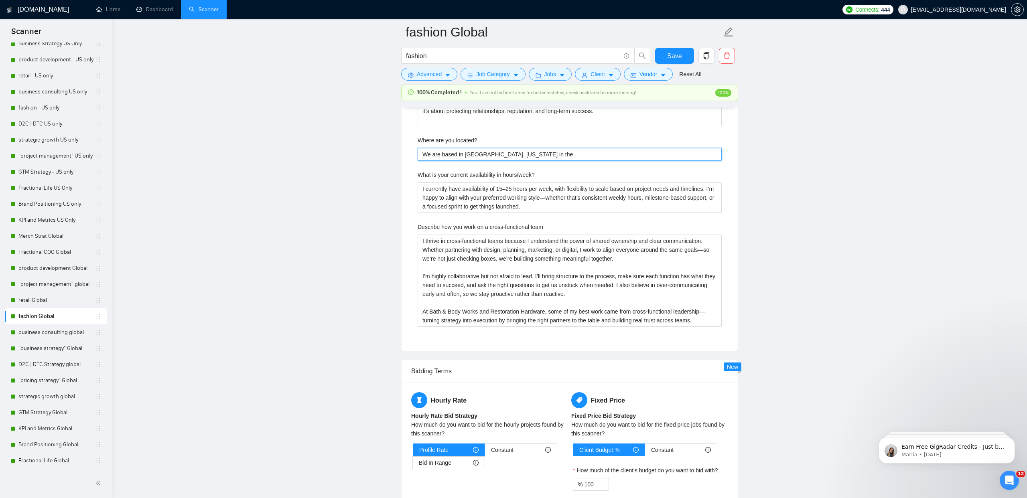
type located\? "We are based in Columbus, Ohio in the U"
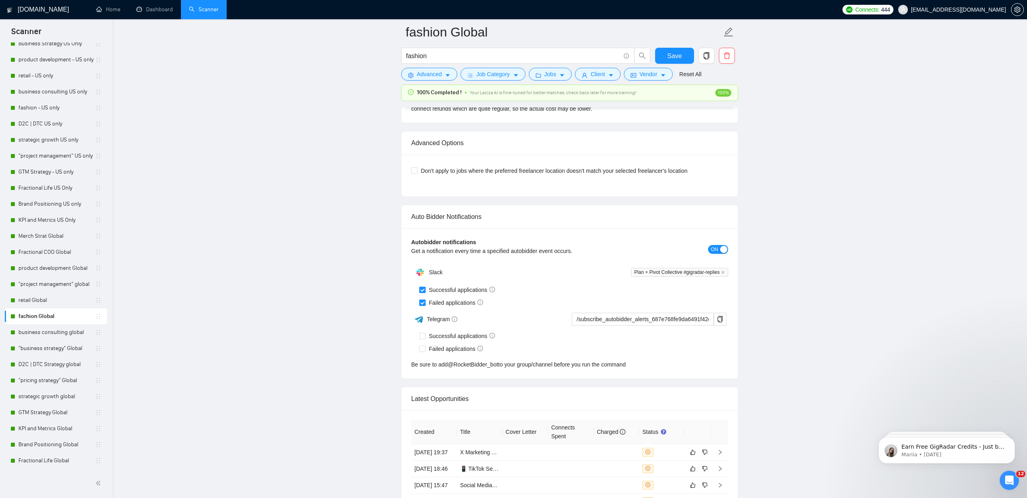
scroll to position [3161, 0]
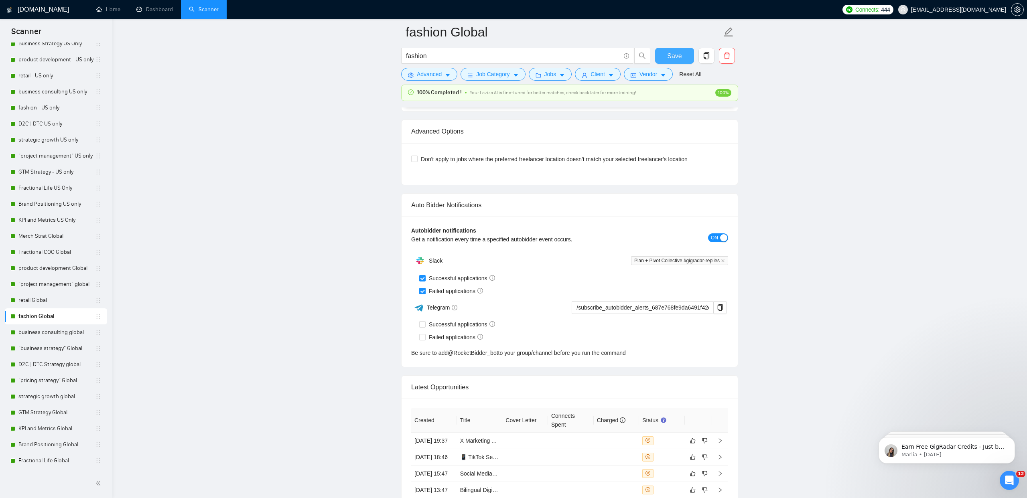
type located\? "We are based in Columbus, Ohio in the US"
click at [683, 51] on button "Save" at bounding box center [674, 56] width 39 height 16
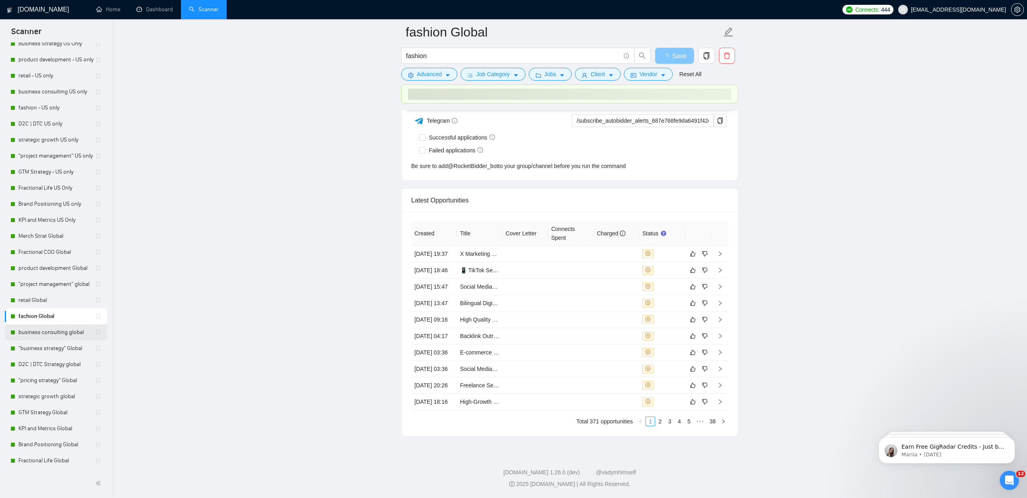
scroll to position [2042, 0]
drag, startPoint x: 31, startPoint y: 330, endPoint x: 55, endPoint y: 324, distance: 23.9
click at [31, 330] on link "business consulting global" at bounding box center [56, 332] width 77 height 16
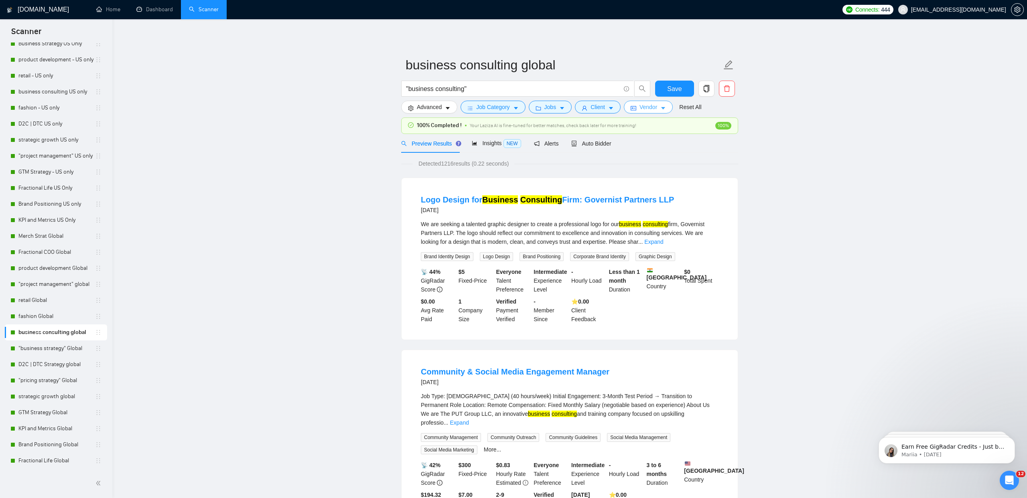
click at [665, 107] on icon "caret-down" at bounding box center [663, 108] width 4 height 2
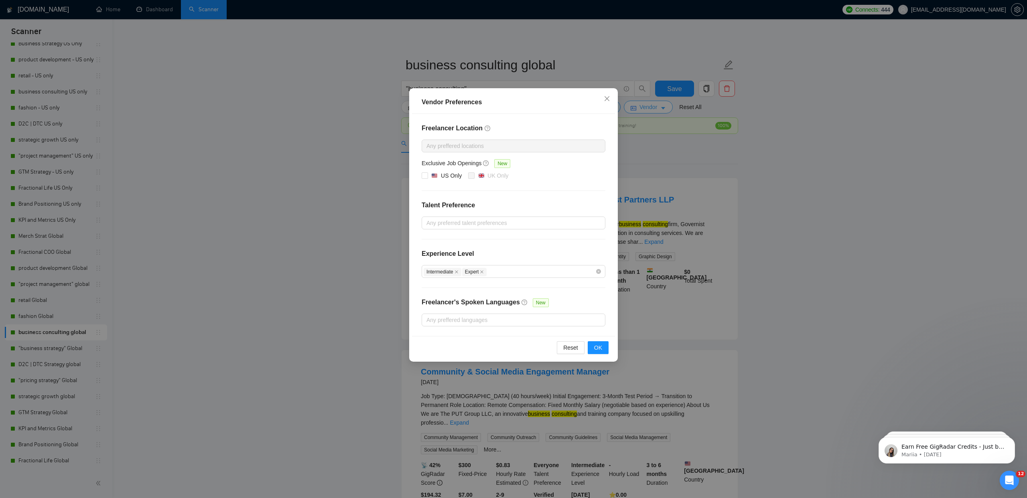
click at [669, 107] on div "Vendor Preferences Freelancer Location Any preffered locations Exclusive Job Op…" at bounding box center [513, 249] width 1027 height 498
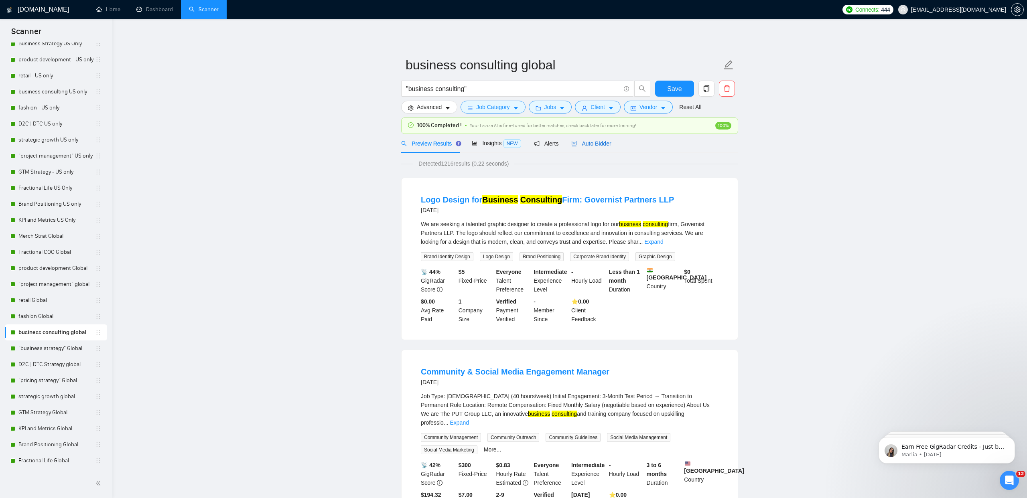
click at [593, 140] on span "Auto Bidder" at bounding box center [591, 143] width 40 height 6
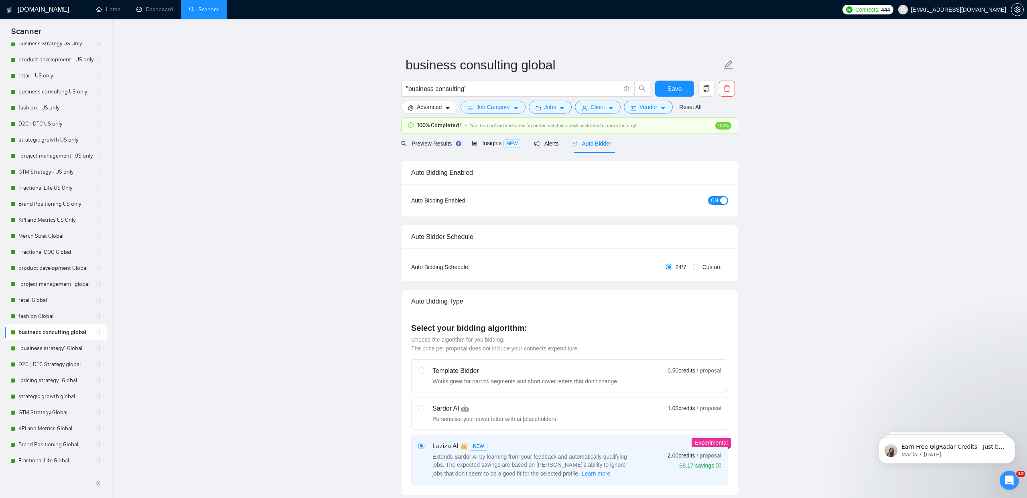
checkbox input "true"
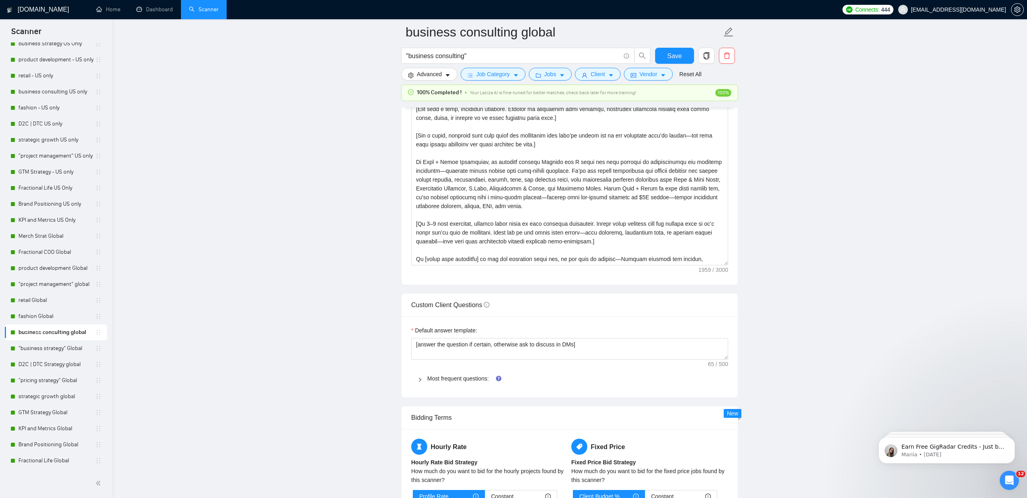
scroll to position [973, 0]
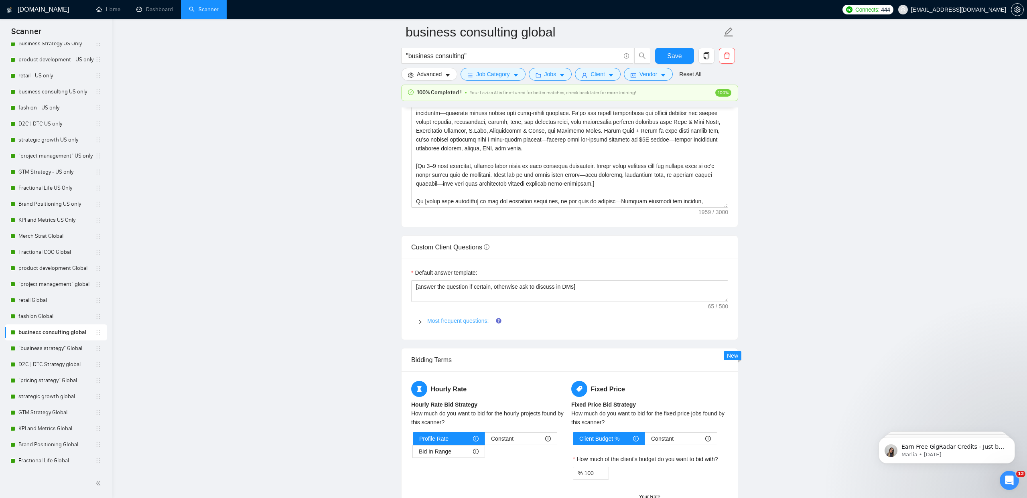
click at [460, 318] on link "Most frequent questions:" at bounding box center [457, 321] width 61 height 6
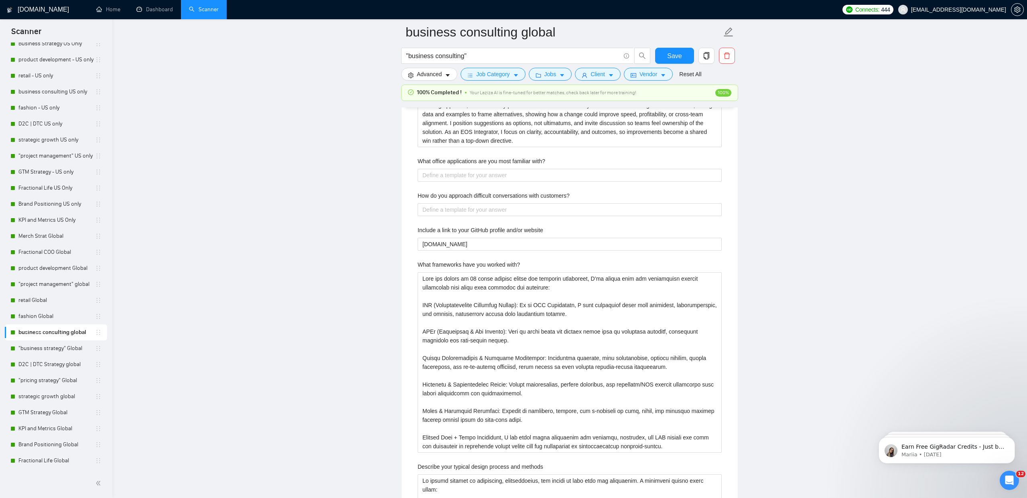
scroll to position [1999, 0]
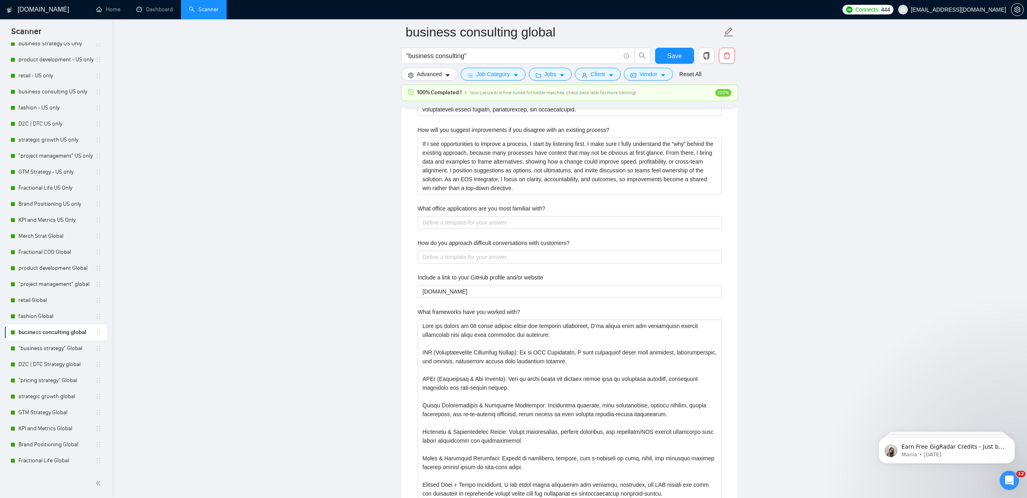
click at [476, 209] on label "What office applications are you most familiar with?" at bounding box center [481, 208] width 128 height 9
click at [476, 216] on with\? "What office applications are you most familiar with?" at bounding box center [569, 222] width 304 height 13
click at [476, 209] on label "What office applications are you most familiar with?" at bounding box center [481, 208] width 128 height 9
click at [476, 216] on with\? "What office applications are you most familiar with?" at bounding box center [569, 222] width 304 height 13
click at [476, 209] on label "What office applications are you most familiar with?" at bounding box center [481, 208] width 128 height 9
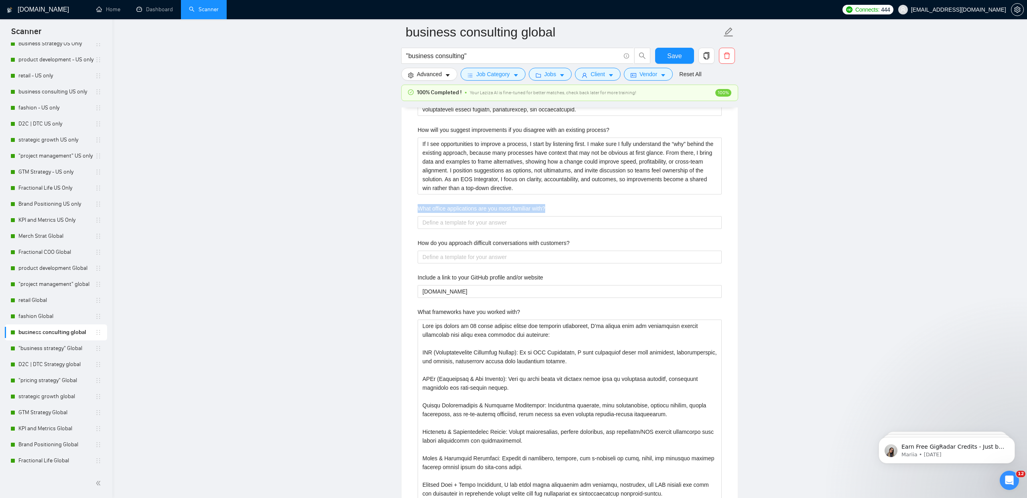
click at [476, 216] on with\? "What office applications are you most familiar with?" at bounding box center [569, 222] width 304 height 13
copy label "What office applications are you most familiar with?"
click at [436, 222] on with\? "What office applications are you most familiar with?" at bounding box center [569, 222] width 304 height 13
paste with\? "I am highly proficient across the Microsoft Office Suite and Google Workspace, …"
type with\? "I am highly proficient across the Microsoft Office Suite and Google Workspace, …"
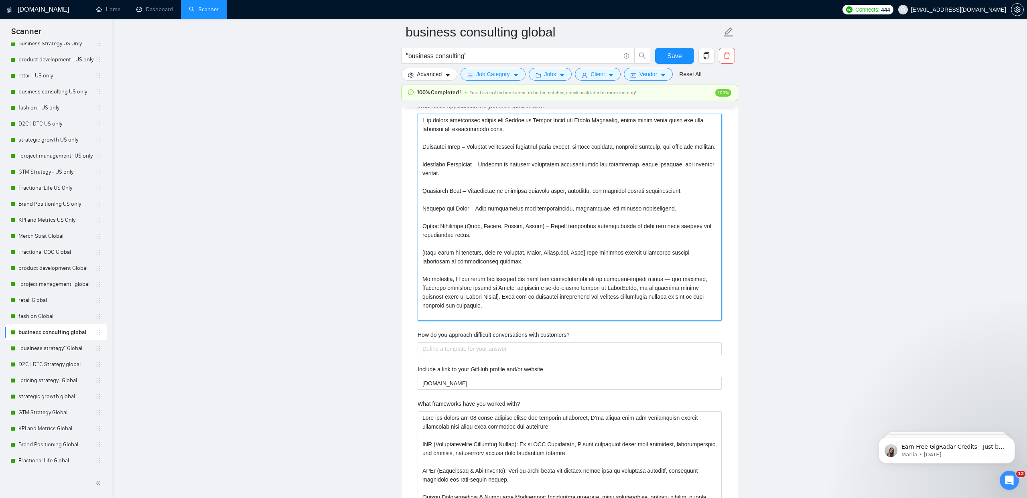
scroll to position [2102, 0]
type with\? "I am highly proficient across the Microsoft Office Suite and Google Workspace, …"
click at [454, 332] on label "How do you approach difficult conversations with customers?" at bounding box center [493, 333] width 152 height 9
click at [454, 341] on customers\? "How do you approach difficult conversations with customers?" at bounding box center [569, 347] width 304 height 13
click at [454, 332] on label "How do you approach difficult conversations with customers?" at bounding box center [493, 333] width 152 height 9
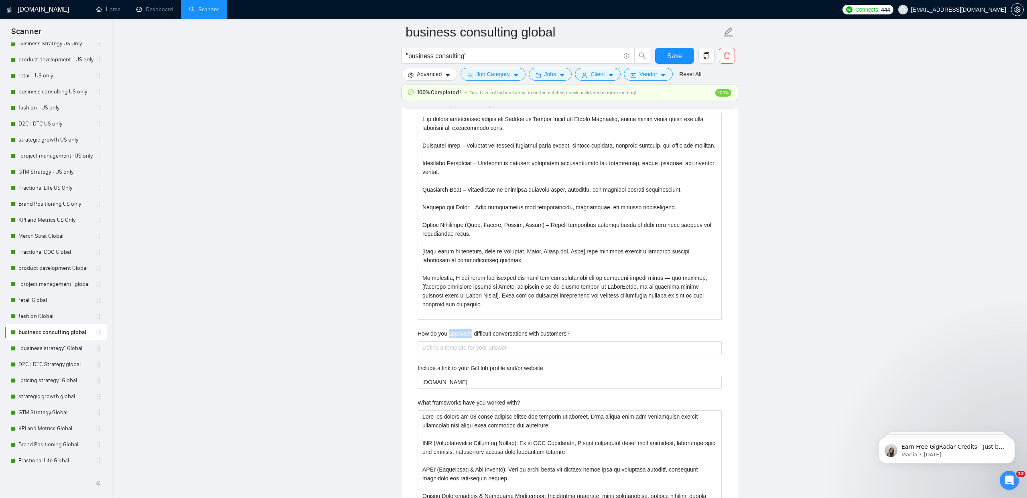
click at [454, 341] on customers\? "How do you approach difficult conversations with customers?" at bounding box center [569, 347] width 304 height 13
click at [454, 332] on label "How do you approach difficult conversations with customers?" at bounding box center [493, 333] width 152 height 9
click at [454, 341] on customers\? "How do you approach difficult conversations with customers?" at bounding box center [569, 347] width 304 height 13
copy label "How do you approach difficult conversations with customers?"
click at [457, 347] on customers\? "How do you approach difficult conversations with customers?" at bounding box center [569, 346] width 304 height 13
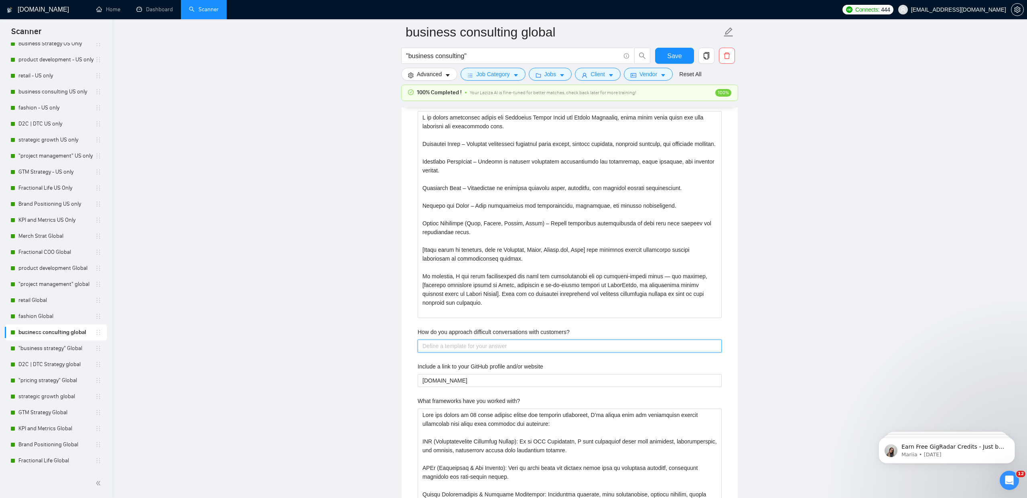
paste customers\? "I approach difficult conversations with customers by first listening carefully …"
type customers\? "I approach difficult conversations with customers by first listening carefully …"
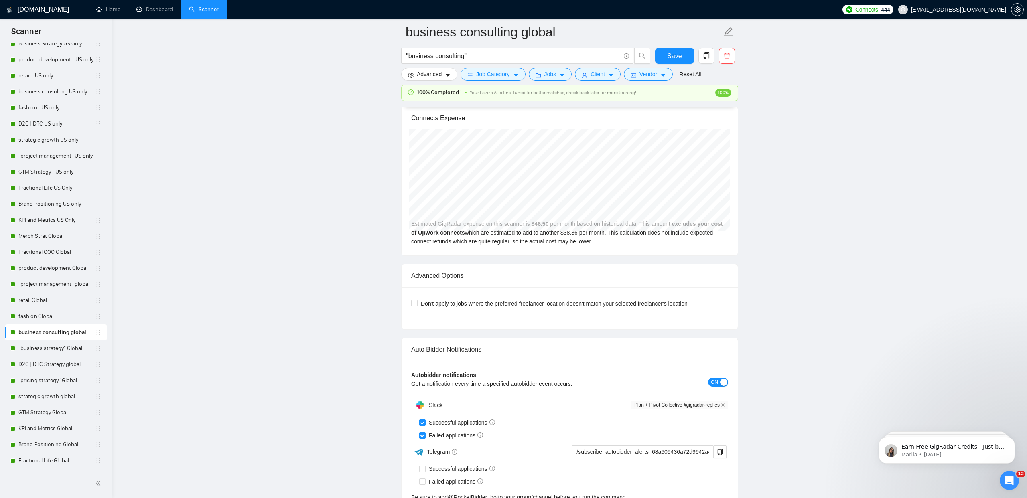
scroll to position [4116, 0]
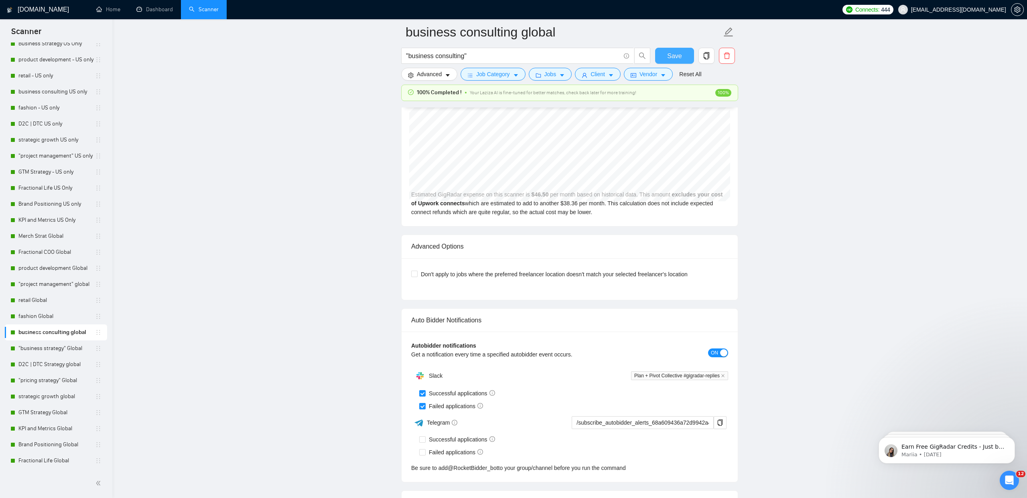
type customers\? "I approach difficult conversations with customers by first listening carefully …"
drag, startPoint x: 669, startPoint y: 59, endPoint x: 0, endPoint y: 312, distance: 714.8
click at [669, 59] on span "Save" at bounding box center [674, 56] width 14 height 10
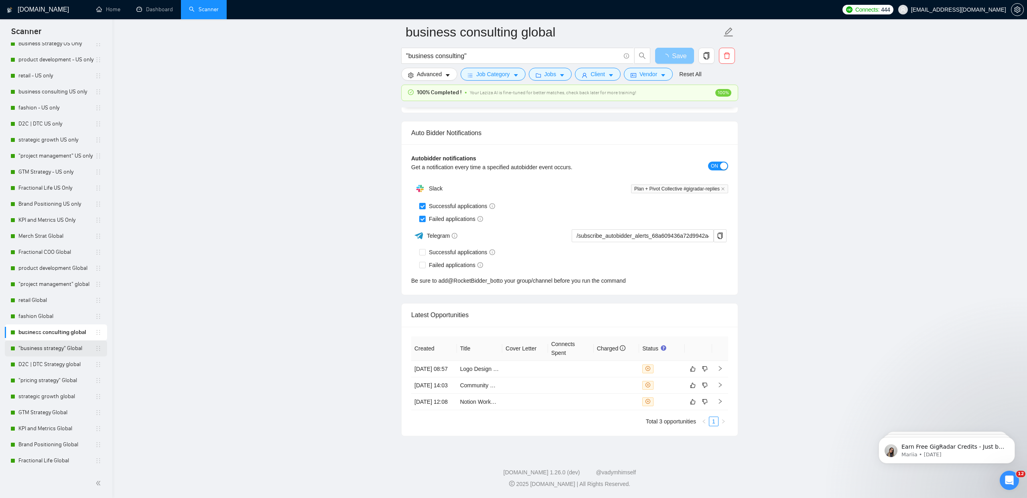
scroll to position [1830, 0]
click at [38, 346] on link ""business strategy" Global" at bounding box center [56, 348] width 77 height 16
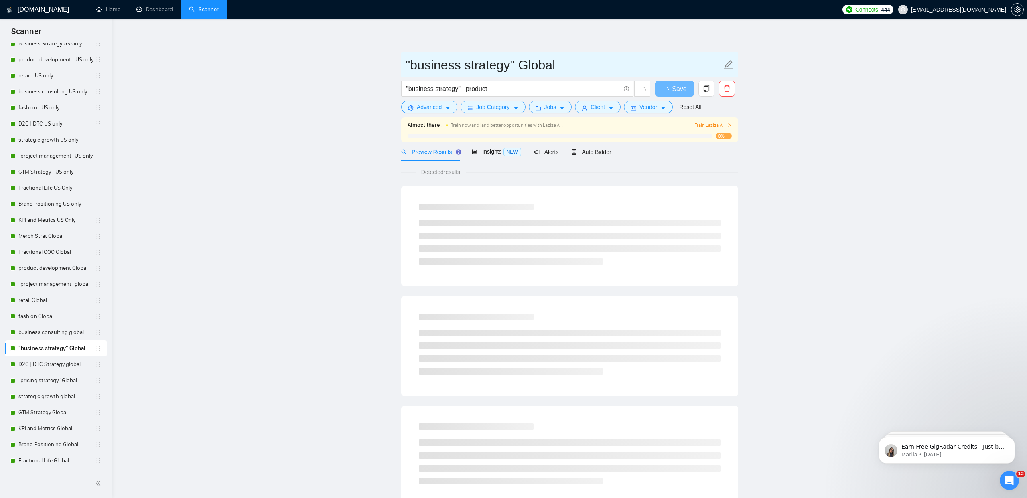
click at [671, 54] on span ""business strategy" Global" at bounding box center [569, 64] width 337 height 25
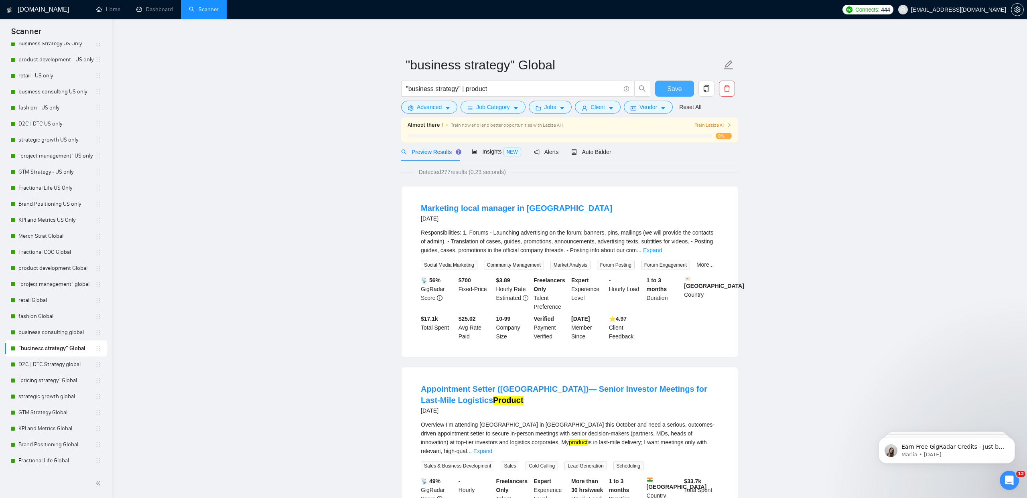
click at [665, 90] on button "Save" at bounding box center [674, 89] width 39 height 16
click at [611, 157] on div "Auto Bidder" at bounding box center [591, 151] width 40 height 19
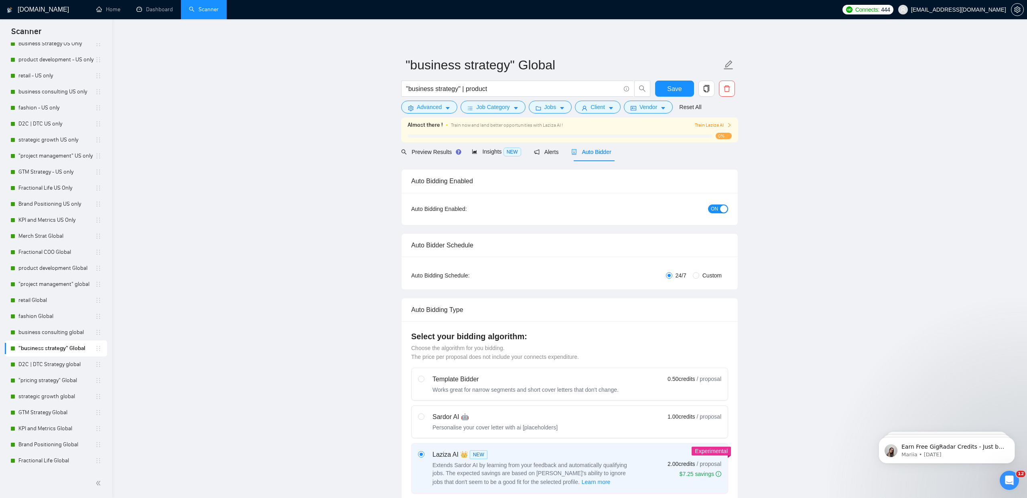
checkbox input "true"
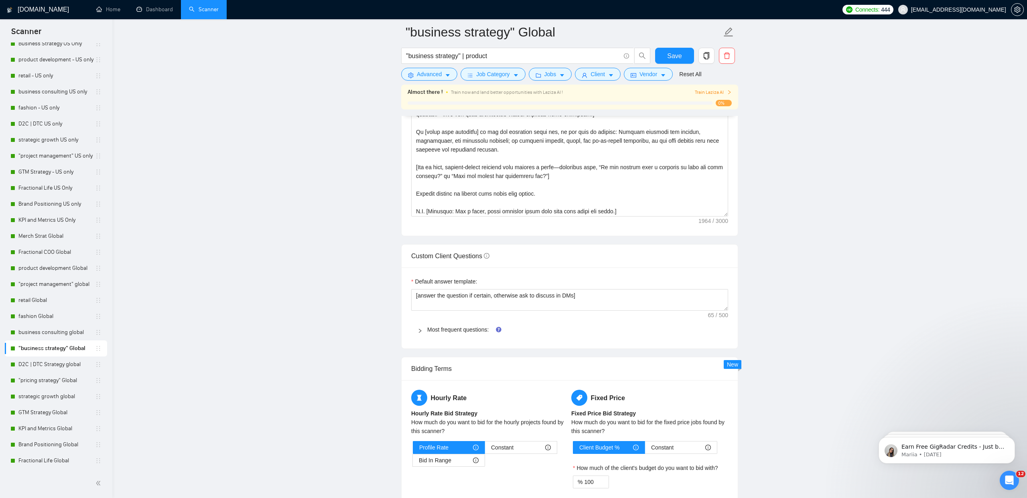
scroll to position [106, 0]
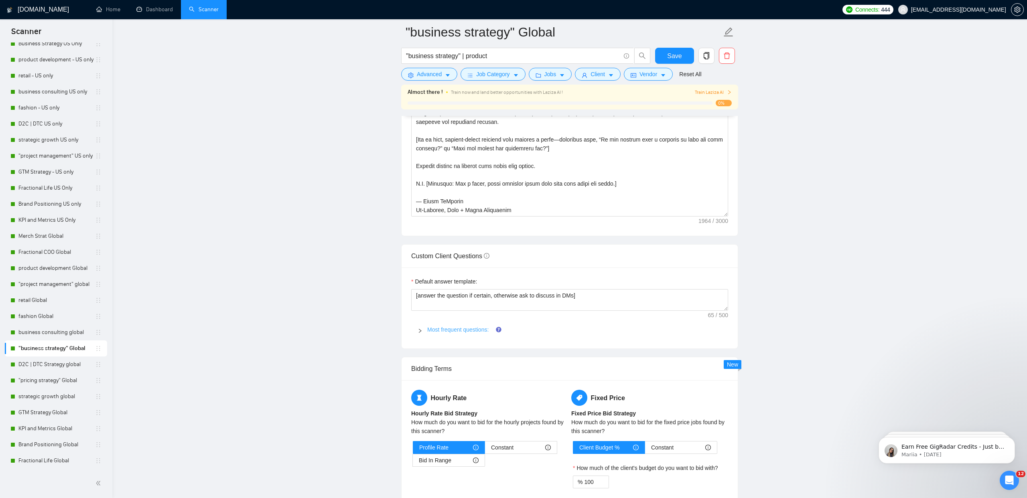
click at [454, 330] on link "Most frequent questions:" at bounding box center [457, 329] width 61 height 6
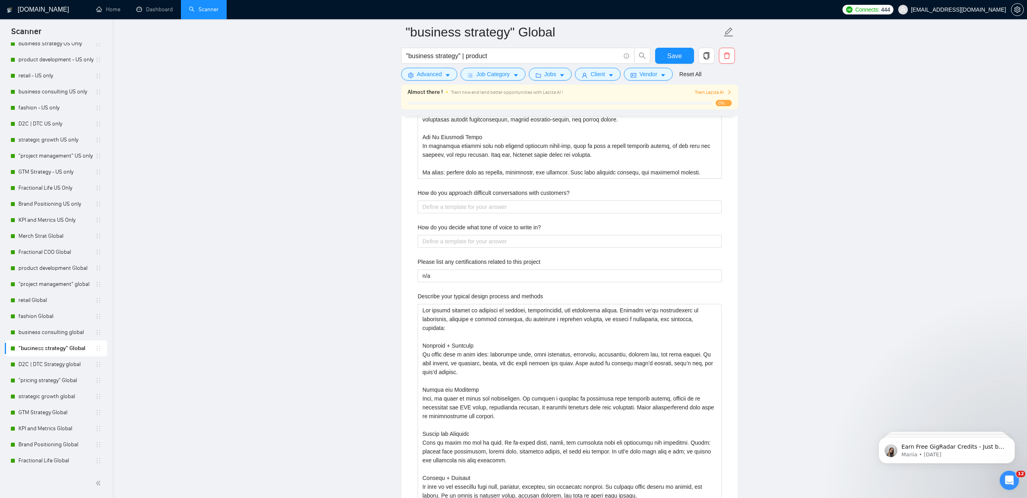
scroll to position [1663, 0]
click at [467, 207] on customers\? "How do you approach difficult conversations with customers?" at bounding box center [569, 208] width 304 height 13
paste customers\? "I approach difficult conversations with customers by first listening carefully …"
type customers\? "I approach difficult conversations with customers by first listening carefully …"
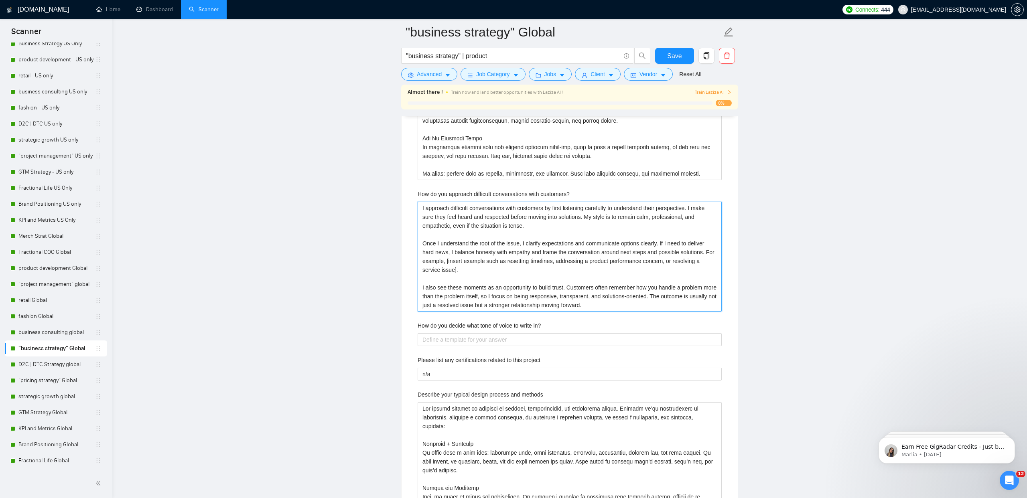
type customers\? "I approach difficult conversations with customers by first listening carefully …"
click at [444, 323] on label "How do you decide what tone of voice to write in?" at bounding box center [478, 325] width 123 height 9
click at [444, 333] on in\? "How do you decide what tone of voice to write in?" at bounding box center [569, 339] width 304 height 13
click at [444, 323] on label "How do you decide what tone of voice to write in?" at bounding box center [478, 325] width 123 height 9
click at [444, 333] on in\? "How do you decide what tone of voice to write in?" at bounding box center [569, 339] width 304 height 13
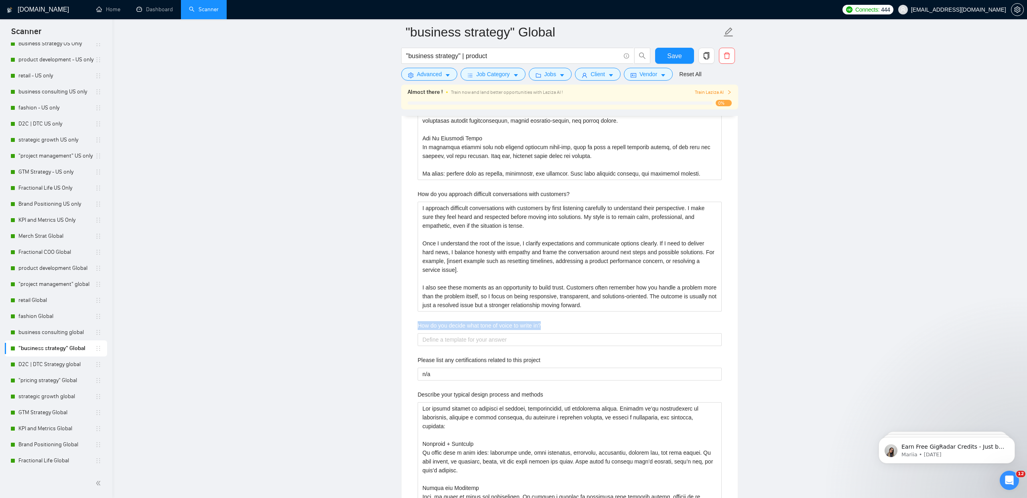
click at [444, 323] on label "How do you decide what tone of voice to write in?" at bounding box center [478, 325] width 123 height 9
click at [444, 333] on in\? "How do you decide what tone of voice to write in?" at bounding box center [569, 339] width 304 height 13
copy label "How do you decide what tone of voice to write in?"
click at [444, 341] on in\? "How do you decide what tone of voice to write in?" at bounding box center [569, 339] width 304 height 13
paste in\? "I decide on tone of voice by starting with the brand’s identity and the audienc…"
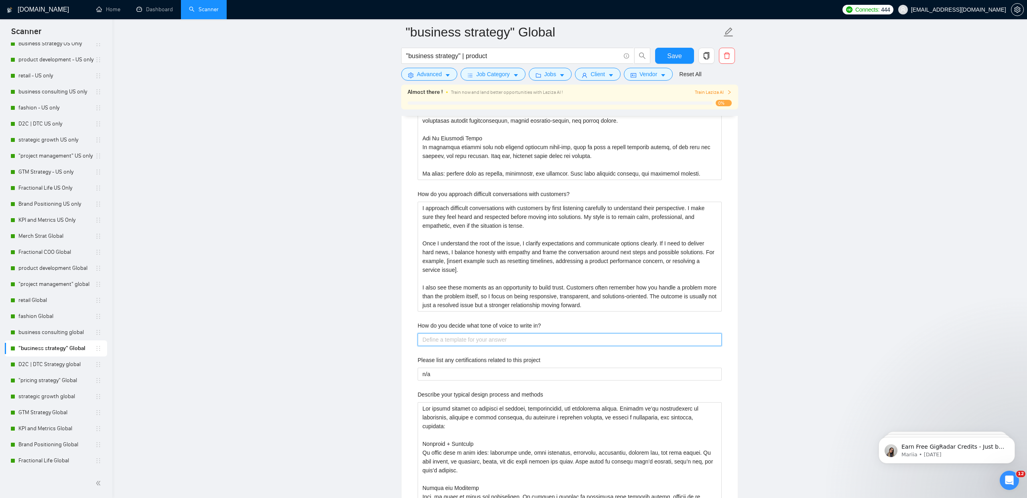
type in\? "I decide on tone of voice by starting with the brand’s identity and the audienc…"
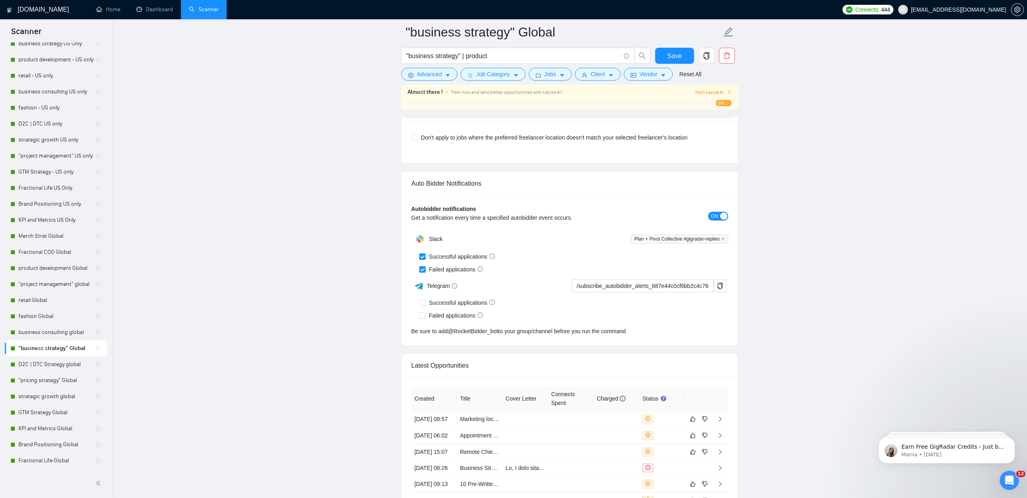
scroll to position [3887, 0]
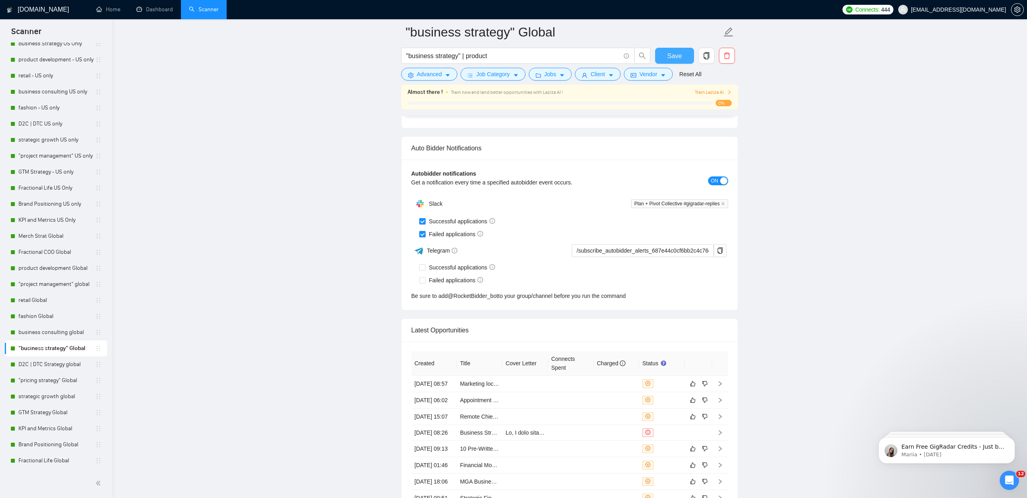
type in\? "I decide on tone of voice by starting with the brand’s identity and the audienc…"
click at [680, 56] on span "Save" at bounding box center [674, 56] width 14 height 10
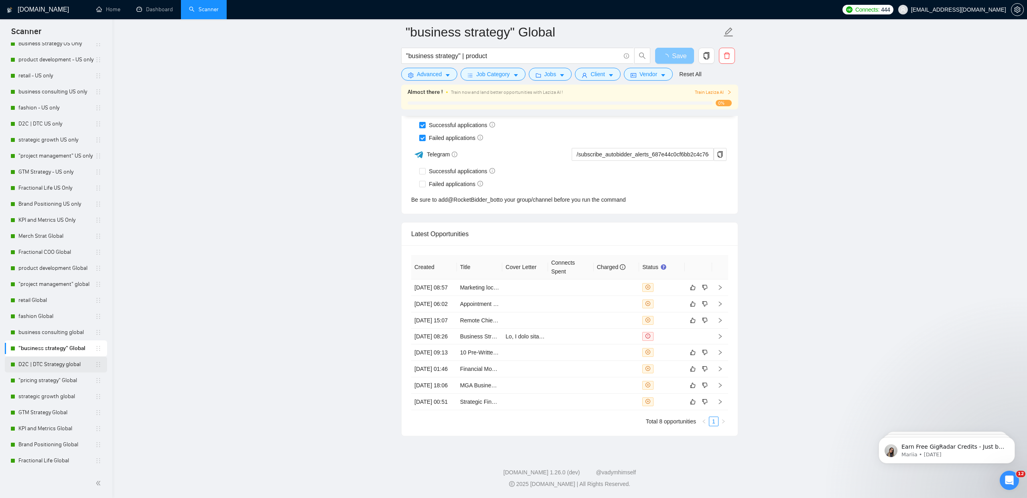
scroll to position [2001, 0]
click at [49, 360] on link "D2C | DTC Strategy global" at bounding box center [56, 365] width 77 height 16
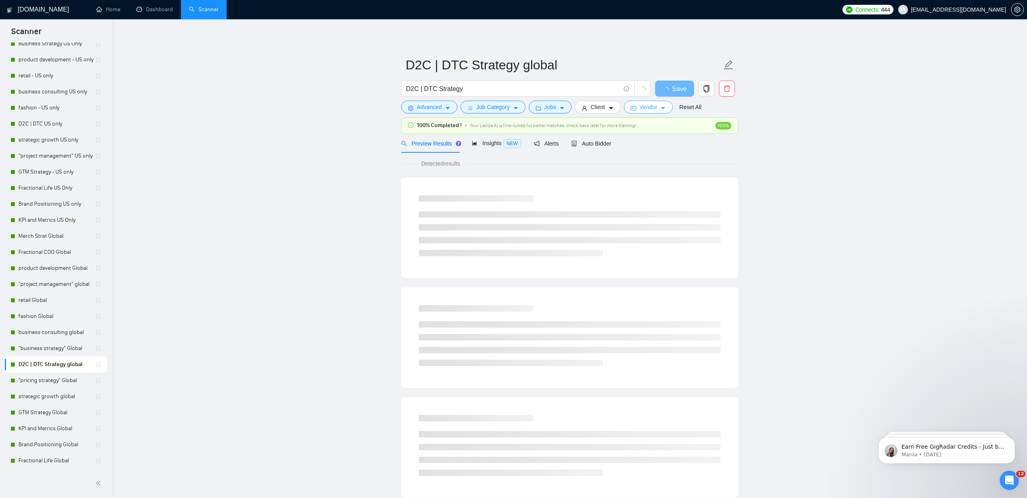
click at [652, 109] on span "Vendor" at bounding box center [648, 107] width 18 height 9
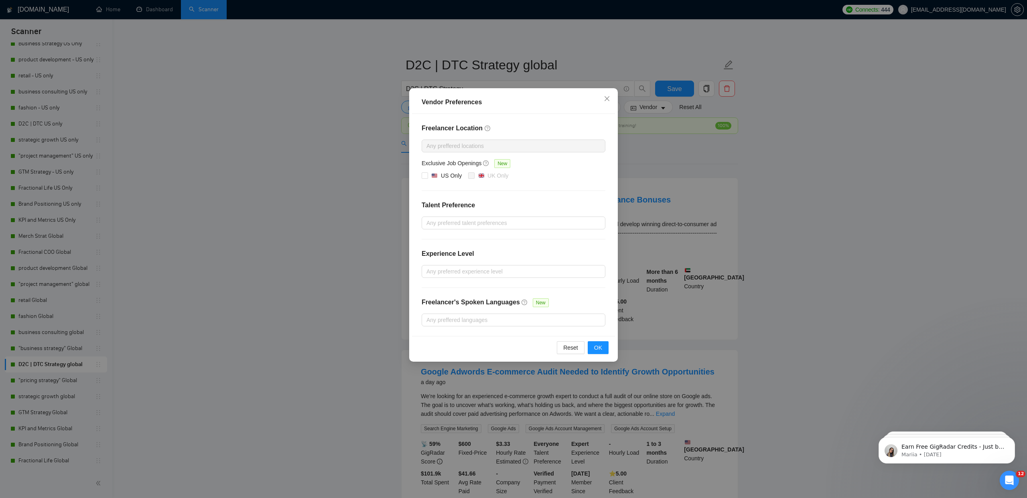
click at [652, 109] on div "Vendor Preferences Freelancer Location Any preffered locations Exclusive Job Op…" at bounding box center [513, 249] width 1027 height 498
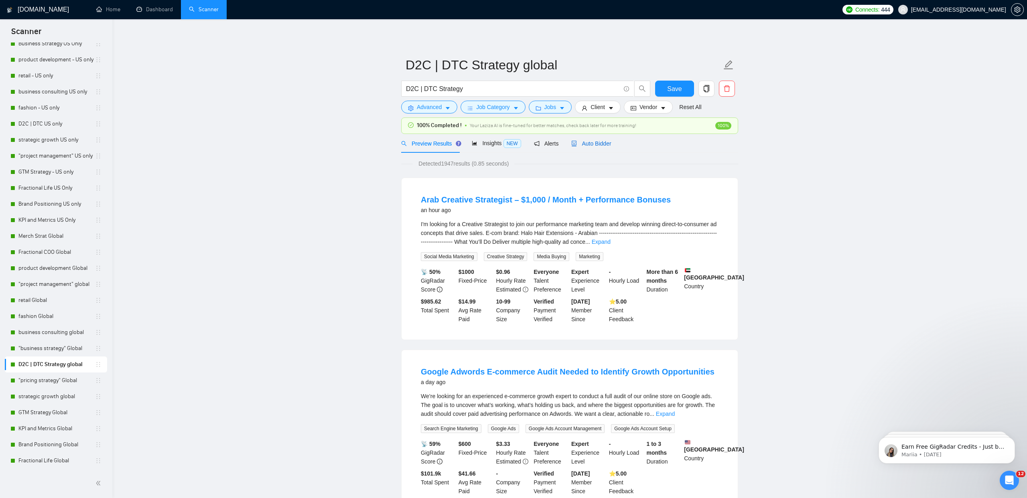
click at [600, 145] on span "Auto Bidder" at bounding box center [591, 143] width 40 height 6
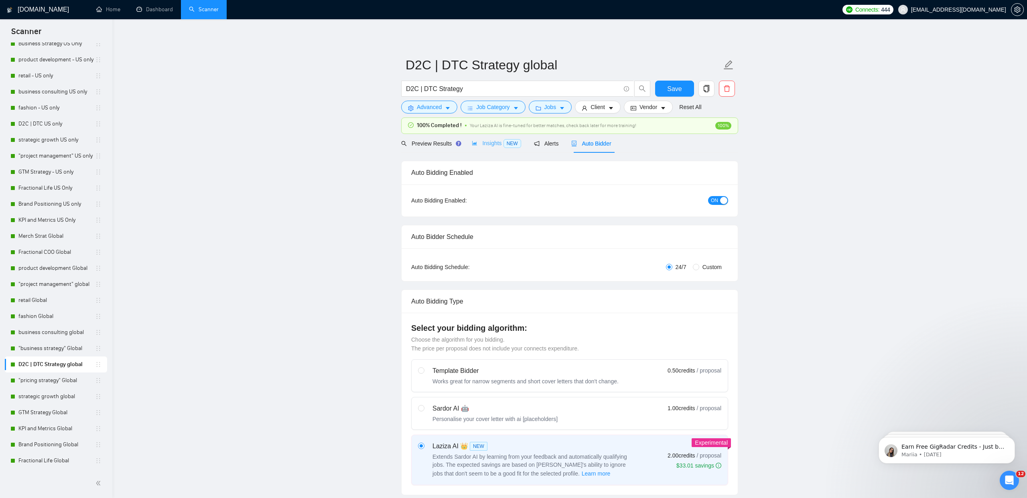
checkbox input "true"
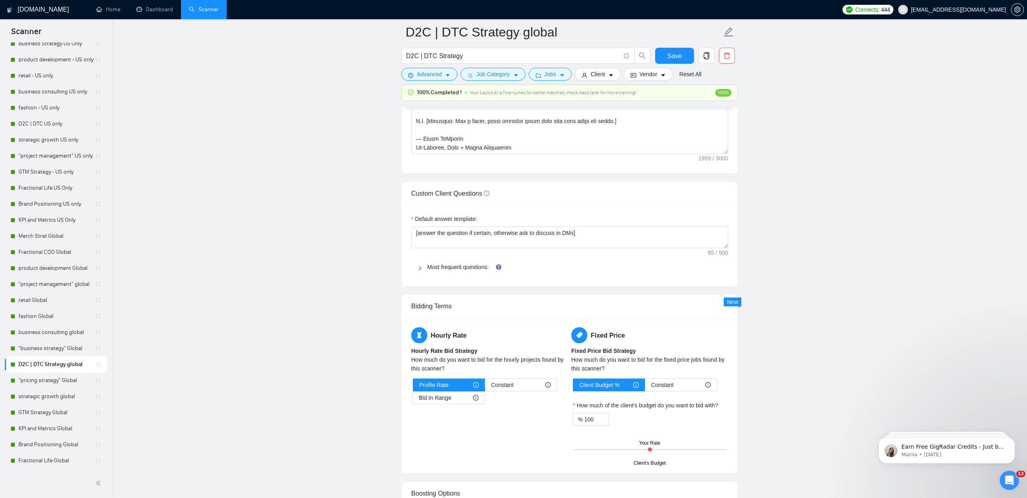
scroll to position [1064, 0]
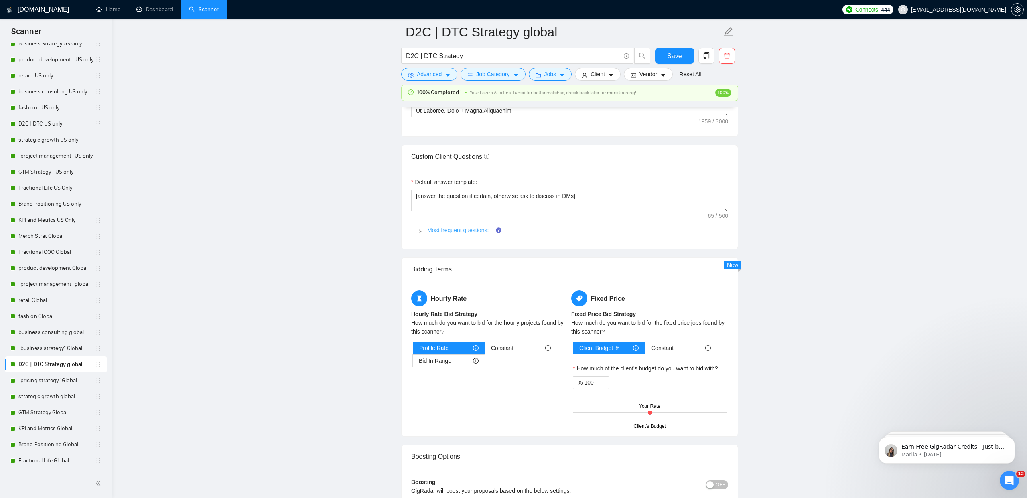
click at [433, 231] on link "Most frequent questions:" at bounding box center [457, 230] width 61 height 6
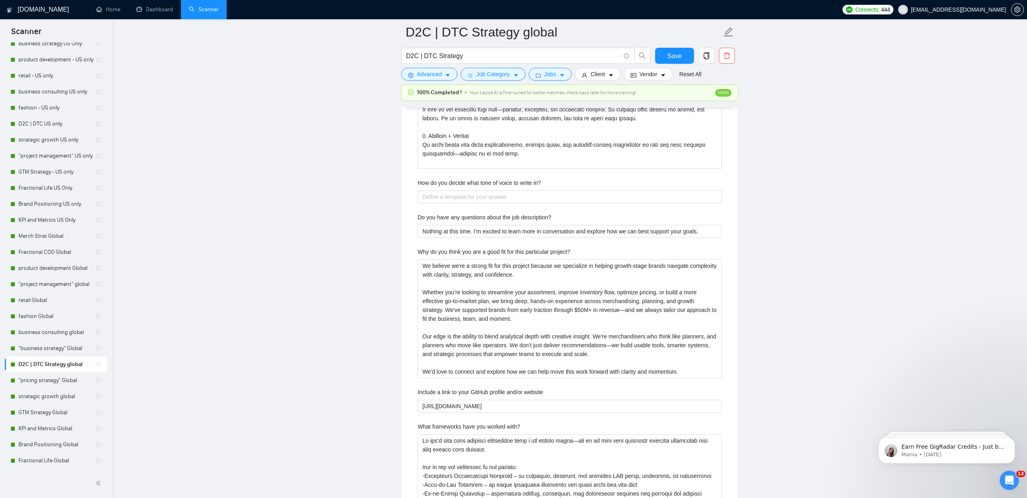
scroll to position [1893, 0]
click at [472, 195] on in\? "How do you decide what tone of voice to write in?" at bounding box center [569, 197] width 304 height 13
paste in\? "I decide on tone of voice by starting with the brand’s identity and the audienc…"
type in\? "I decide on tone of voice by starting with the brand’s identity and the audienc…"
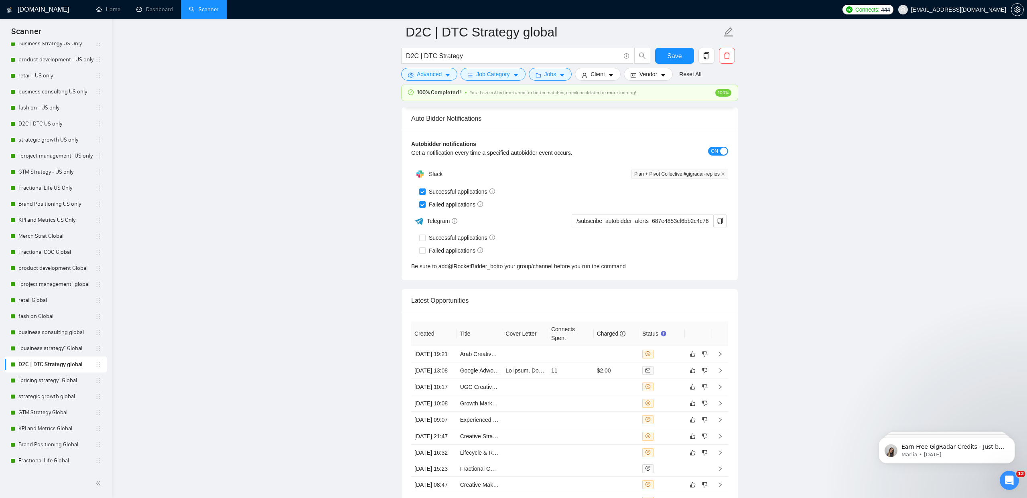
scroll to position [3635, 0]
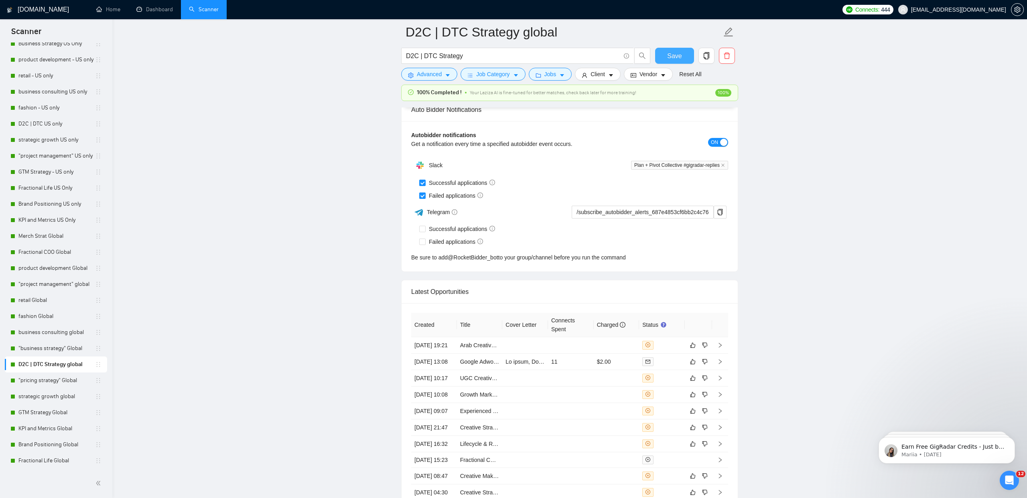
type in\? "I decide on tone of voice by starting with the brand’s identity and the audienc…"
drag, startPoint x: 676, startPoint y: 52, endPoint x: 118, endPoint y: 168, distance: 570.2
click at [676, 53] on span "Save" at bounding box center [674, 56] width 14 height 10
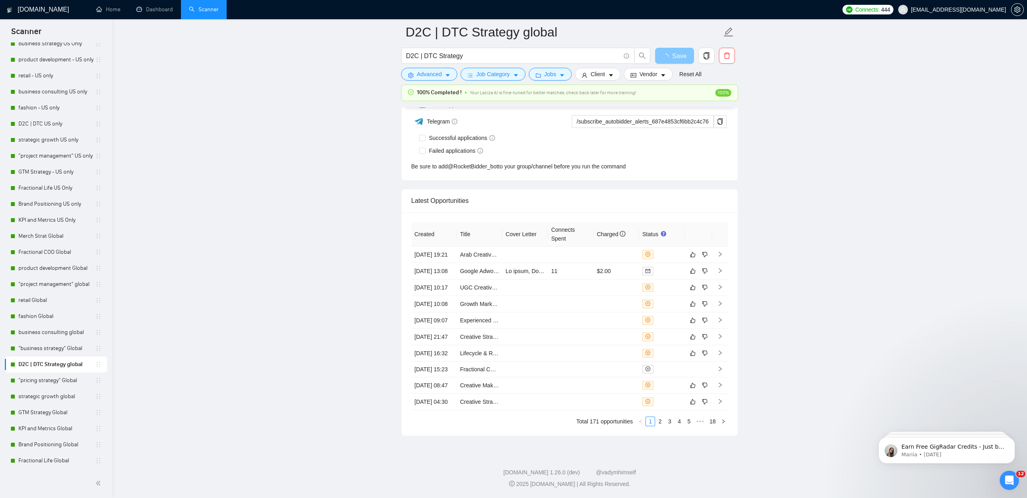
scroll to position [2041, 0]
click at [56, 378] on link ""pricing strategy" Global" at bounding box center [56, 381] width 77 height 16
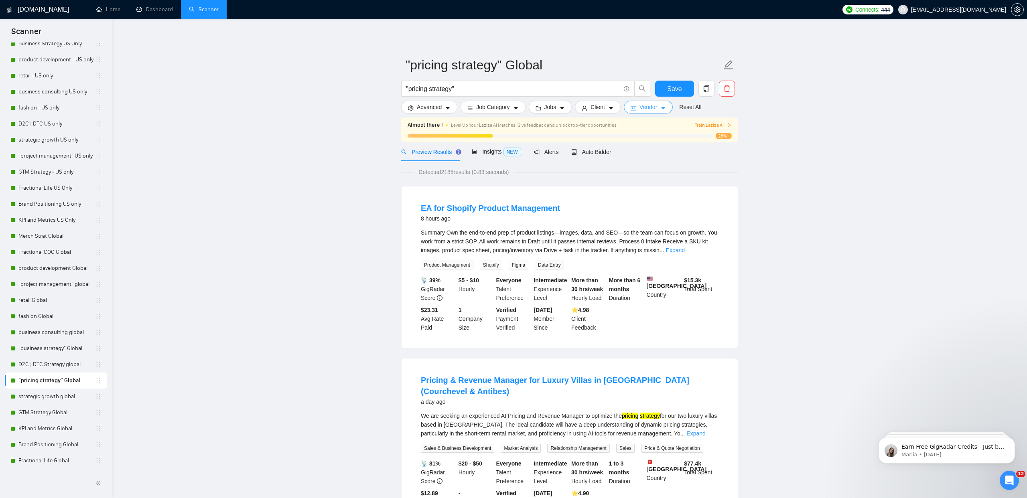
click at [642, 111] on button "Vendor" at bounding box center [648, 107] width 49 height 13
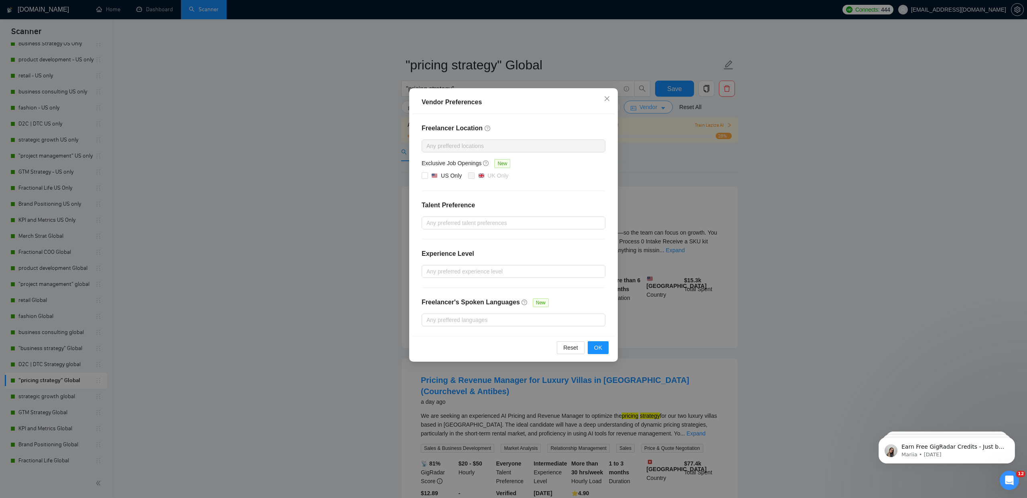
click at [642, 111] on div "Vendor Preferences Freelancer Location Any preffered locations Exclusive Job Op…" at bounding box center [513, 249] width 1027 height 498
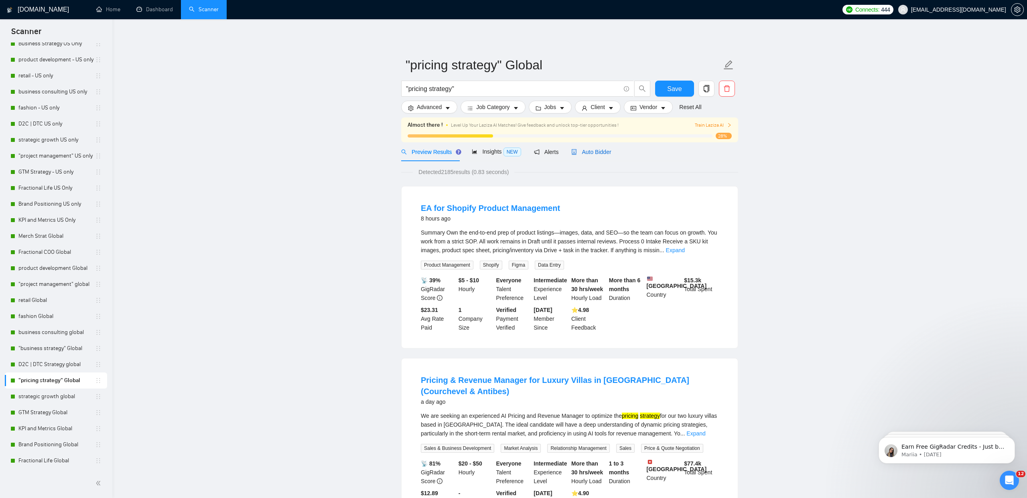
click at [588, 153] on span "Auto Bidder" at bounding box center [591, 152] width 40 height 6
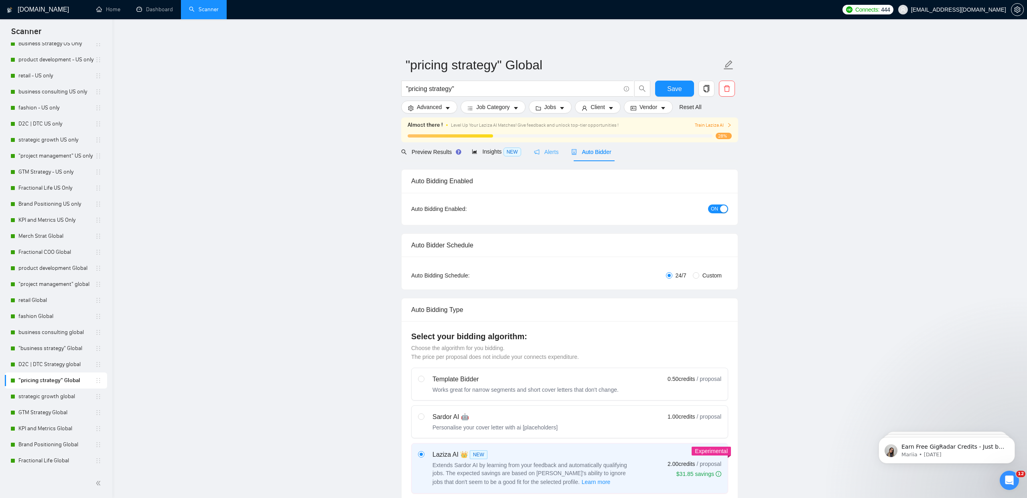
checkbox input "true"
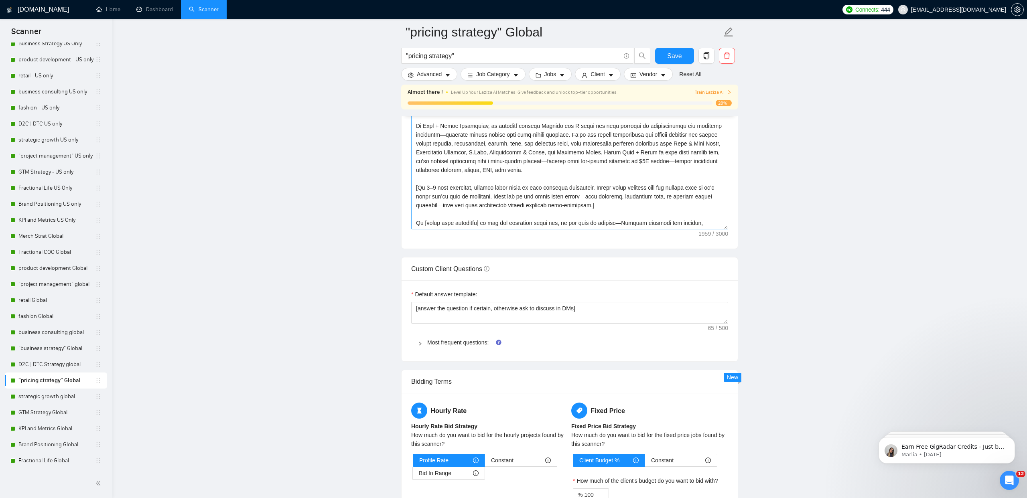
scroll to position [962, 0]
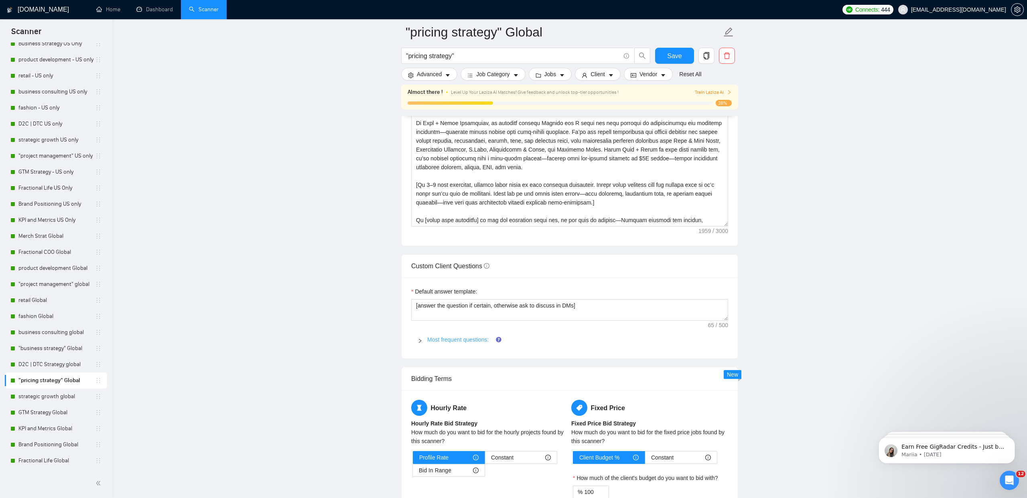
click at [466, 338] on link "Most frequent questions:" at bounding box center [457, 339] width 61 height 6
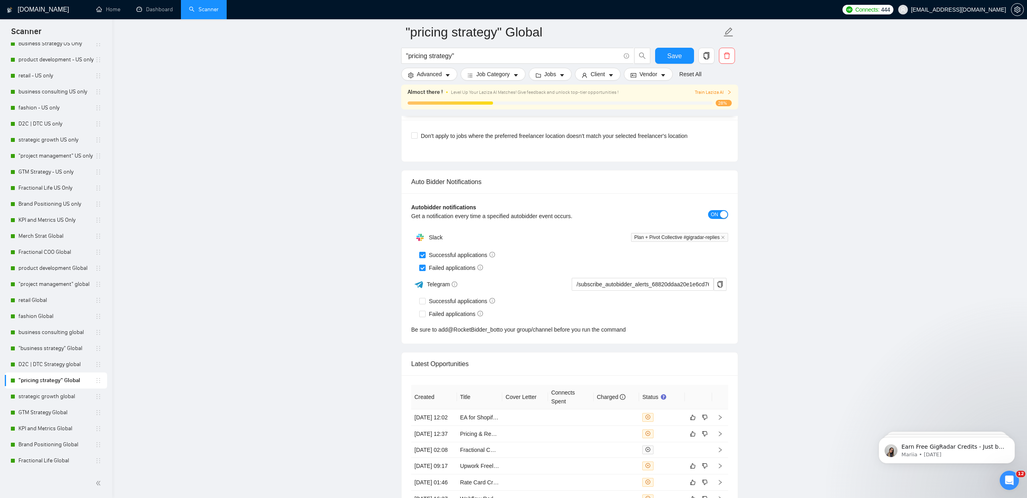
scroll to position [3255, 0]
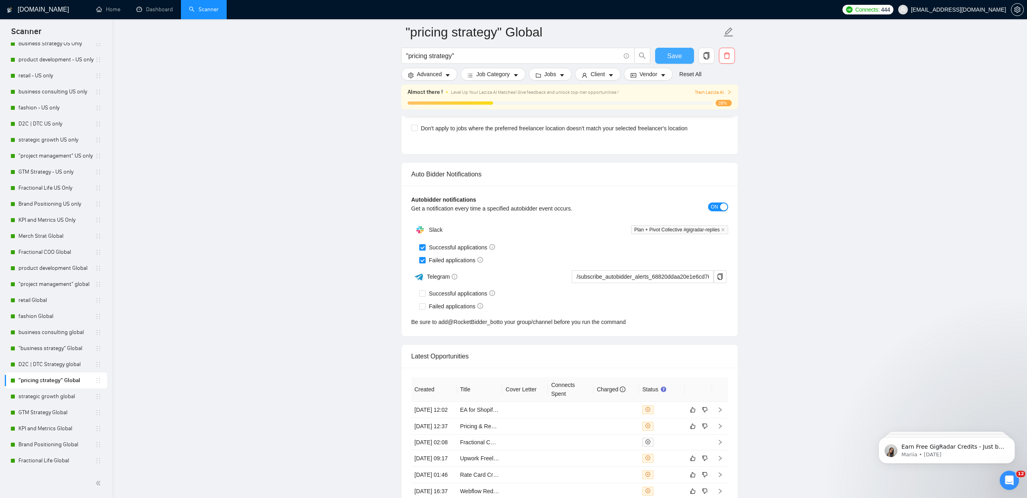
click at [672, 57] on span "Save" at bounding box center [674, 56] width 14 height 10
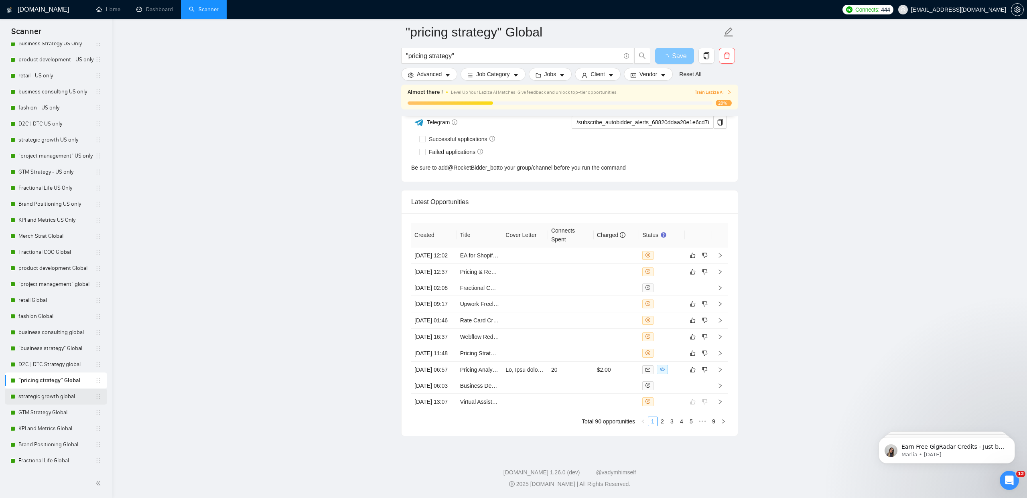
scroll to position [2050, 0]
click at [45, 398] on link "strategic growth global" at bounding box center [56, 397] width 77 height 16
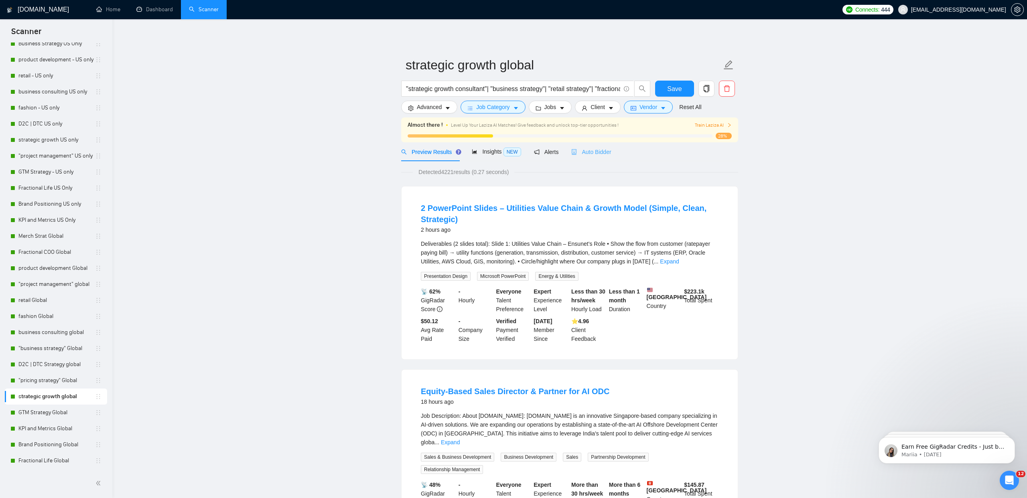
click at [594, 144] on div "Auto Bidder" at bounding box center [591, 151] width 40 height 19
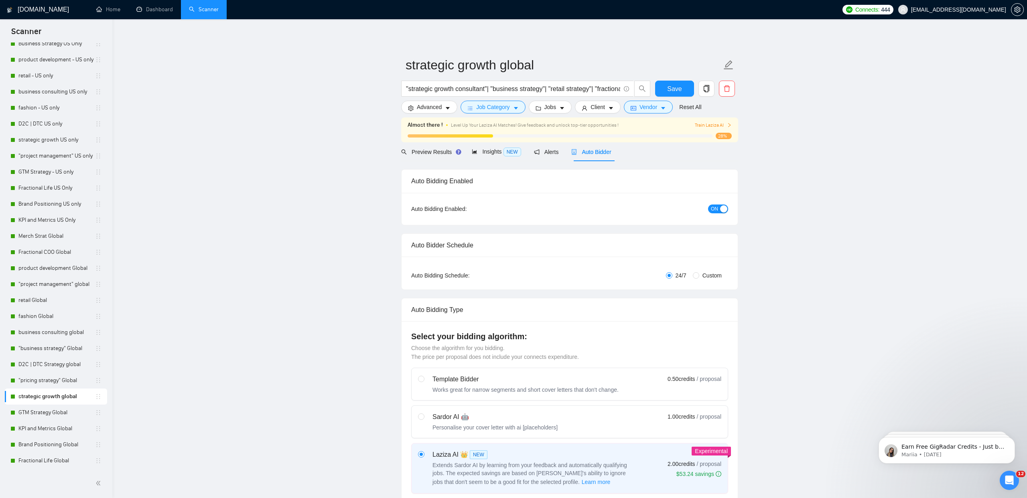
checkbox input "true"
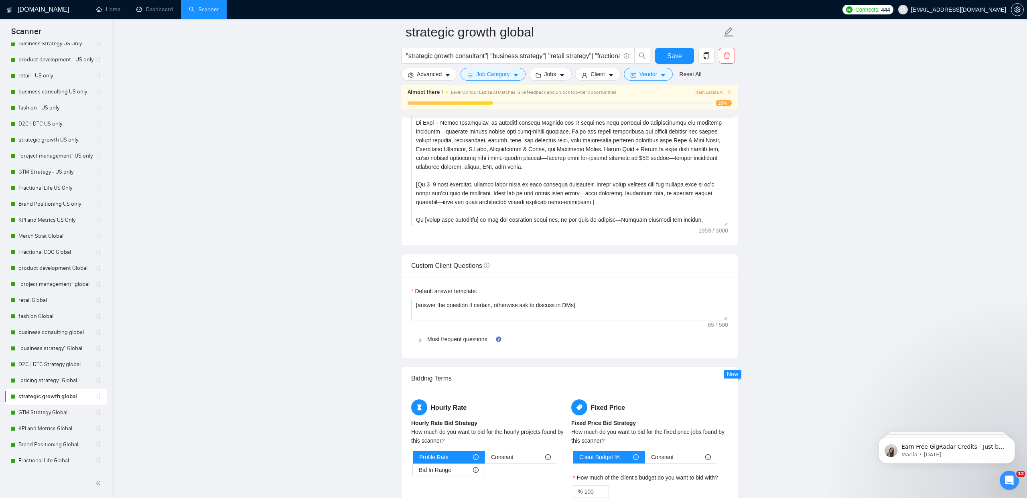
scroll to position [989, 0]
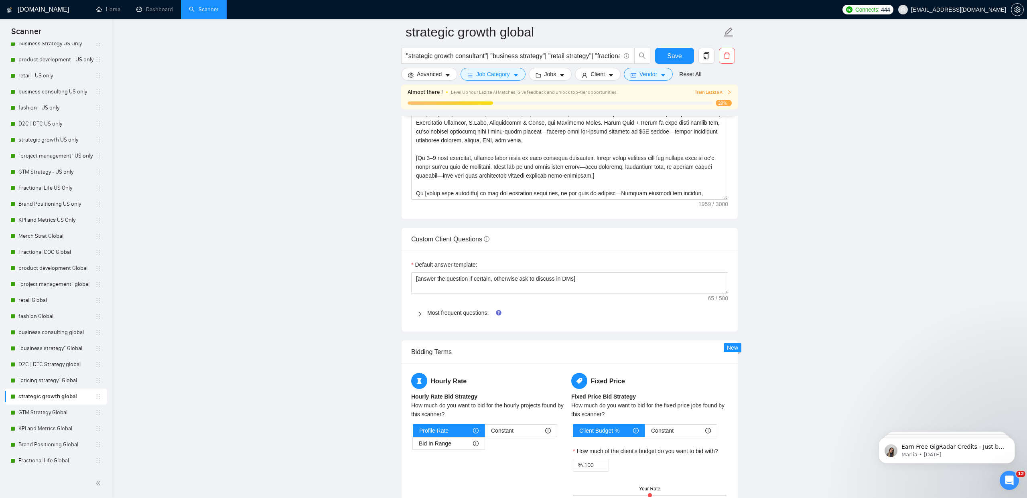
click at [470, 308] on div "Most frequent questions:" at bounding box center [569, 313] width 317 height 18
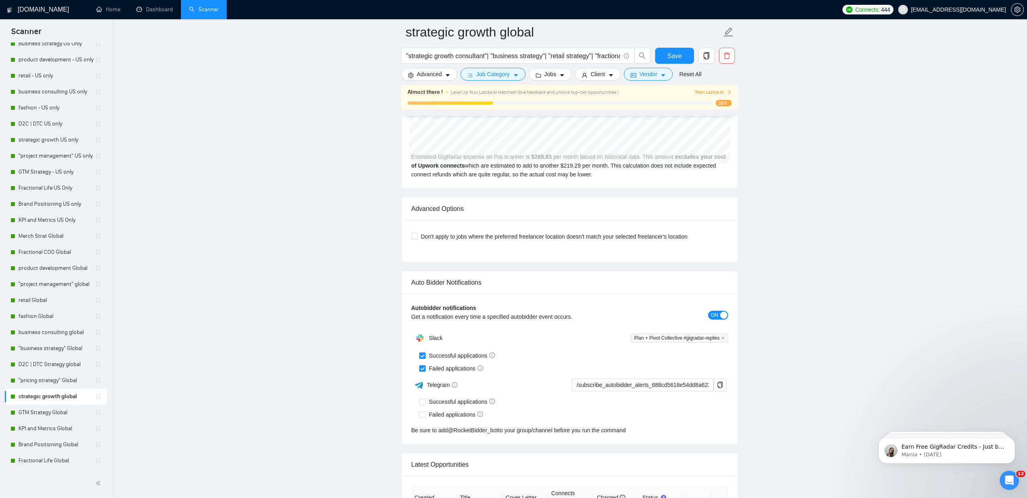
scroll to position [3959, 0]
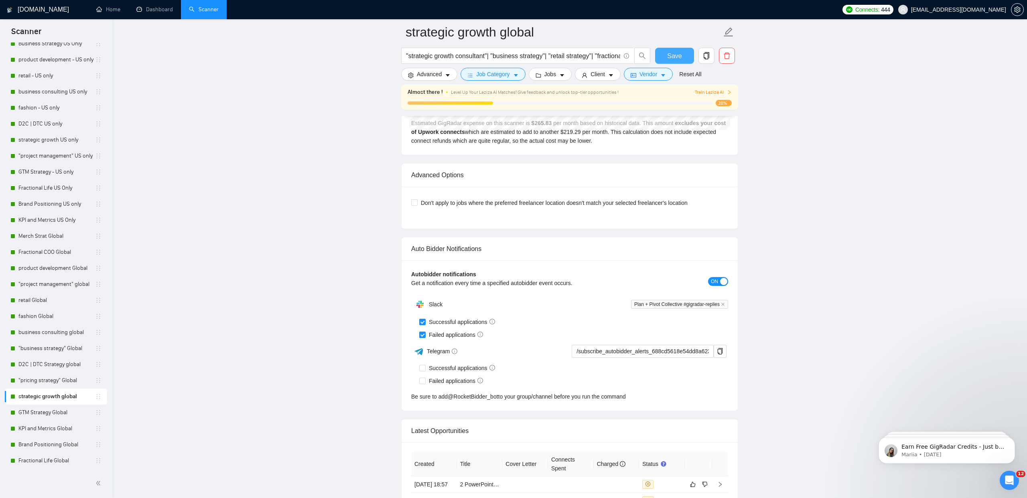
click at [690, 57] on button "Save" at bounding box center [674, 56] width 39 height 16
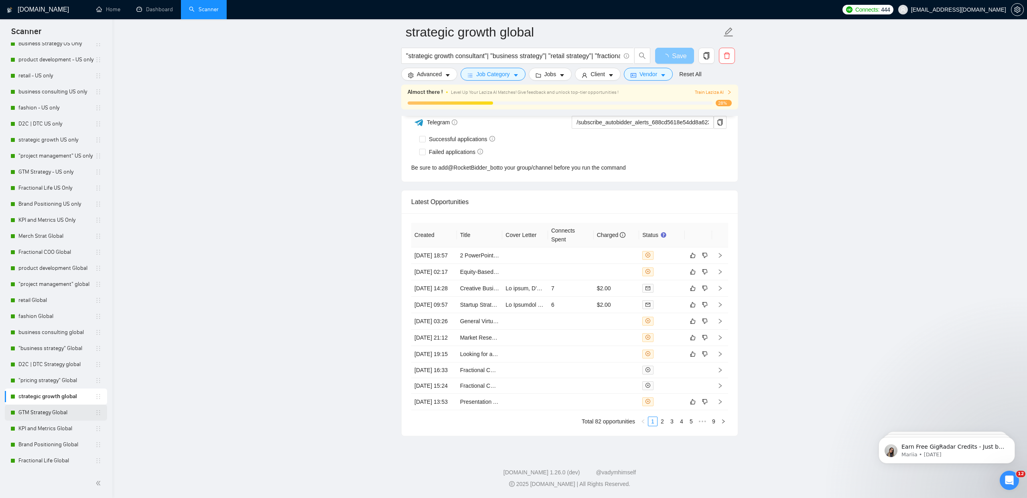
scroll to position [2050, 0]
click at [36, 416] on link "GTM Strategy Global" at bounding box center [56, 413] width 77 height 16
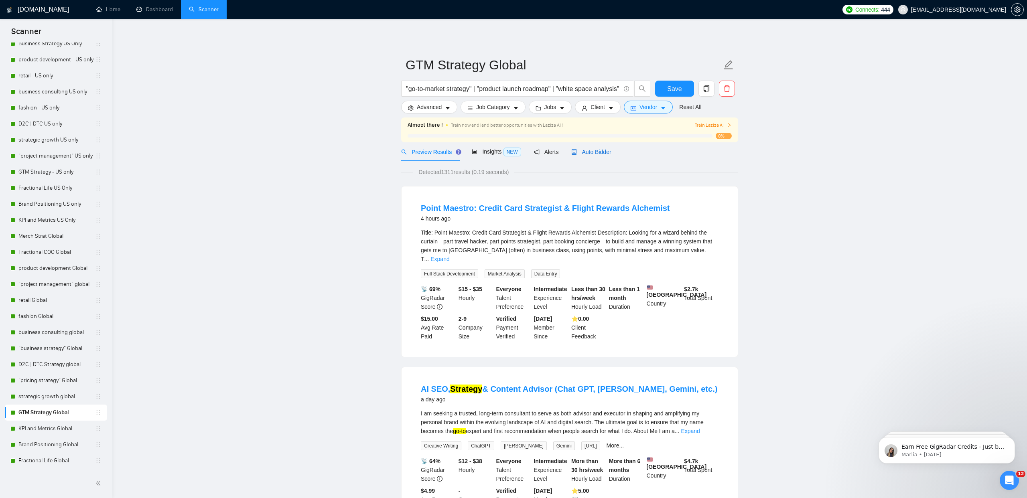
click at [589, 148] on div "Auto Bidder" at bounding box center [591, 152] width 40 height 9
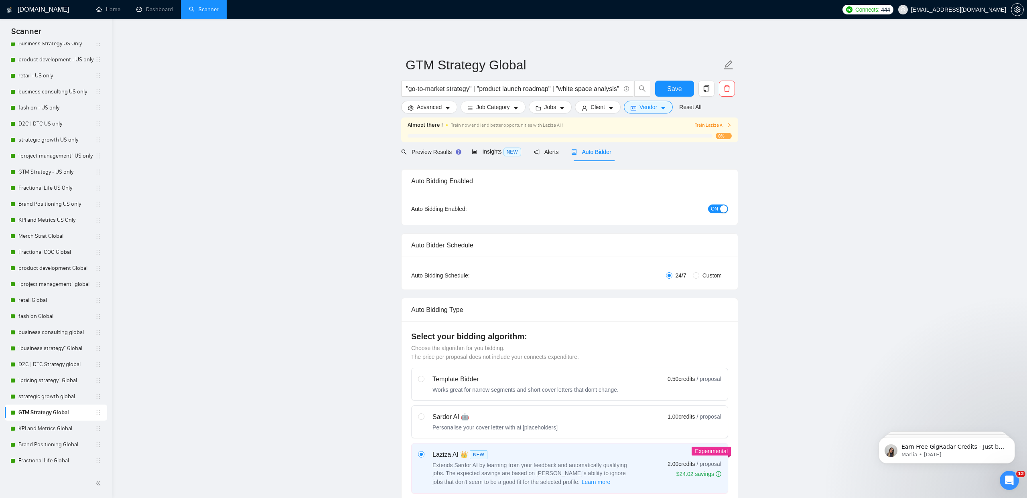
checkbox input "true"
click at [644, 106] on span "Vendor" at bounding box center [648, 107] width 18 height 9
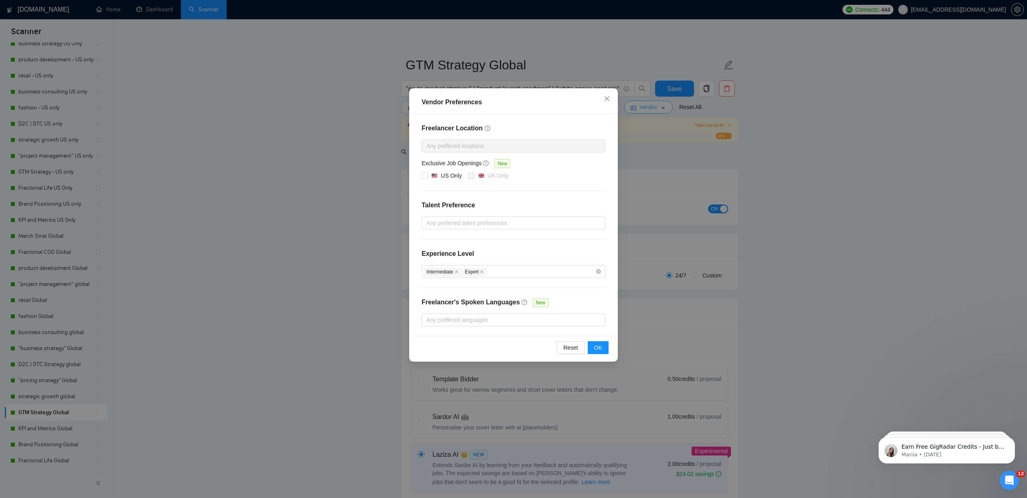
click at [644, 106] on div "Vendor Preferences Freelancer Location Any preffered locations Exclusive Job Op…" at bounding box center [513, 249] width 1027 height 498
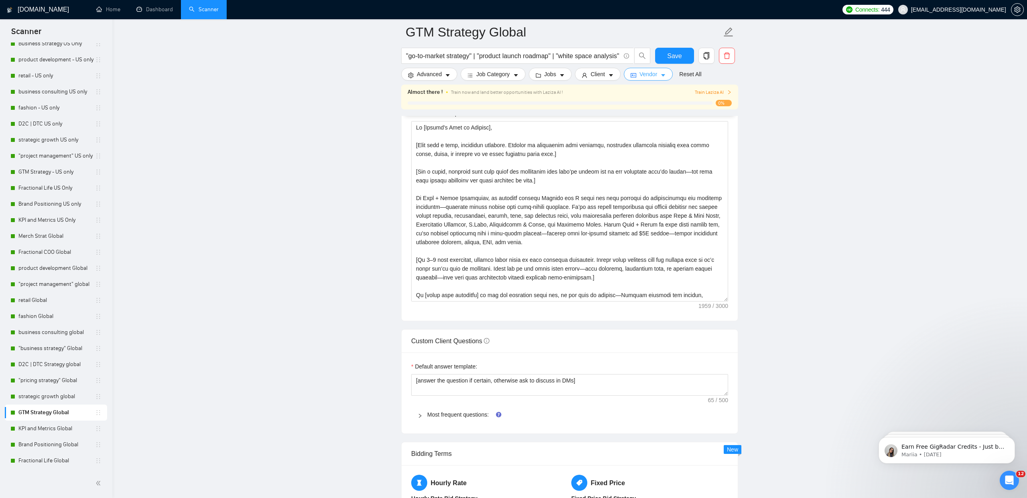
scroll to position [1131, 0]
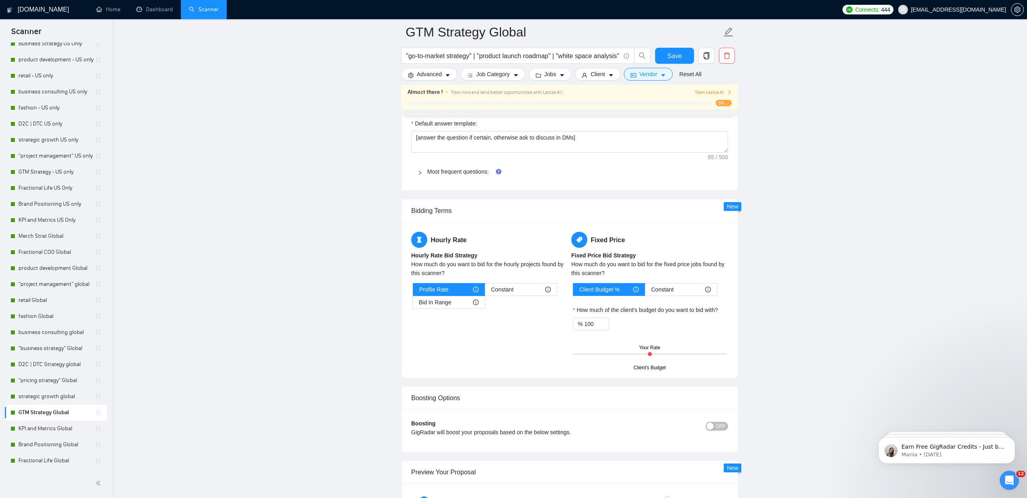
click at [453, 167] on span "Most frequent questions:" at bounding box center [574, 171] width 294 height 9
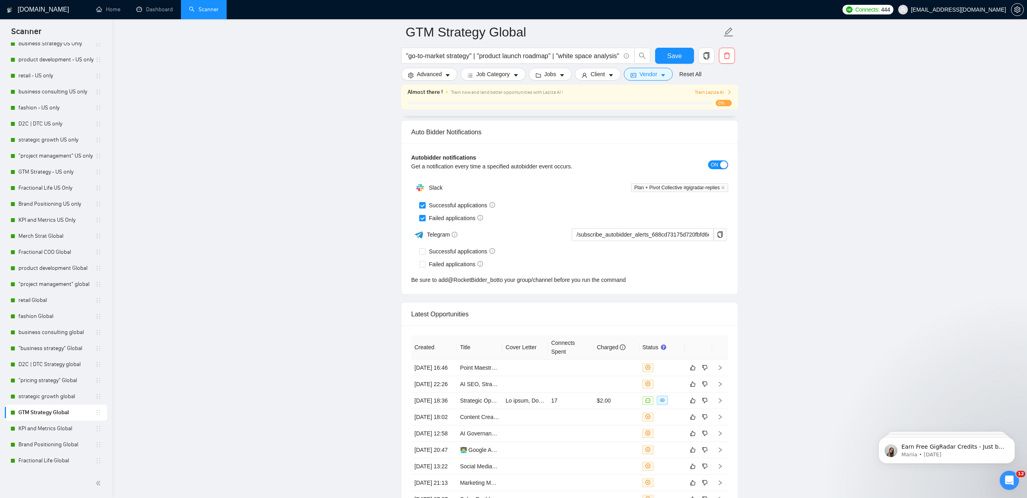
scroll to position [2672, 0]
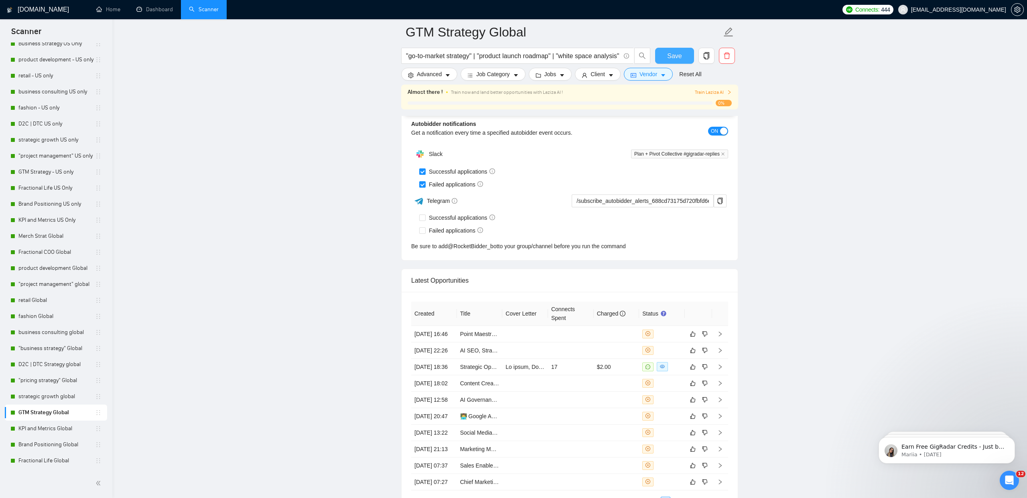
click at [662, 55] on button "Save" at bounding box center [674, 56] width 39 height 16
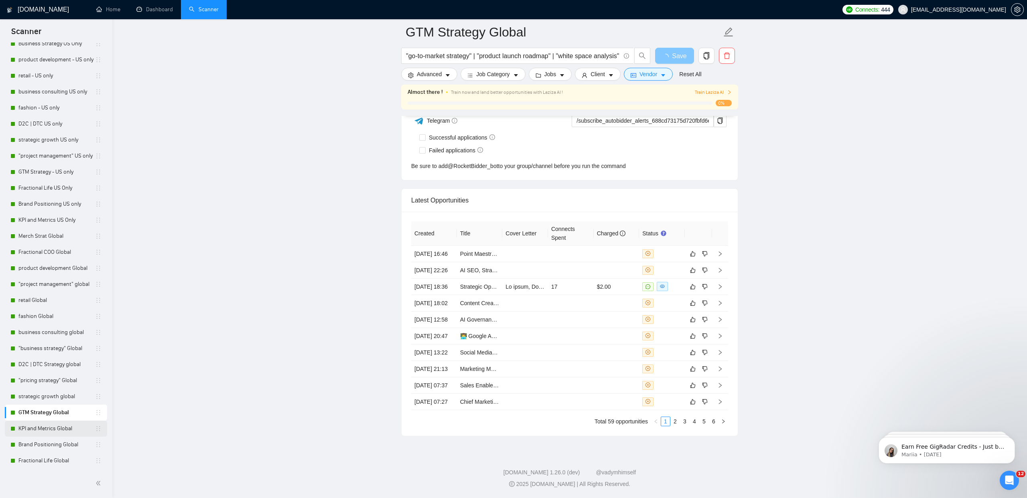
scroll to position [2050, 0]
click at [41, 428] on link "KPI and Metrics Global" at bounding box center [56, 429] width 77 height 16
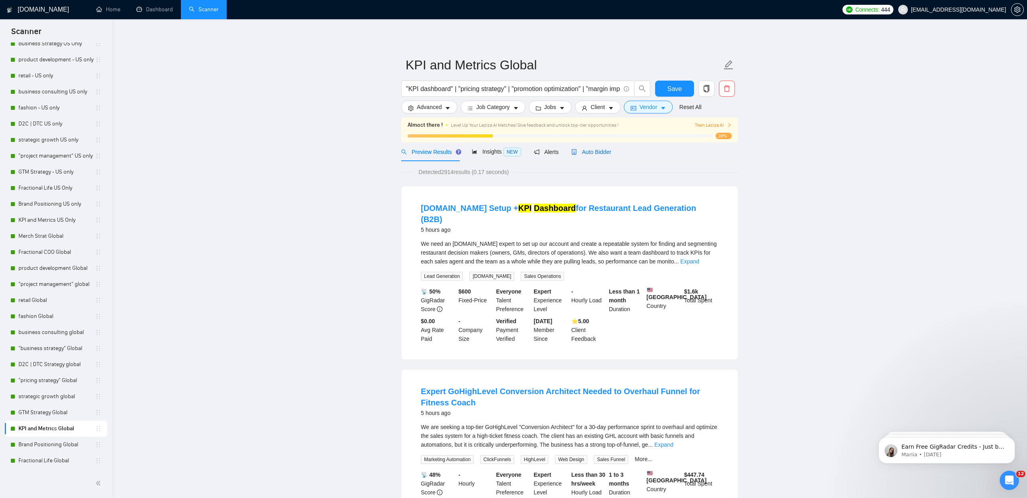
click at [581, 150] on span "Auto Bidder" at bounding box center [591, 152] width 40 height 6
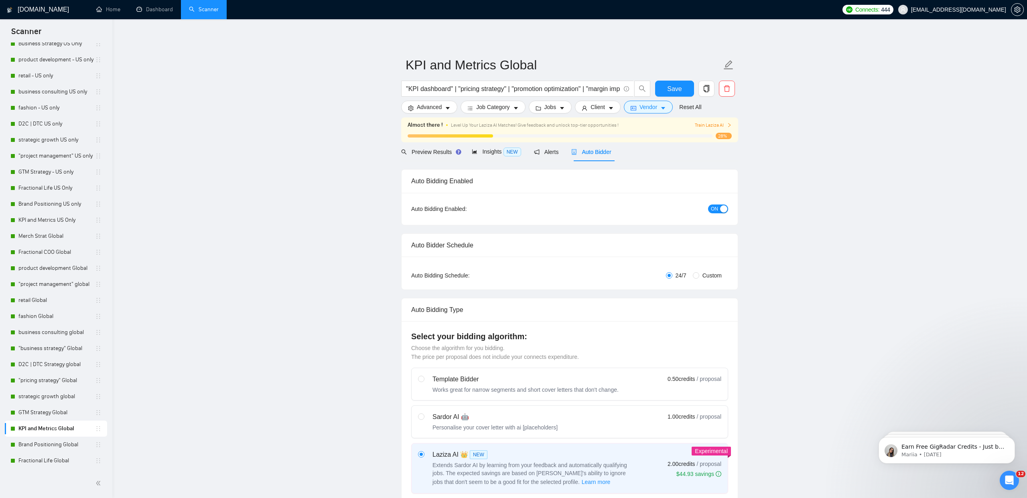
checkbox input "true"
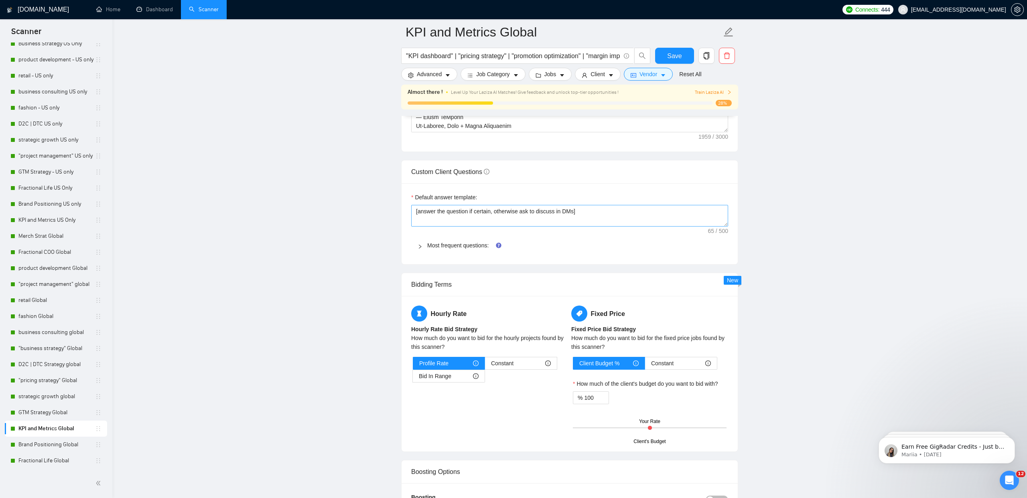
scroll to position [1065, 0]
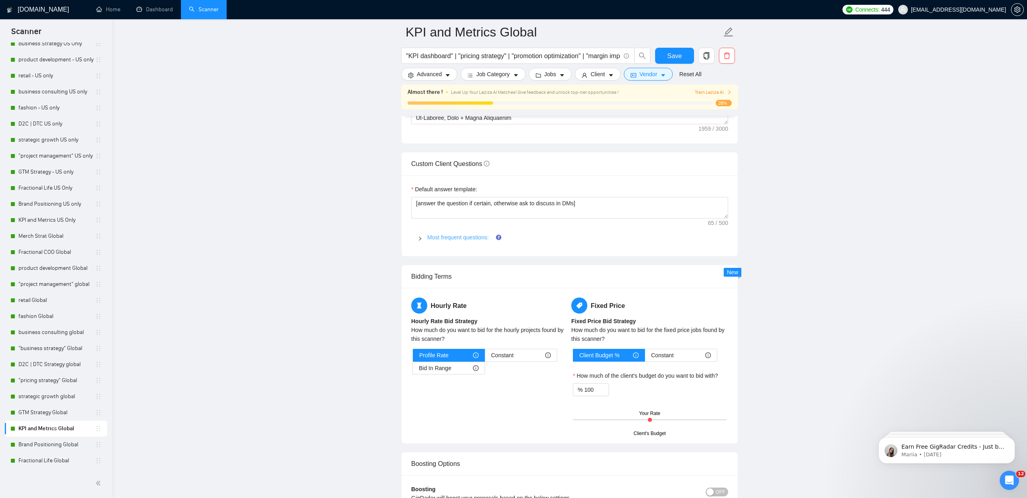
click at [451, 237] on link "Most frequent questions:" at bounding box center [457, 237] width 61 height 6
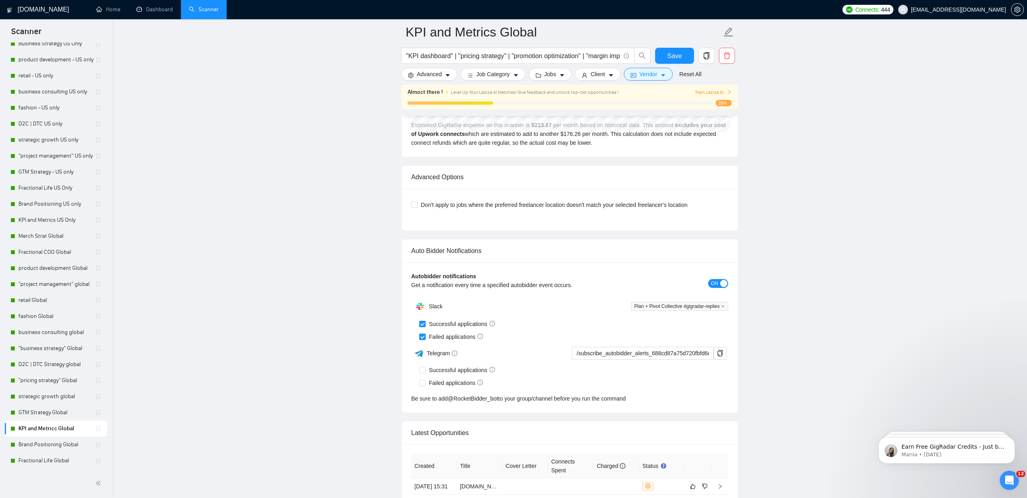
scroll to position [4386, 0]
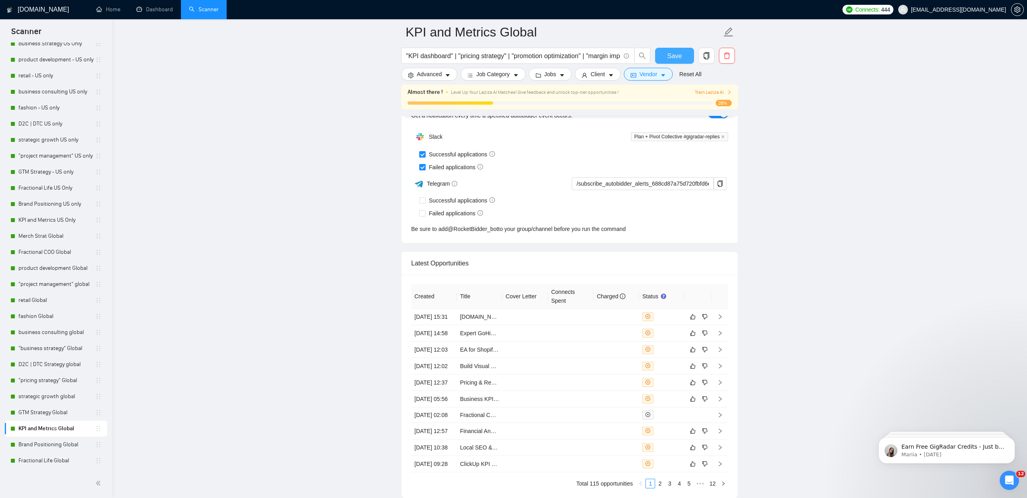
click at [682, 57] on button "Save" at bounding box center [674, 56] width 39 height 16
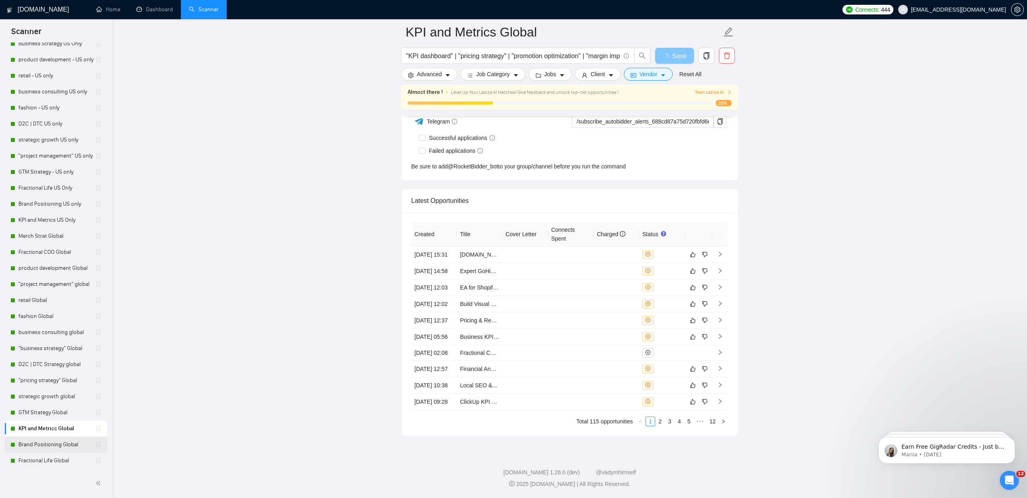
scroll to position [2050, 0]
click at [61, 446] on link "Brand Positioning Global" at bounding box center [56, 445] width 77 height 16
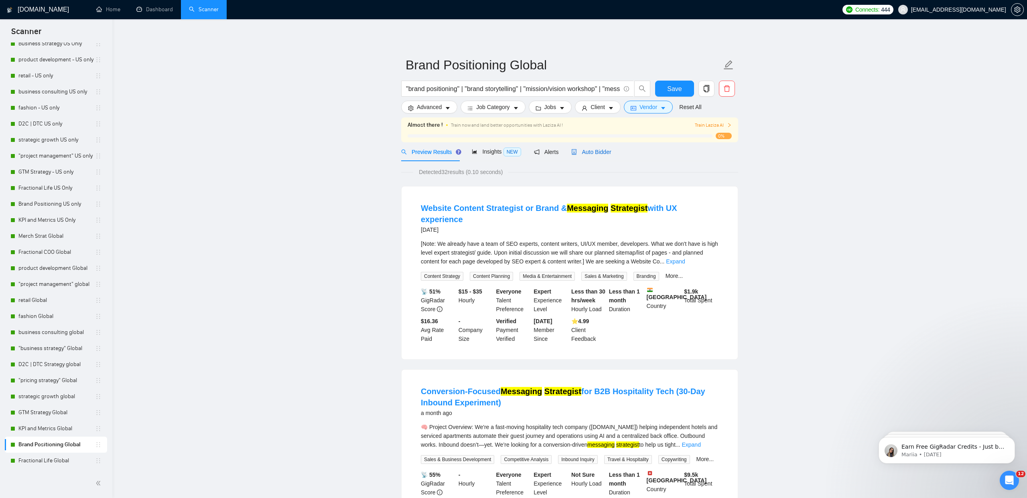
click at [598, 153] on span "Auto Bidder" at bounding box center [591, 152] width 40 height 6
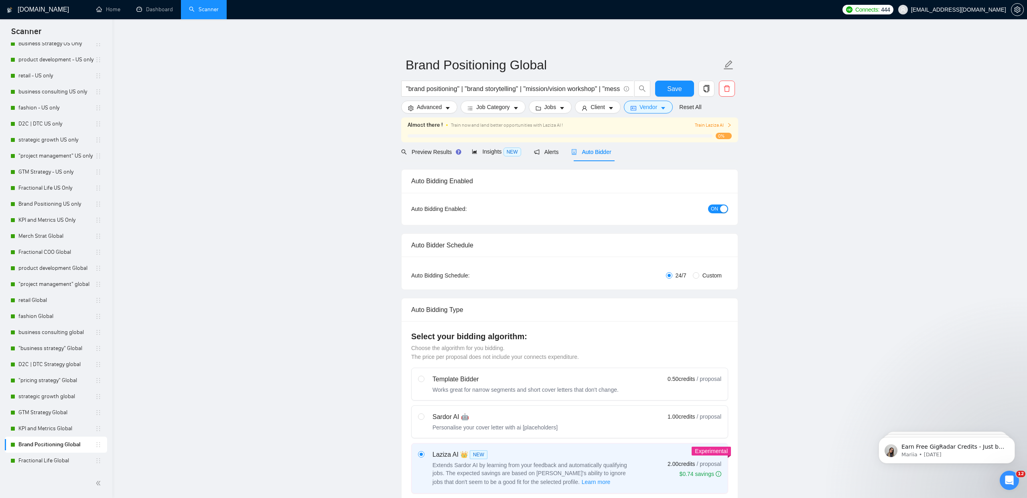
checkbox input "true"
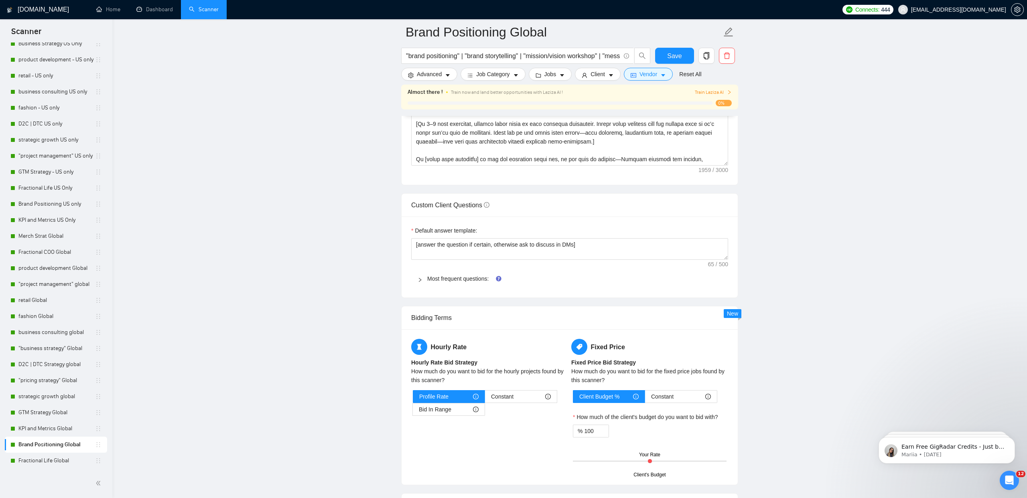
scroll to position [1034, 0]
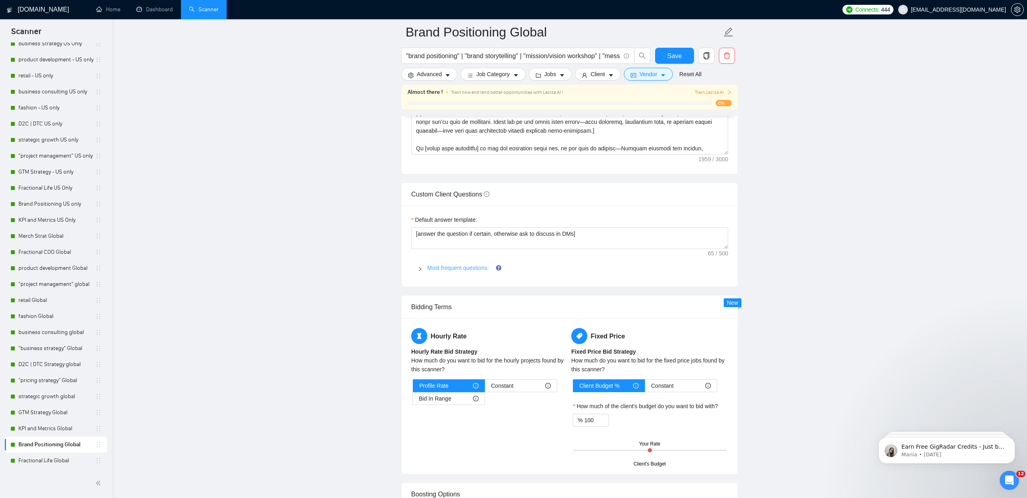
click at [457, 265] on link "Most frequent questions:" at bounding box center [457, 268] width 61 height 6
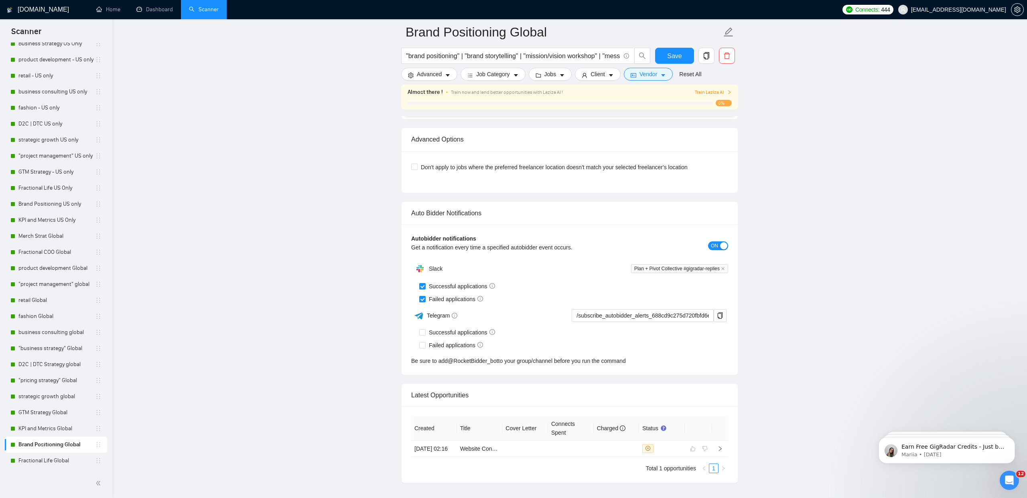
scroll to position [3710, 0]
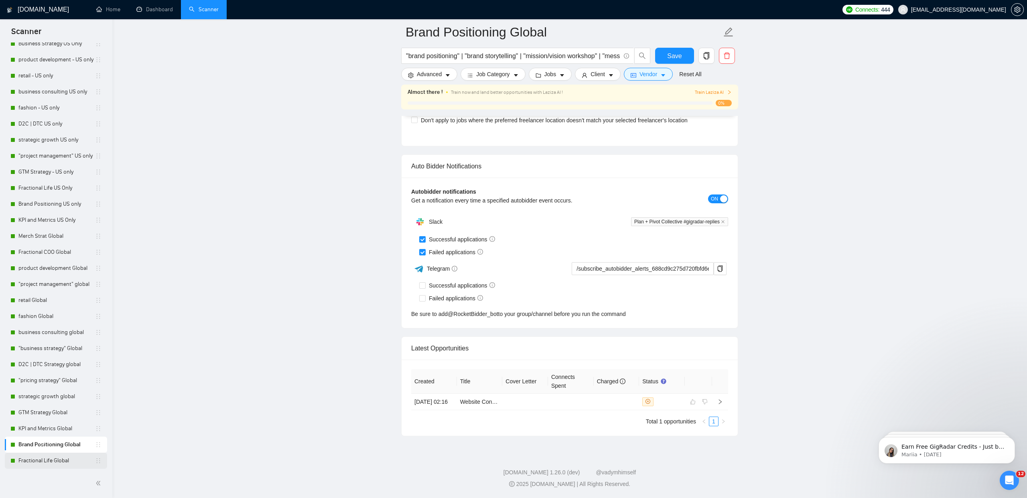
click at [44, 463] on link "Fractional Life Global" at bounding box center [56, 461] width 77 height 16
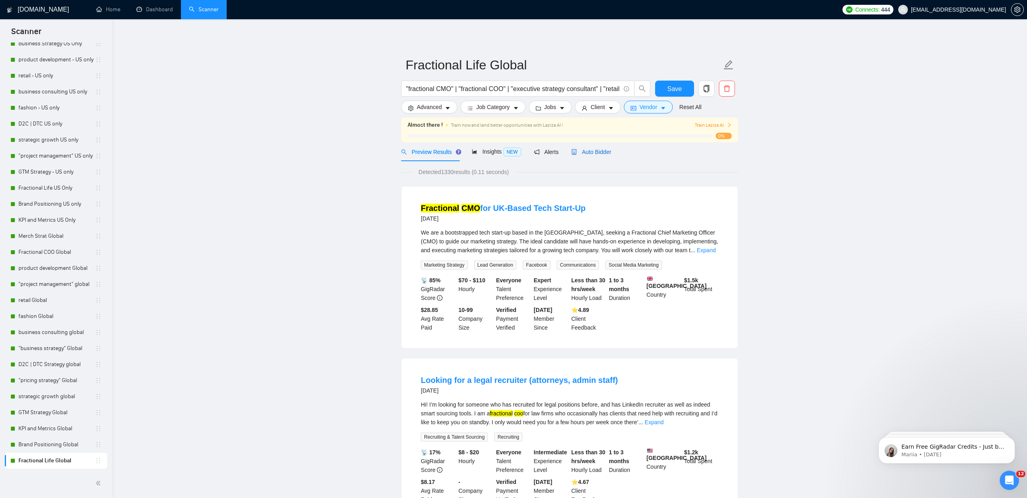
click at [593, 152] on span "Auto Bidder" at bounding box center [591, 152] width 40 height 6
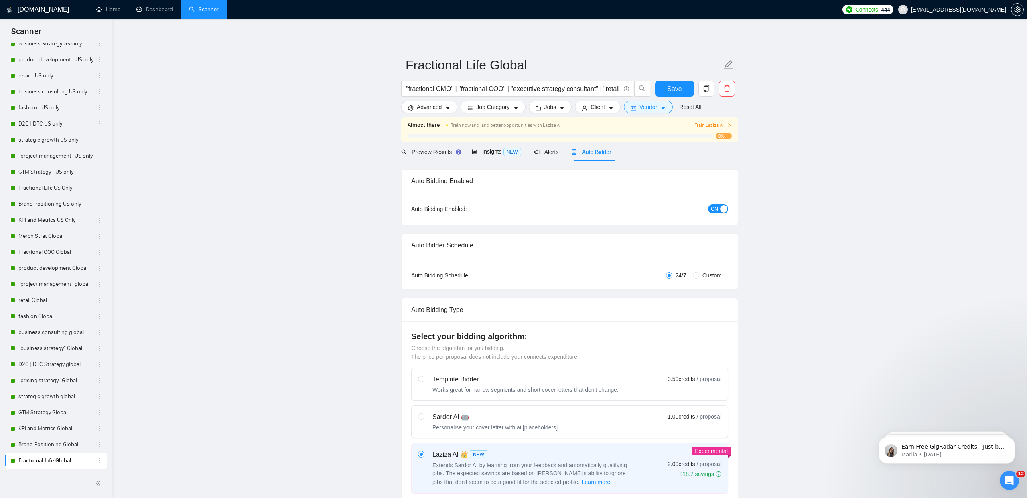
checkbox input "true"
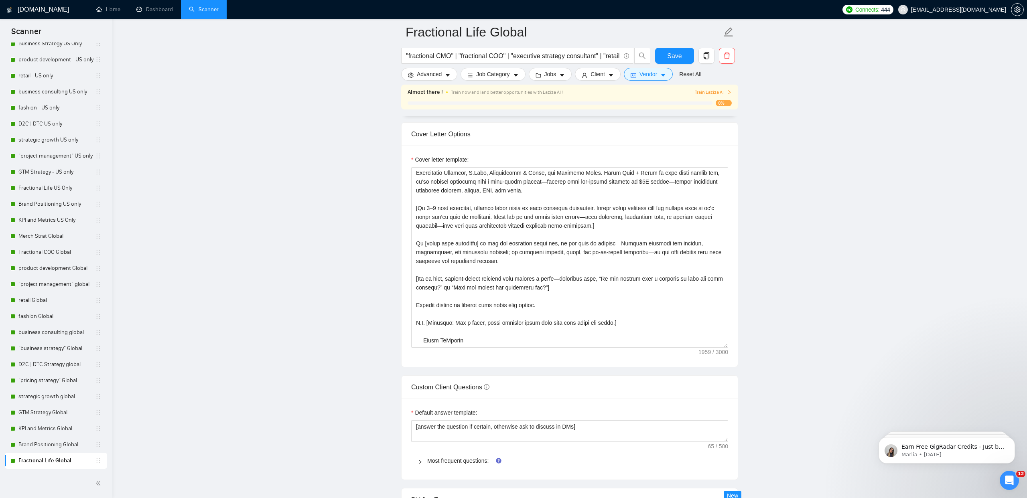
scroll to position [106, 0]
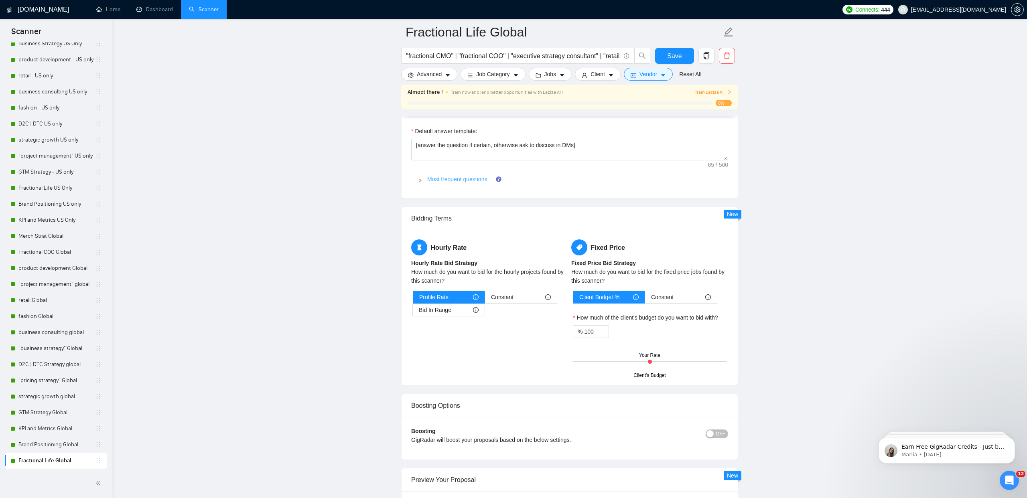
drag, startPoint x: 459, startPoint y: 176, endPoint x: 462, endPoint y: 180, distance: 5.2
click at [459, 176] on link "Most frequent questions:" at bounding box center [457, 179] width 61 height 6
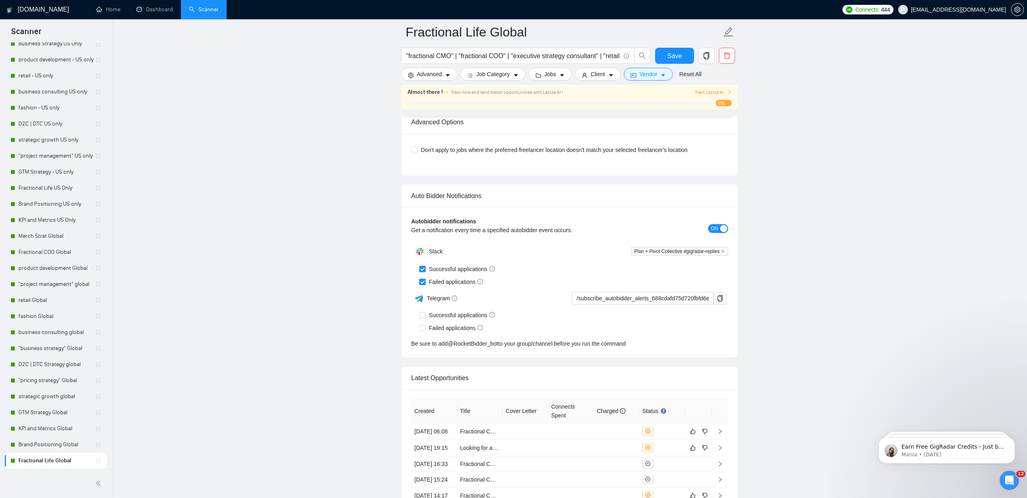
scroll to position [3553, 0]
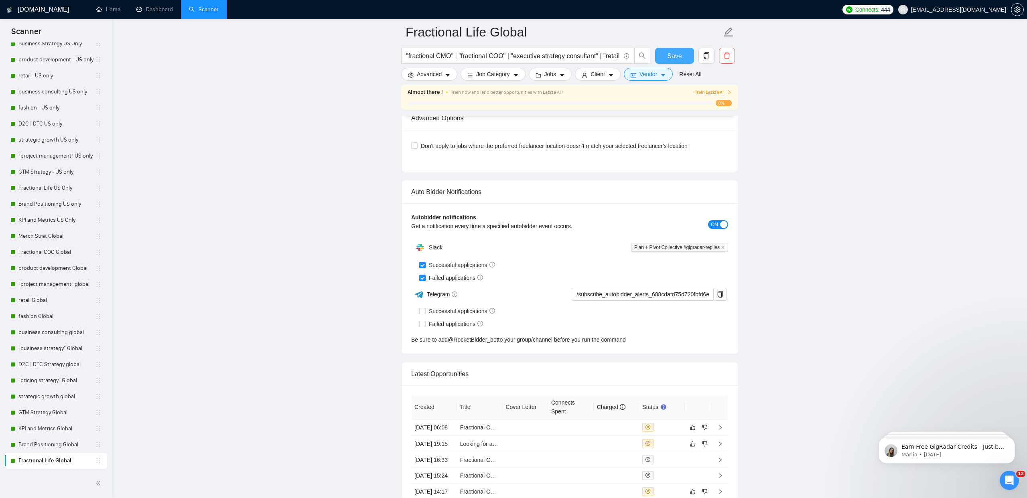
click at [666, 56] on button "Save" at bounding box center [674, 56] width 39 height 16
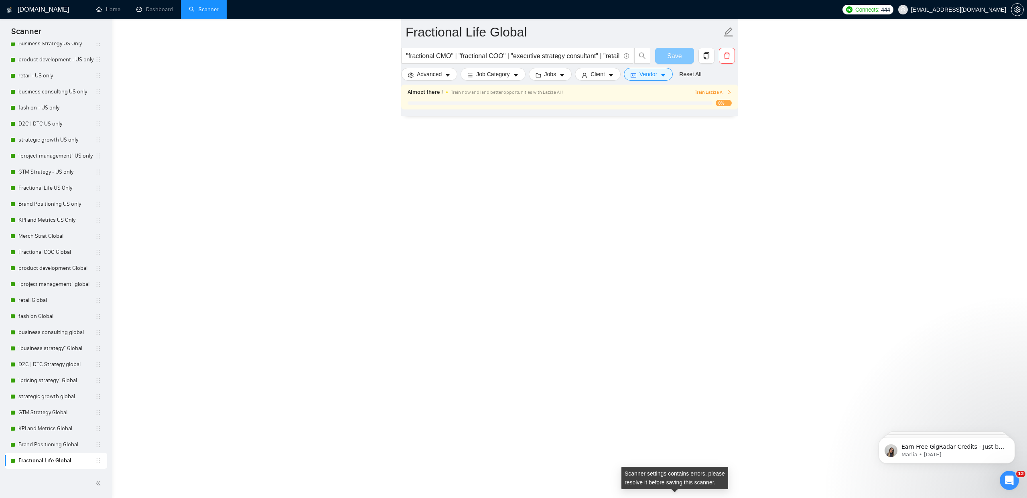
scroll to position [3107, 0]
checkbox input "true"
click at [666, 56] on button "Save" at bounding box center [674, 56] width 39 height 16
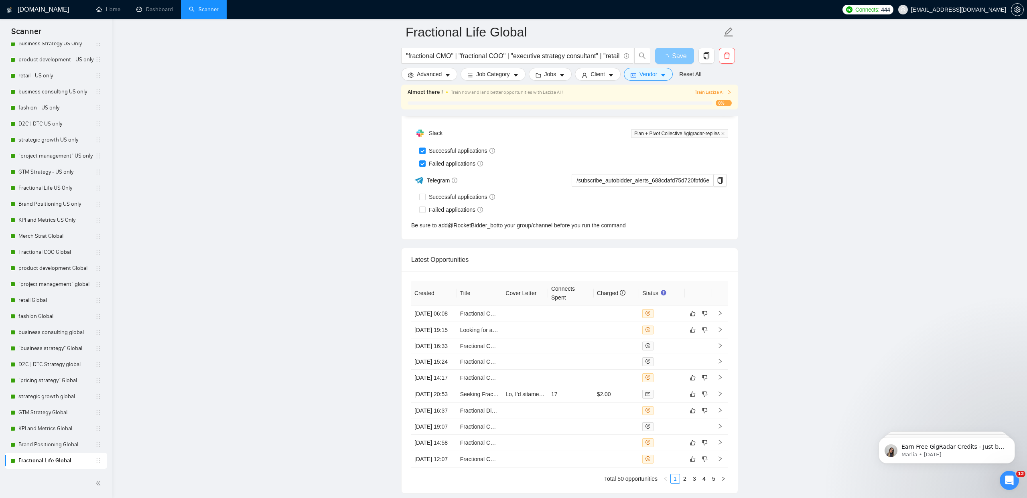
scroll to position [1830, 0]
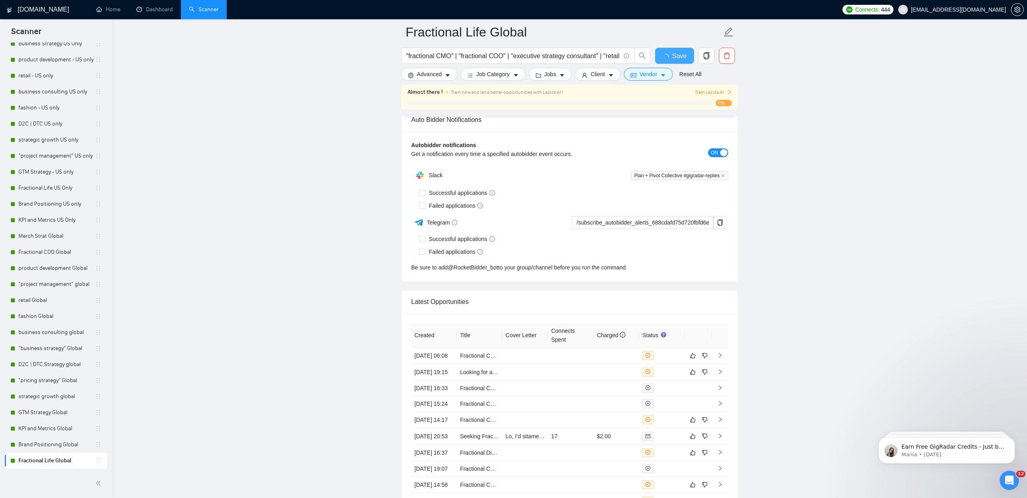
checkbox input "true"
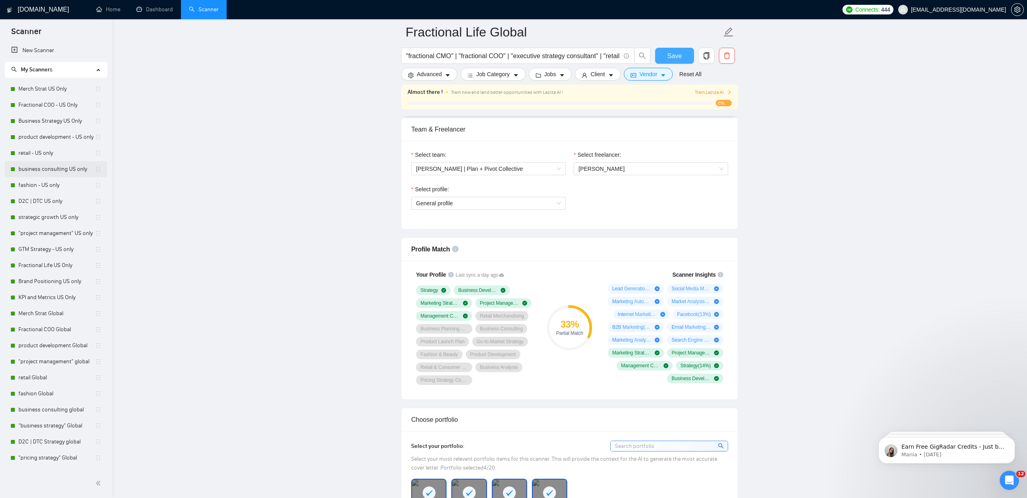
scroll to position [93, 0]
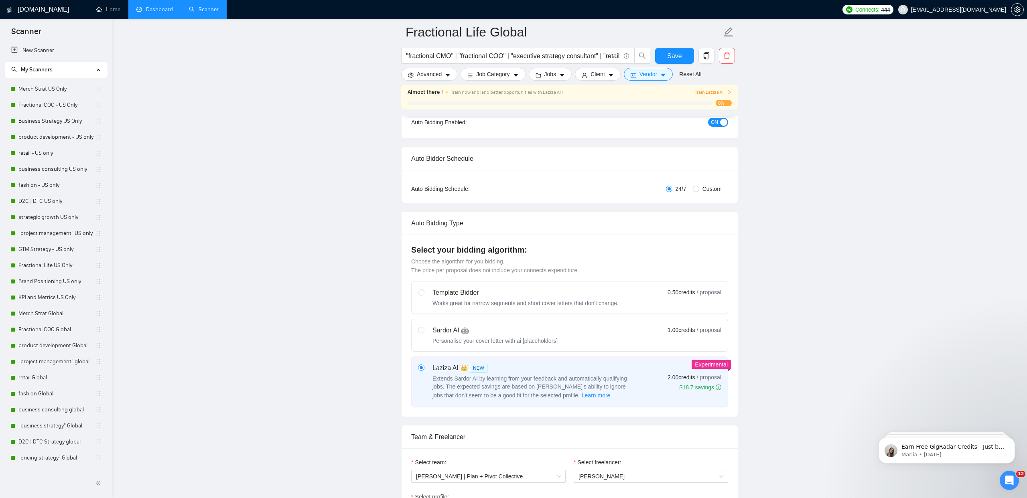
click at [162, 8] on link "Dashboard" at bounding box center [154, 9] width 36 height 7
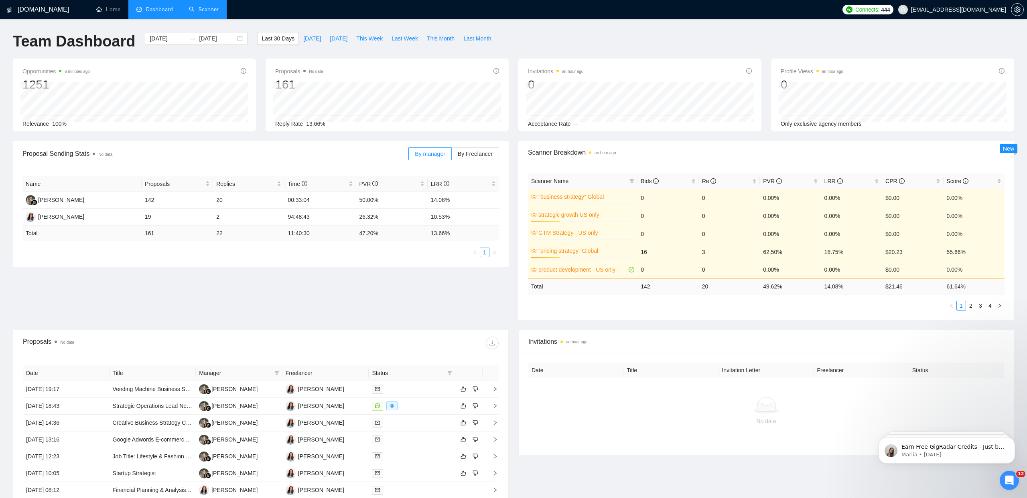
click at [189, 13] on link "Scanner" at bounding box center [204, 9] width 30 height 7
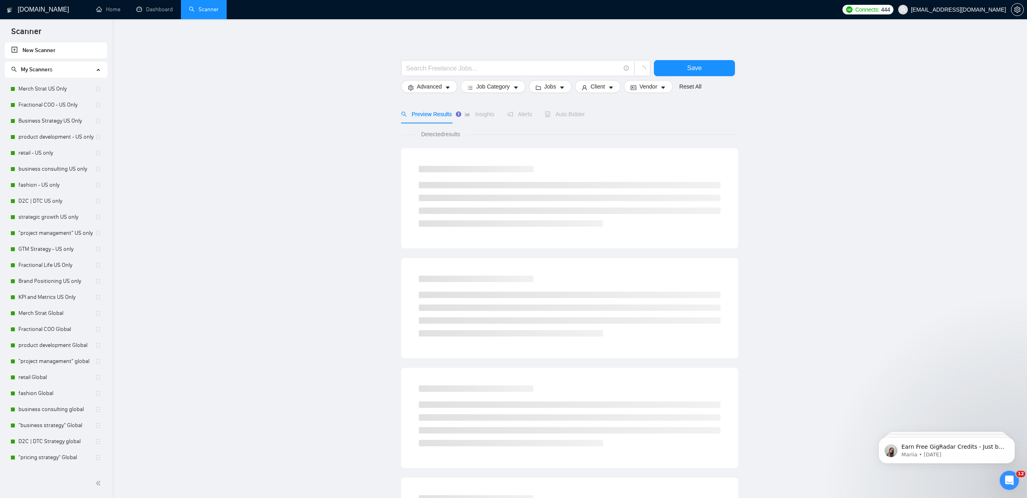
click at [30, 51] on link "New Scanner" at bounding box center [55, 51] width 89 height 16
click at [442, 63] on span at bounding box center [517, 68] width 233 height 16
click at [266, 37] on main "Save Advanced Job Category Jobs Client Vendor Reset All Preview Results Insight…" at bounding box center [569, 360] width 889 height 656
click at [48, 46] on link "New Scanner" at bounding box center [55, 51] width 89 height 16
click at [138, 7] on link "Dashboard" at bounding box center [154, 9] width 36 height 7
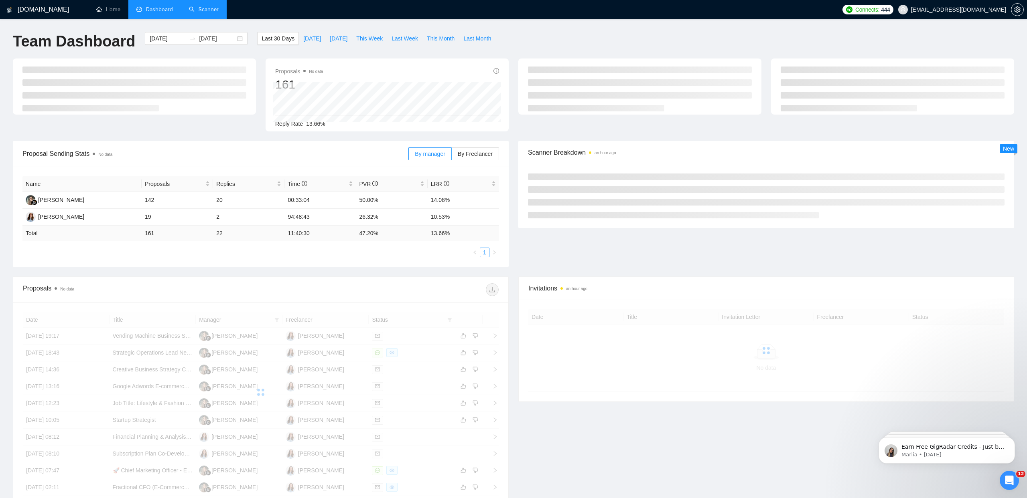
click at [201, 9] on link "Scanner" at bounding box center [204, 9] width 30 height 7
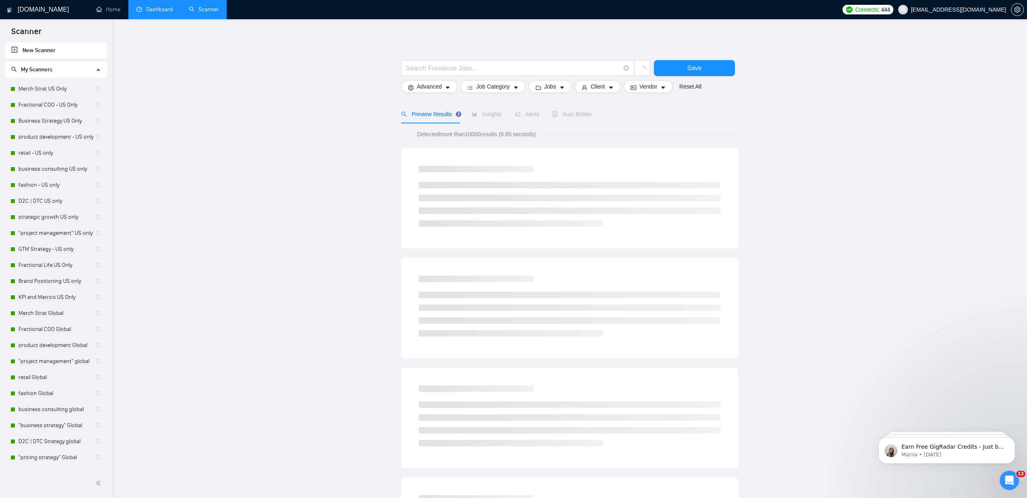
click at [42, 49] on link "New Scanner" at bounding box center [55, 51] width 89 height 16
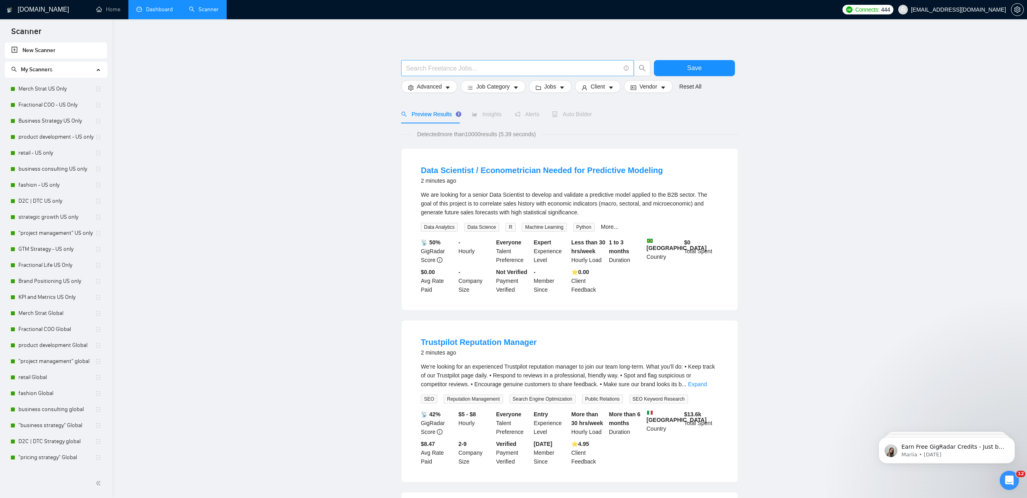
click at [458, 71] on input "text" at bounding box center [513, 68] width 214 height 10
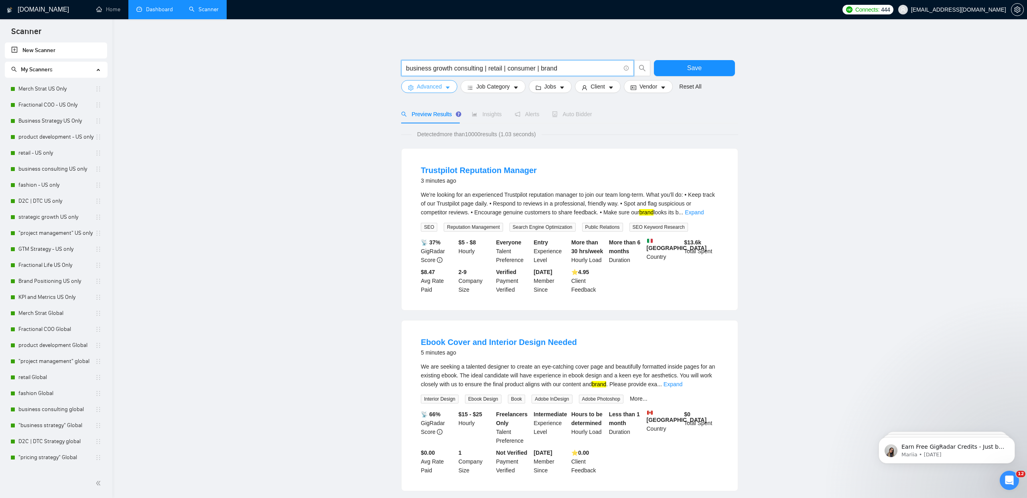
type input "business growth consulting | retail | consumer | brand"
click at [438, 89] on span "Advanced" at bounding box center [429, 86] width 25 height 9
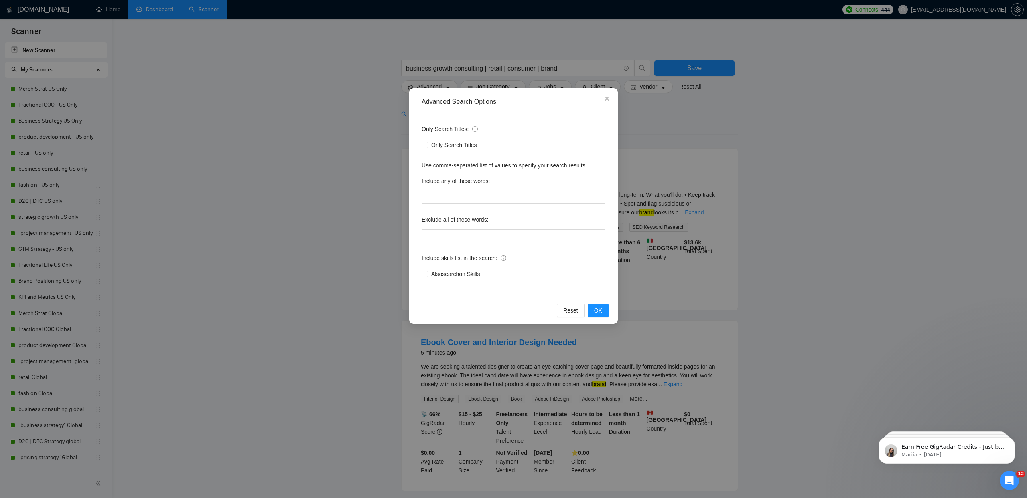
click at [362, 123] on div "Advanced Search Options Only Search Titles: Only Search Titles Use comma-separa…" at bounding box center [513, 249] width 1027 height 498
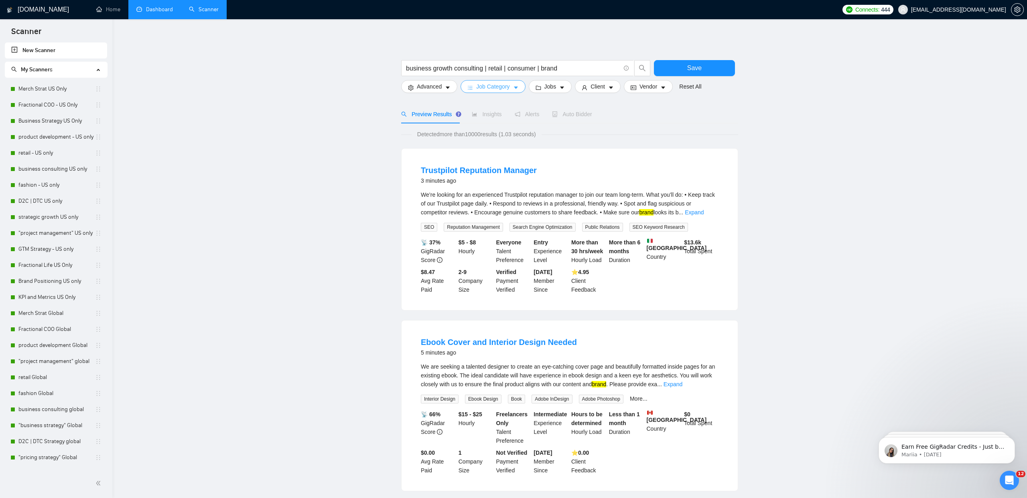
click at [470, 92] on button "Job Category" at bounding box center [492, 86] width 65 height 13
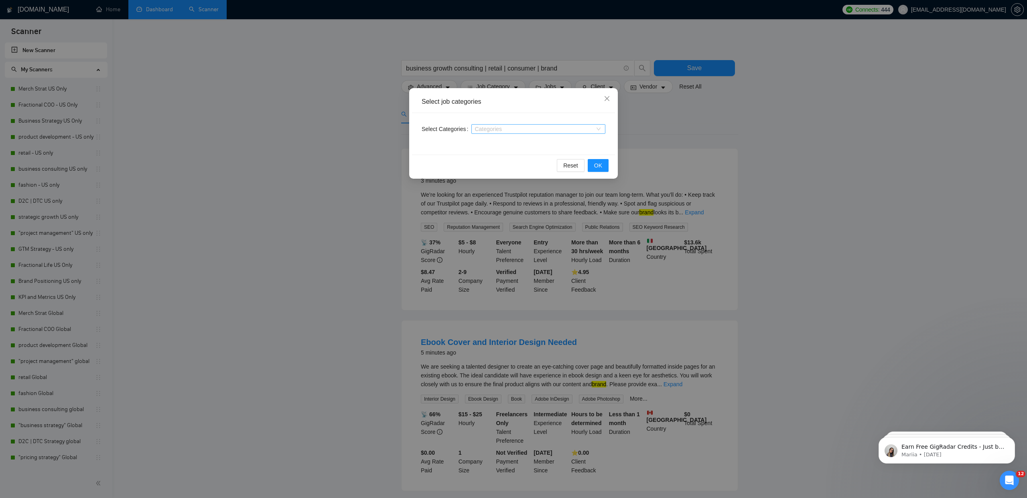
click at [494, 130] on div at bounding box center [534, 129] width 122 height 6
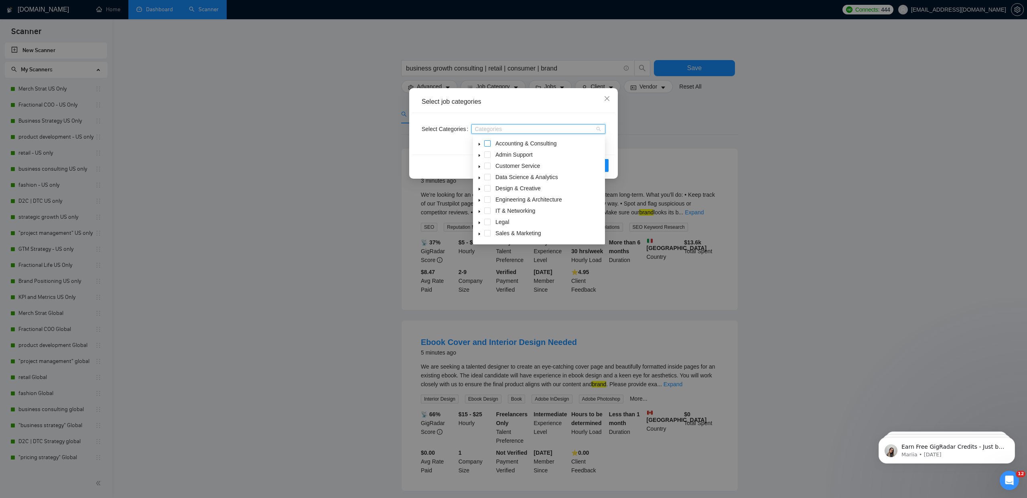
click at [487, 144] on span at bounding box center [487, 143] width 6 height 6
click at [480, 156] on icon "caret-down" at bounding box center [479, 156] width 4 height 4
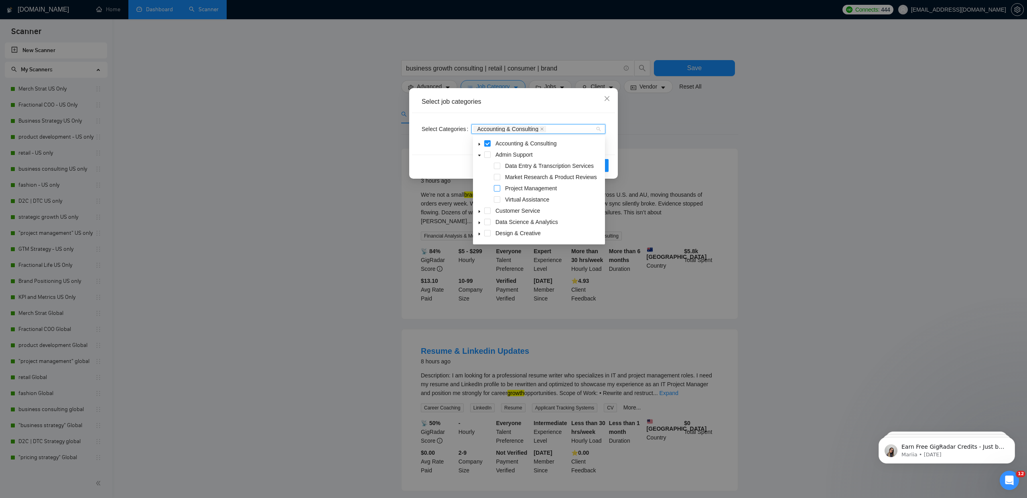
click at [496, 188] on span at bounding box center [497, 188] width 6 height 6
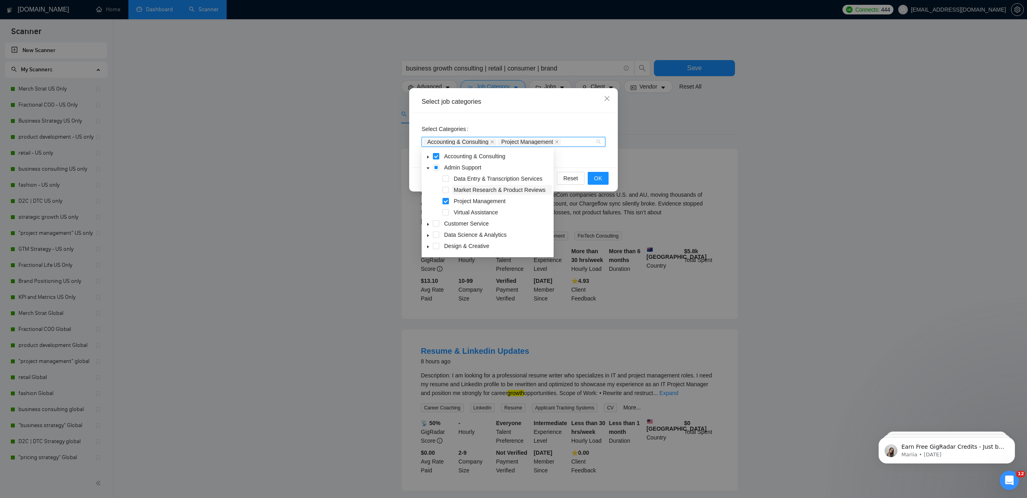
click at [452, 191] on span "Market Research & Product Reviews" at bounding box center [502, 190] width 100 height 10
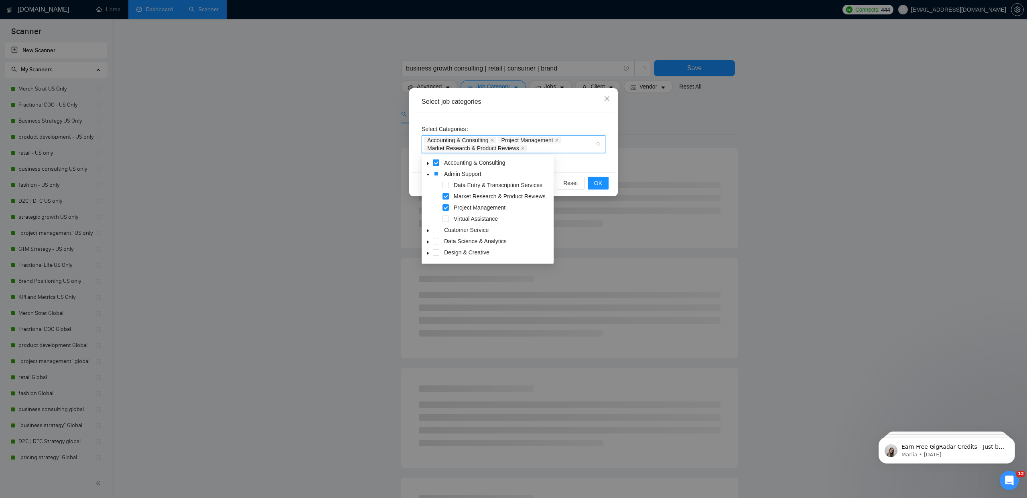
click at [428, 174] on icon "caret-down" at bounding box center [428, 175] width 3 height 2
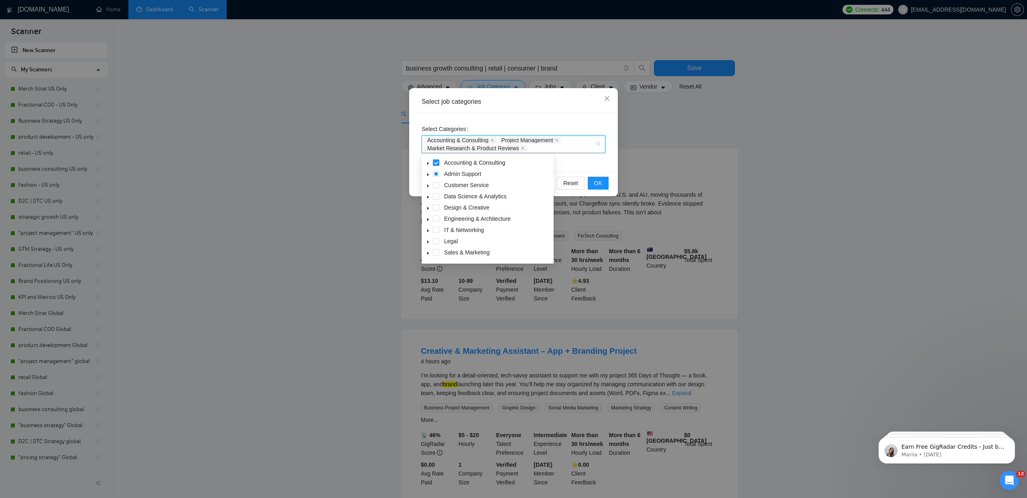
click at [427, 185] on icon "caret-down" at bounding box center [428, 186] width 2 height 3
click at [428, 185] on icon "caret-down" at bounding box center [428, 186] width 3 height 2
click at [425, 164] on span at bounding box center [428, 163] width 10 height 10
click at [446, 174] on span at bounding box center [445, 174] width 6 height 6
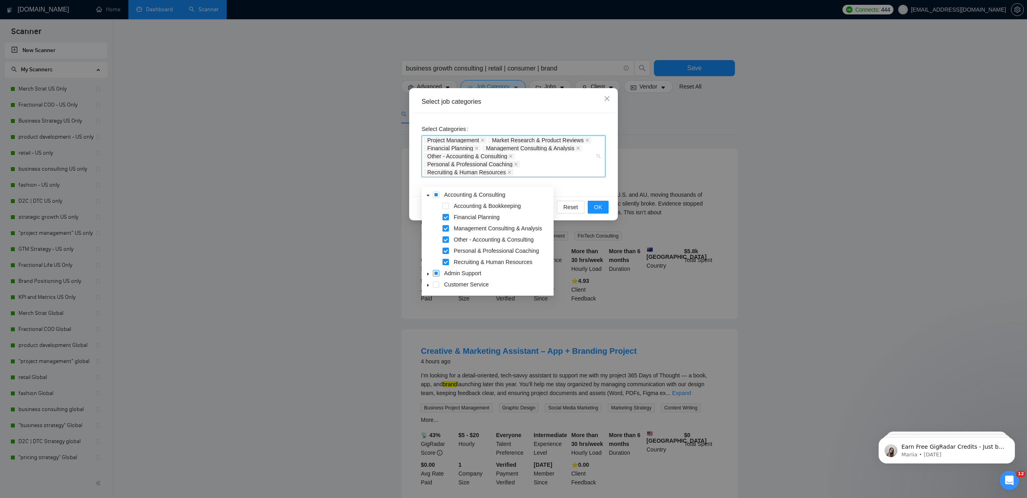
drag, startPoint x: 445, startPoint y: 263, endPoint x: 437, endPoint y: 263, distance: 7.6
click at [444, 263] on span at bounding box center [445, 262] width 6 height 6
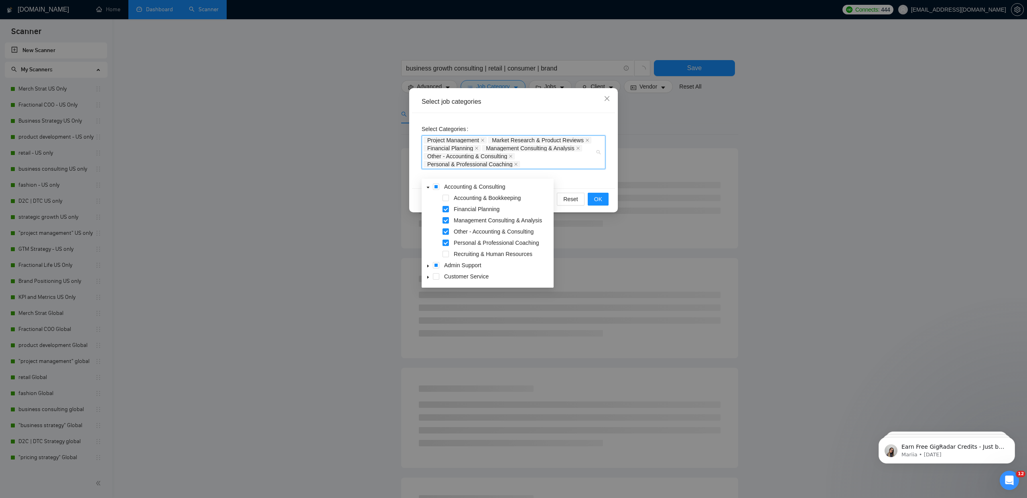
click at [427, 187] on icon "caret-down" at bounding box center [428, 188] width 3 height 2
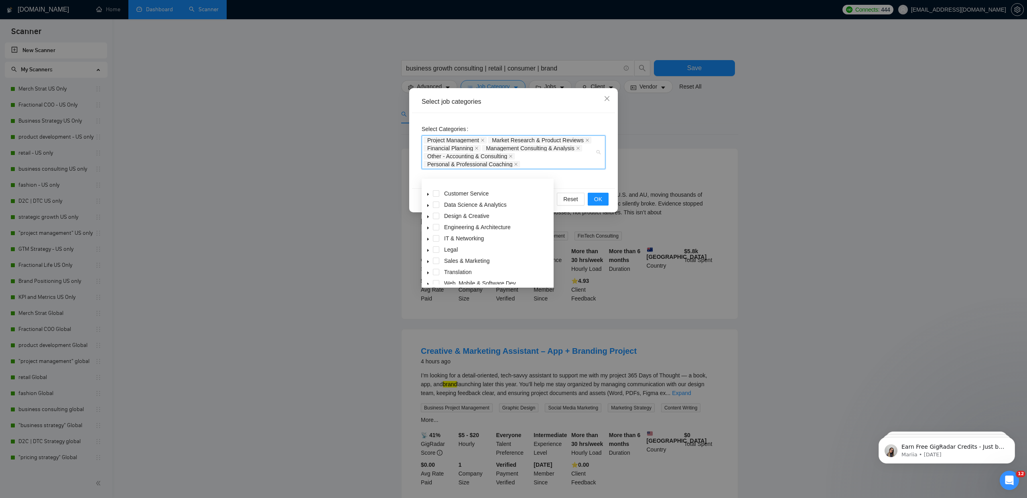
scroll to position [25, 0]
click at [429, 207] on icon "caret-down" at bounding box center [428, 207] width 4 height 4
click at [426, 250] on icon "caret-down" at bounding box center [428, 252] width 4 height 4
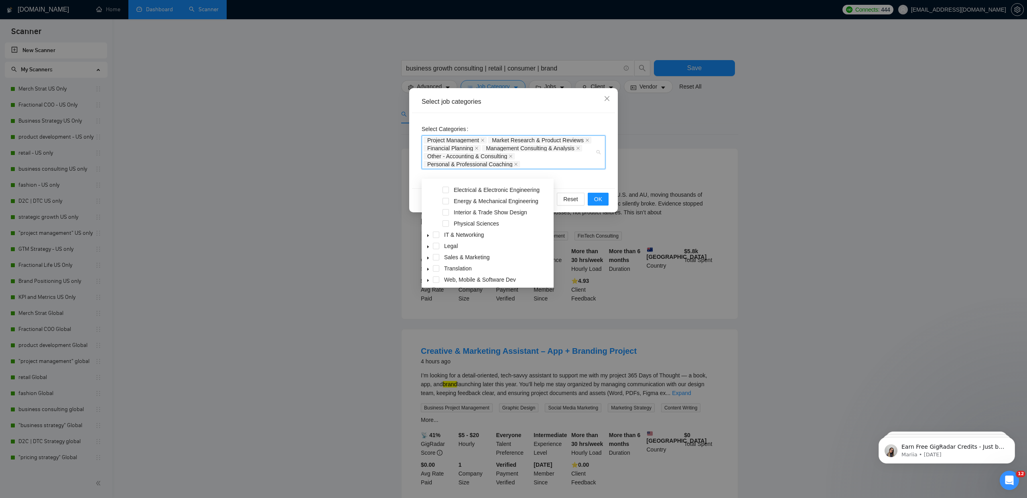
click at [425, 236] on span at bounding box center [428, 235] width 10 height 10
click at [427, 247] on icon "caret-down" at bounding box center [428, 247] width 2 height 3
click at [427, 243] on icon "caret-down" at bounding box center [428, 245] width 4 height 4
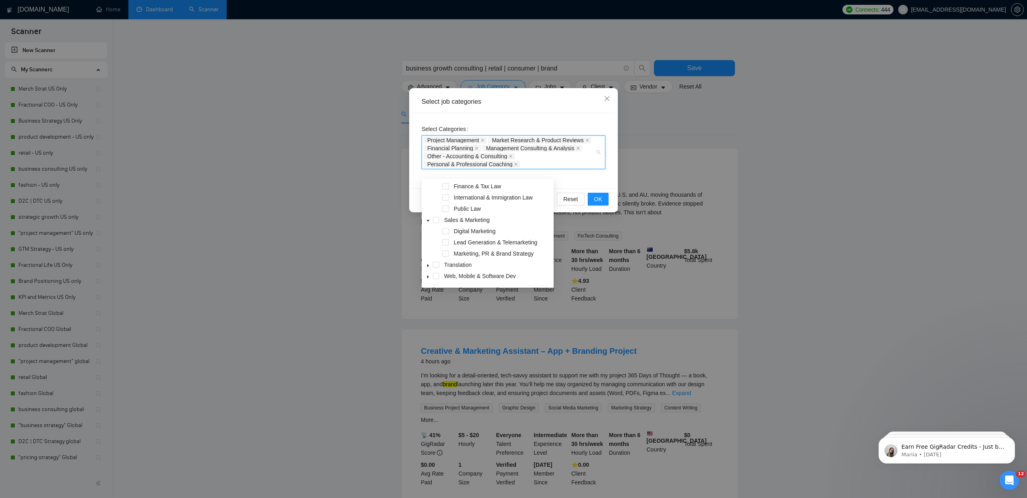
scroll to position [388, 0]
click at [456, 247] on span "Marketing, PR & Brand Strategy" at bounding box center [494, 244] width 80 height 6
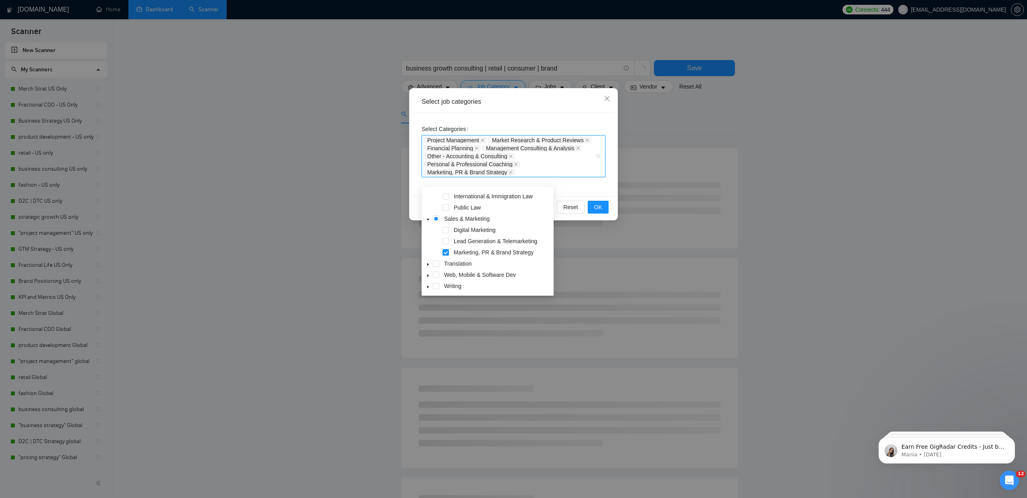
click at [426, 272] on span at bounding box center [428, 275] width 10 height 10
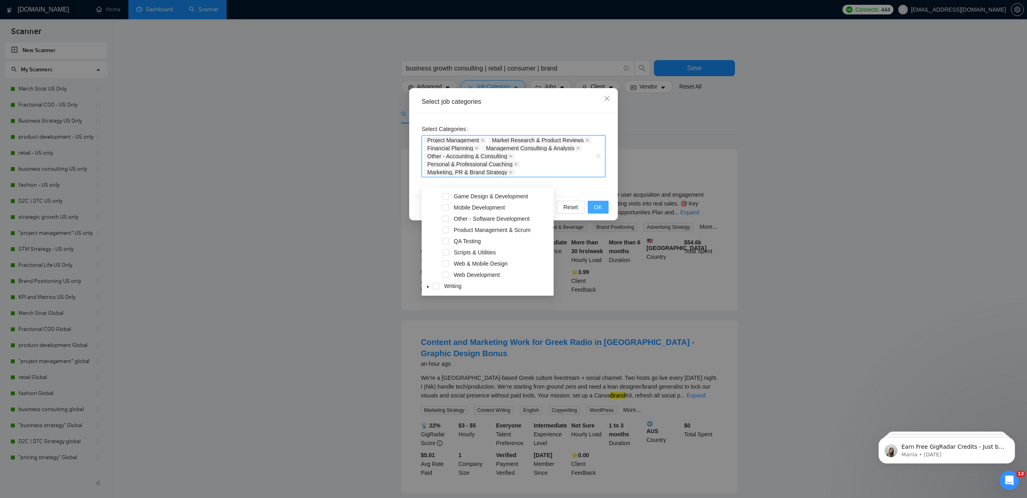
click at [606, 214] on button "OK" at bounding box center [598, 207] width 21 height 13
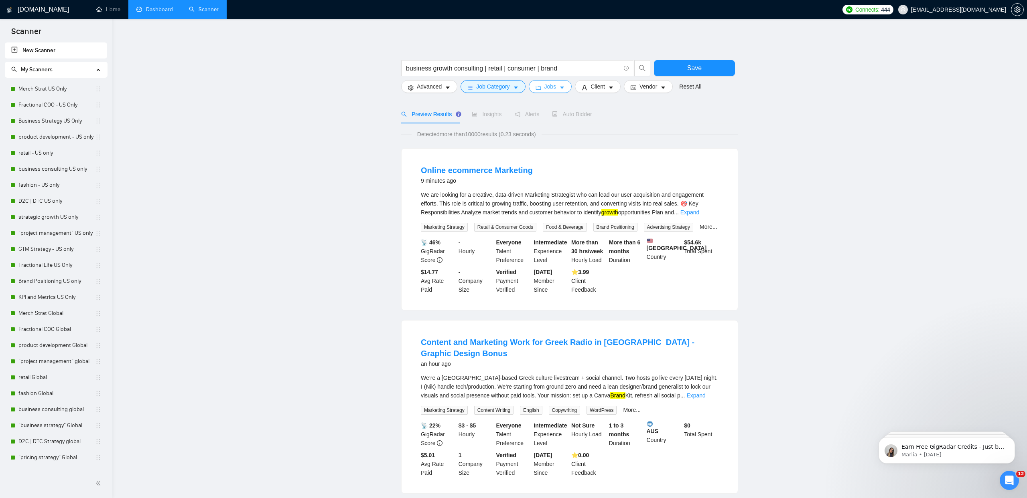
click at [552, 89] on span "Jobs" at bounding box center [550, 86] width 12 height 9
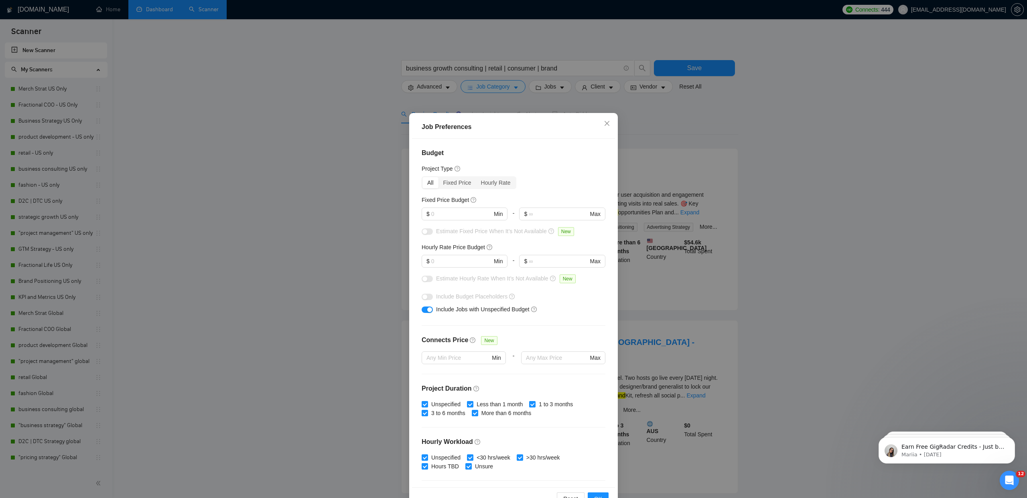
scroll to position [48, 0]
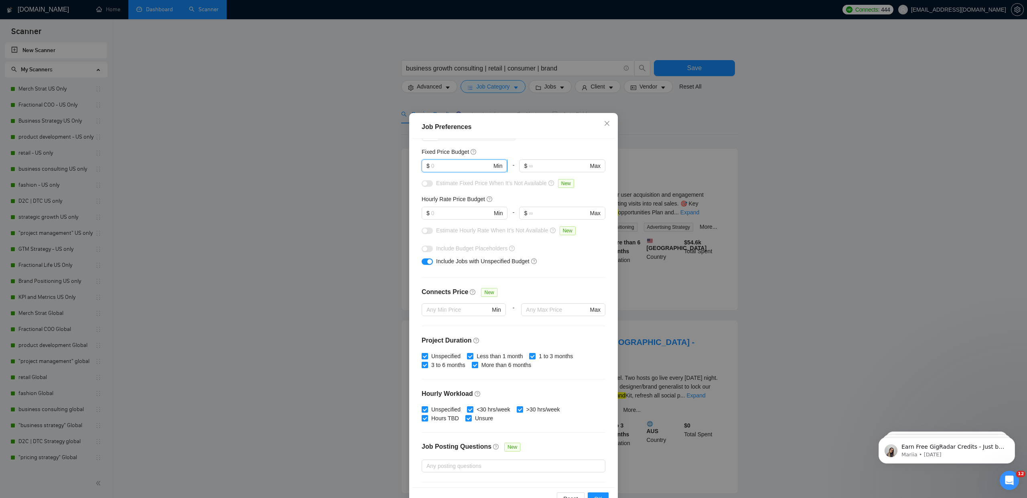
click at [439, 166] on input "text" at bounding box center [461, 166] width 61 height 9
type input "300"
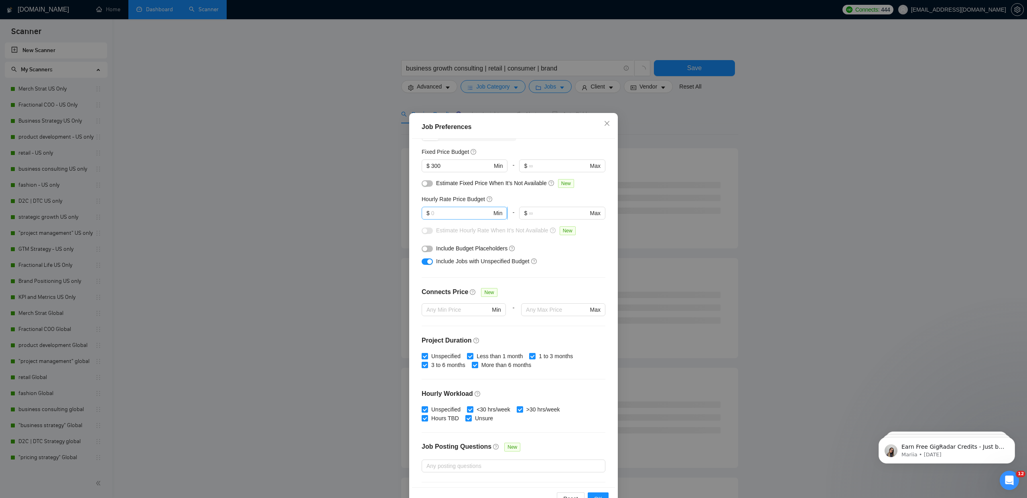
click at [448, 208] on span "$ Min" at bounding box center [463, 213] width 85 height 13
click at [431, 186] on button "button" at bounding box center [426, 183] width 11 height 6
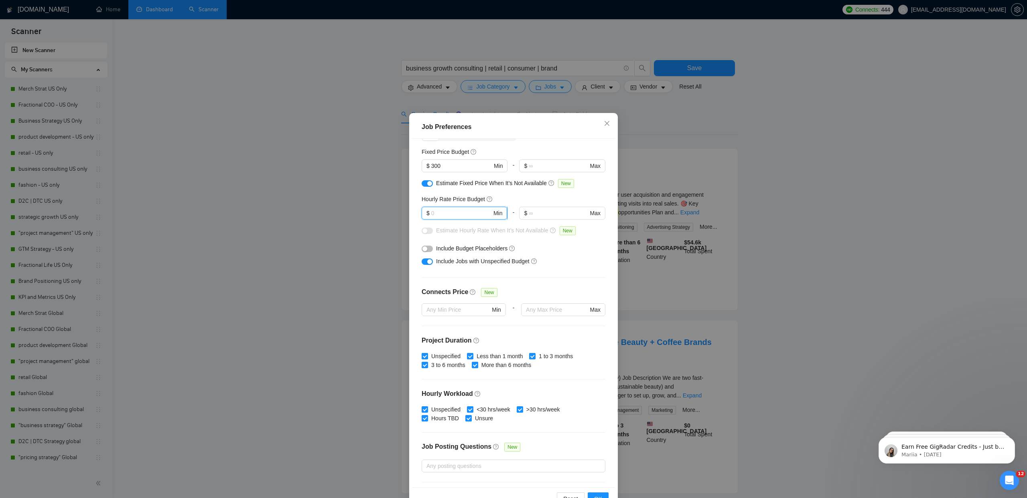
click at [437, 214] on input "text" at bounding box center [461, 213] width 61 height 9
type input "100"
click at [425, 231] on div "button" at bounding box center [424, 231] width 5 height 5
click at [431, 246] on div at bounding box center [426, 248] width 11 height 9
click at [429, 248] on button "button" at bounding box center [426, 249] width 11 height 6
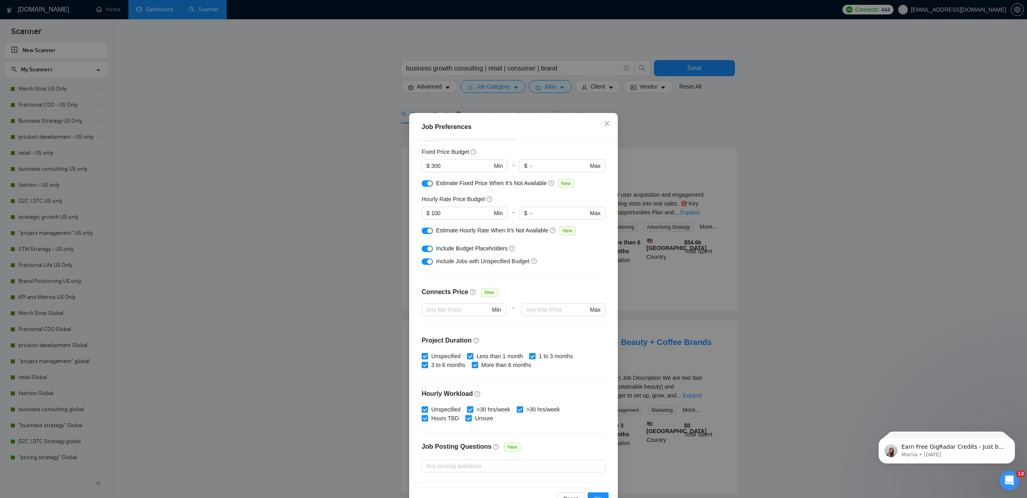
scroll to position [103, 0]
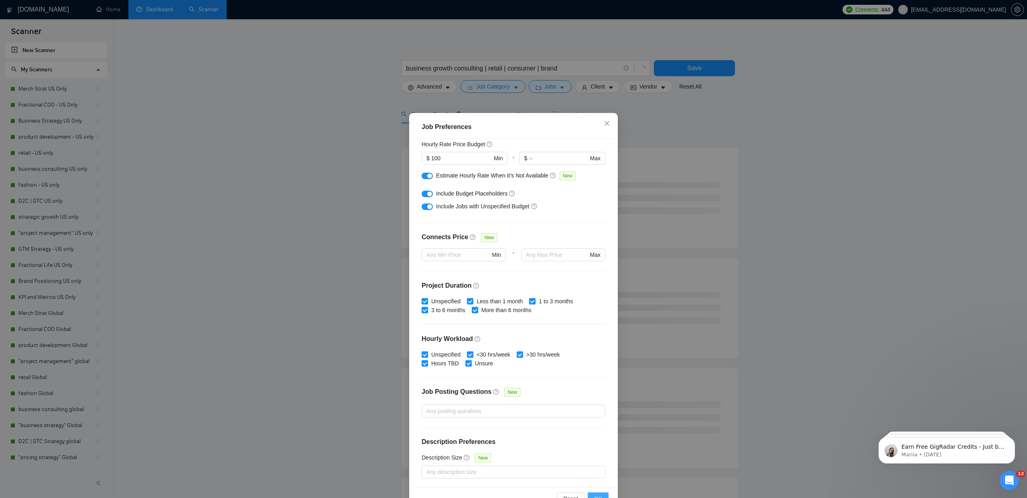
drag, startPoint x: 598, startPoint y: 493, endPoint x: 600, endPoint y: 452, distance: 41.0
click at [598, 493] on button "OK" at bounding box center [598, 499] width 21 height 13
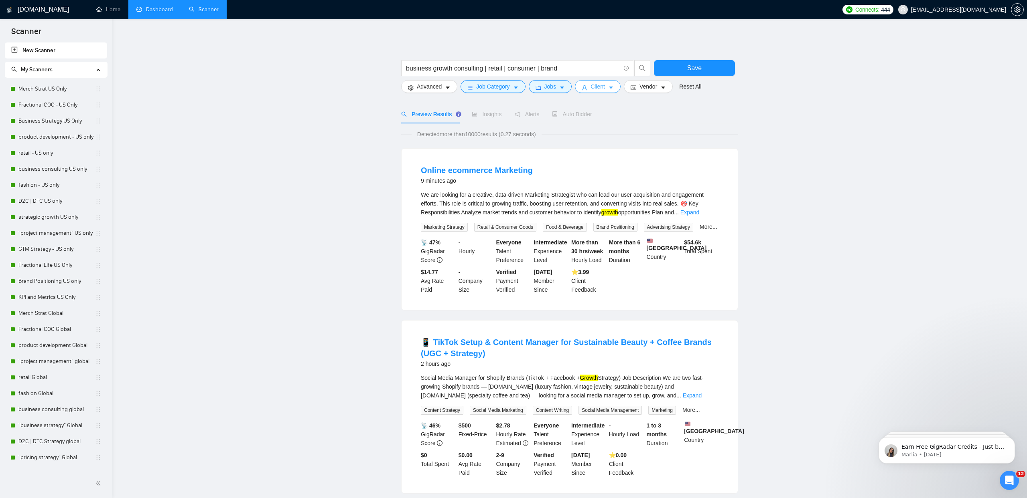
click at [598, 89] on span "Client" at bounding box center [597, 86] width 14 height 9
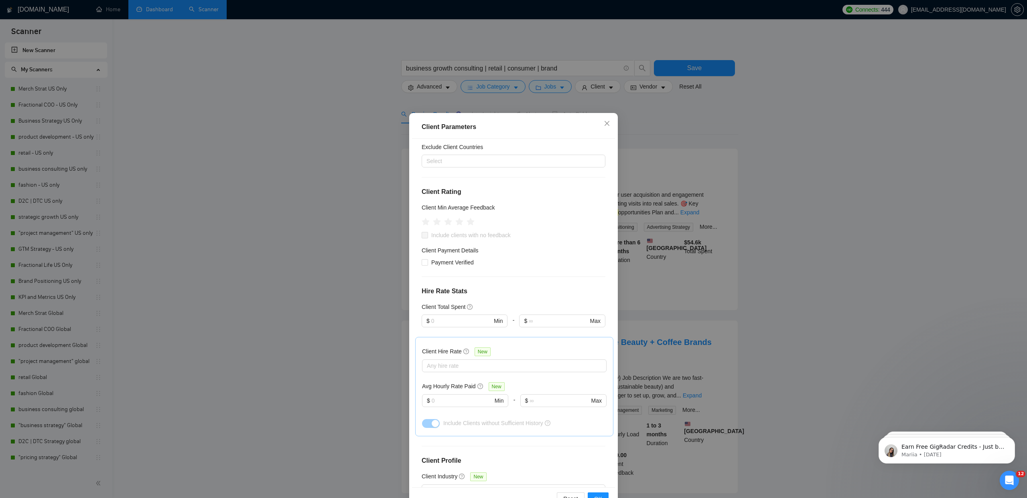
scroll to position [151, 0]
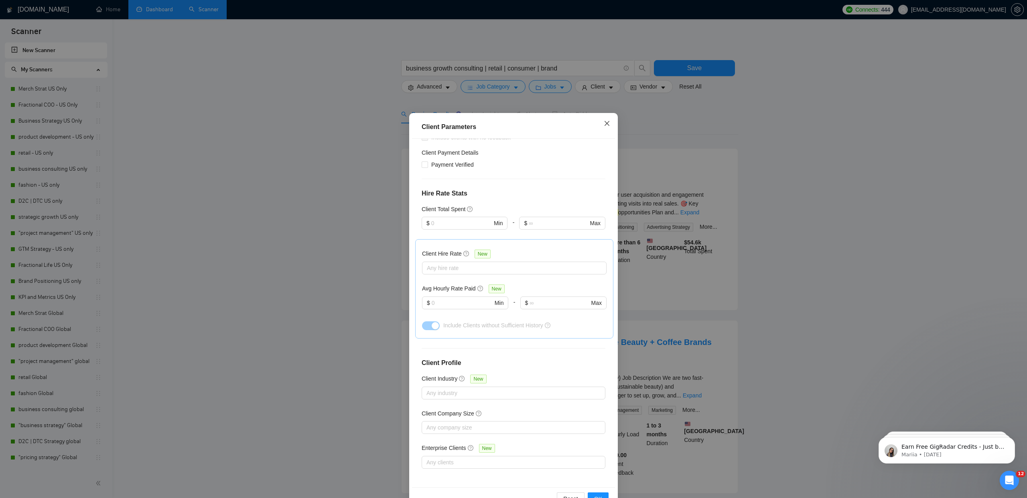
click at [606, 122] on icon "close" at bounding box center [607, 123] width 6 height 6
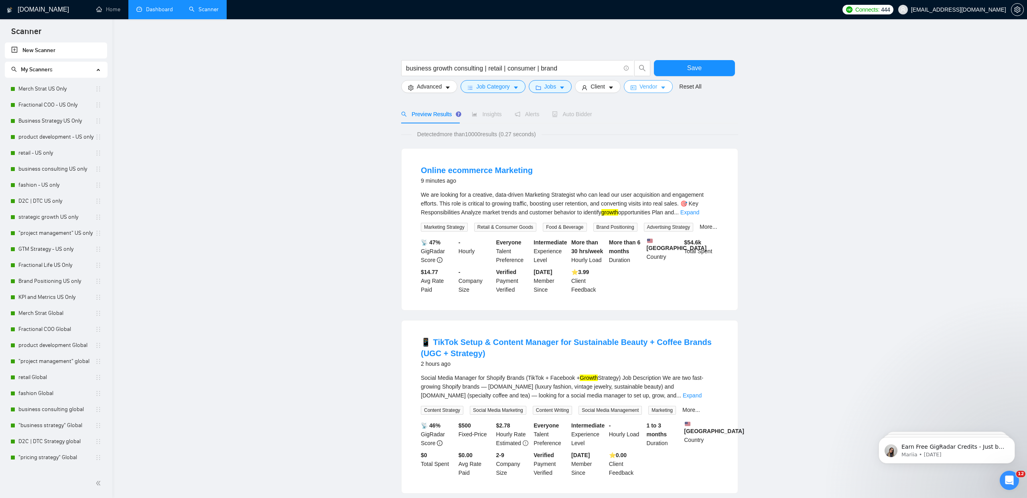
click at [657, 85] on span "Vendor" at bounding box center [648, 86] width 18 height 9
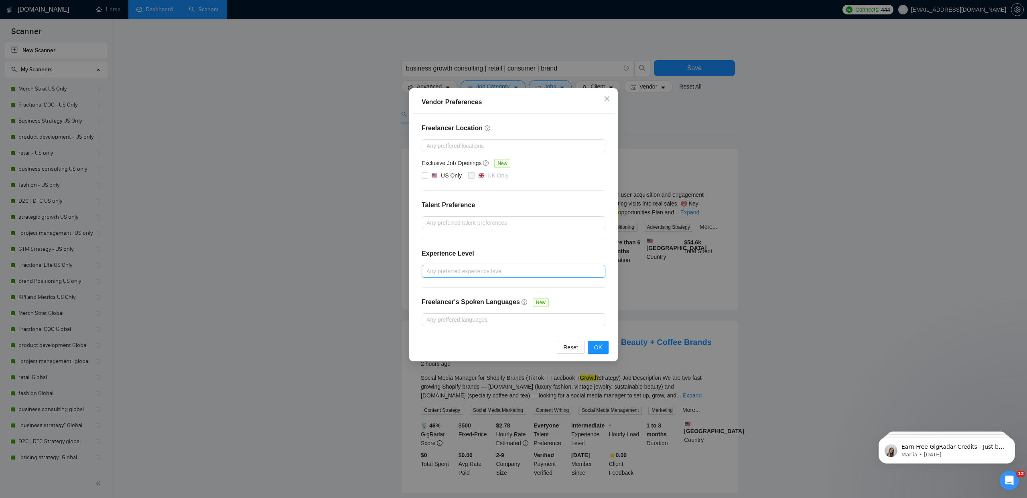
click at [494, 269] on div at bounding box center [509, 272] width 172 height 10
drag, startPoint x: 448, startPoint y: 302, endPoint x: 444, endPoint y: 312, distance: 10.5
click at [448, 302] on span "Intermediate" at bounding box center [451, 300] width 31 height 6
click at [432, 302] on input "Intermediate" at bounding box center [429, 300] width 6 height 6
checkbox input "true"
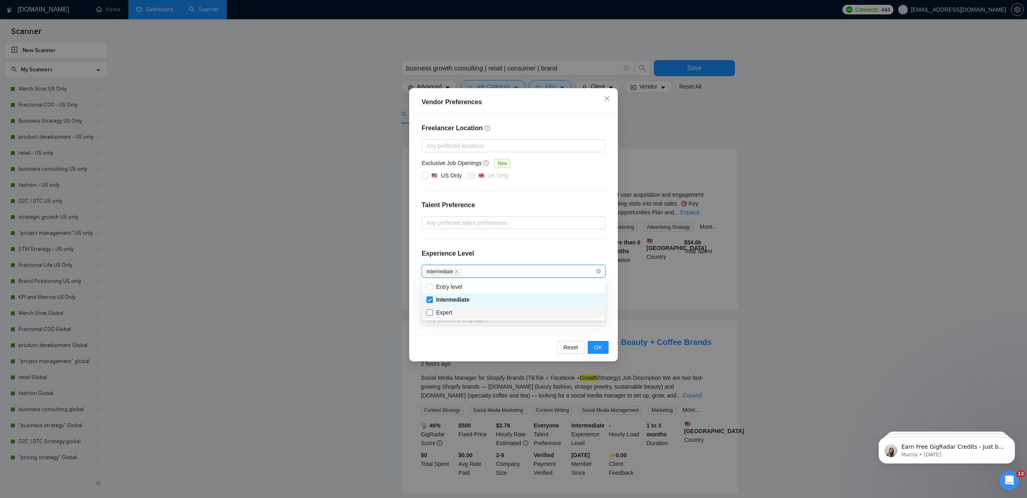
click at [445, 313] on span "Expert" at bounding box center [444, 313] width 16 height 6
click at [432, 313] on input "Expert" at bounding box center [429, 313] width 6 height 6
checkbox input "true"
click at [592, 347] on button "OK" at bounding box center [598, 347] width 21 height 13
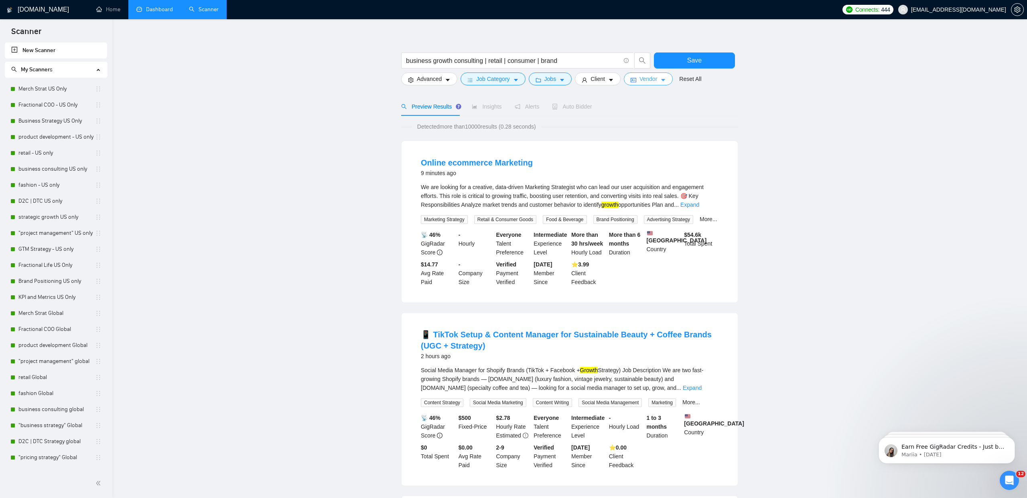
scroll to position [6, 0]
click at [588, 107] on span "Auto Bidder" at bounding box center [572, 108] width 40 height 6
click at [681, 62] on button "Save" at bounding box center [694, 61] width 81 height 16
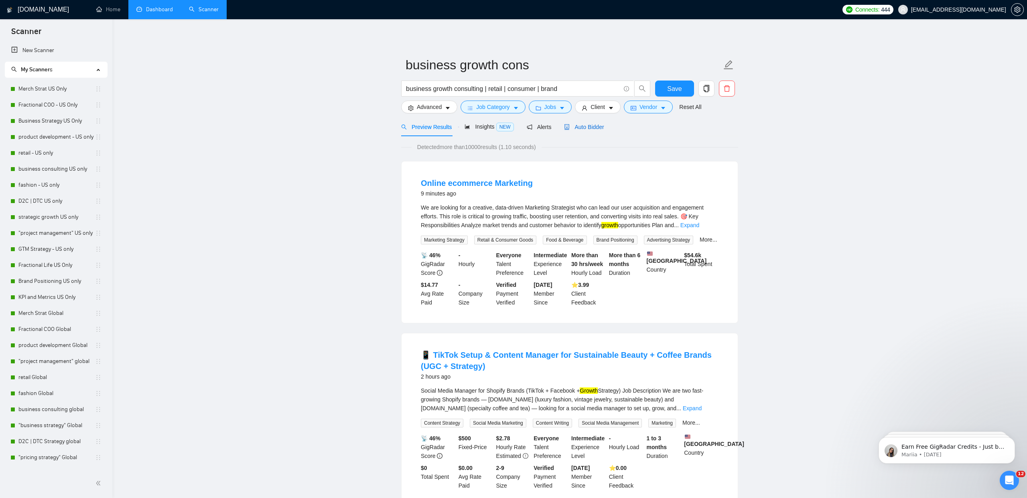
click at [600, 129] on span "Auto Bidder" at bounding box center [584, 127] width 40 height 6
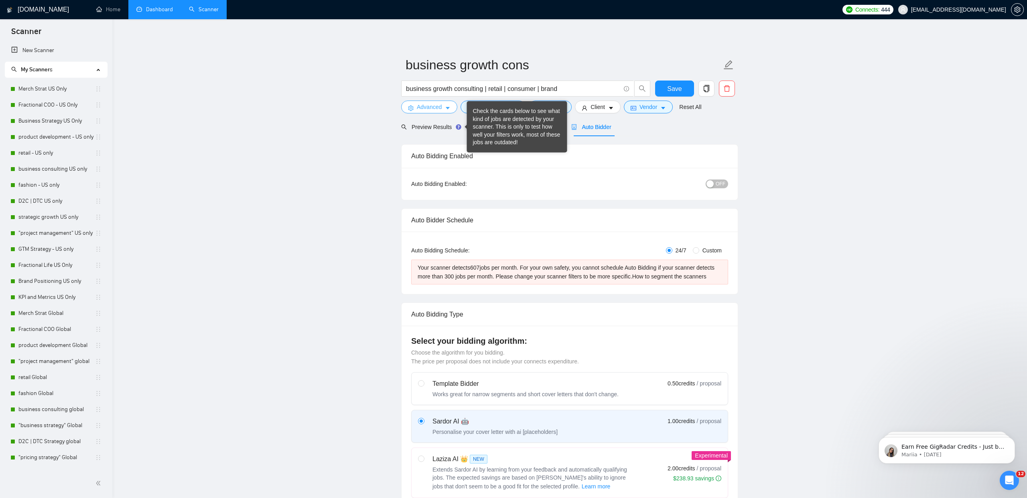
click at [419, 108] on span "Advanced" at bounding box center [429, 107] width 25 height 9
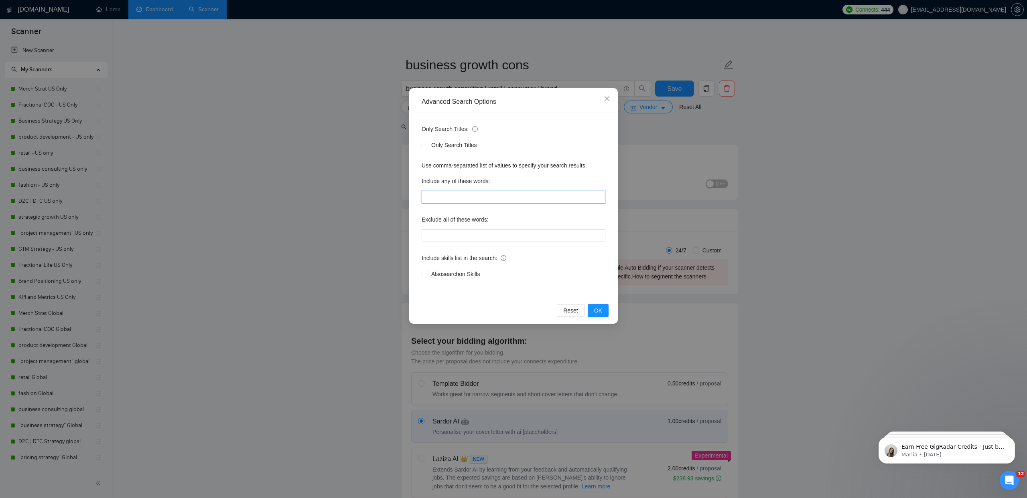
click at [455, 195] on input "text" at bounding box center [513, 197] width 184 height 13
paste input "Business growth consulting focused on retail and consumer brands. We scale smar…"
type input "Business growth consulting focused on retail and consumer brands. We scale smar…"
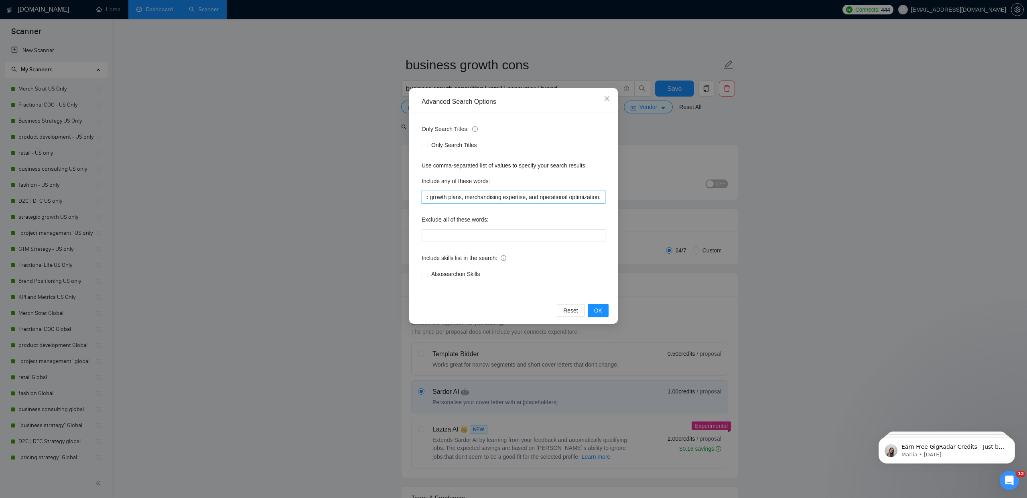
click at [530, 198] on input "Business growth consulting focused on retail and consumer brands. We scale smar…" at bounding box center [513, 197] width 184 height 13
click at [598, 197] on input "Business growth consulting focused on retail and consumer brands. We scale smar…" at bounding box center [513, 197] width 184 height 13
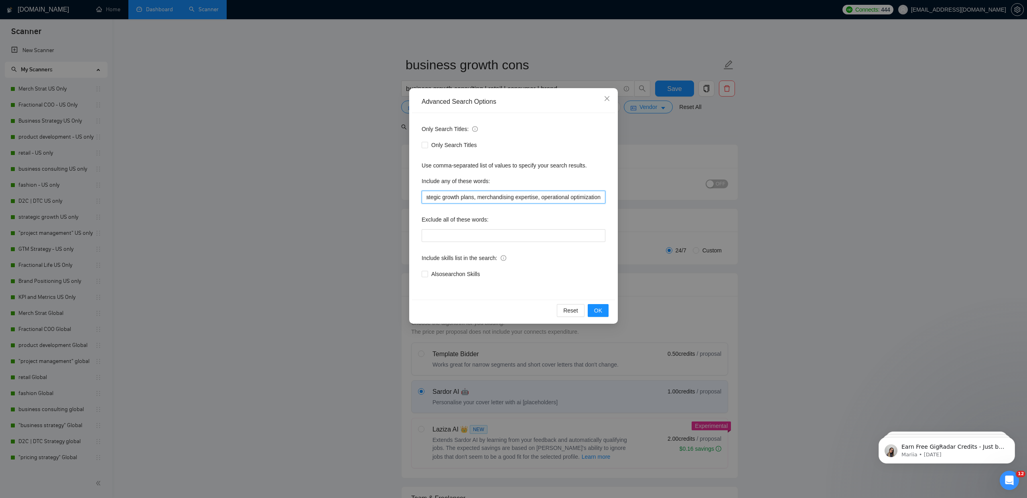
click at [535, 197] on input "Business growth consulting focused on retail and consumer brands. We scale smar…" at bounding box center [513, 197] width 184 height 13
click at [591, 310] on button "OK" at bounding box center [598, 310] width 21 height 13
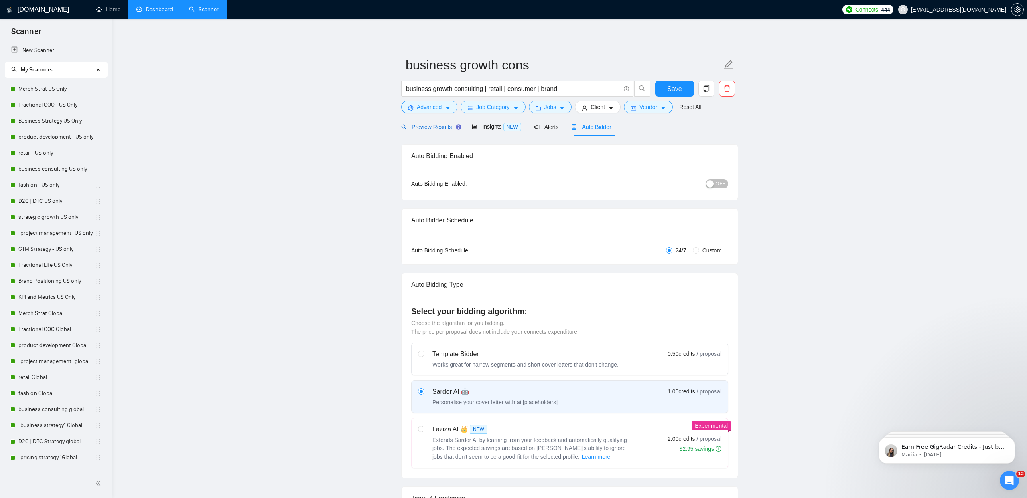
click at [438, 127] on span "Preview Results" at bounding box center [430, 127] width 58 height 6
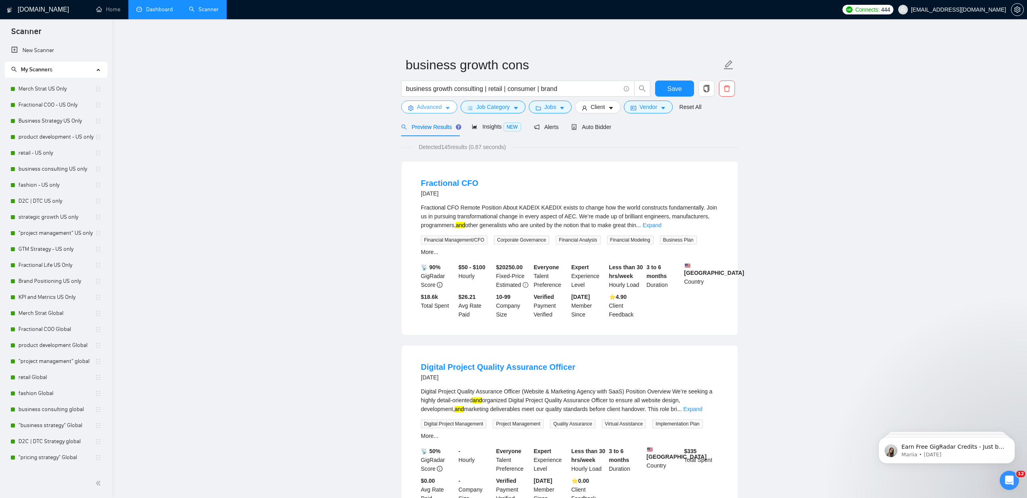
click at [425, 108] on span "Advanced" at bounding box center [429, 107] width 25 height 9
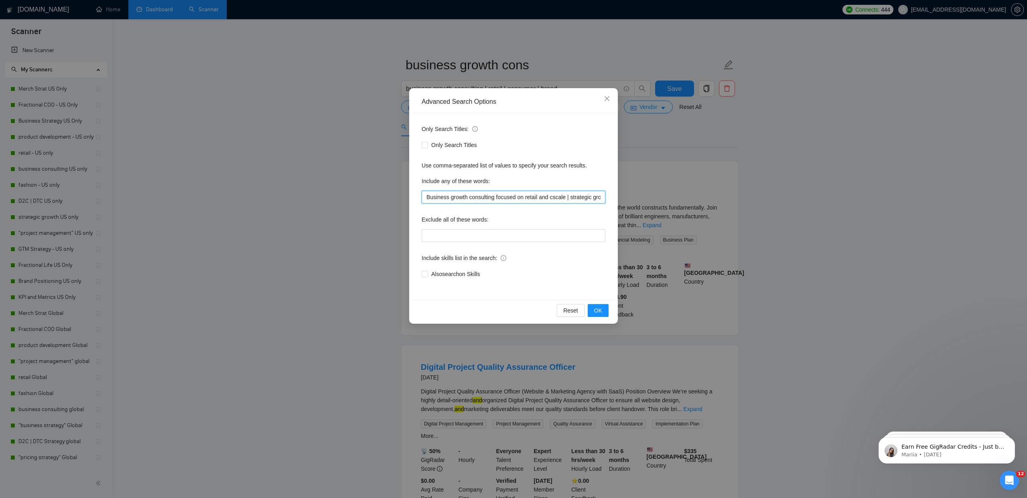
drag, startPoint x: 571, startPoint y: 197, endPoint x: 296, endPoint y: 195, distance: 275.9
click at [296, 195] on div "Advanced Search Options Only Search Titles: Only Search Titles Use comma-separa…" at bounding box center [513, 249] width 1027 height 498
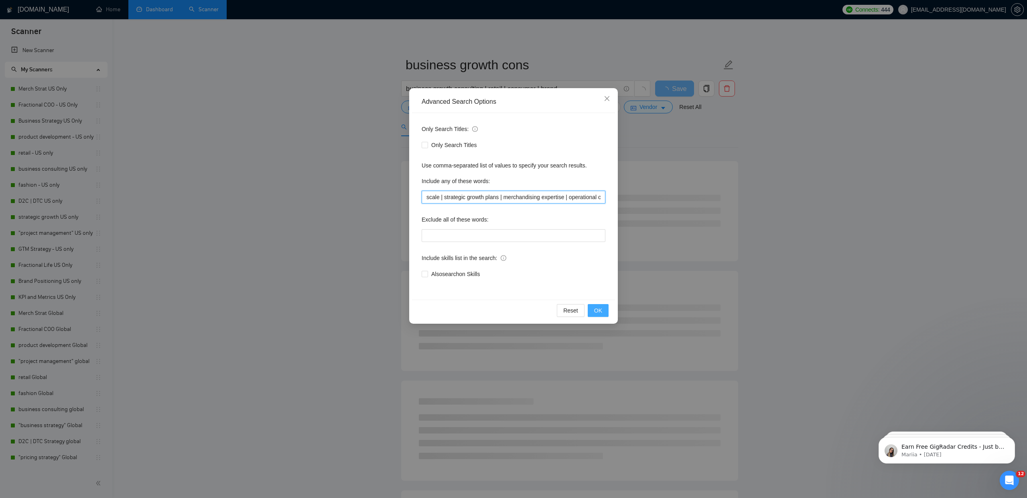
type input "scale | strategic growth plans | merchandising expertise | operational optimiza…"
click at [598, 310] on span "OK" at bounding box center [598, 310] width 8 height 9
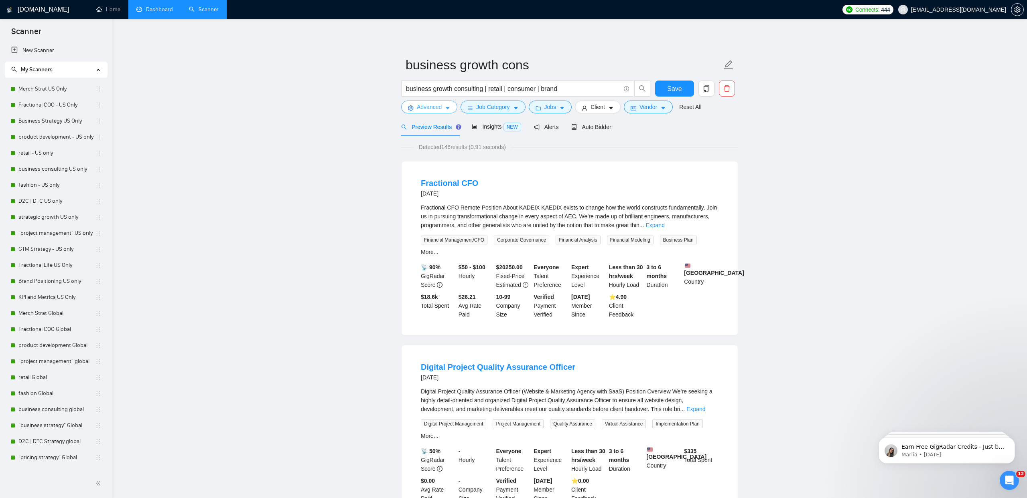
click at [430, 110] on span "Advanced" at bounding box center [429, 107] width 25 height 9
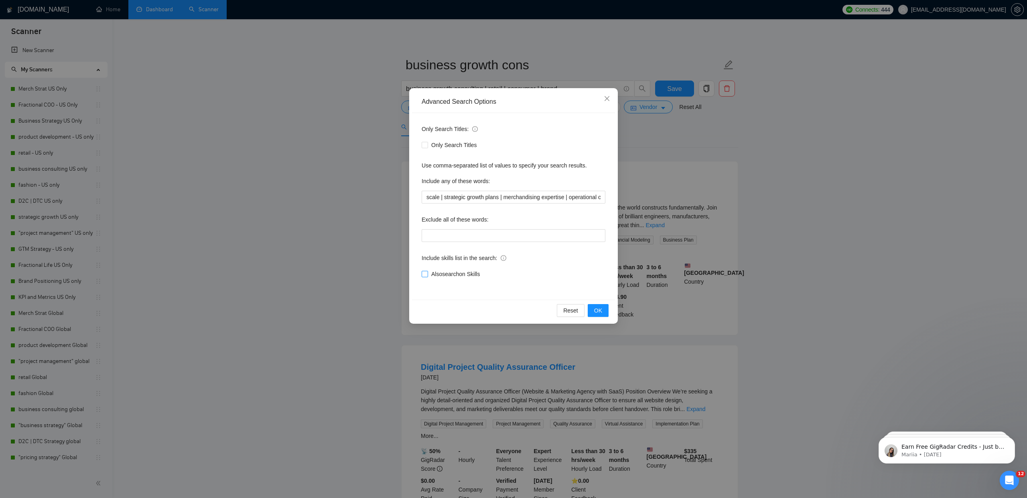
click at [444, 276] on span "Also search on Skills" at bounding box center [455, 274] width 55 height 9
click at [427, 276] on input "Also search on Skills" at bounding box center [424, 274] width 6 height 6
checkbox input "true"
click at [603, 312] on button "OK" at bounding box center [598, 310] width 21 height 13
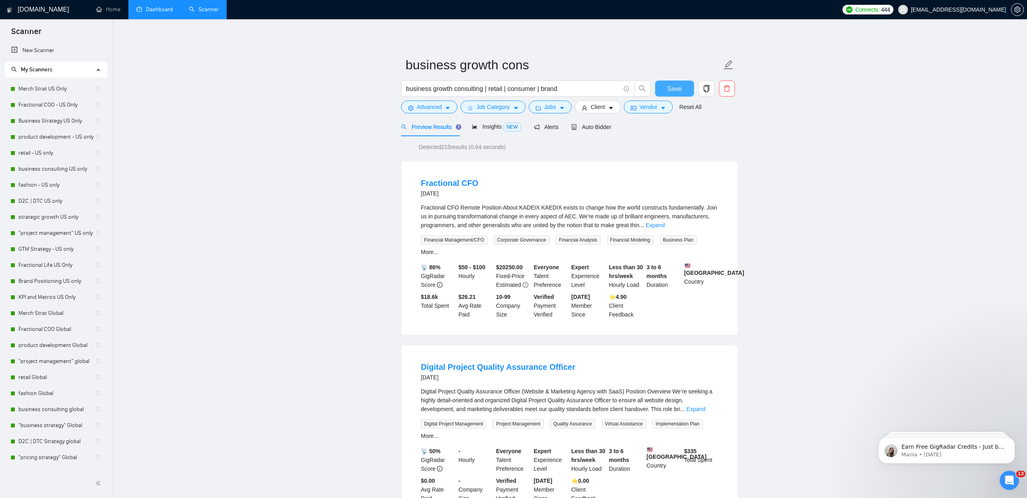
click at [672, 91] on span "Save" at bounding box center [674, 89] width 14 height 10
click at [553, 64] on input "business growth cons" at bounding box center [563, 65] width 316 height 20
type input "business growth consulting global"
click at [596, 127] on span "Auto Bidder" at bounding box center [591, 127] width 40 height 6
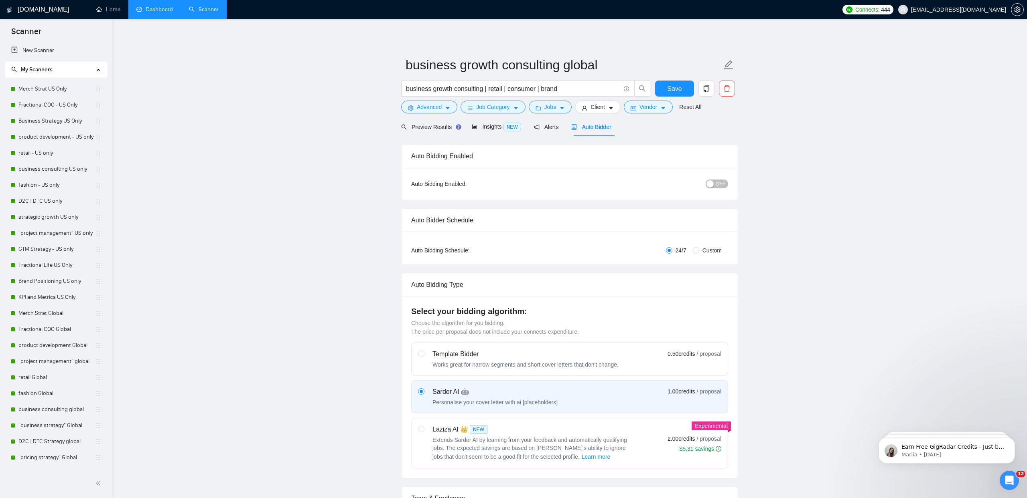
click at [721, 186] on span "OFF" at bounding box center [720, 184] width 10 height 9
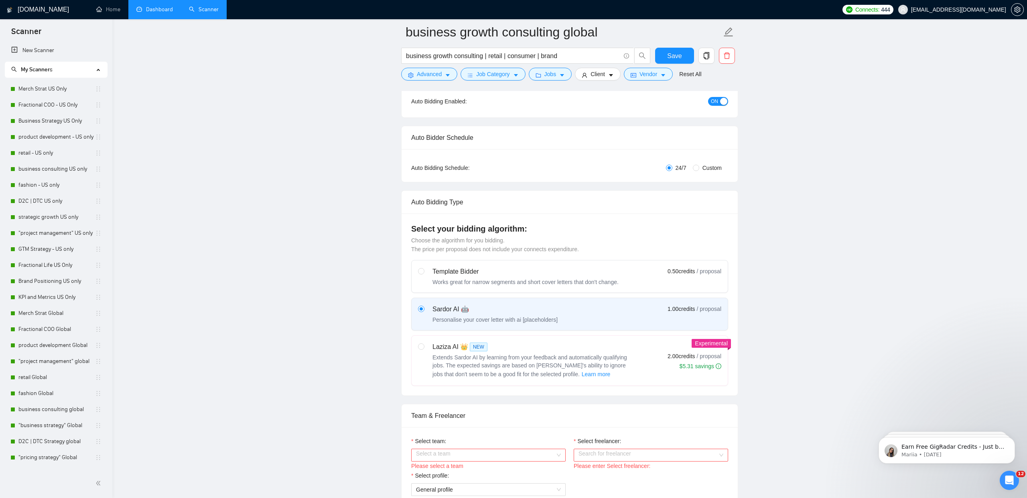
scroll to position [109, 0]
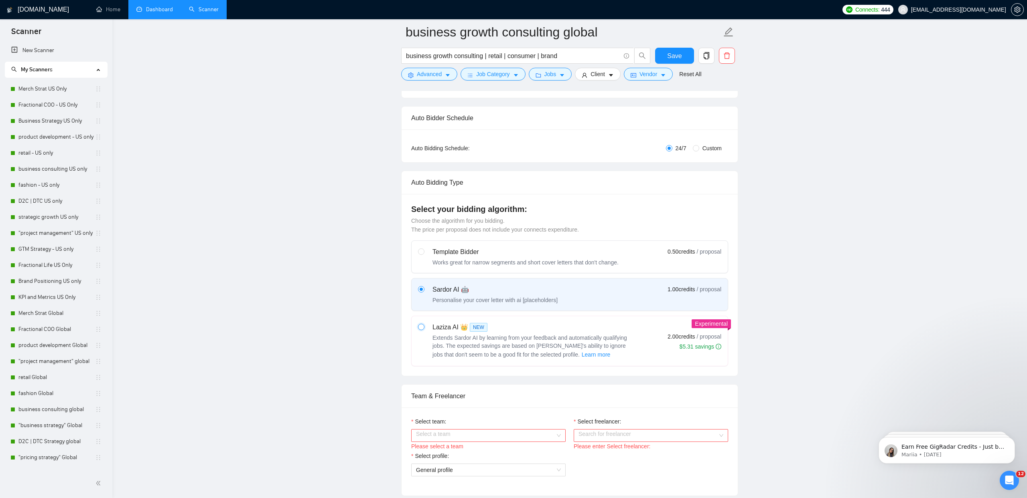
click at [423, 329] on input "radio" at bounding box center [421, 327] width 6 height 6
radio input "true"
radio input "false"
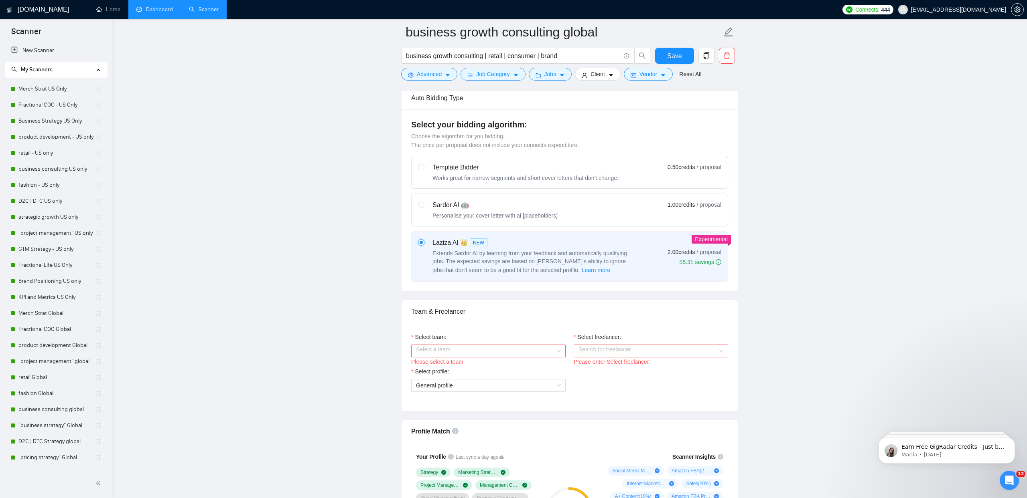
scroll to position [288, 0]
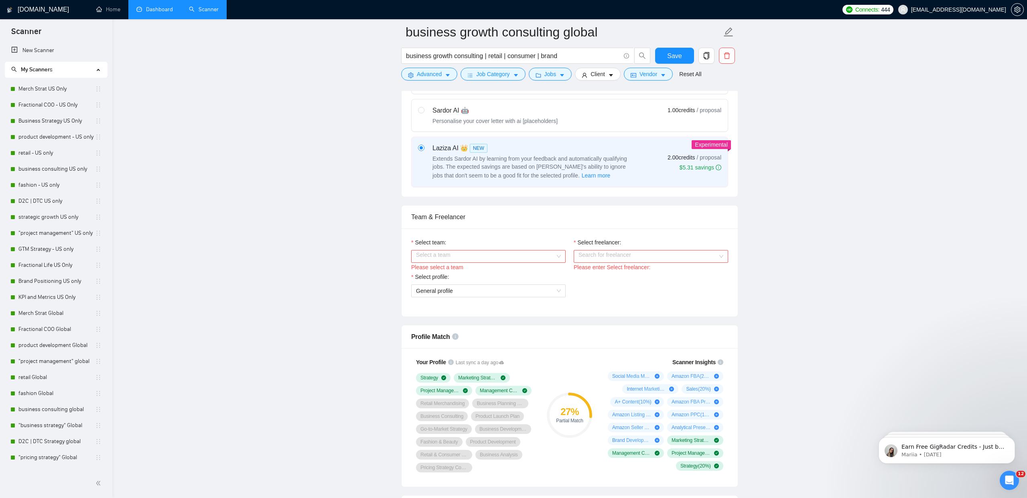
click at [438, 258] on input "Select team:" at bounding box center [485, 257] width 139 height 12
click at [436, 272] on div "[PERSON_NAME] | Plan + Pivot Collective" at bounding box center [488, 272] width 145 height 9
click at [617, 260] on input "Select freelancer:" at bounding box center [647, 257] width 139 height 12
drag, startPoint x: 614, startPoint y: 271, endPoint x: 525, endPoint y: 288, distance: 91.3
click at [614, 271] on span "[PERSON_NAME]" at bounding box center [601, 272] width 46 height 6
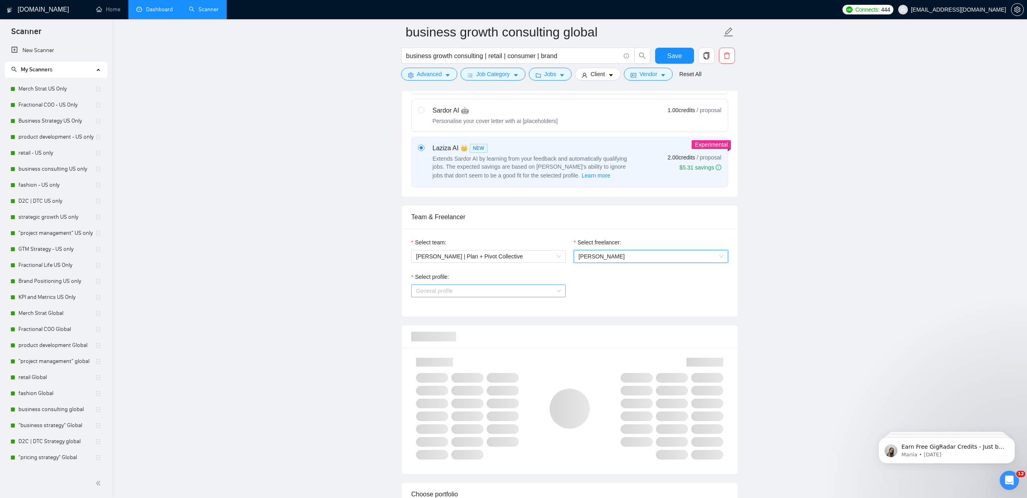
click at [515, 288] on span "General profile" at bounding box center [488, 291] width 145 height 12
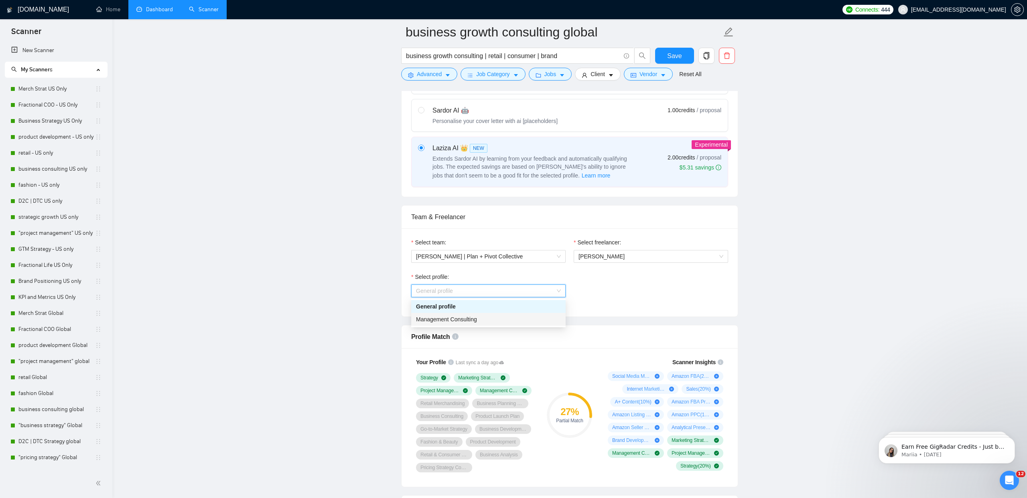
click at [490, 319] on div "Management Consulting" at bounding box center [488, 319] width 145 height 9
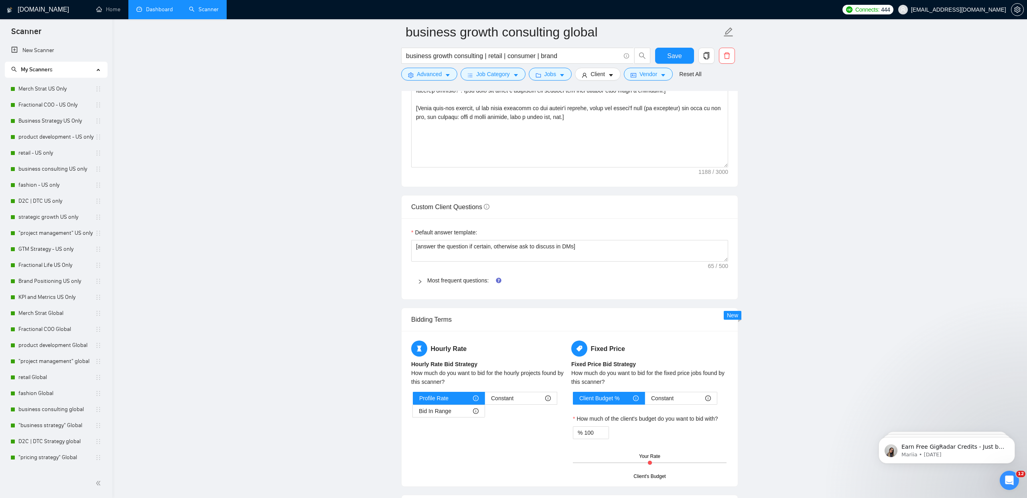
scroll to position [1026, 0]
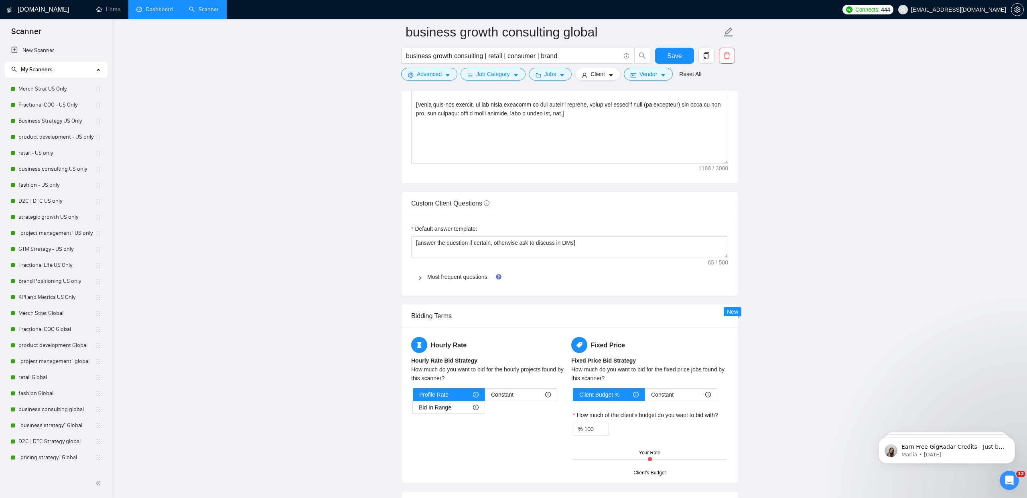
click at [424, 285] on div "Most frequent questions:" at bounding box center [569, 277] width 317 height 18
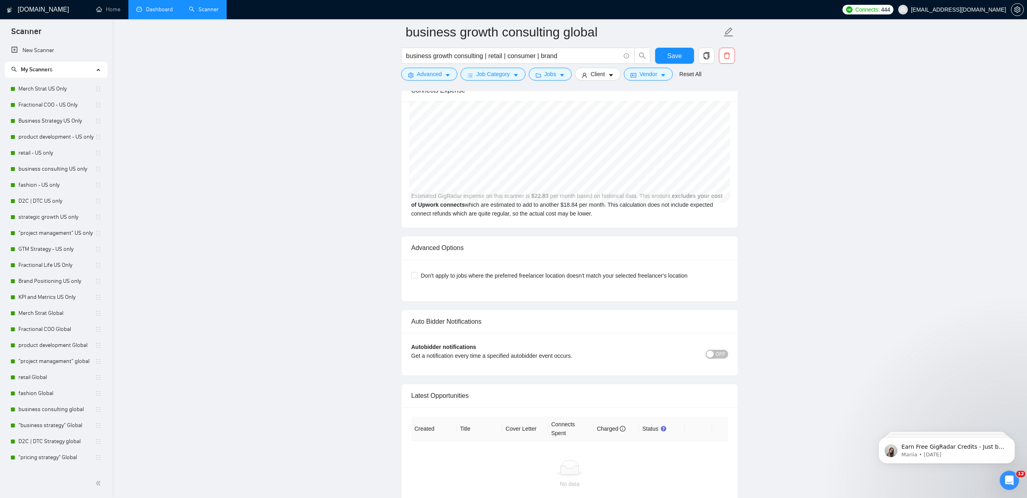
scroll to position [2045, 0]
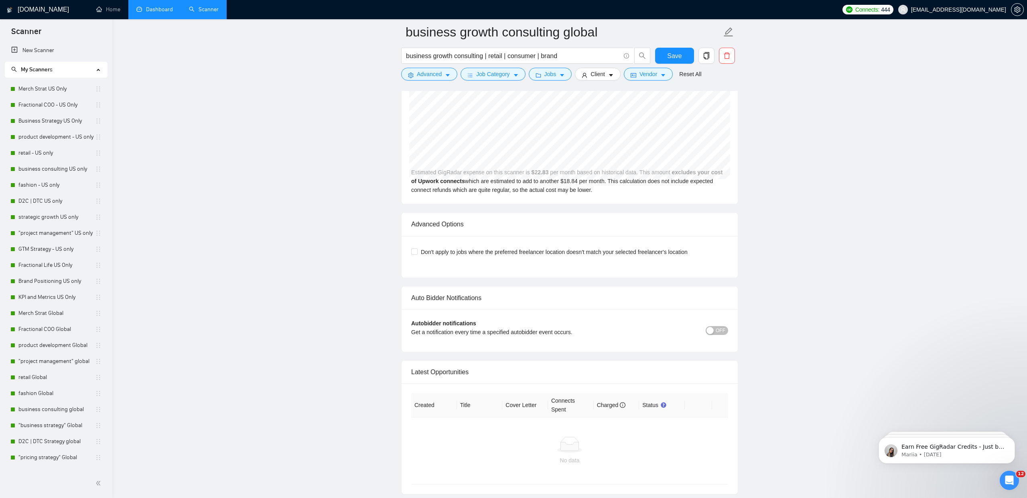
click at [726, 329] on button "OFF" at bounding box center [716, 330] width 22 height 9
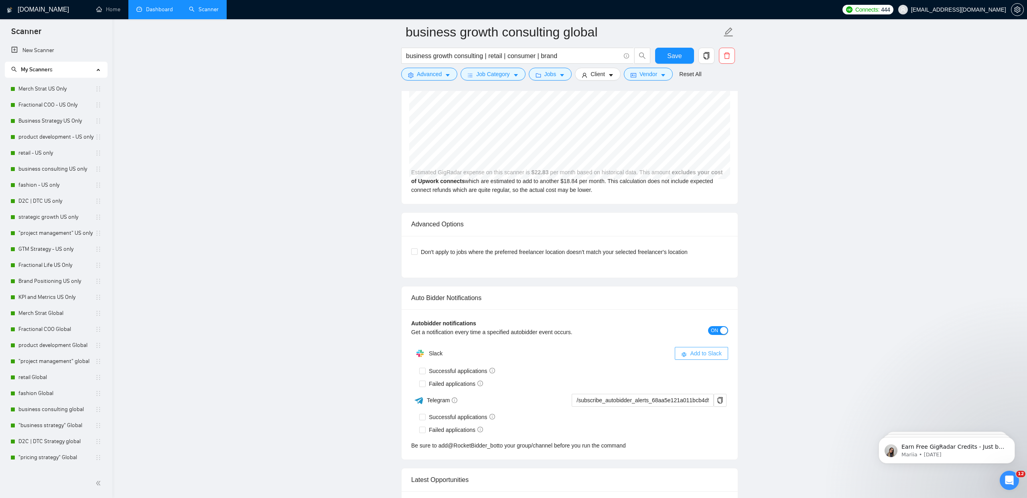
click at [719, 354] on span "Add to Slack" at bounding box center [706, 353] width 32 height 9
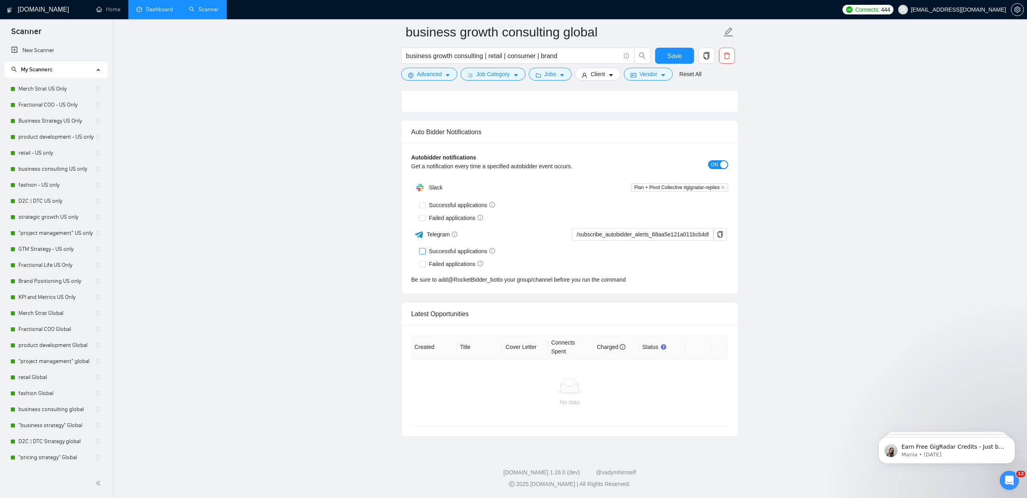
scroll to position [1865, 0]
click at [424, 205] on input "Successful applications" at bounding box center [422, 206] width 6 height 6
checkbox input "true"
click at [423, 219] on input "Failed applications" at bounding box center [422, 218] width 6 height 6
checkbox input "true"
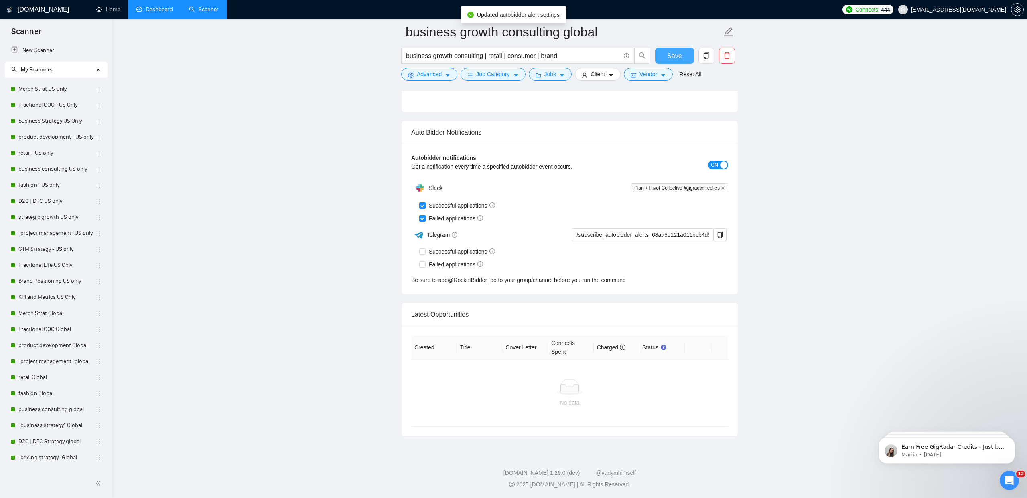
drag, startPoint x: 672, startPoint y: 50, endPoint x: 532, endPoint y: 117, distance: 155.0
click at [672, 50] on button "Save" at bounding box center [674, 56] width 39 height 16
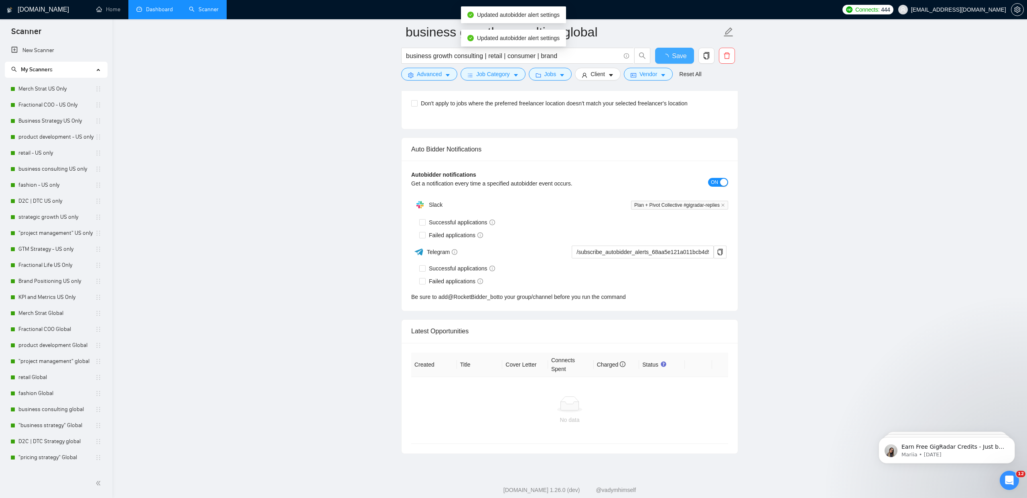
checkbox input "true"
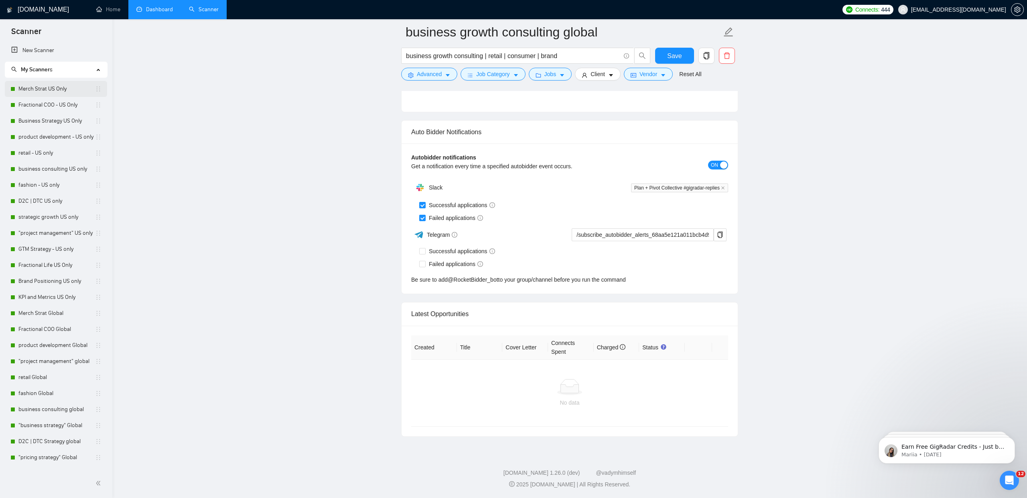
click at [60, 89] on link "Merch Strat US Only" at bounding box center [56, 89] width 77 height 16
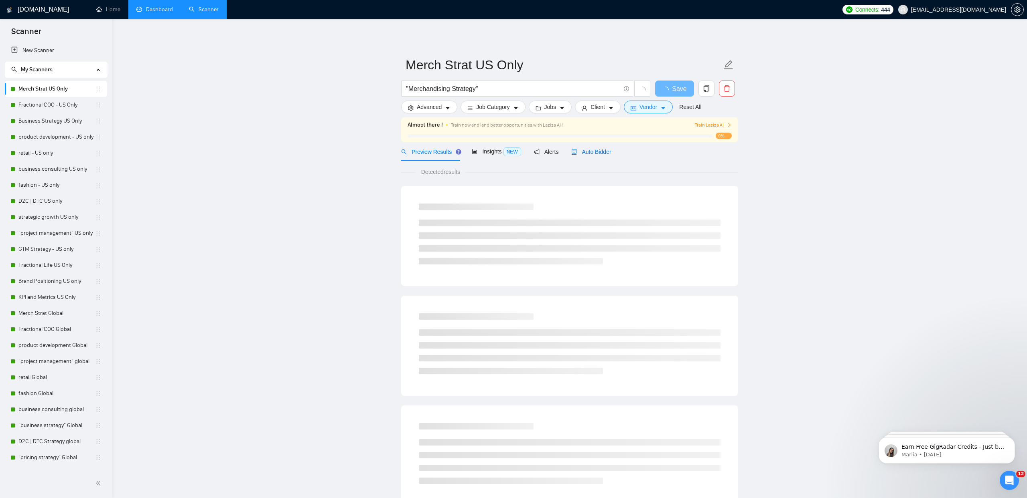
click at [588, 153] on span "Auto Bidder" at bounding box center [591, 152] width 40 height 6
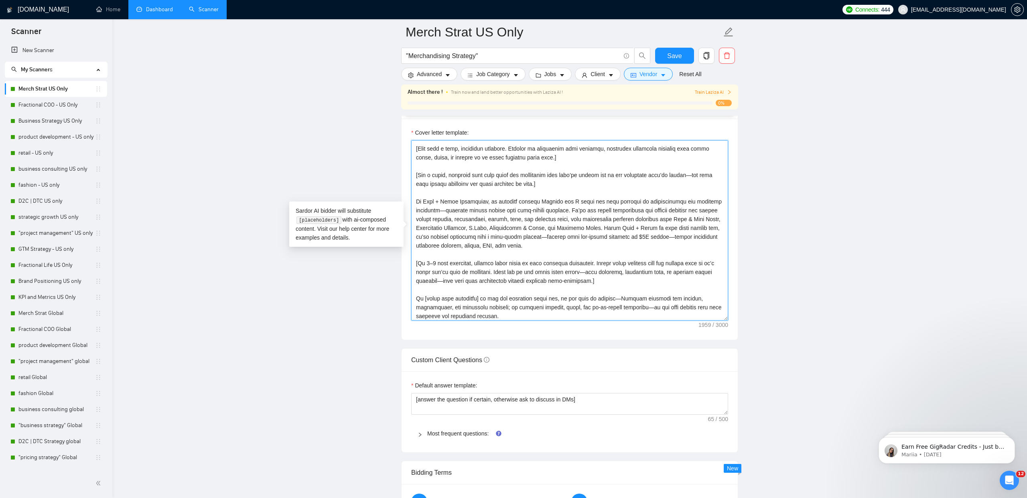
scroll to position [106, 0]
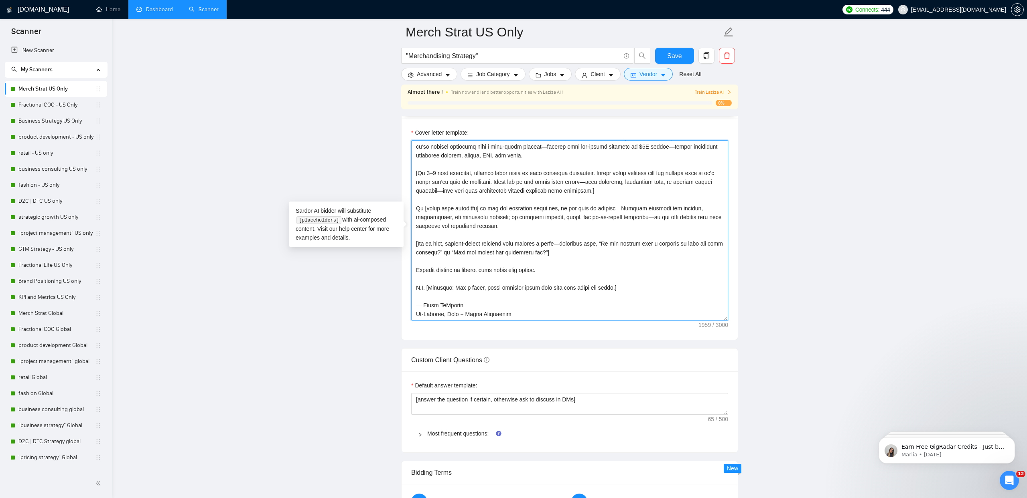
drag, startPoint x: 414, startPoint y: 144, endPoint x: 487, endPoint y: 354, distance: 222.1
click at [487, 354] on form "Auto Bidding Enabled Auto Bidding Enabled: ON Auto Bidder Schedule Auto Bidding…" at bounding box center [569, 282] width 337 height 2000
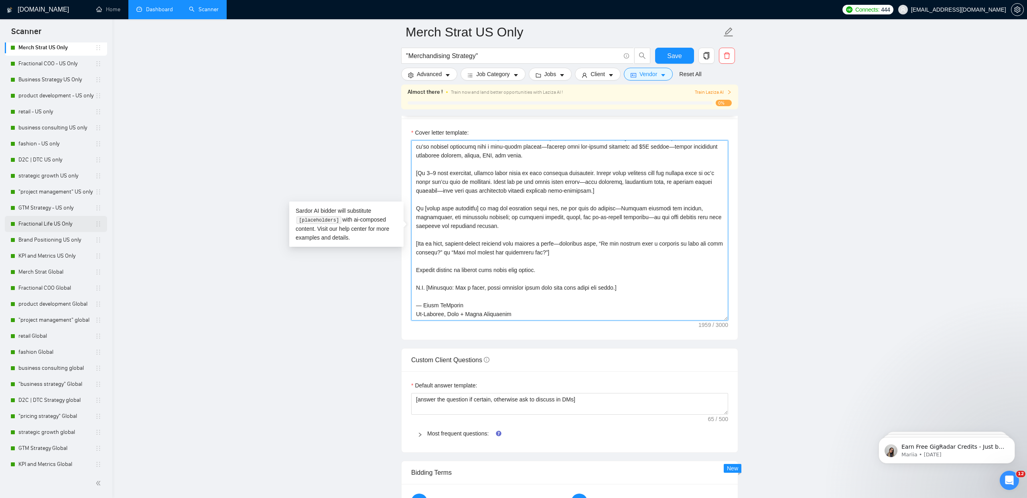
scroll to position [93, 0]
click at [34, 458] on link "business growth cons" at bounding box center [56, 461] width 77 height 16
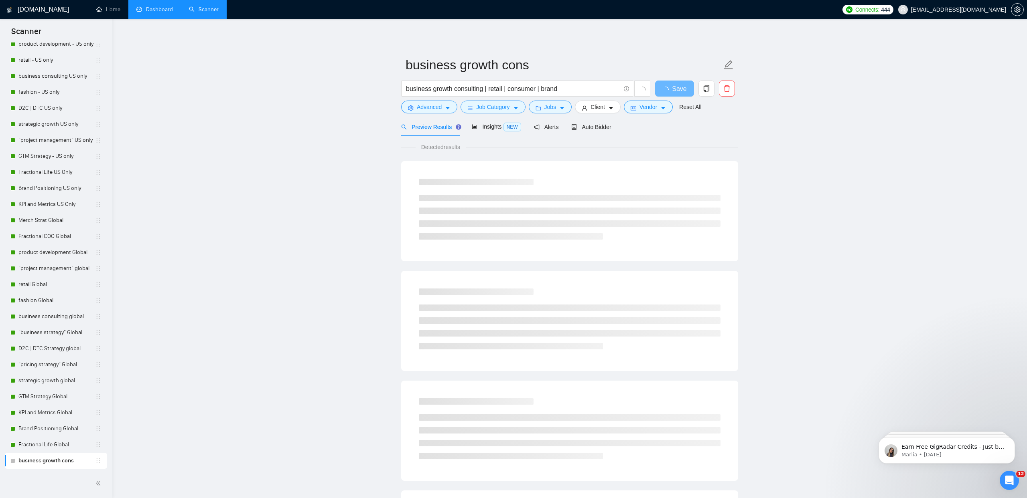
scroll to position [5, 0]
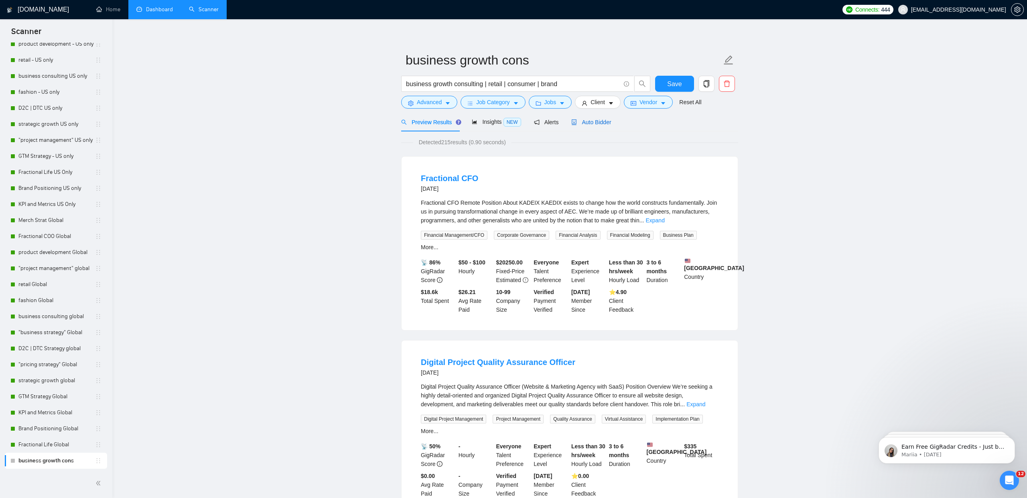
click at [604, 121] on span "Auto Bidder" at bounding box center [591, 122] width 40 height 6
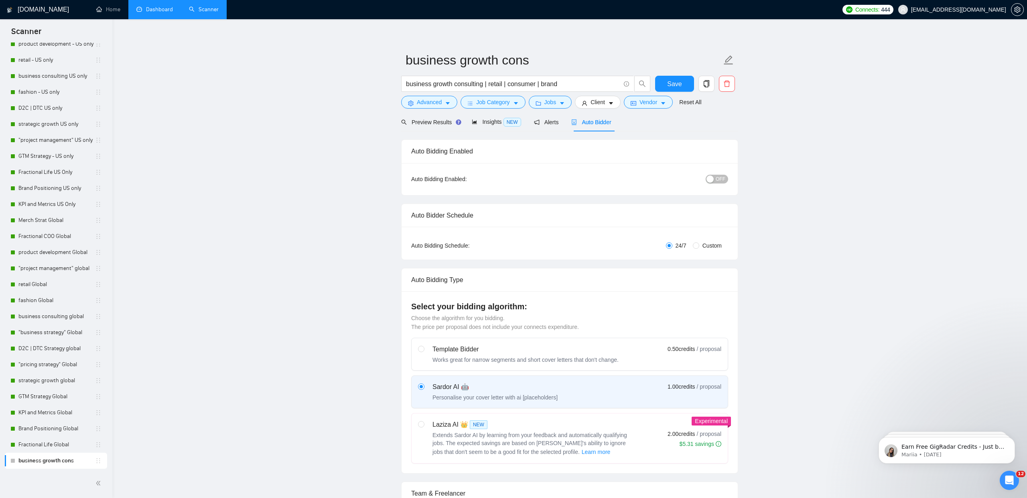
checkbox input "true"
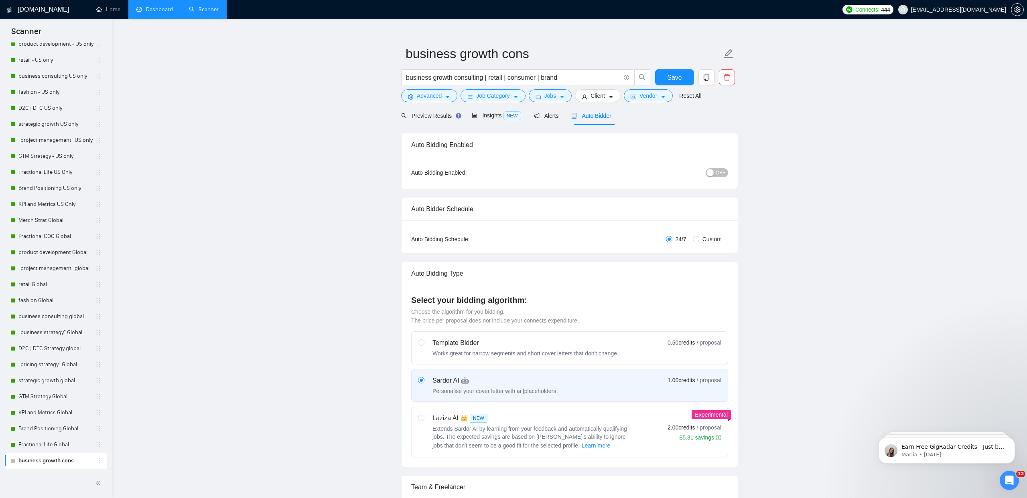
click at [725, 174] on span "OFF" at bounding box center [720, 172] width 10 height 9
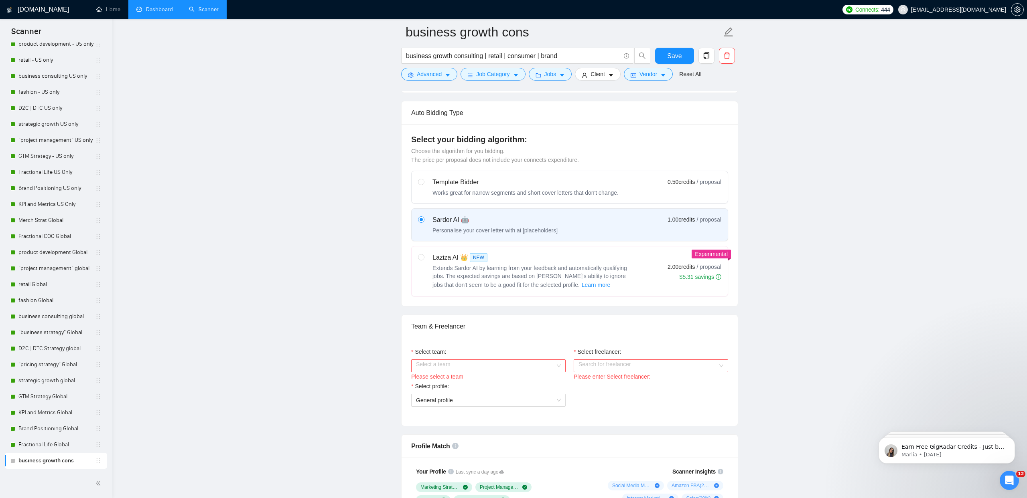
scroll to position [193, 0]
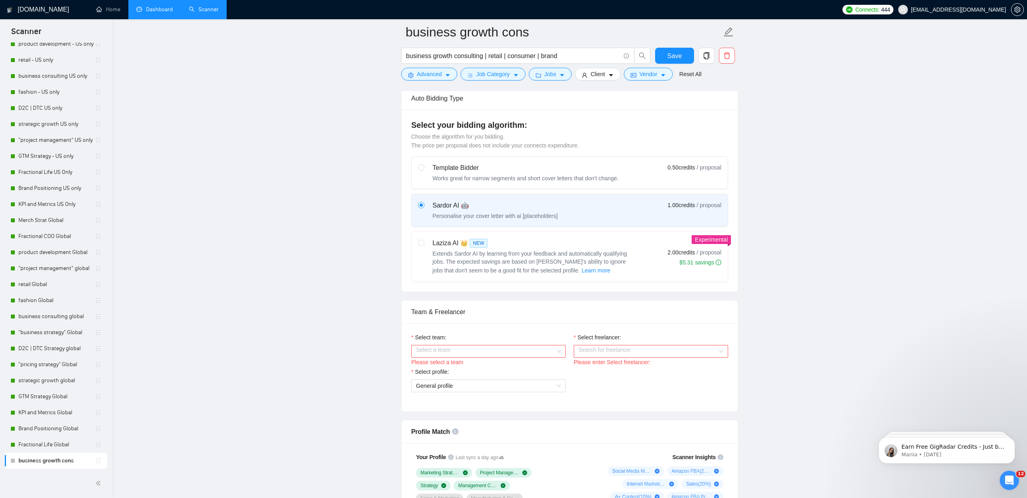
drag, startPoint x: 426, startPoint y: 244, endPoint x: 557, endPoint y: 276, distance: 134.5
click at [426, 244] on div "Laziza AI 👑 NEW Extends Sardor AI by learning from your feedback and automatica…" at bounding box center [525, 257] width 215 height 37
click at [423, 244] on input "radio" at bounding box center [421, 243] width 6 height 6
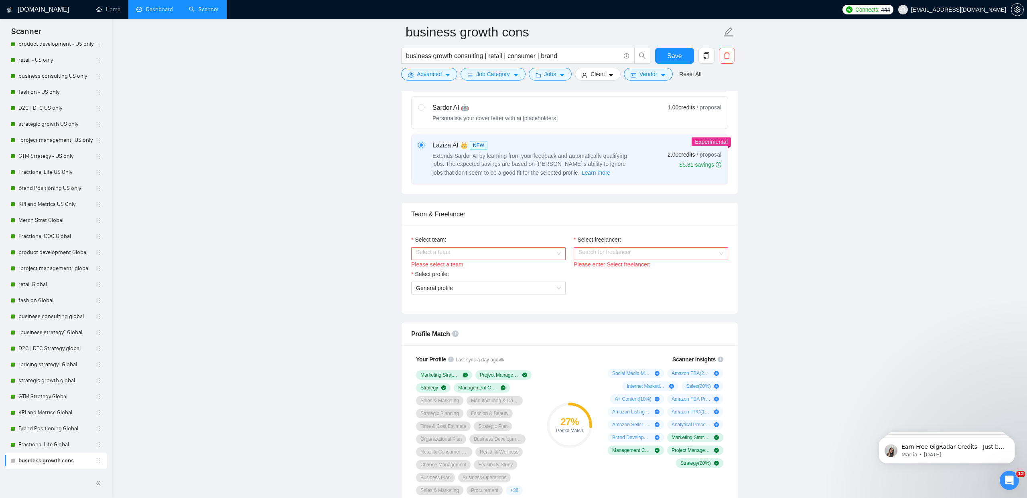
scroll to position [399, 0]
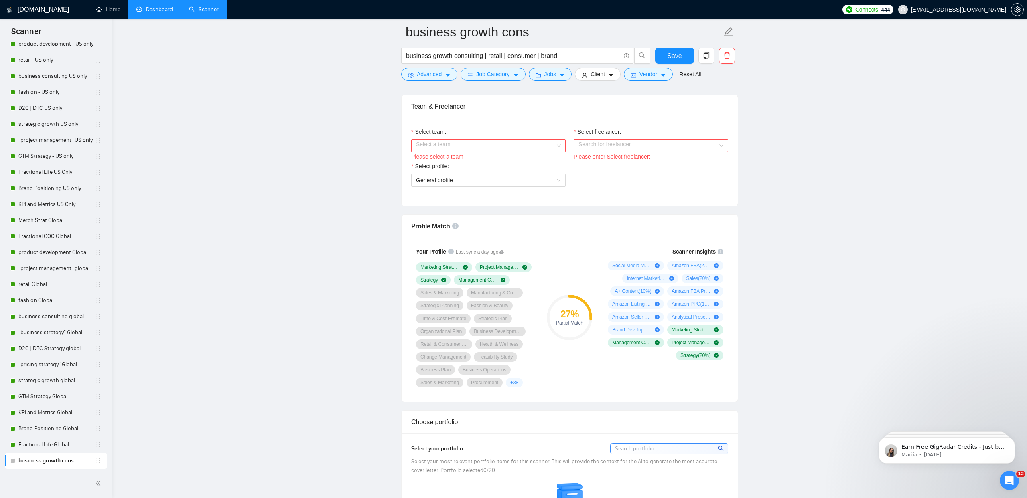
click at [469, 144] on input "Select team:" at bounding box center [485, 146] width 139 height 12
click at [466, 164] on div "[PERSON_NAME] | Plan + Pivot Collective" at bounding box center [488, 161] width 145 height 9
click at [633, 142] on input "Select freelancer:" at bounding box center [647, 146] width 139 height 12
click at [618, 167] on div "[PERSON_NAME]" at bounding box center [650, 161] width 154 height 13
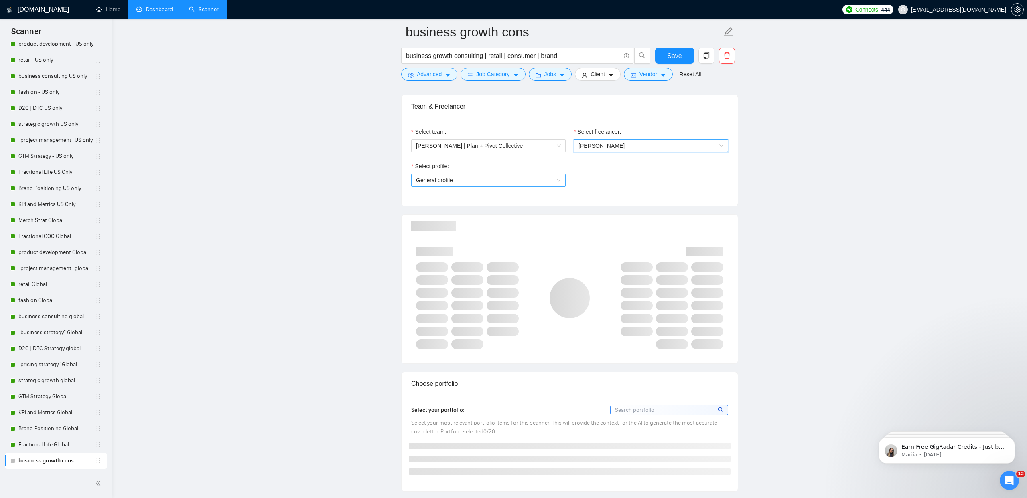
click at [488, 180] on span "General profile" at bounding box center [488, 180] width 145 height 12
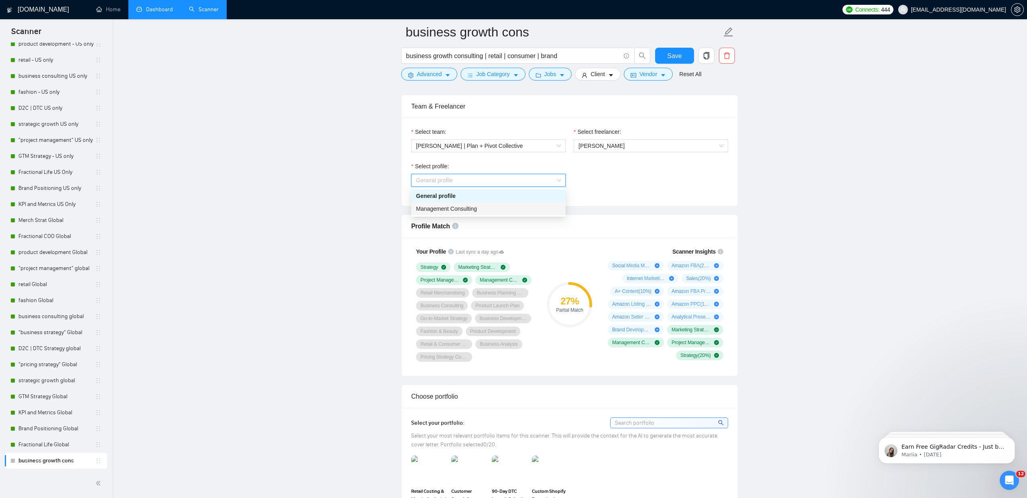
click at [471, 211] on span "Management Consulting" at bounding box center [446, 209] width 61 height 6
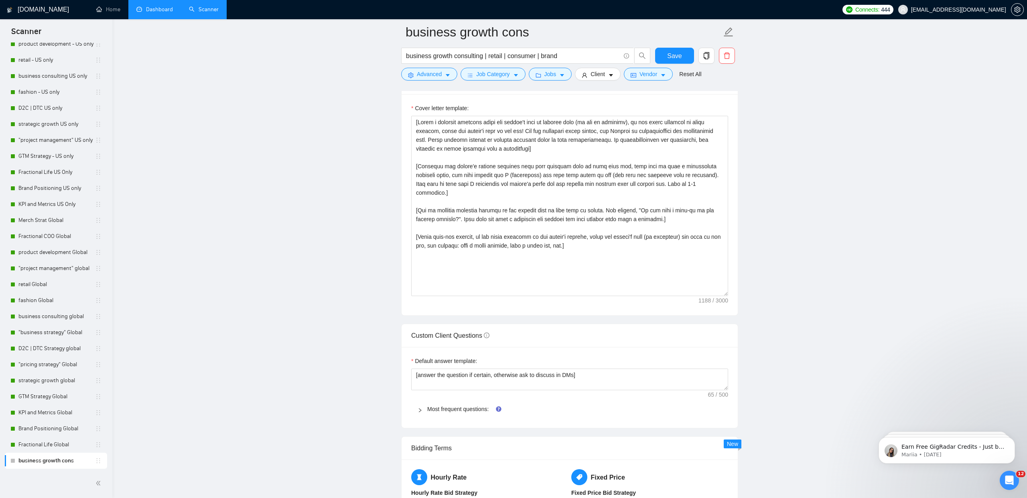
scroll to position [902, 0]
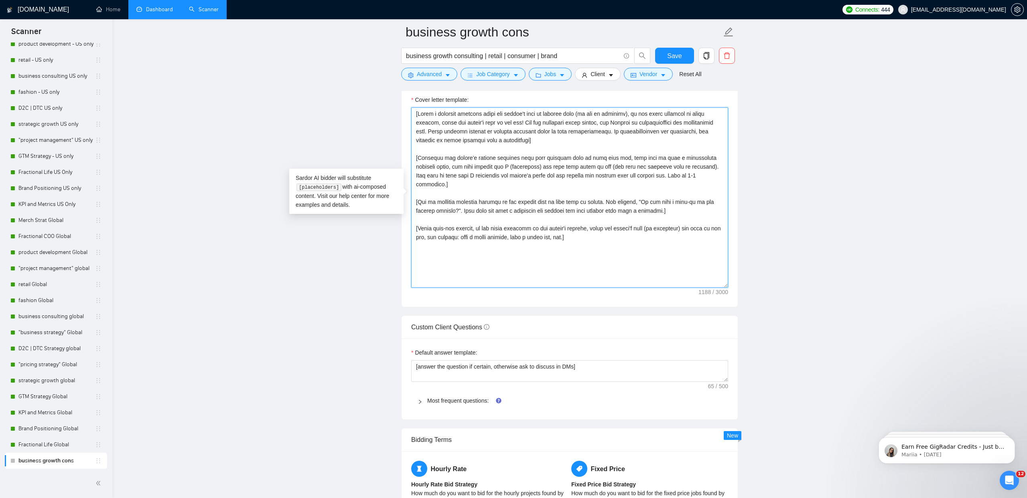
drag, startPoint x: 618, startPoint y: 237, endPoint x: 402, endPoint y: 115, distance: 247.7
click at [402, 115] on div "Cover letter template:" at bounding box center [569, 196] width 336 height 221
paste textarea "Hi [Client’s Name or Company], [Open with a warm, confident greeting. Instead o…"
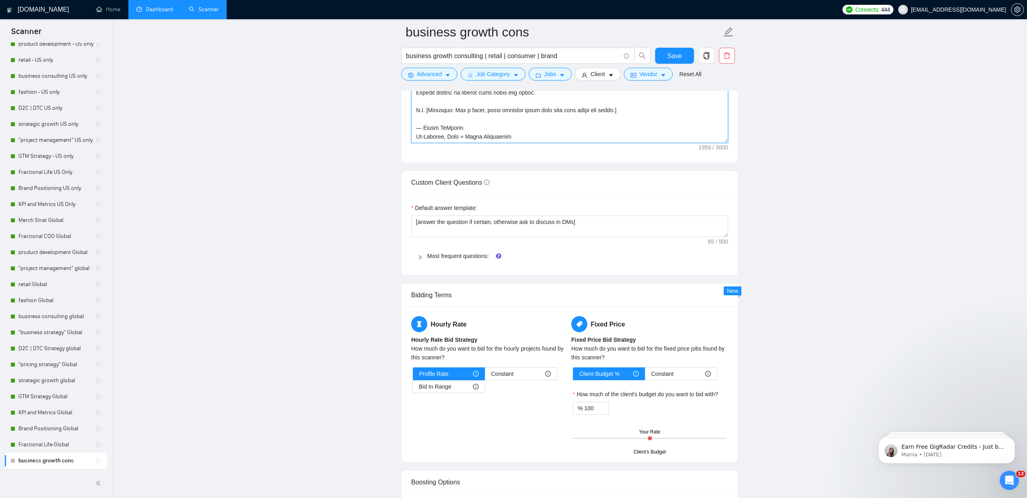
scroll to position [1061, 0]
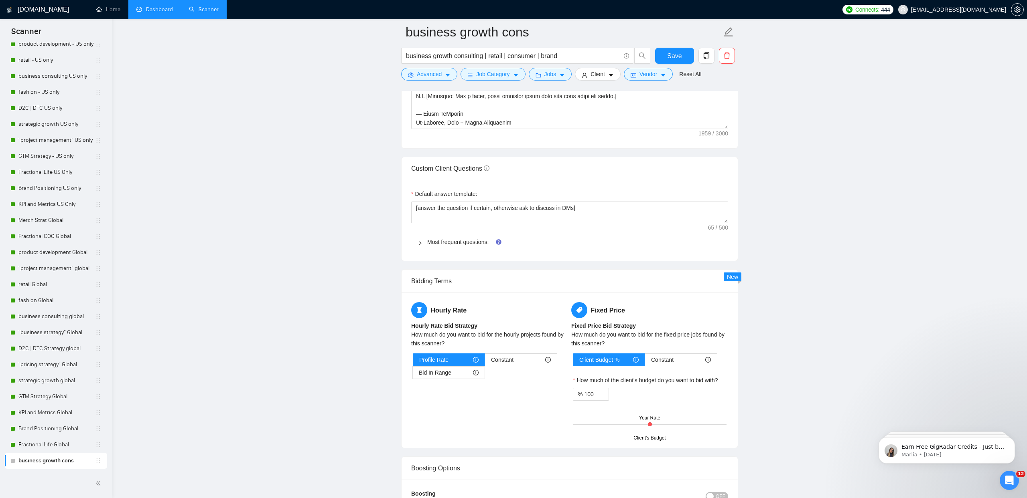
click at [446, 237] on div "Most frequent questions:" at bounding box center [569, 242] width 317 height 18
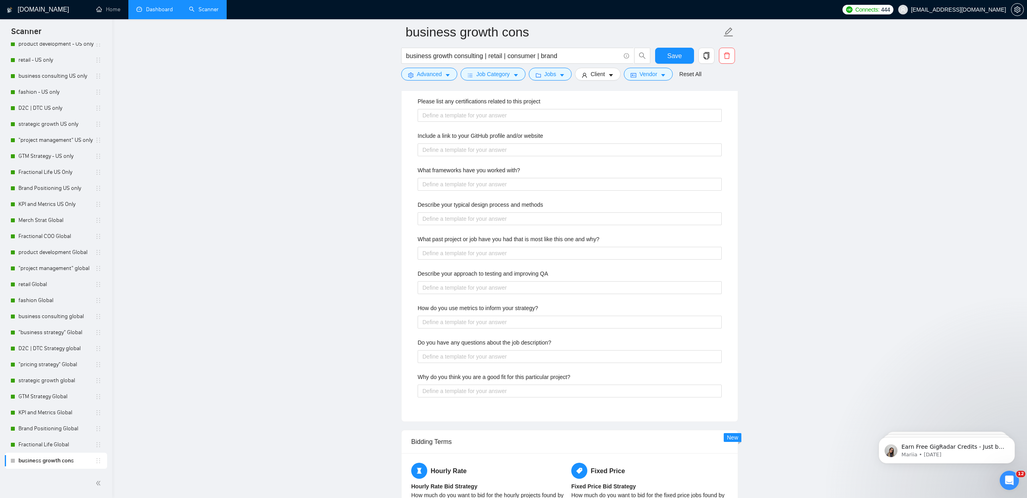
scroll to position [1270, 0]
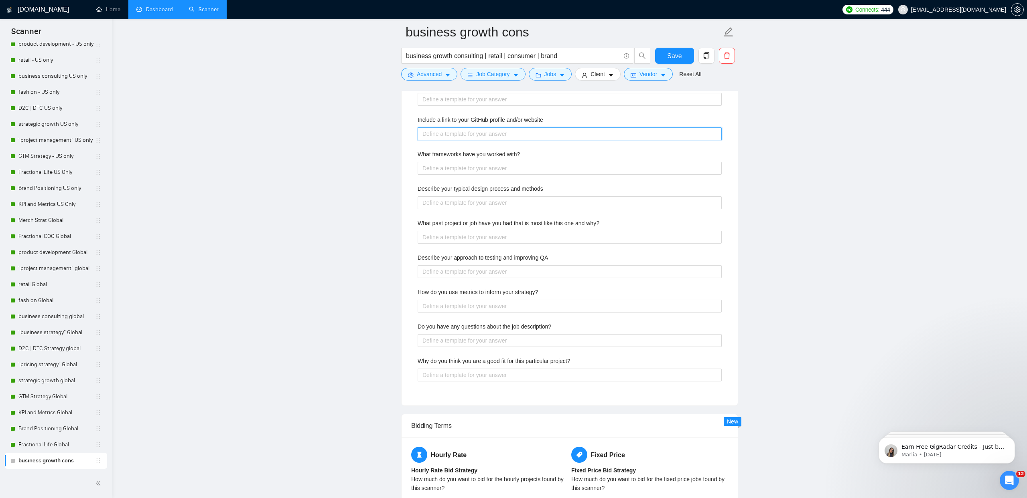
click at [520, 128] on website "Include a link to your GitHub profile and/or website" at bounding box center [569, 134] width 304 height 13
click at [499, 338] on description\? "Do you have any questions about the job description?" at bounding box center [569, 340] width 304 height 13
click at [507, 377] on project\? "Why do you think you are a good fit for this particular project?" at bounding box center [569, 375] width 304 height 13
paste project\? "I believe I am a strong fit for this project because it requires expertise in […"
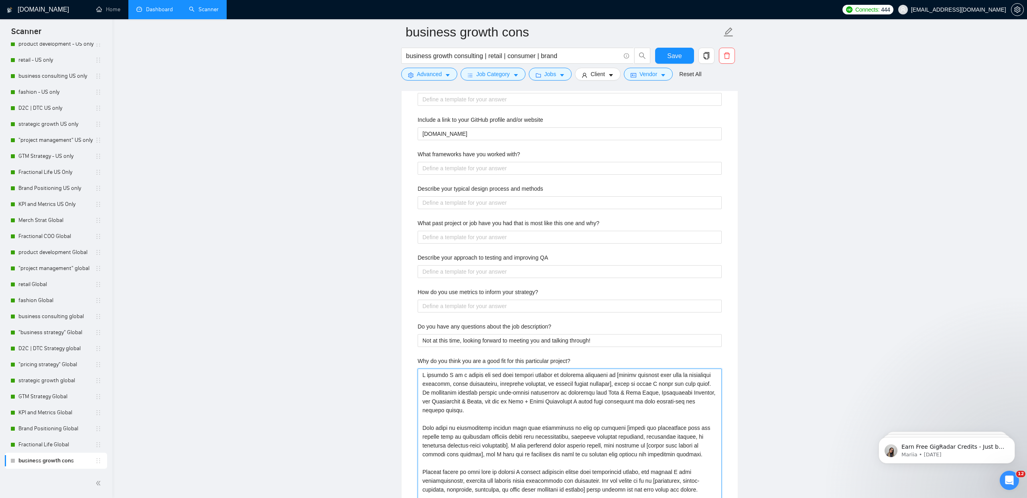
scroll to position [1274, 0]
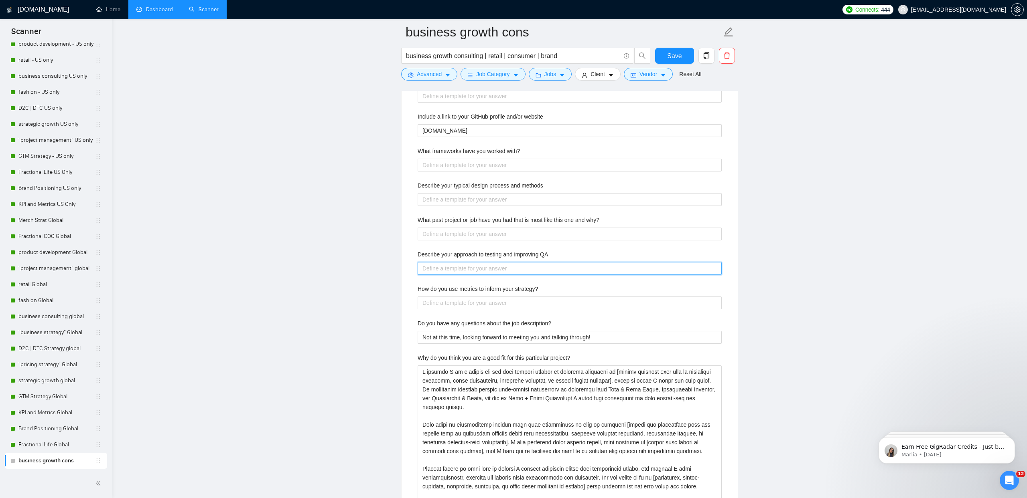
click at [495, 268] on QA "Describe your approach to testing and improving QA" at bounding box center [569, 268] width 304 height 13
paste QA "Lo ipsumdol si AM co adipi elitse doeiusmo tempo incididun ut labor etd magna a…"
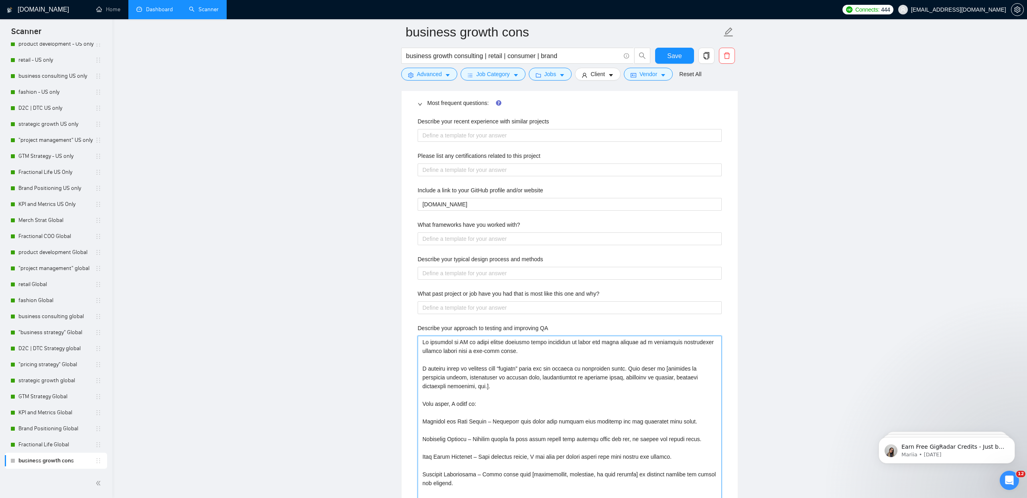
scroll to position [1197, 0]
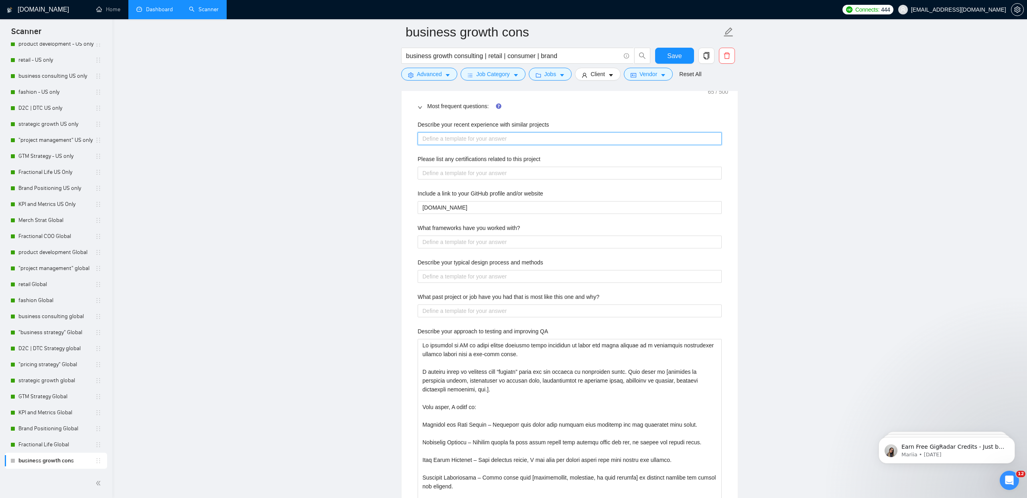
click at [442, 137] on projects "Describe your recent experience with similar projects" at bounding box center [569, 138] width 304 height 13
paste projects "One project that is most like this one was [insert project name, client type, o…"
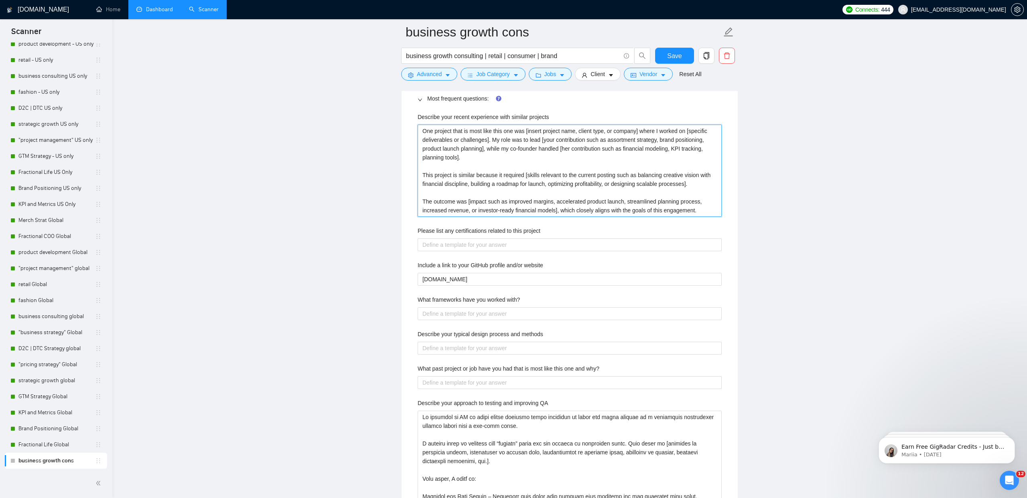
scroll to position [1203, 0]
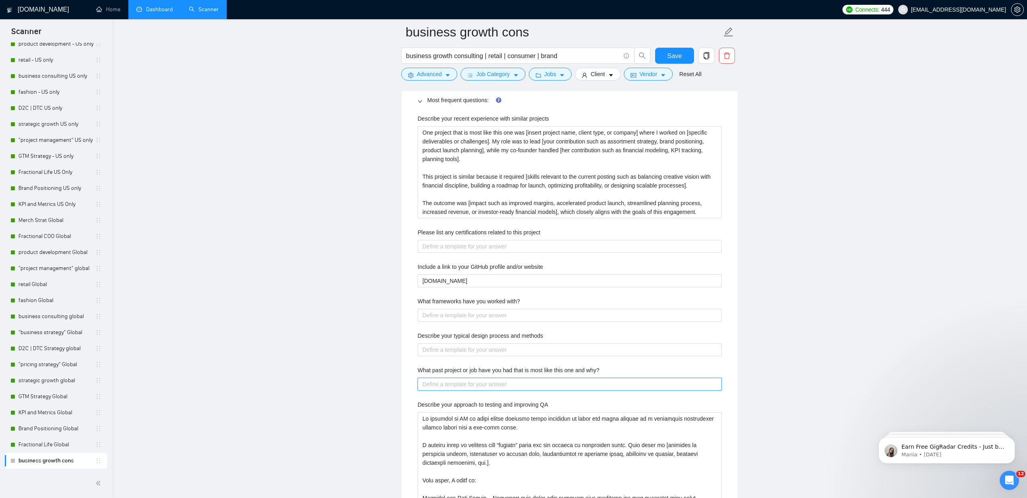
click at [491, 383] on why\? "What past project or job have you had that is most like this one and why?" at bounding box center [569, 384] width 304 height 13
paste why\? "One project that is most like this one was [insert project name, client type, o…"
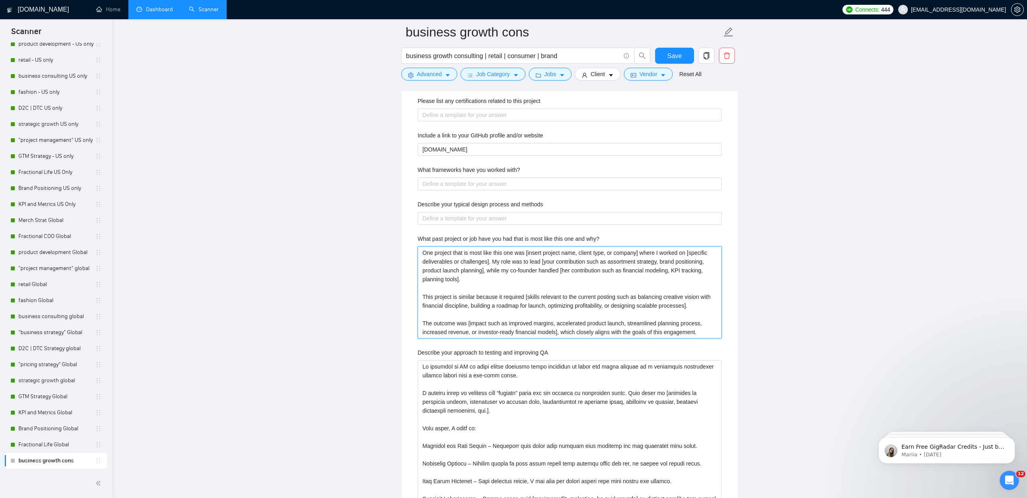
scroll to position [1340, 0]
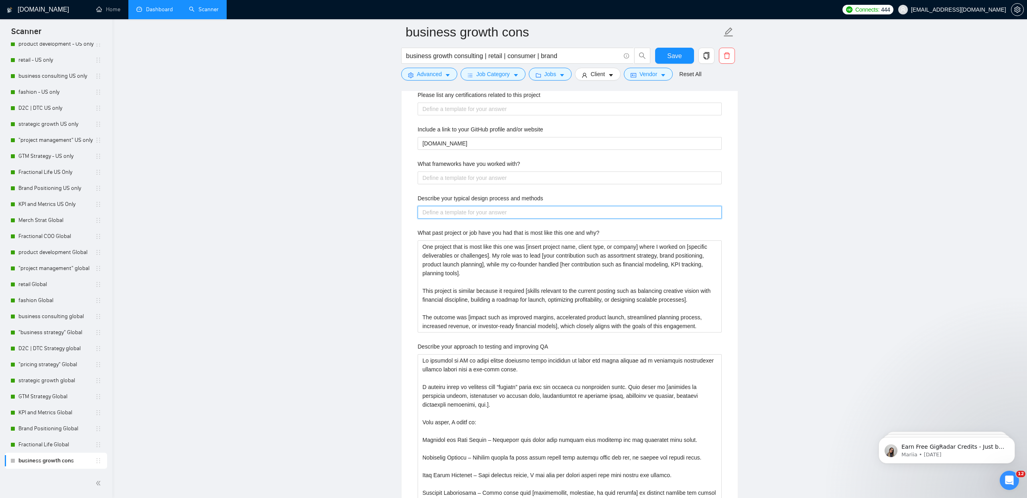
click at [516, 210] on methods "Describe your typical design process and methods" at bounding box center [569, 212] width 304 height 13
paste methods "My design process combines creative exploration with data-driven validation. At…"
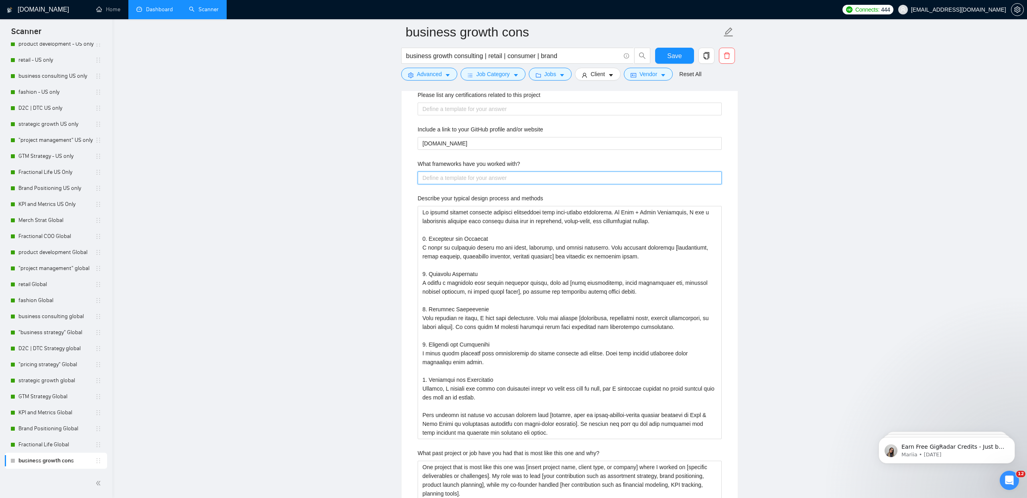
click at [451, 179] on with\? "What frameworks have you worked with?" at bounding box center [569, 178] width 304 height 13
paste with\? "L ipsu dolors amet c adip elits do eiusmodte inc utlaboreetd magnaaliqu enim ad…"
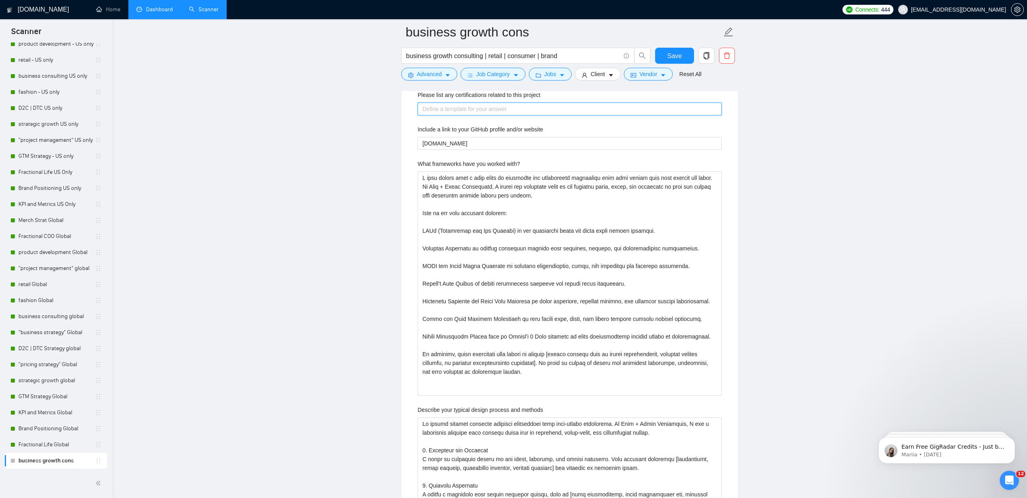
click at [447, 103] on project "Please list any certifications related to this project" at bounding box center [569, 109] width 304 height 13
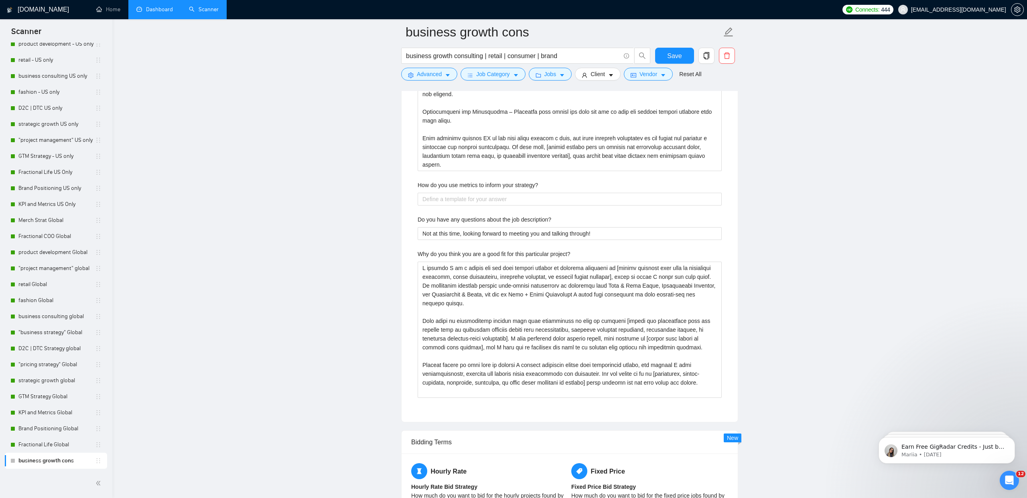
scroll to position [2186, 0]
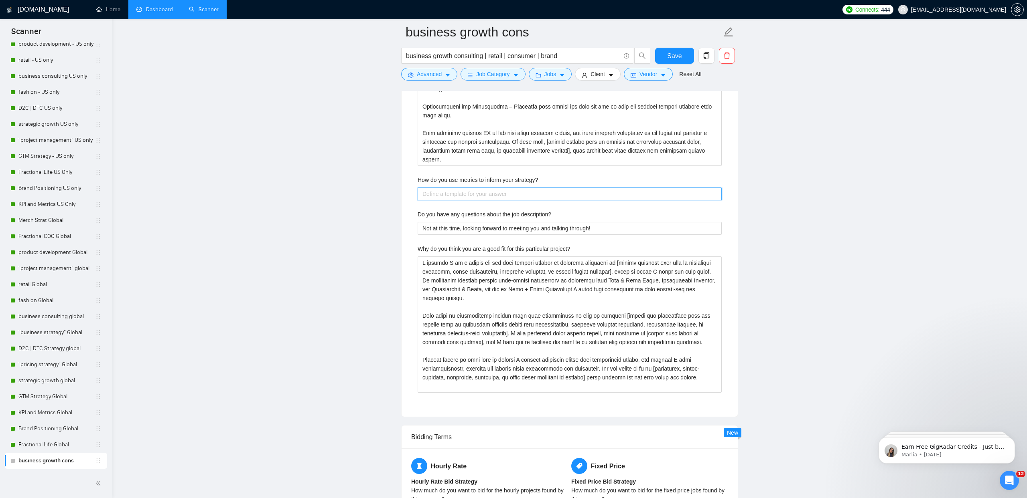
click at [444, 190] on strategy\? "How do you use metrics to inform your strategy?" at bounding box center [569, 194] width 304 height 13
paste strategy\? "I see metrics as the bridge between strategy and execution. At the start of any…"
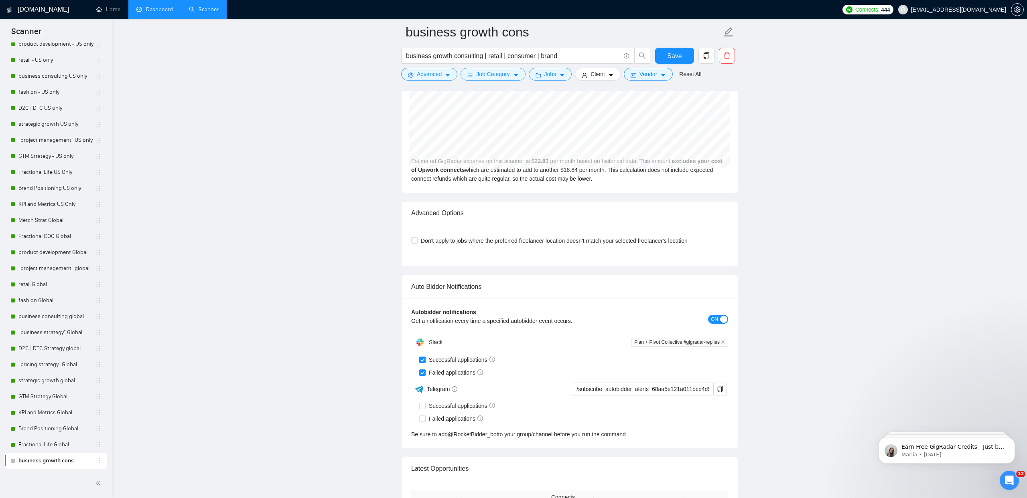
scroll to position [3196, 0]
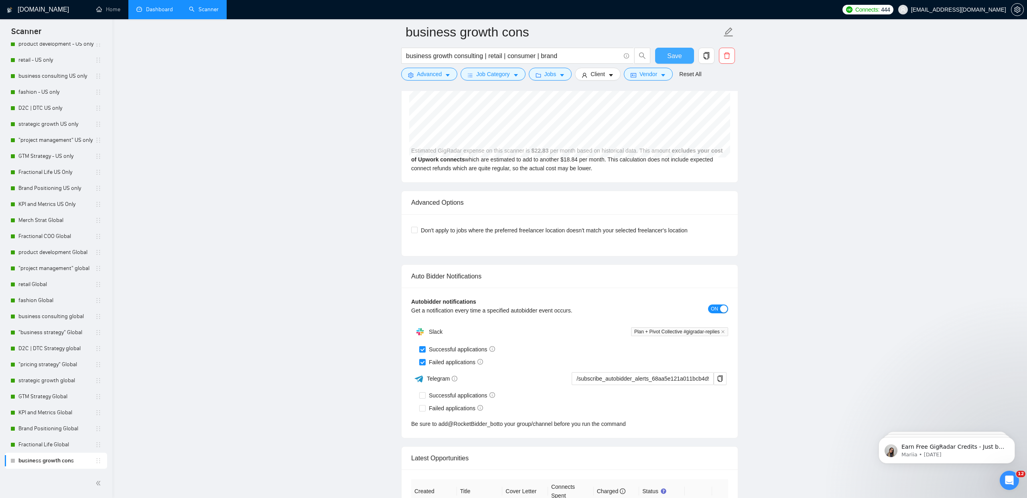
click at [681, 58] on button "Save" at bounding box center [674, 56] width 39 height 16
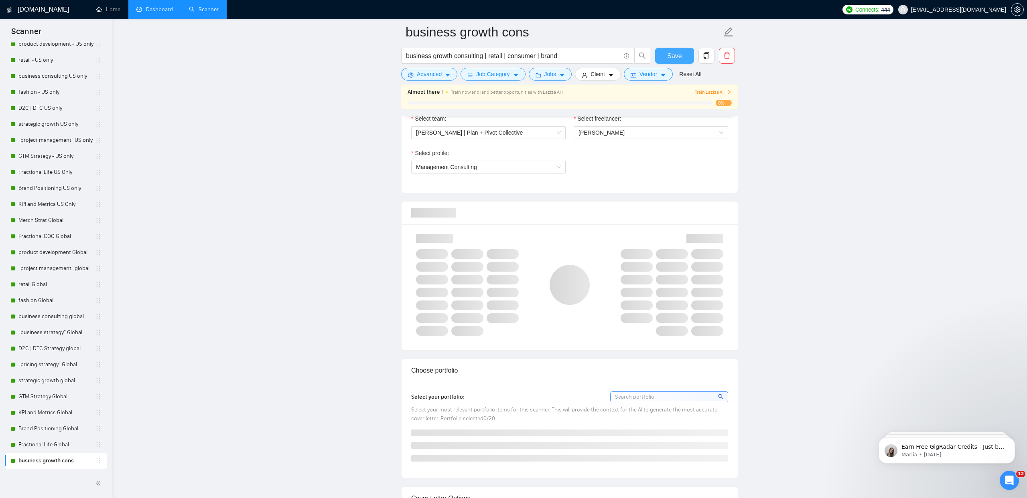
scroll to position [0, 0]
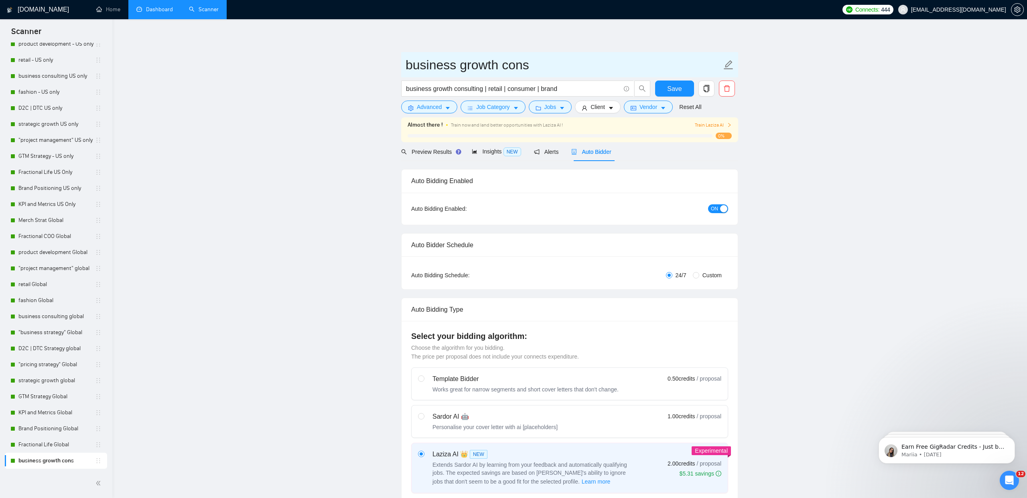
click at [732, 63] on icon "edit" at bounding box center [728, 65] width 10 height 10
click at [664, 86] on button "Save" at bounding box center [674, 89] width 39 height 16
click at [705, 89] on icon "copy" at bounding box center [706, 88] width 7 height 7
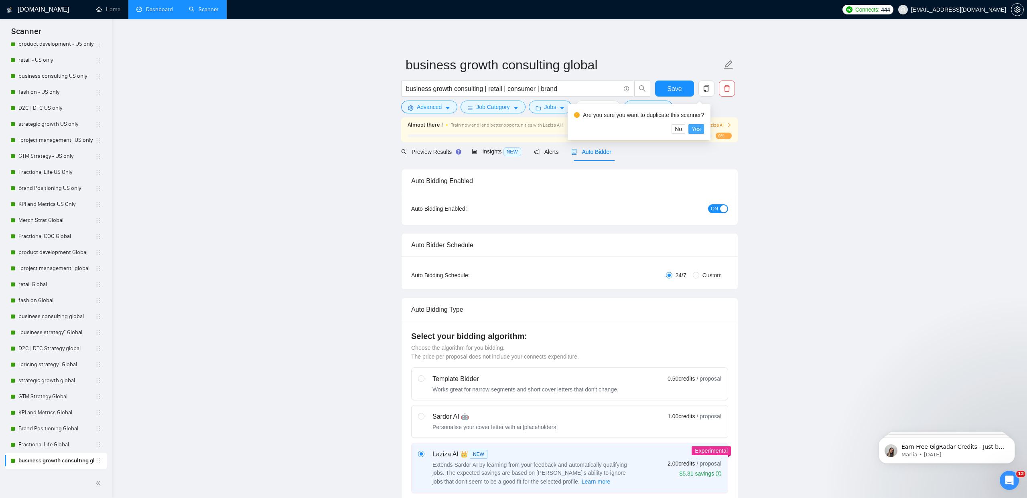
click at [701, 128] on span "Yes" at bounding box center [695, 129] width 9 height 9
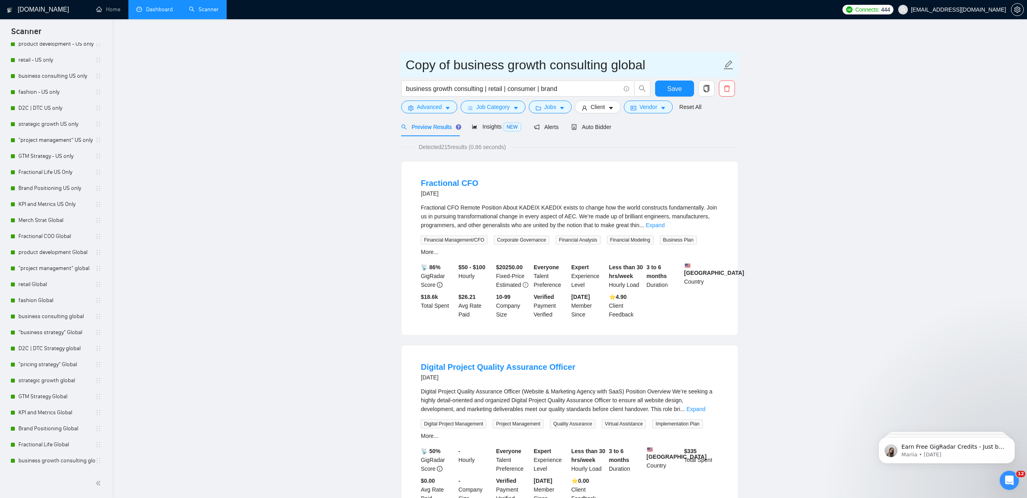
click at [729, 67] on icon "edit" at bounding box center [728, 65] width 10 height 10
drag, startPoint x: 452, startPoint y: 61, endPoint x: 367, endPoint y: 61, distance: 85.0
click at [581, 67] on input "business growth consulting global" at bounding box center [563, 65] width 316 height 20
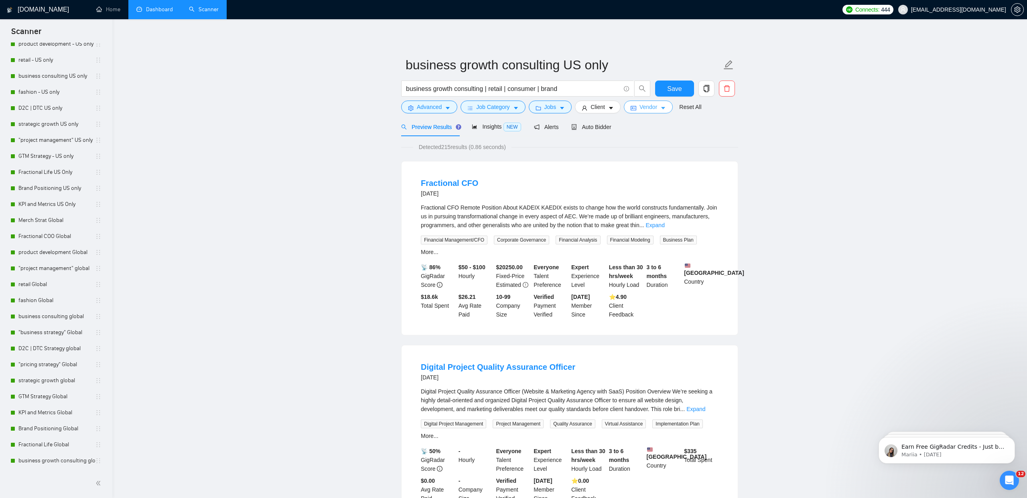
click at [651, 111] on span "Vendor" at bounding box center [648, 107] width 18 height 9
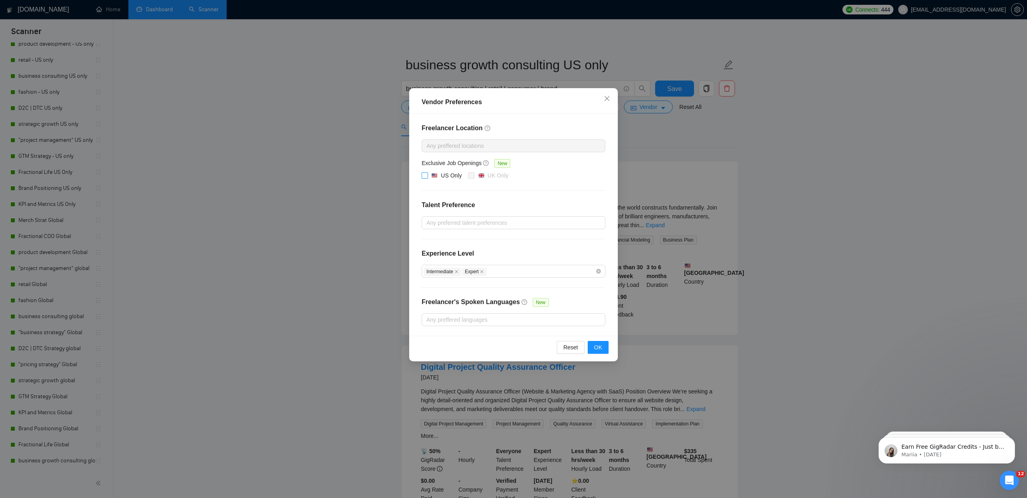
click at [448, 175] on div "US Only" at bounding box center [451, 175] width 21 height 9
click at [427, 175] on input "US Only" at bounding box center [424, 175] width 6 height 6
click at [604, 349] on button "OK" at bounding box center [598, 347] width 21 height 13
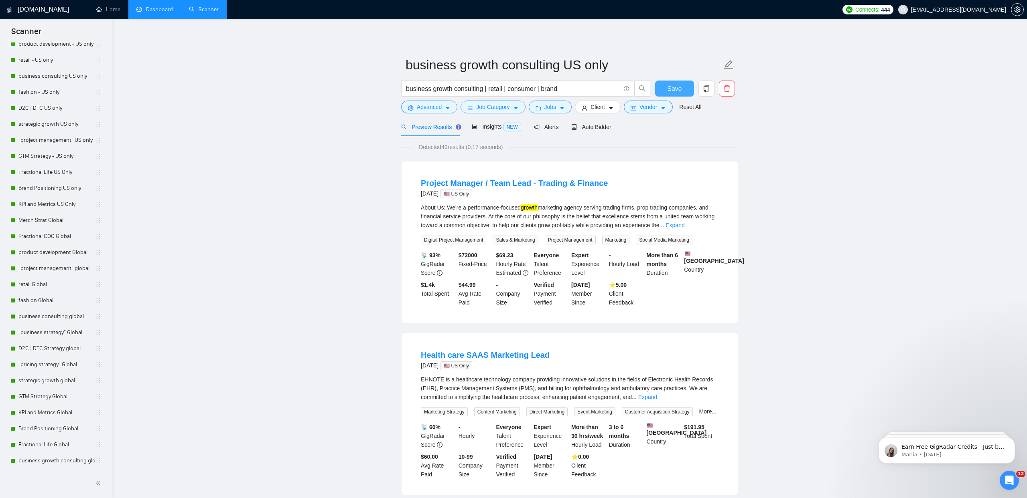
click at [674, 88] on span "Save" at bounding box center [674, 89] width 14 height 10
click at [604, 130] on span "Auto Bidder" at bounding box center [591, 127] width 40 height 6
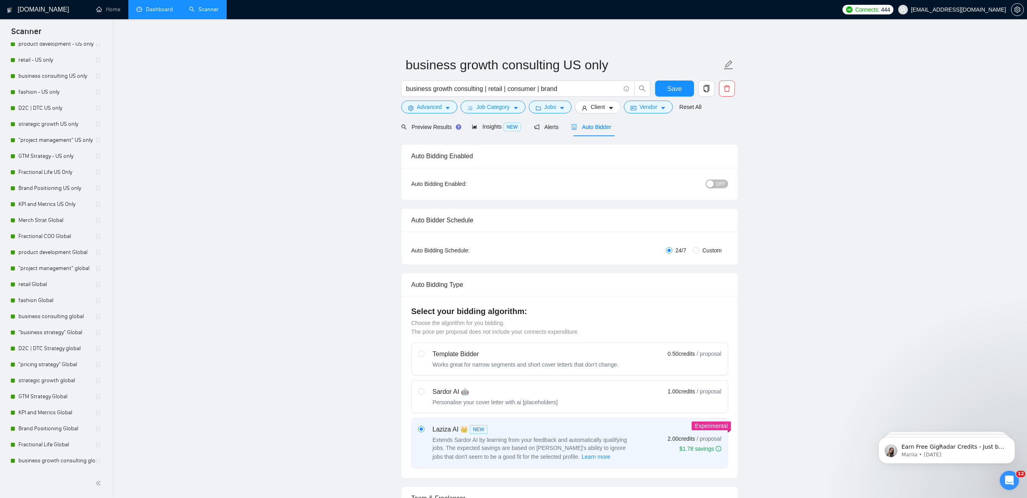
click at [719, 181] on span "OFF" at bounding box center [720, 184] width 10 height 9
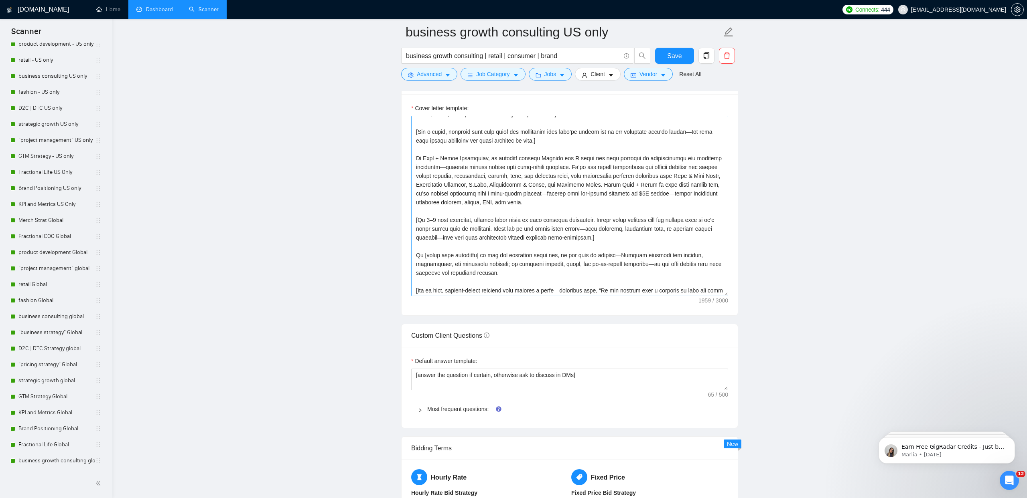
scroll to position [38, 0]
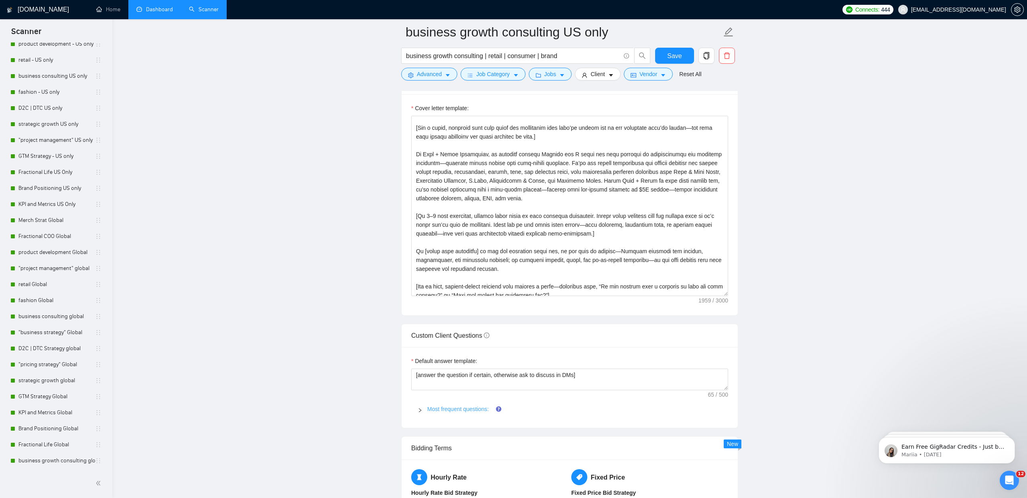
click at [462, 409] on link "Most frequent questions:" at bounding box center [457, 409] width 61 height 6
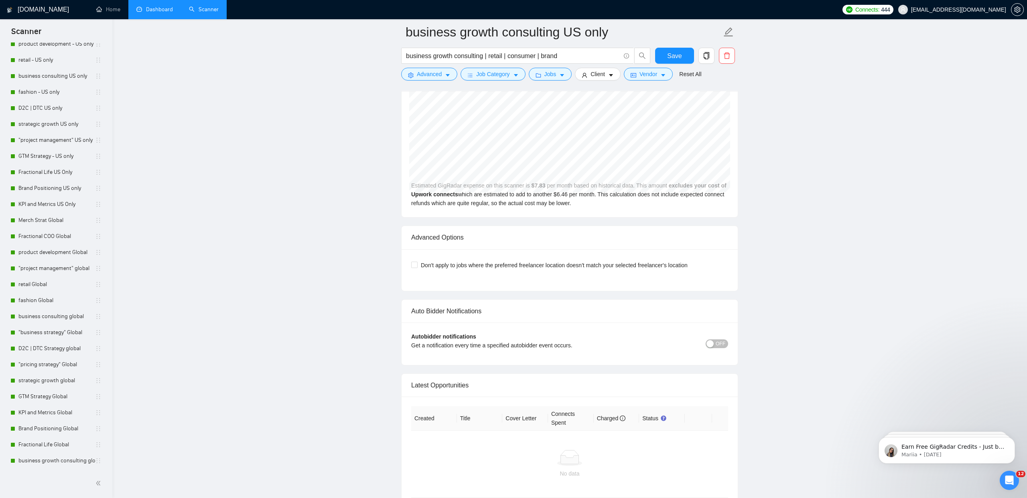
scroll to position [3167, 0]
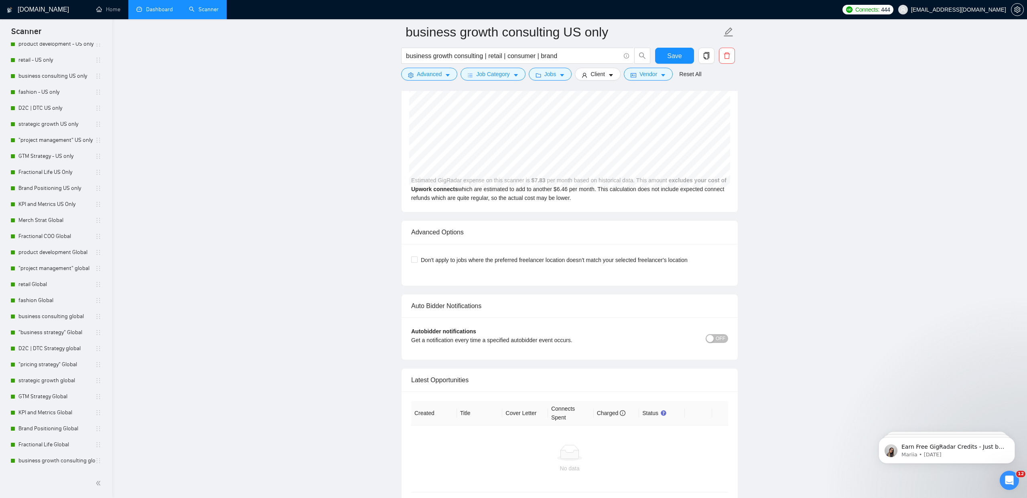
click at [728, 341] on div "Autobidder notifications Get a notification every time a specified autobidder e…" at bounding box center [569, 339] width 336 height 43
click at [720, 337] on span "OFF" at bounding box center [720, 338] width 10 height 9
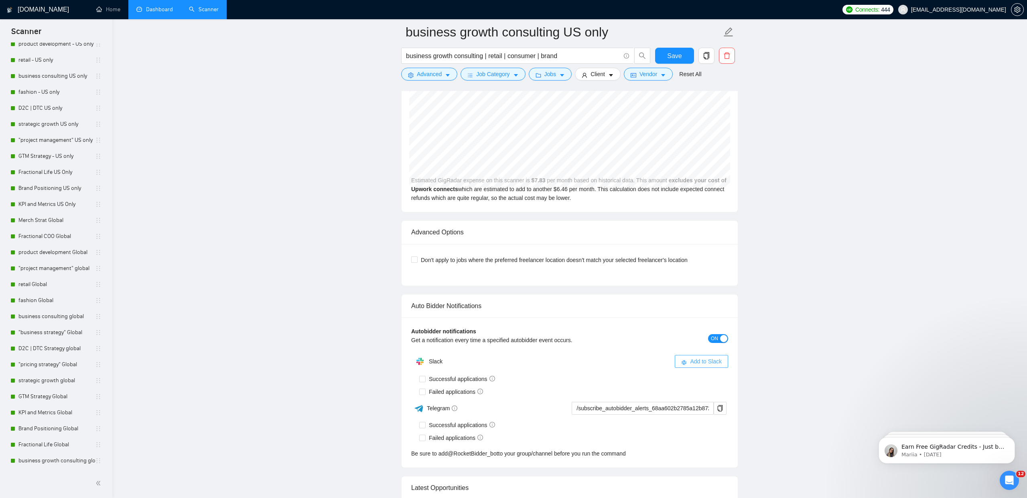
click at [692, 363] on span "Add to Slack" at bounding box center [706, 361] width 32 height 9
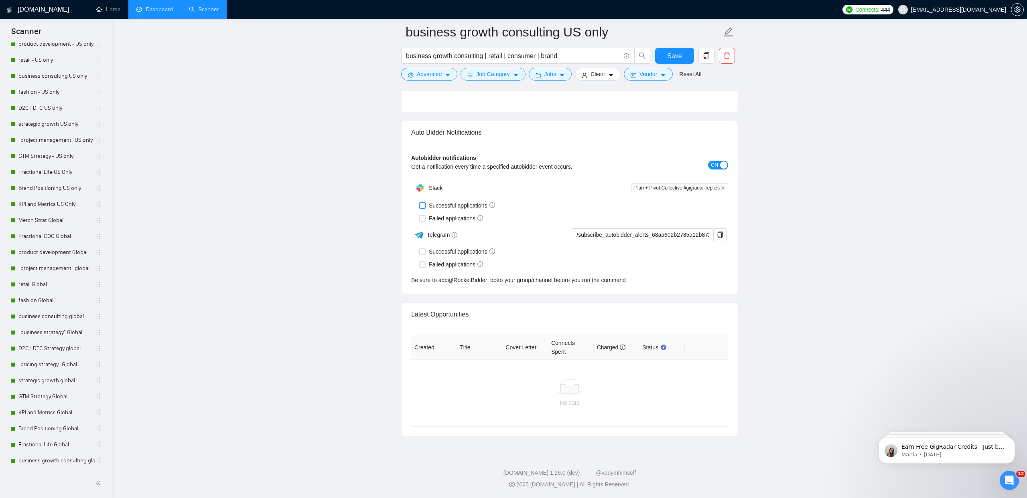
click at [423, 207] on input "Successful applications" at bounding box center [422, 206] width 6 height 6
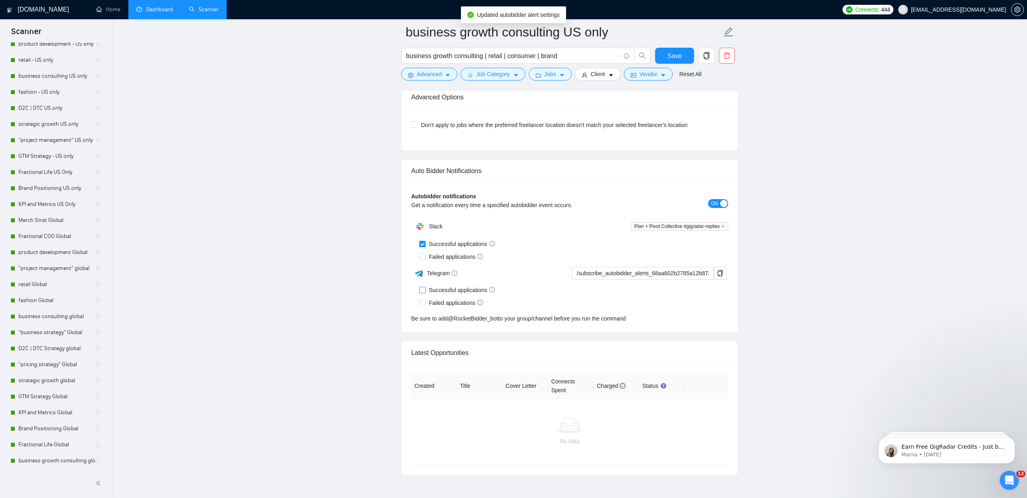
scroll to position [1856, 0]
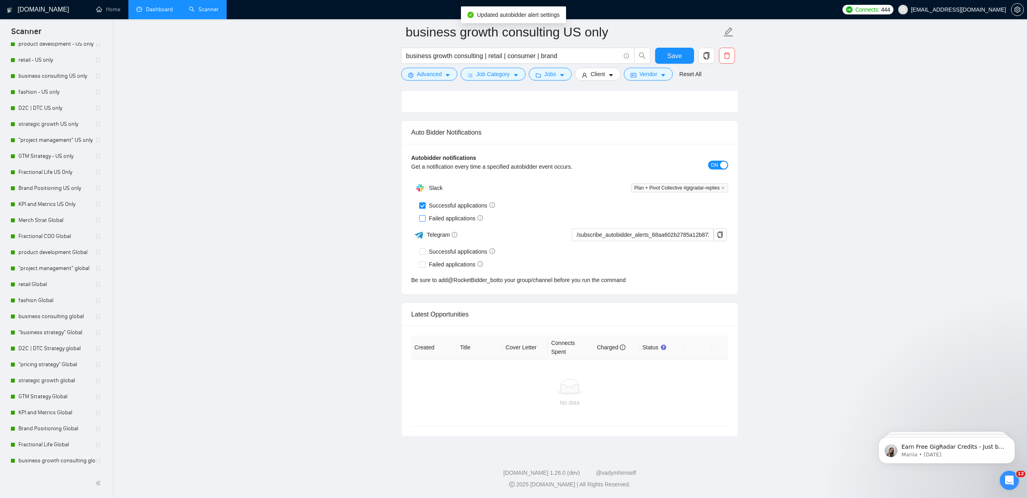
click at [424, 219] on input "Failed applications" at bounding box center [422, 218] width 6 height 6
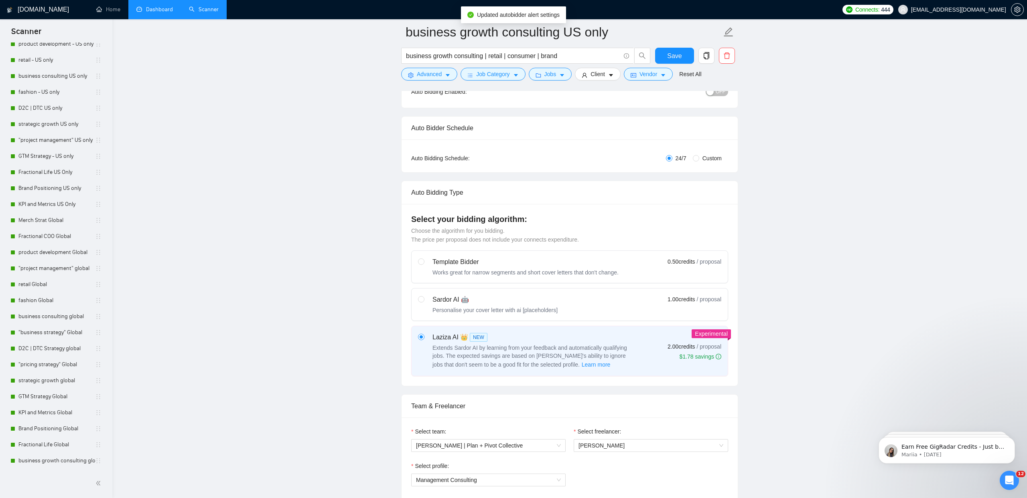
scroll to position [0, 0]
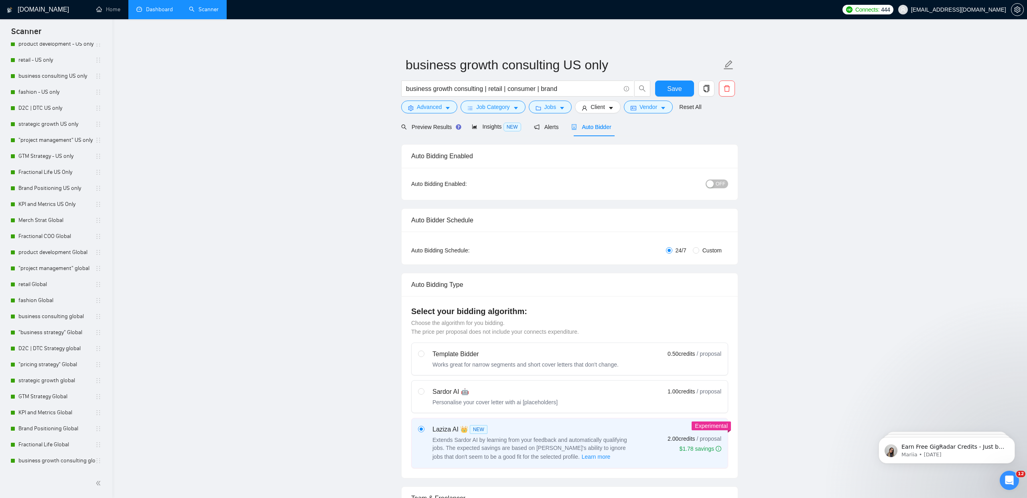
click at [725, 186] on button "OFF" at bounding box center [716, 184] width 22 height 9
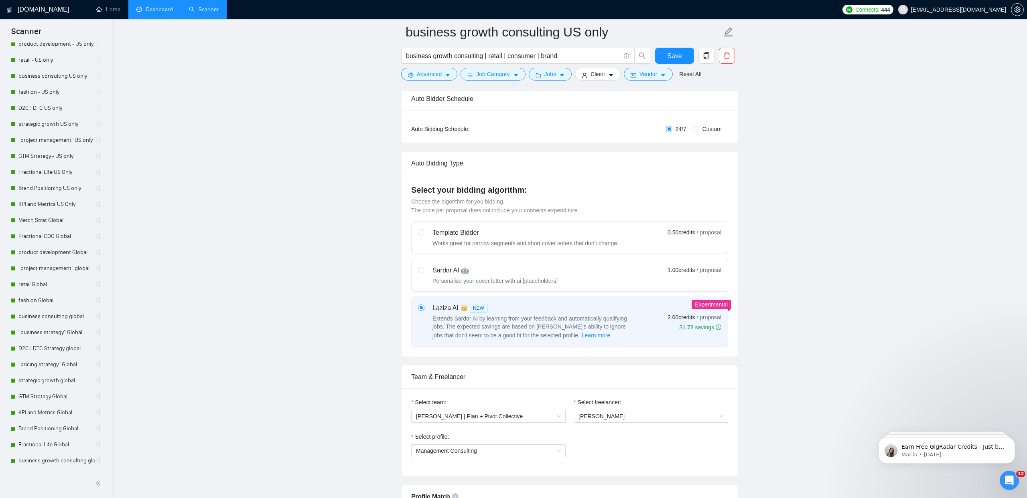
scroll to position [107, 0]
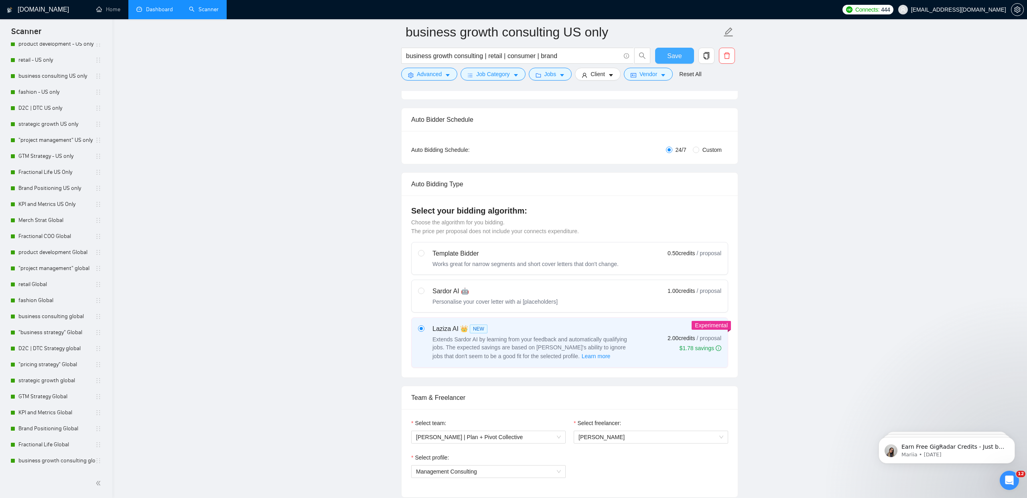
click at [664, 54] on button "Save" at bounding box center [674, 56] width 39 height 16
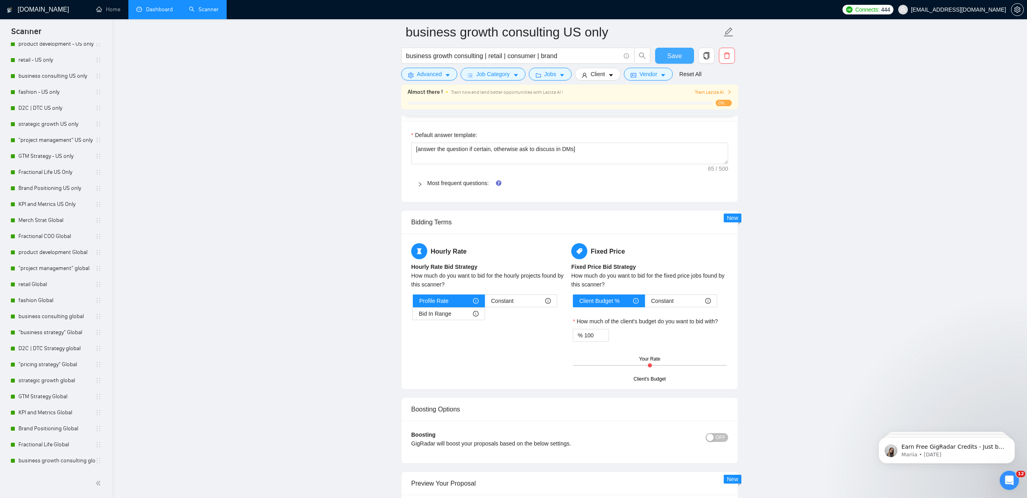
scroll to position [1173, 0]
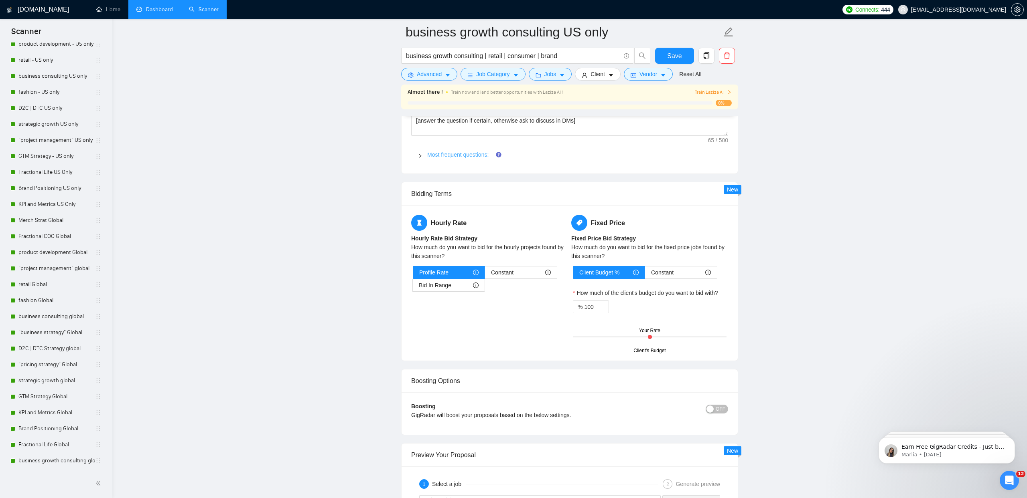
click at [469, 157] on link "Most frequent questions:" at bounding box center [457, 155] width 61 height 6
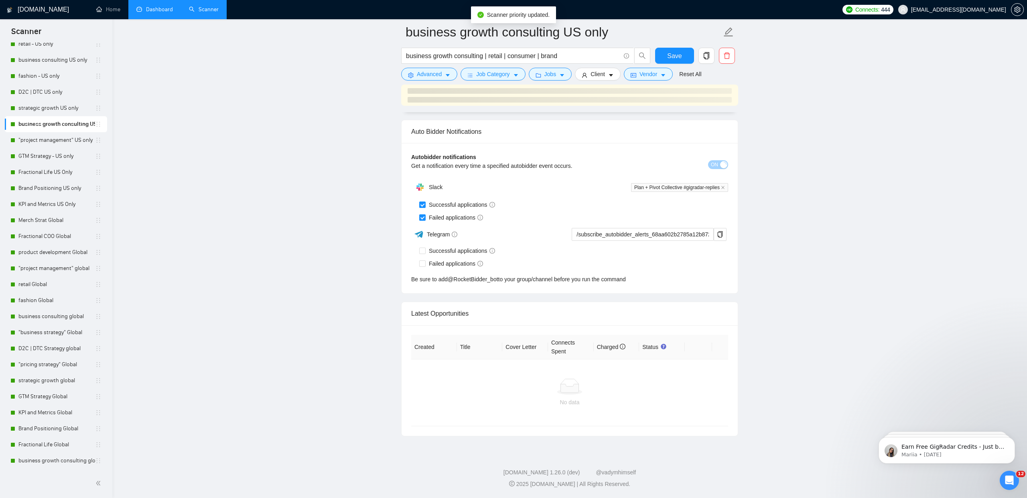
scroll to position [3308, 0]
drag, startPoint x: 97, startPoint y: 460, endPoint x: 613, endPoint y: 16, distance: 680.7
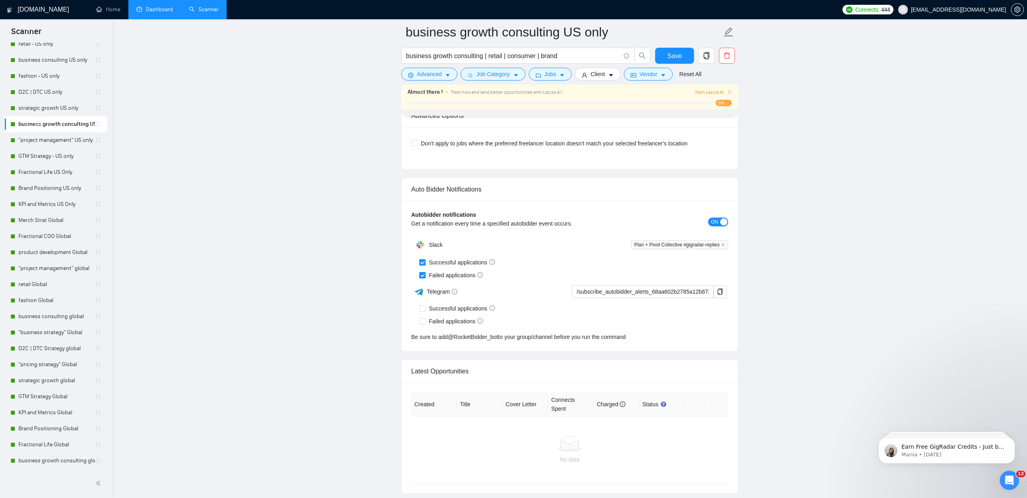
click at [164, 6] on link "Dashboard" at bounding box center [154, 9] width 36 height 7
